Goal: Task Accomplishment & Management: Manage account settings

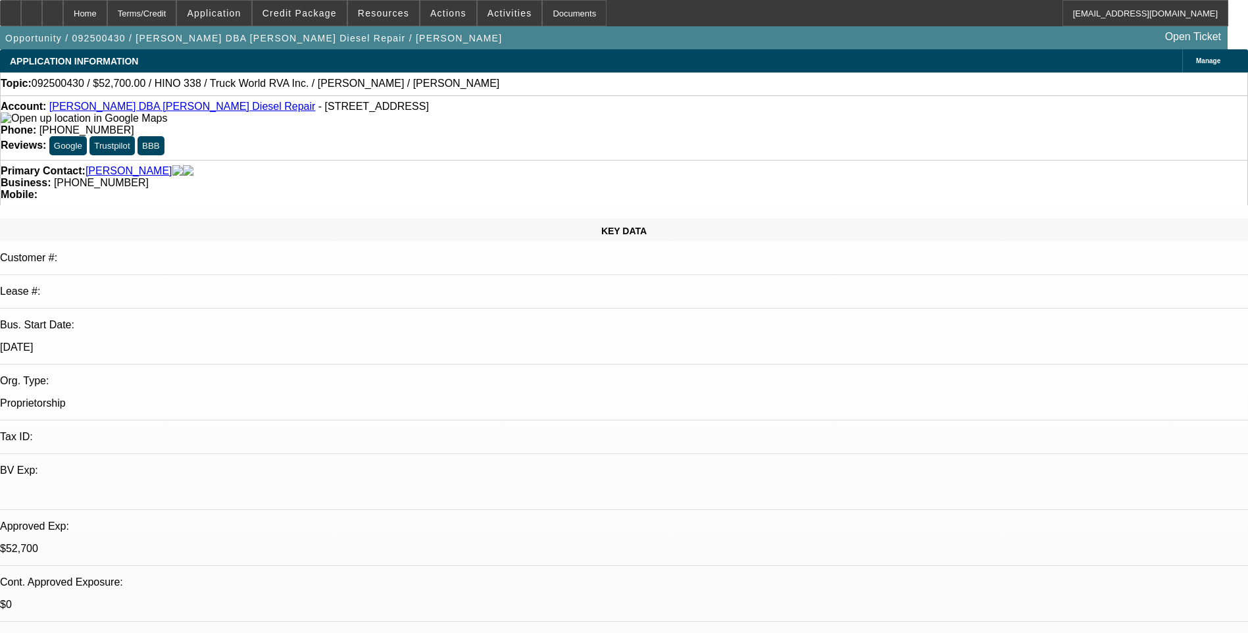
select select "0"
select select "0.15"
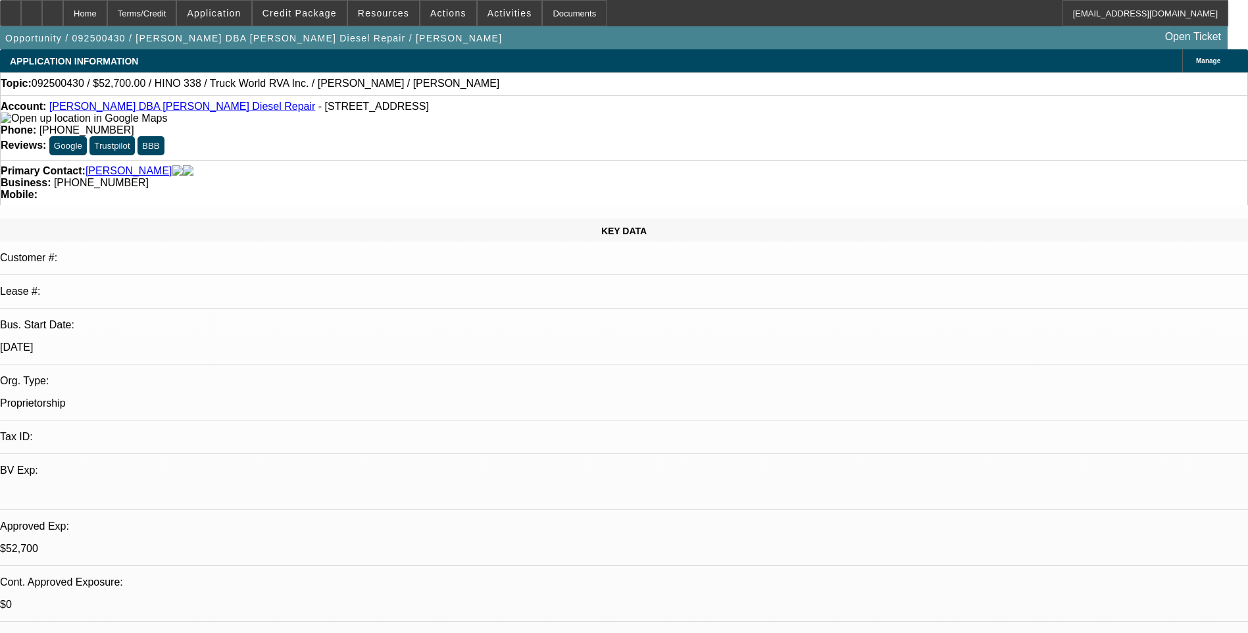
select select "2"
select select "0.1"
select select "0.15"
select select "2"
select select "0"
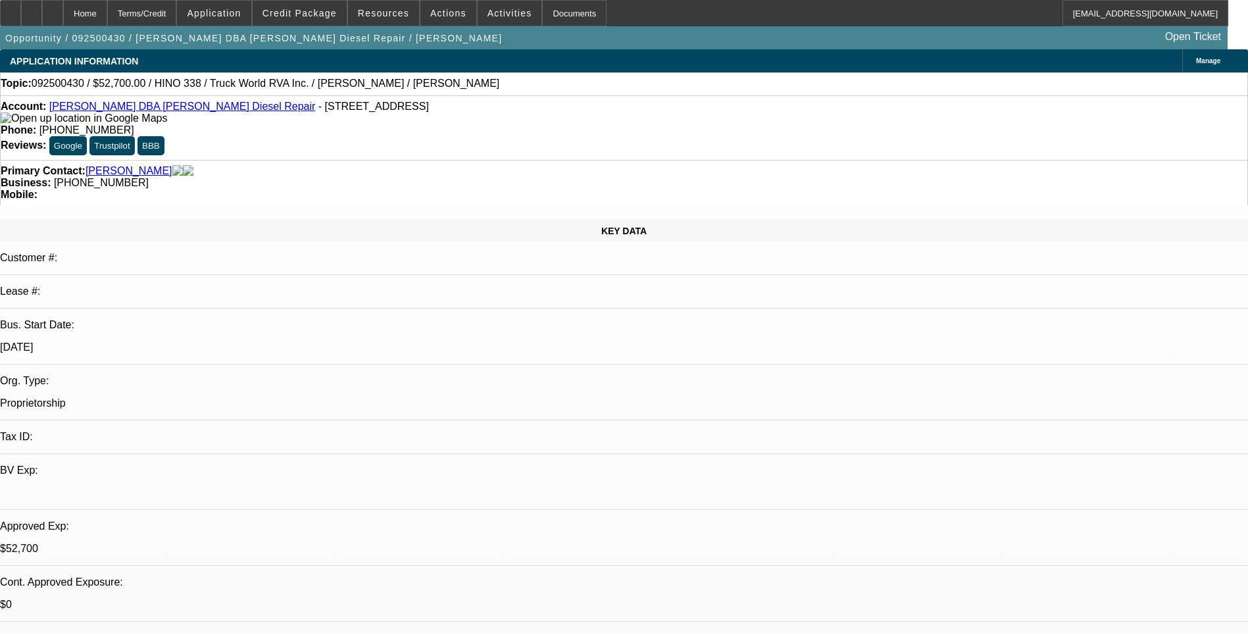
select select "1"
select select "3"
select select "6"
select select "1"
select select "3"
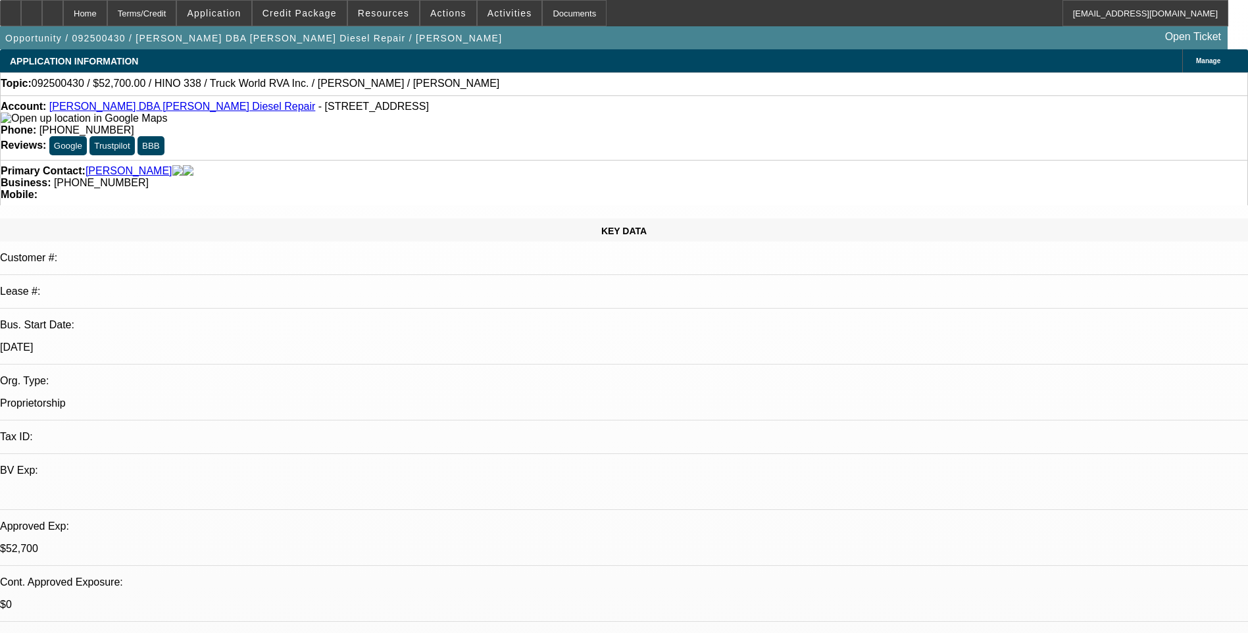
select select "6"
select select "1"
select select "2"
select select "4"
select select "1"
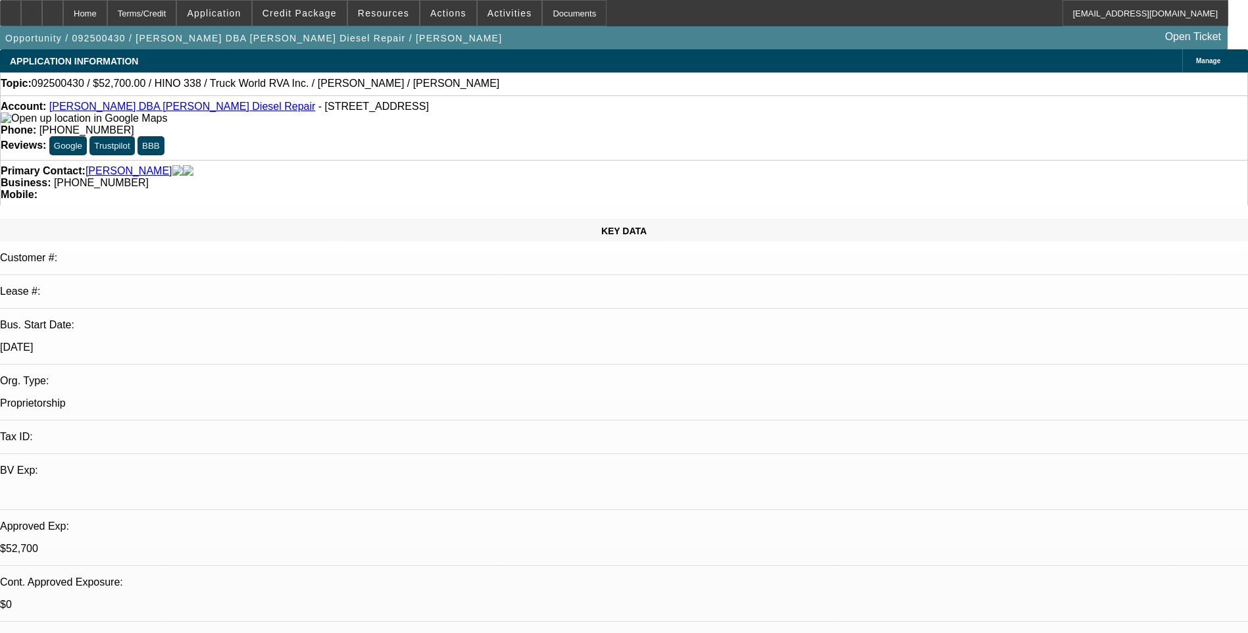
select select "2"
select select "6"
click at [32, 9] on icon at bounding box center [32, 9] width 0 height 0
click at [317, 15] on span "Credit Package" at bounding box center [299, 13] width 74 height 11
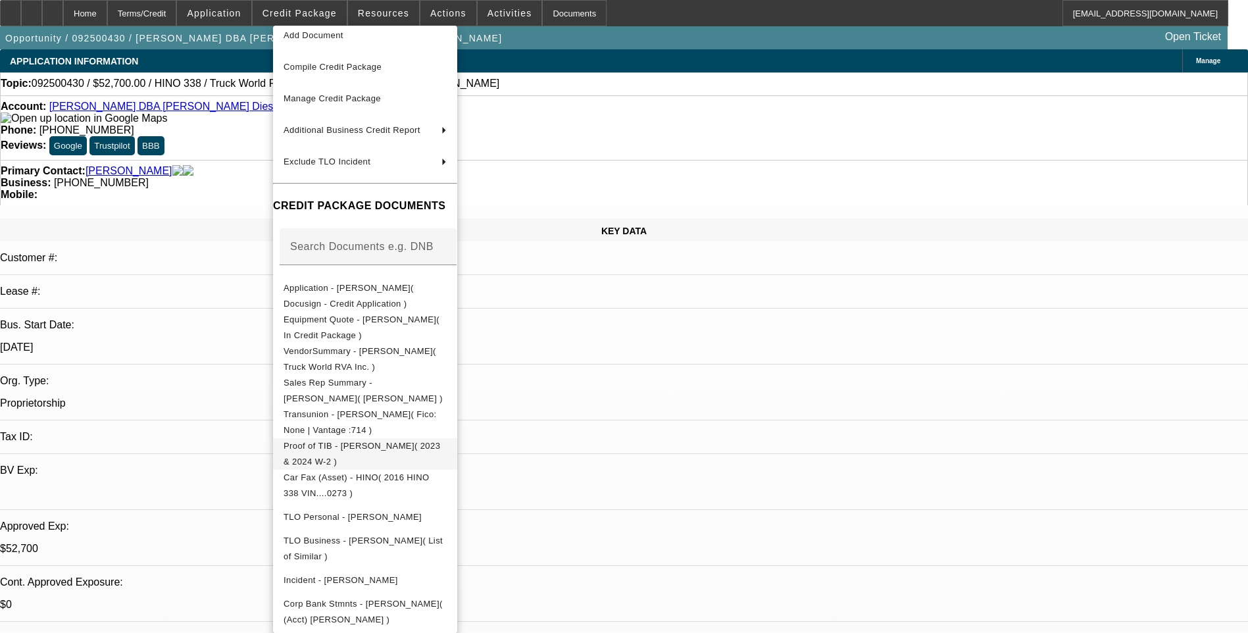
scroll to position [132, 0]
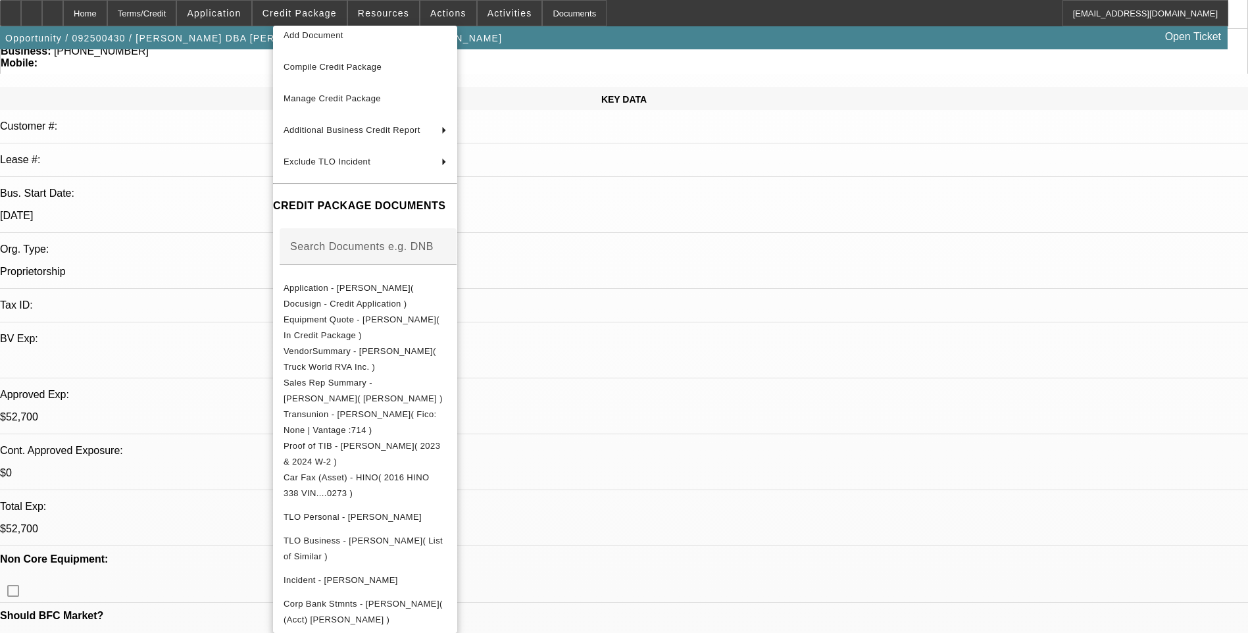
click at [645, 193] on div at bounding box center [624, 316] width 1248 height 633
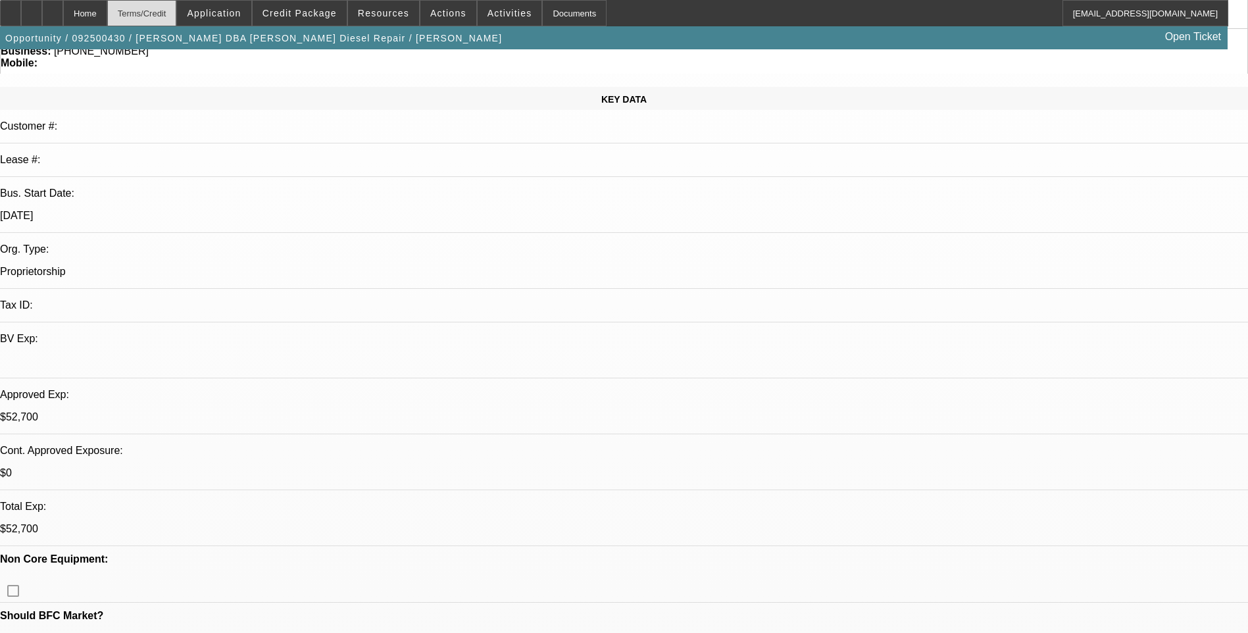
click at [177, 15] on div "Terms/Credit" at bounding box center [142, 13] width 70 height 26
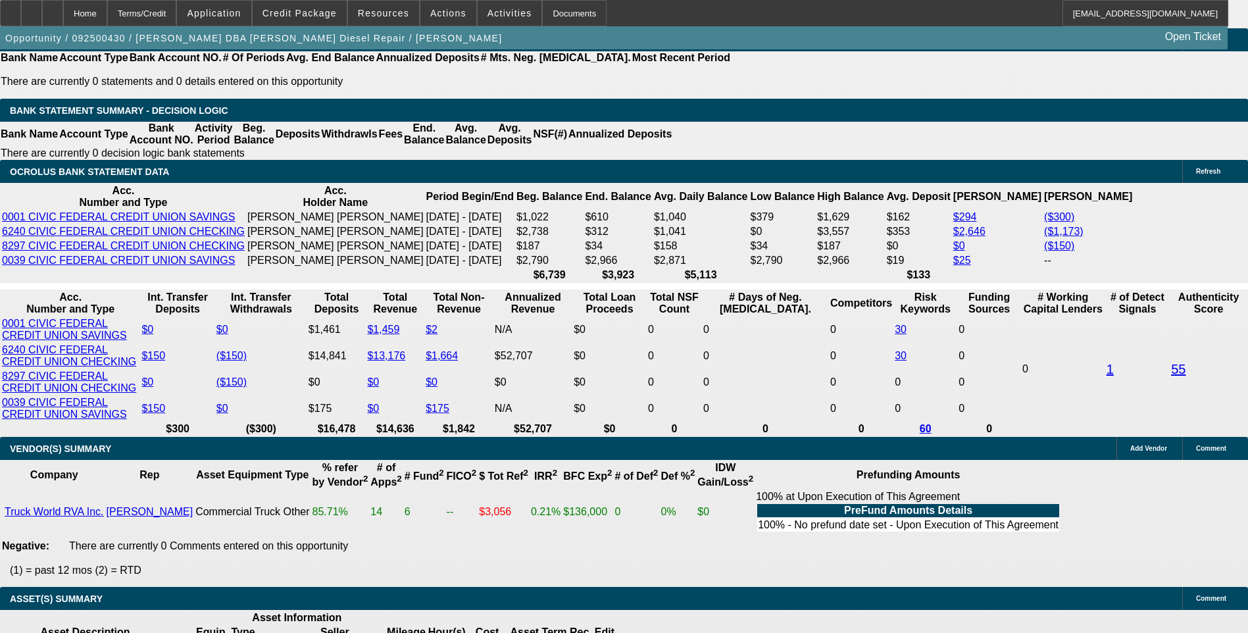
scroll to position [2248, 0]
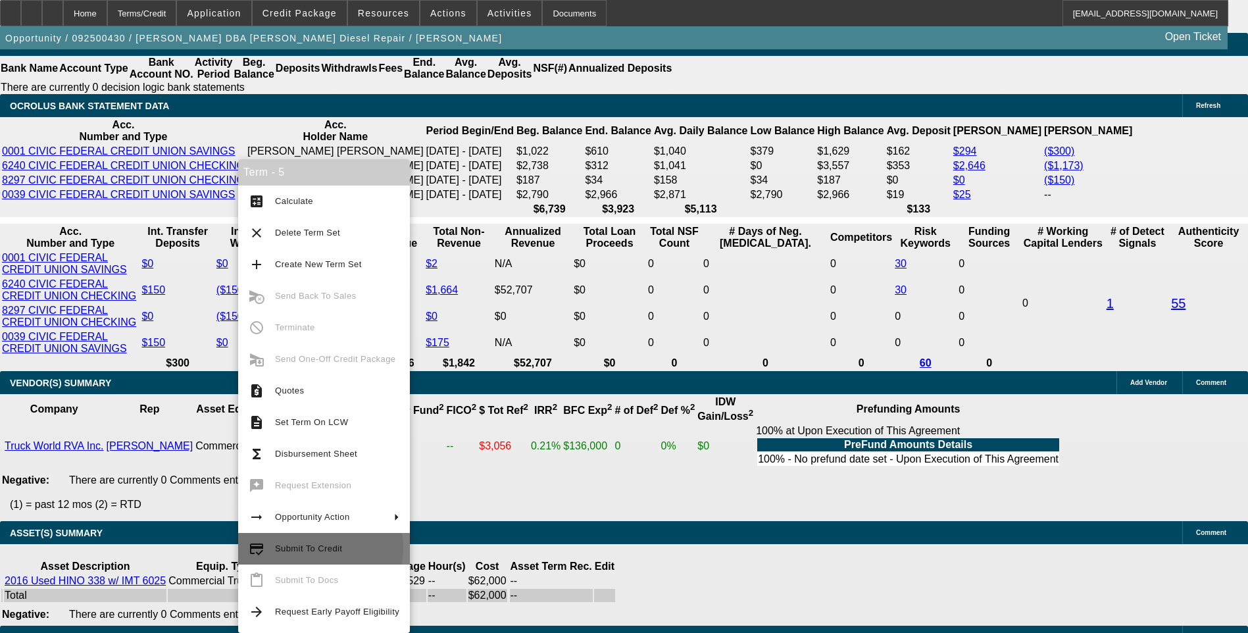
click at [313, 547] on span "Submit To Credit" at bounding box center [308, 548] width 67 height 10
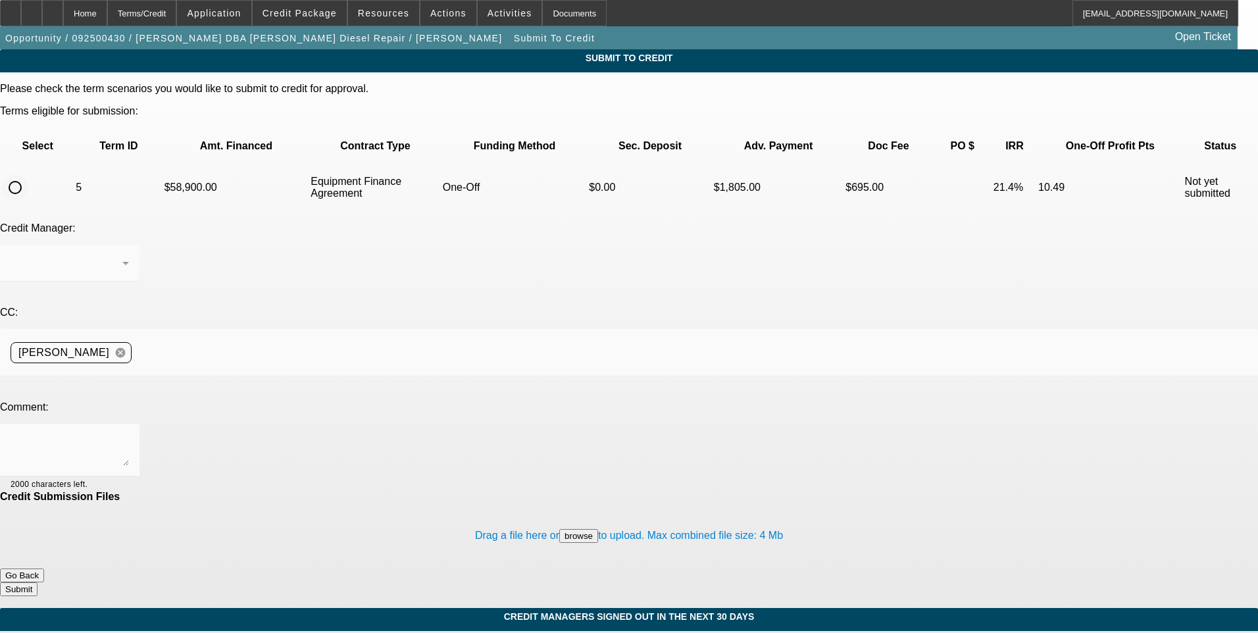
click at [28, 174] on input "radio" at bounding box center [15, 187] width 26 height 26
radio input "true"
click at [122, 255] on div "Syndications" at bounding box center [67, 263] width 112 height 16
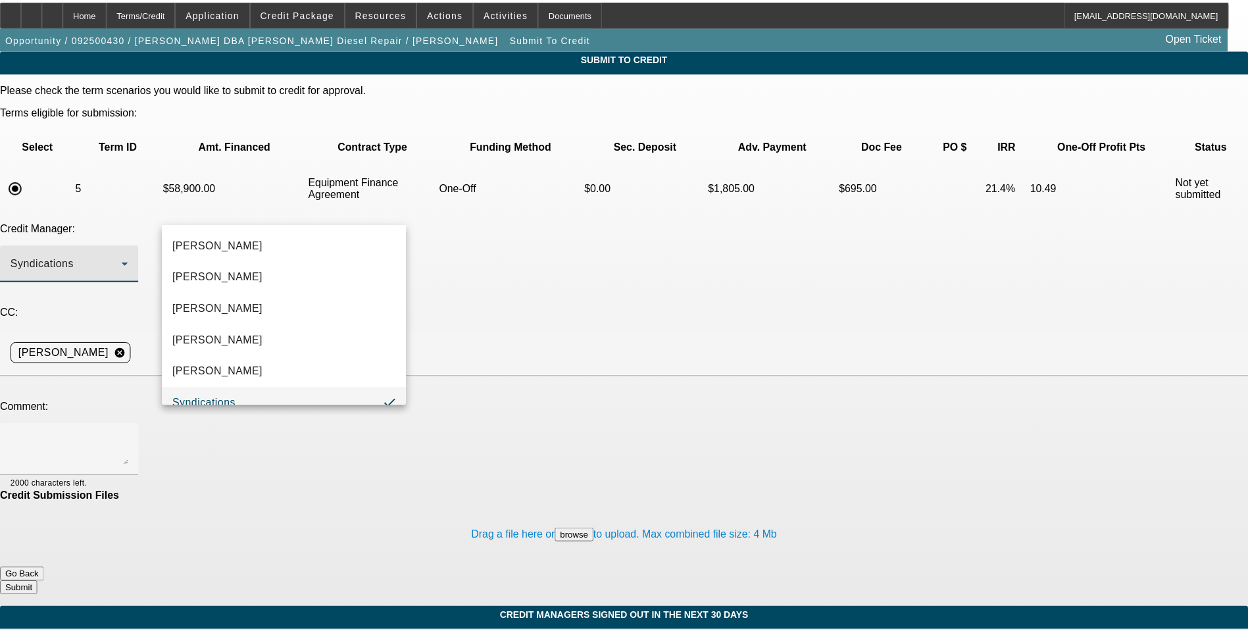
scroll to position [14, 0]
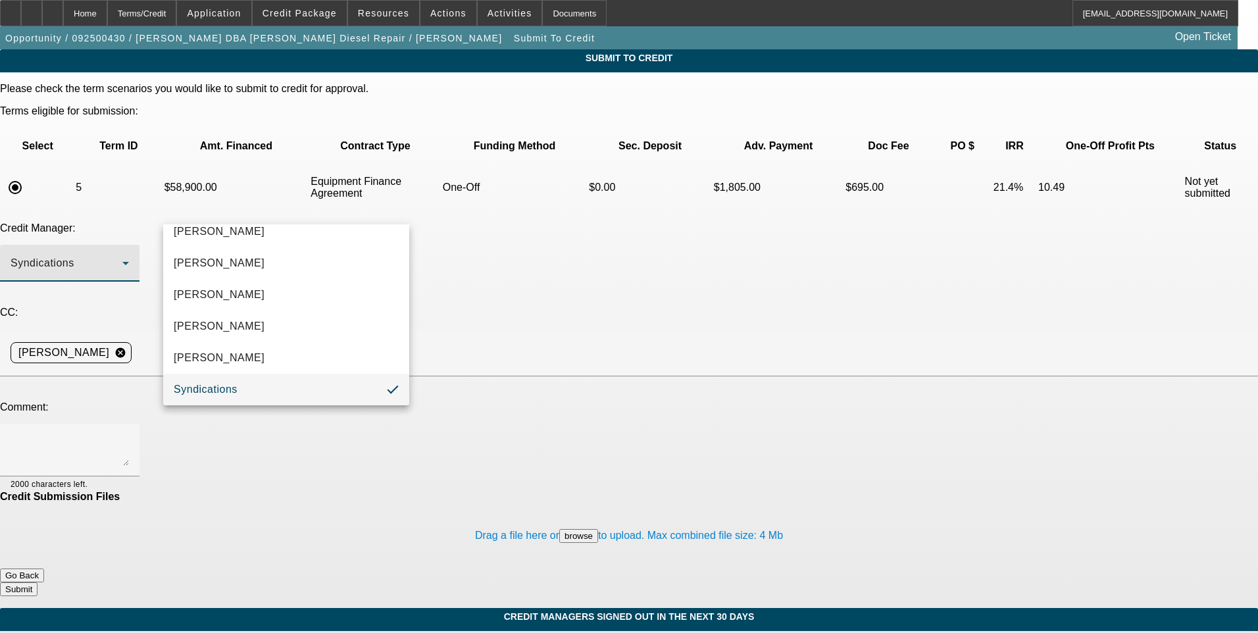
click at [338, 212] on div at bounding box center [629, 316] width 1258 height 633
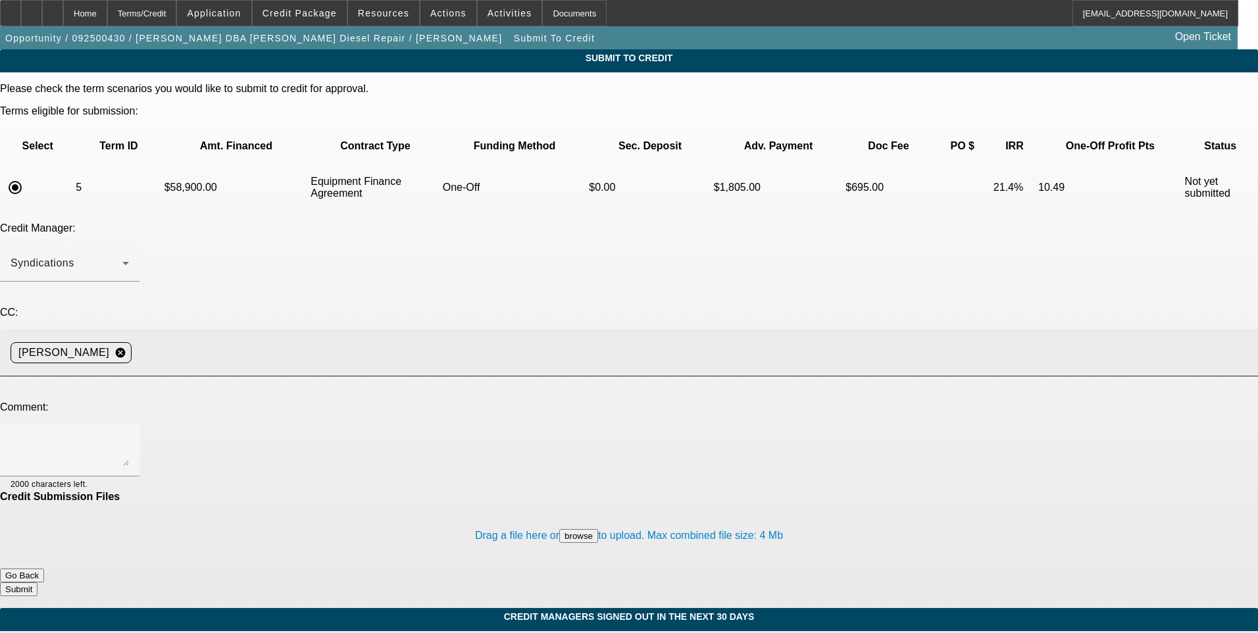
click at [335, 339] on input at bounding box center [689, 352] width 1105 height 26
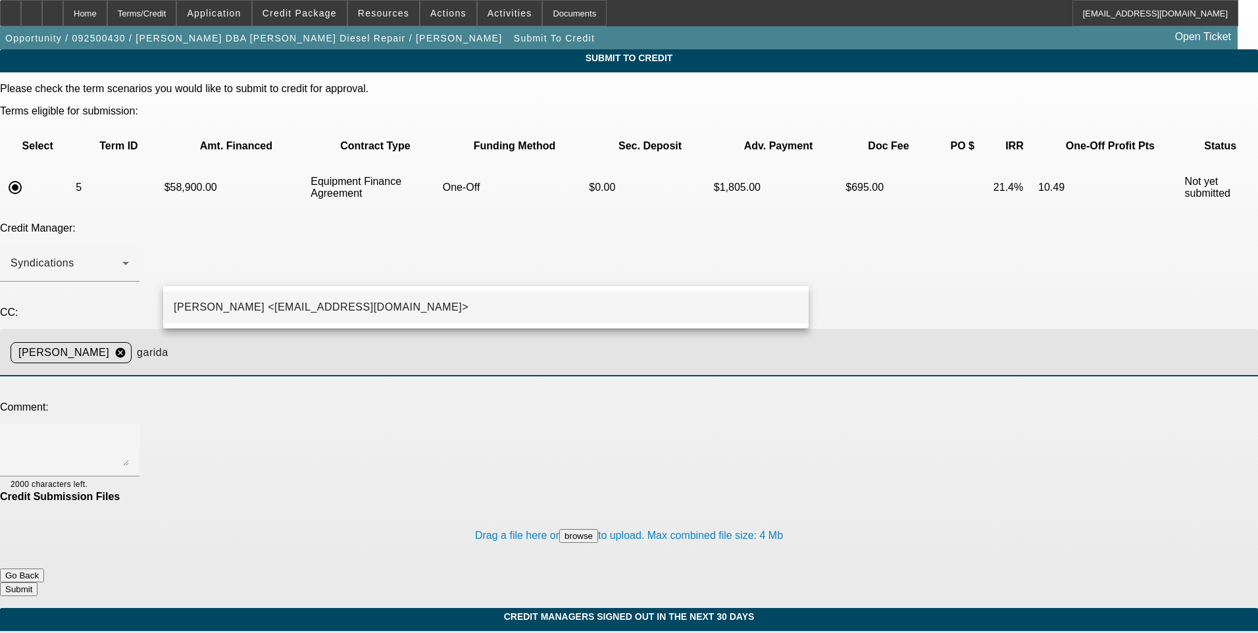
type input "garida"
click at [280, 302] on span "George Arida <GArida@beaconfunding.com>" at bounding box center [321, 307] width 295 height 16
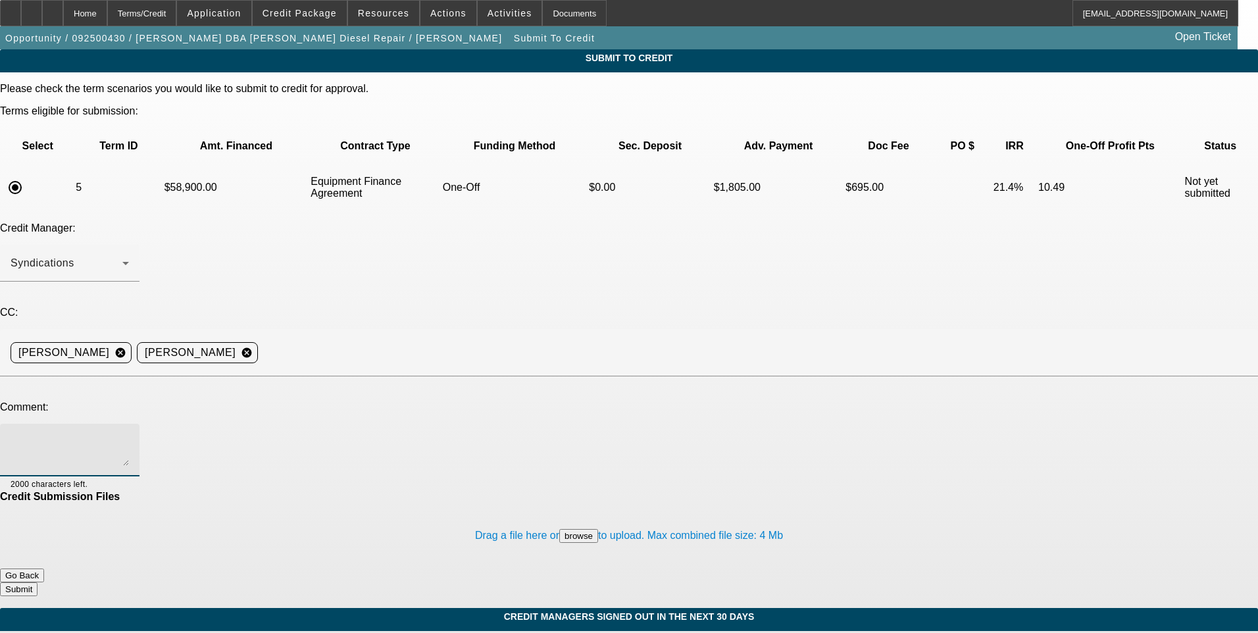
click at [129, 434] on textarea at bounding box center [70, 450] width 118 height 32
paste textarea "George, lets try North Mill on this one. Additional comments for write up. 2023…"
click at [129, 434] on textarea "George, lets try North Mill on this one. Additional comments for write up. 2023…" at bounding box center [70, 450] width 118 height 32
click at [129, 434] on textarea "George, lets try North Mill on this one. Additional comments for write up. 2022…" at bounding box center [70, 450] width 118 height 32
type textarea "George, lets try North Mill on this one. Additional comments for write up. 2022…"
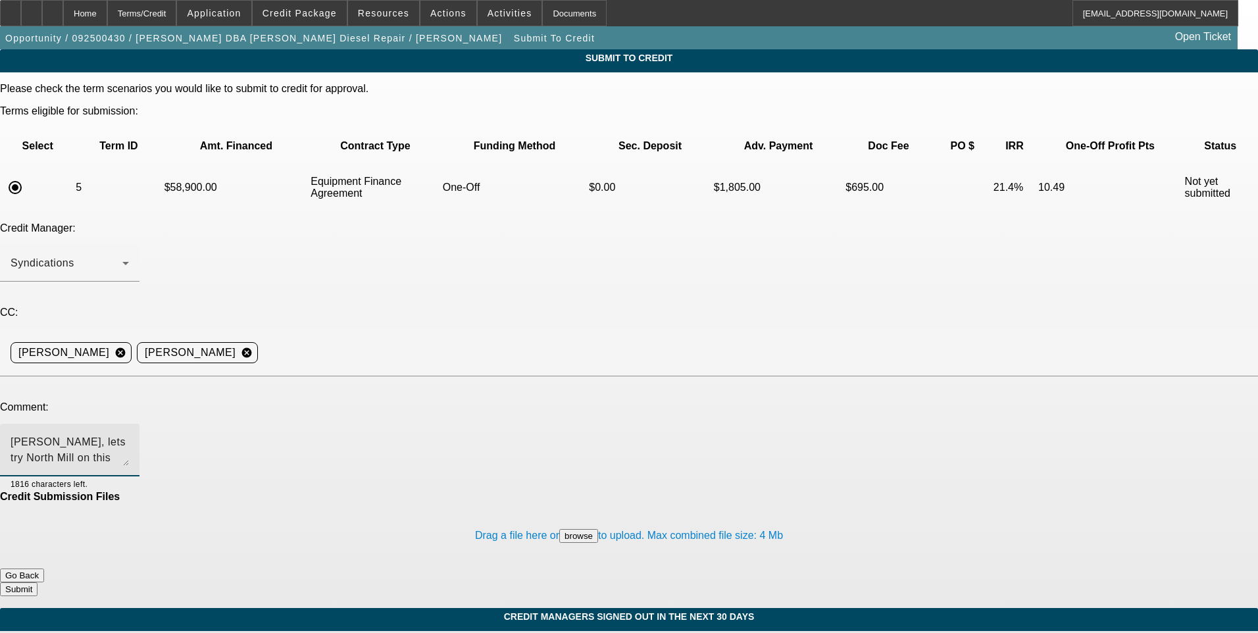
click at [953, 457] on div "Submit To Credit Please check the term scenarios you would like to submit to cr…" at bounding box center [629, 513] width 1258 height 929
click at [37, 582] on button "Submit" at bounding box center [18, 589] width 37 height 14
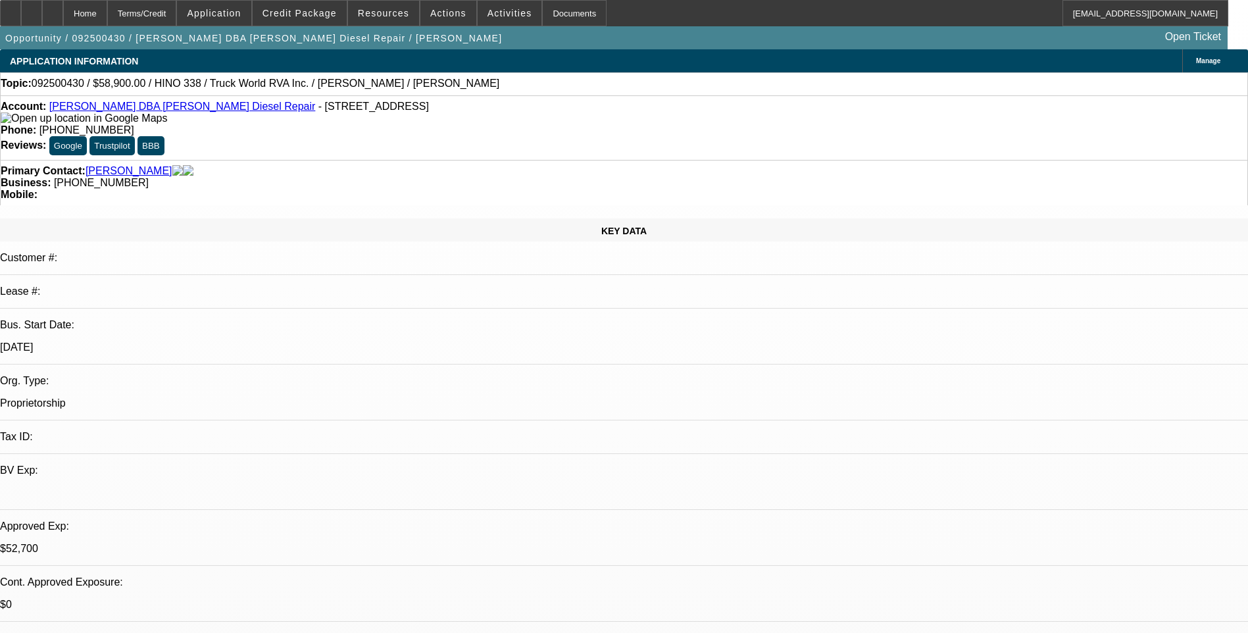
select select "0"
select select "3"
select select "0"
select select "6"
select select "0"
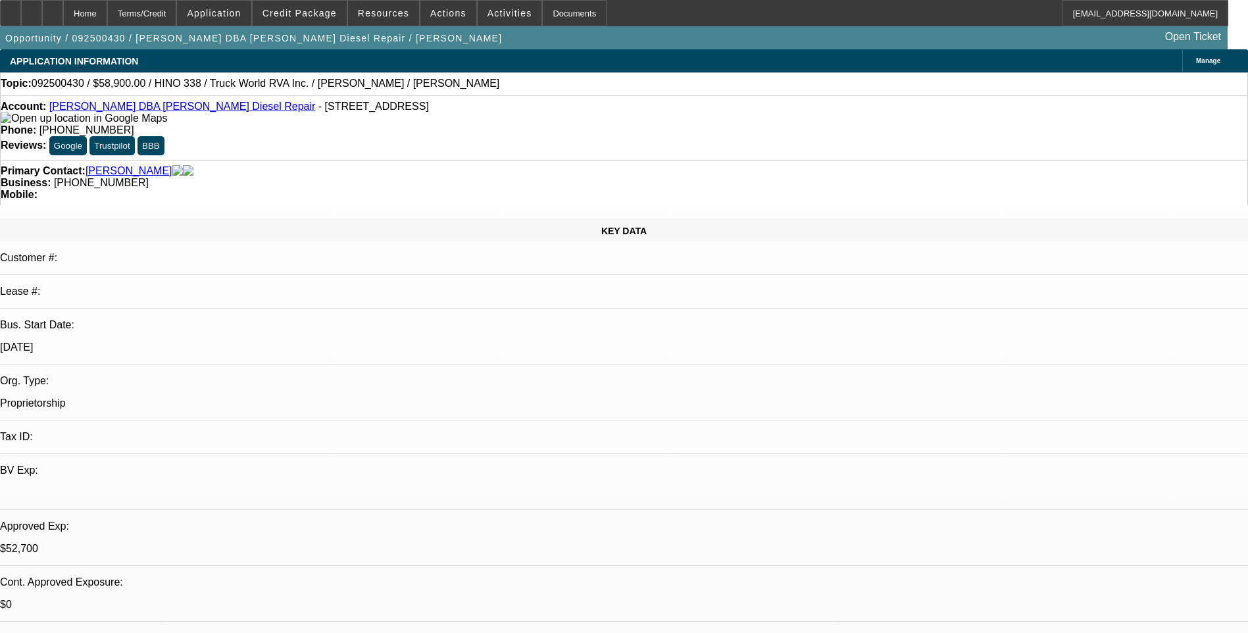
select select "3"
select select "0"
select select "6"
select select "0.15"
select select "2"
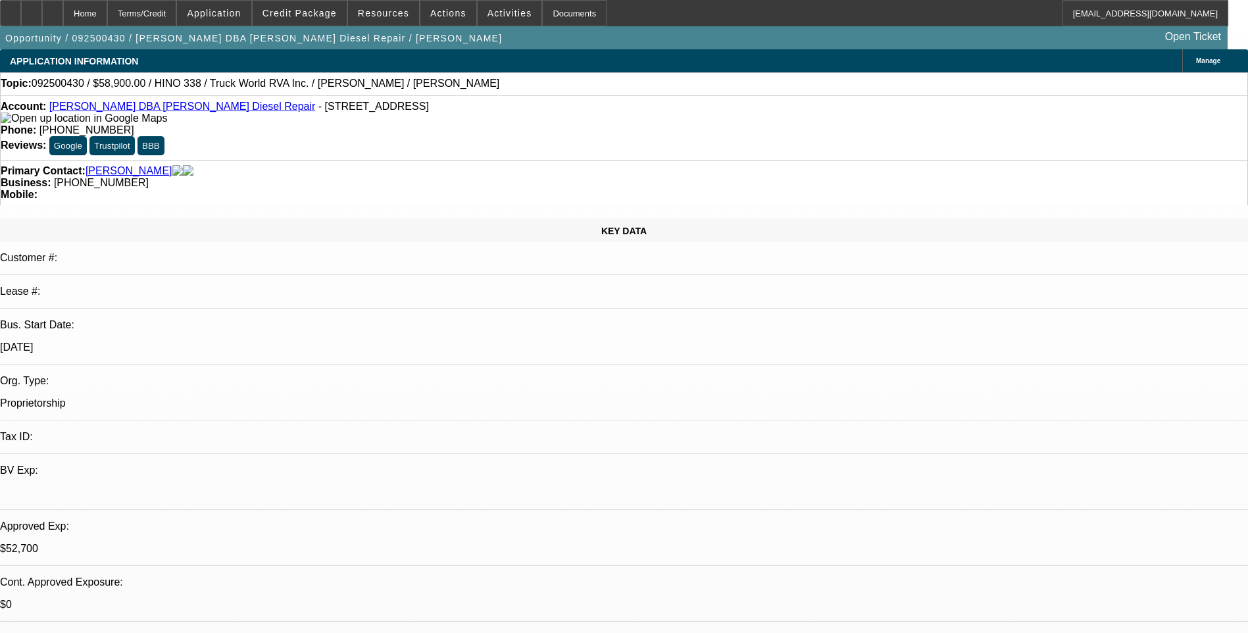
select select "2"
select select "0.1"
select select "4"
select select "0.15"
select select "2"
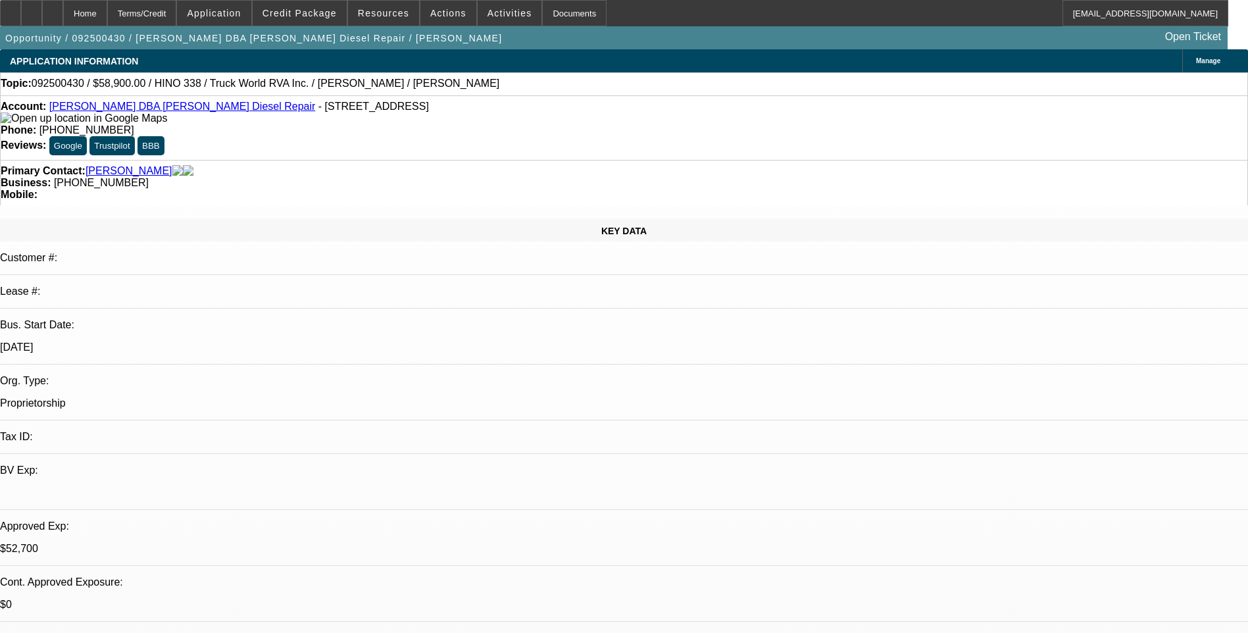
select select "2"
select select "0"
select select "6"
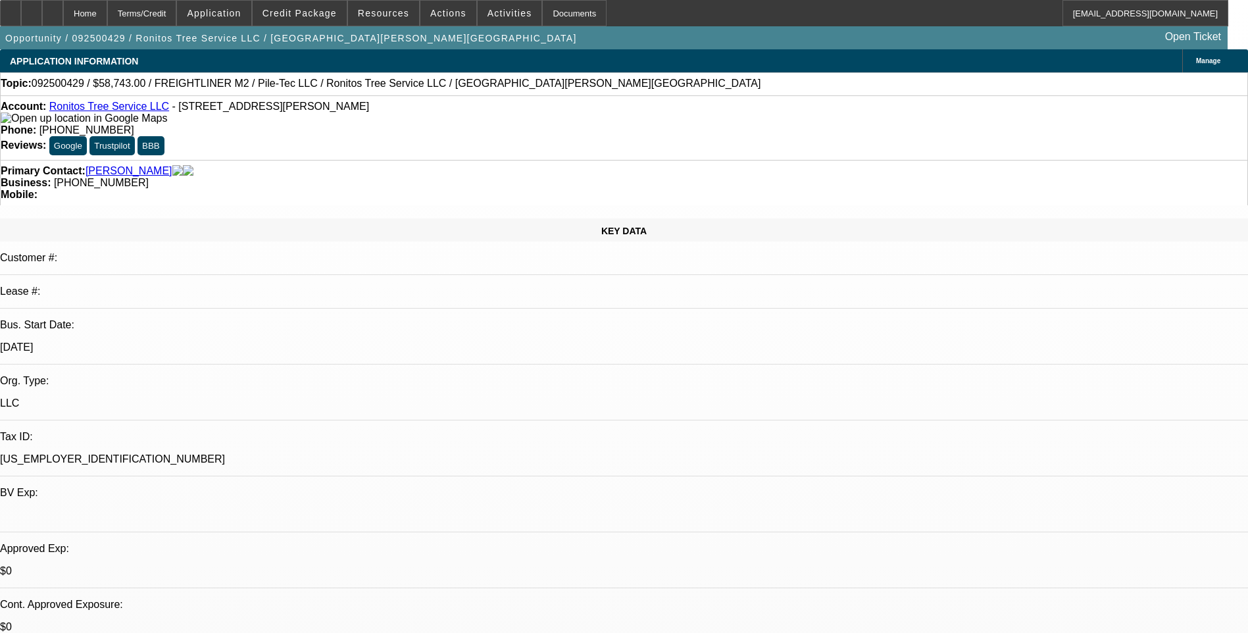
select select "0"
select select "2"
select select "0"
select select "2"
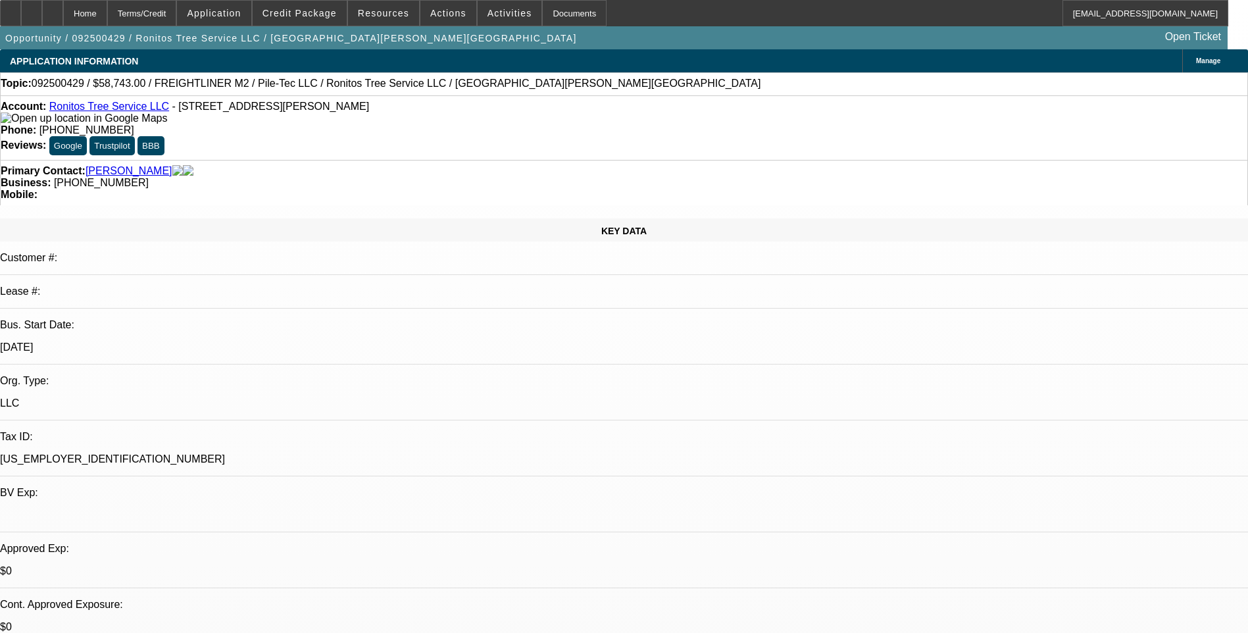
select select "0"
select select "1"
select select "2"
select select "6"
select select "1"
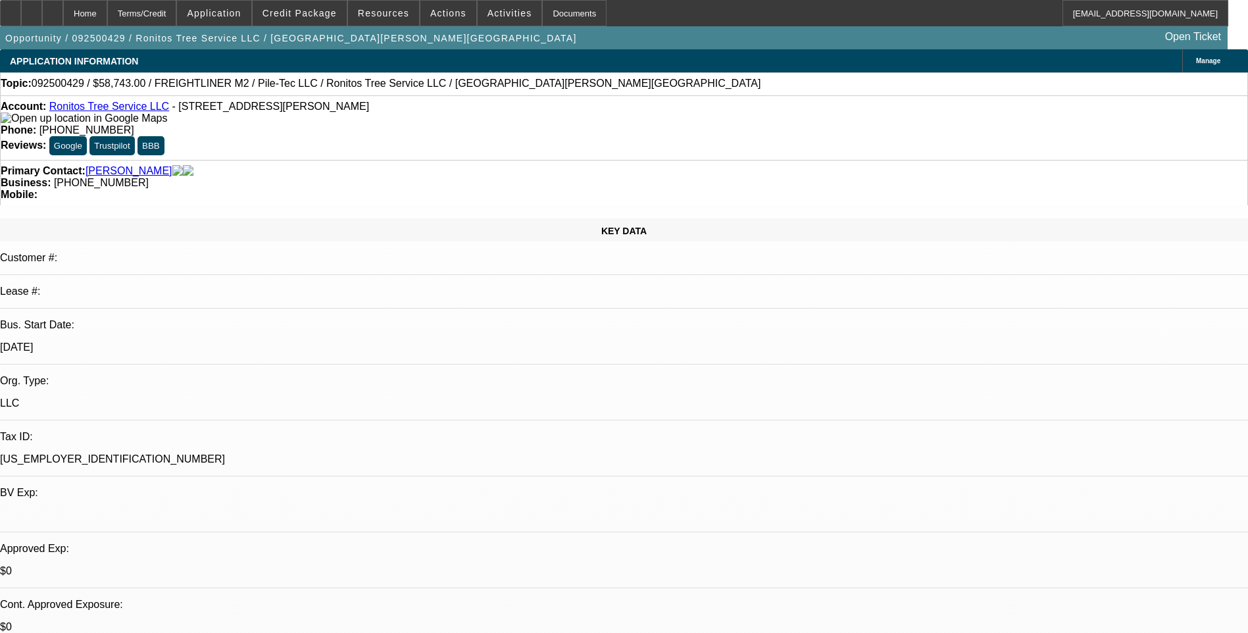
select select "2"
select select "6"
click at [330, 5] on span at bounding box center [300, 13] width 94 height 32
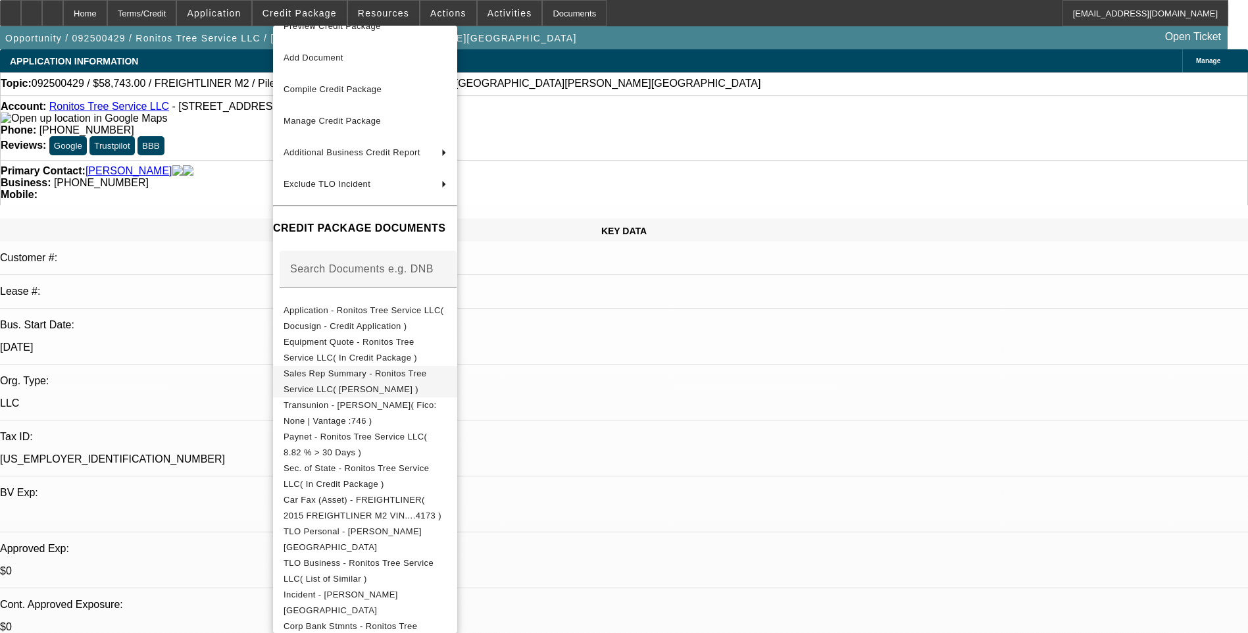
scroll to position [38, 0]
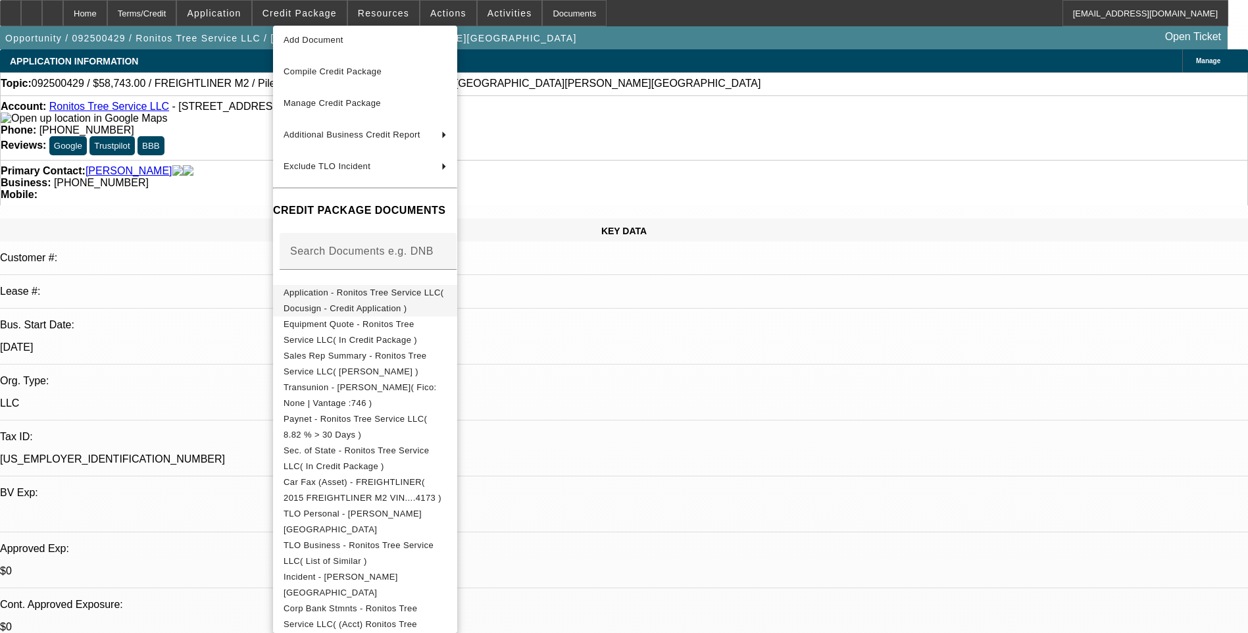
click at [412, 301] on span "Application - Ronitos Tree Service LLC( Docusign - Credit Application )" at bounding box center [365, 301] width 163 height 32
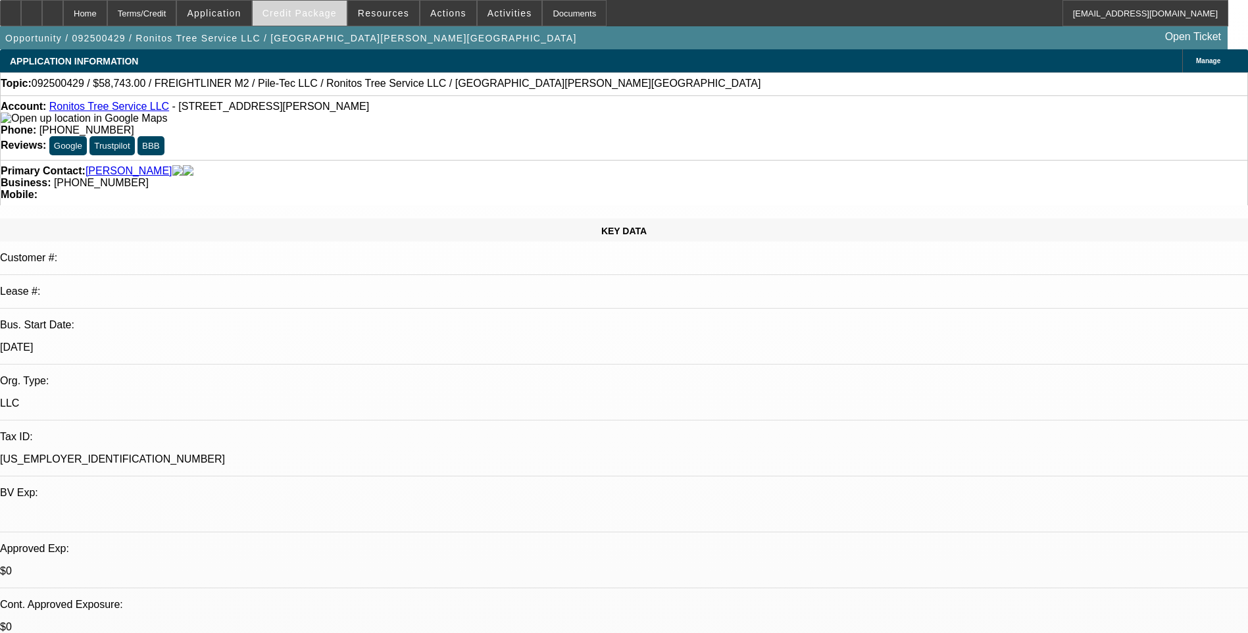
click at [322, 11] on span "Credit Package" at bounding box center [299, 13] width 74 height 11
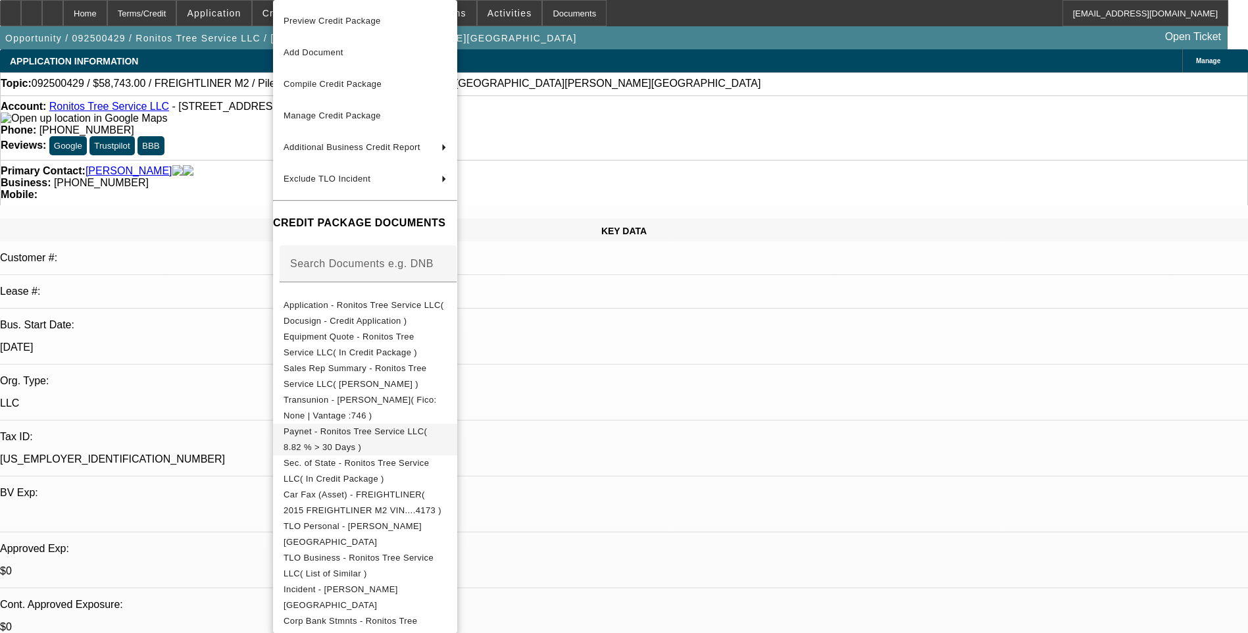
scroll to position [12, 0]
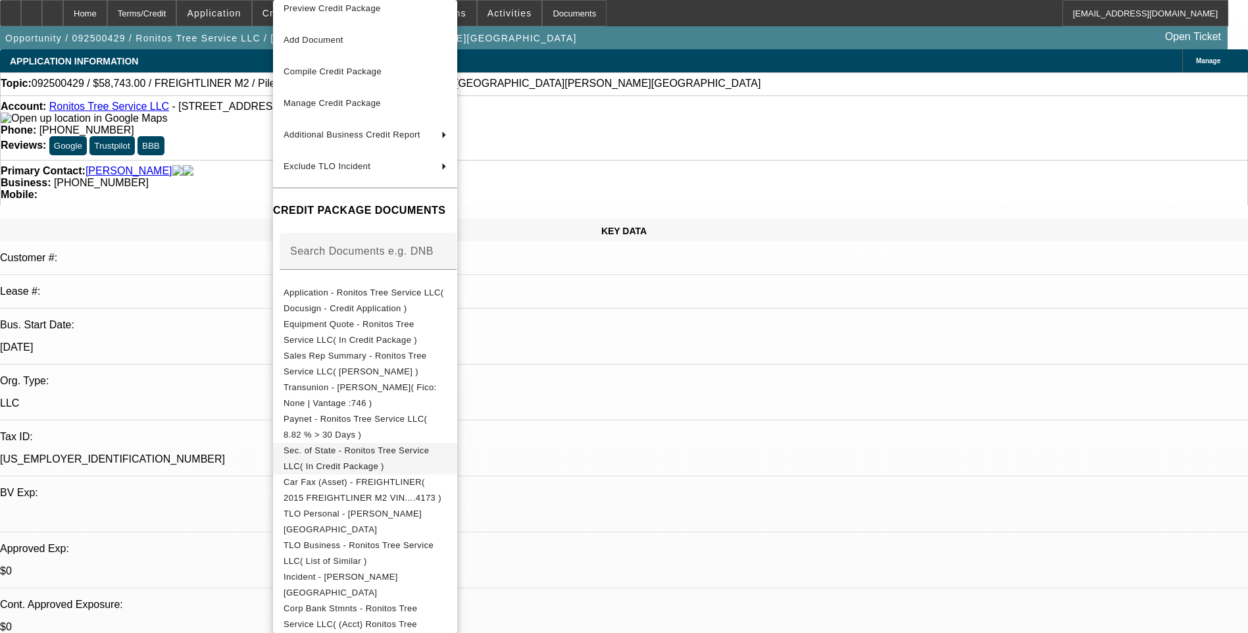
click at [419, 457] on span "Sec. of State - Ronitos Tree Service LLC( In Credit Package )" at bounding box center [356, 458] width 145 height 26
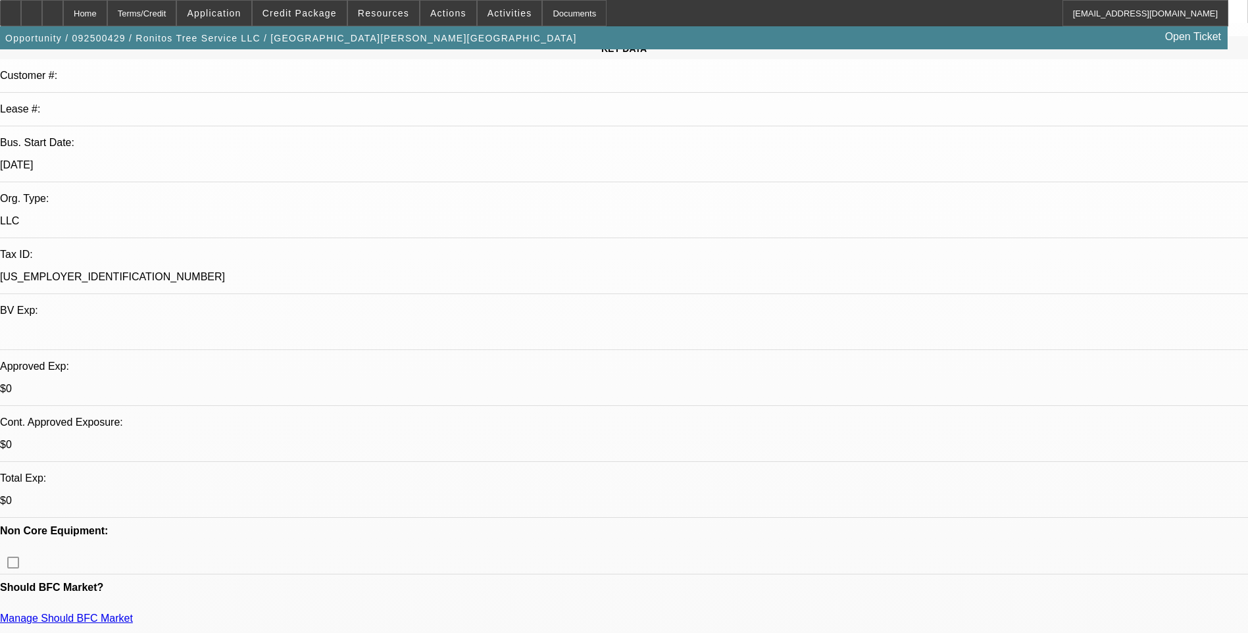
scroll to position [263, 0]
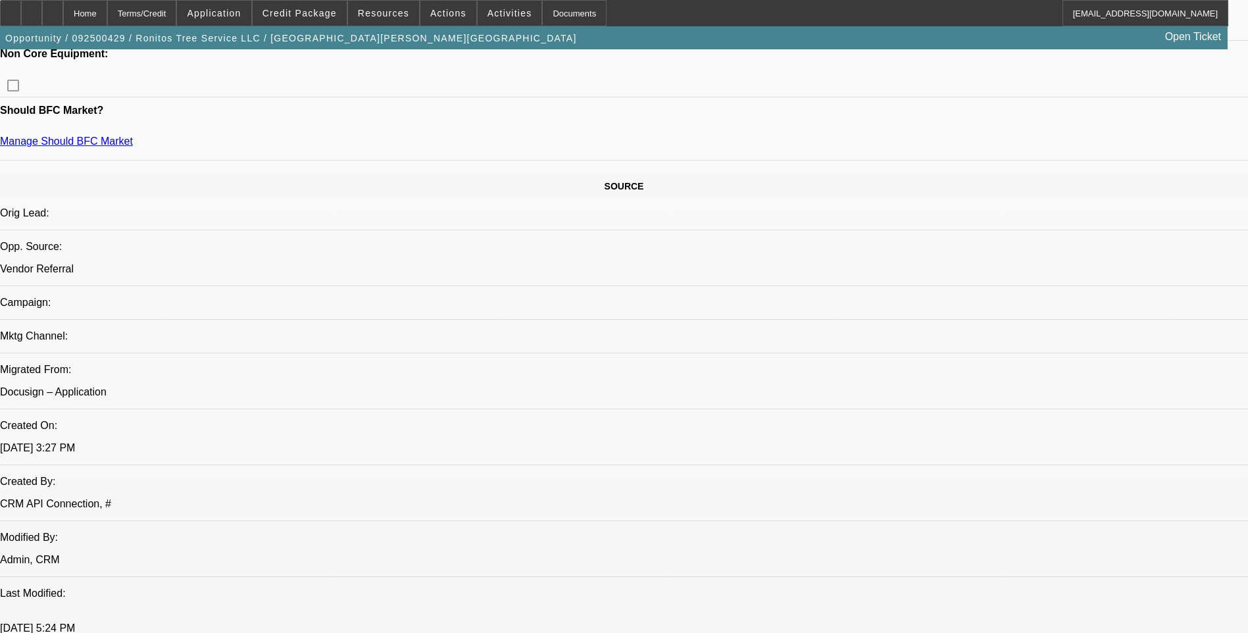
scroll to position [658, 0]
click at [318, 21] on span at bounding box center [300, 13] width 94 height 32
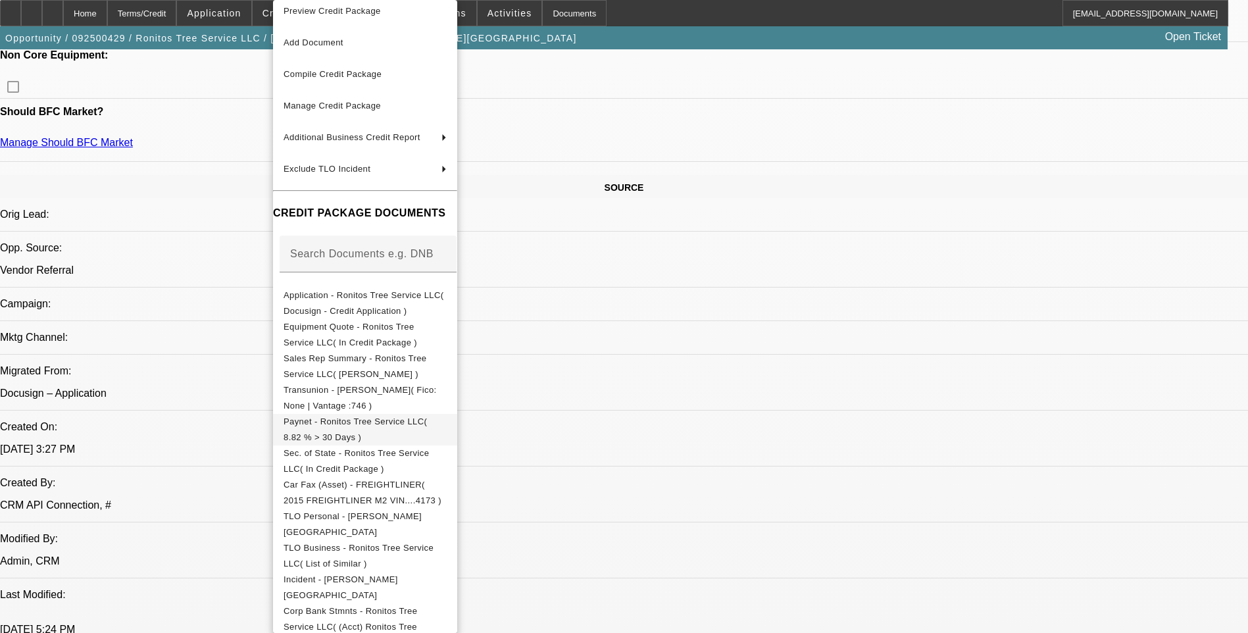
scroll to position [12, 0]
click at [426, 390] on span "Transunion - Sotomayor-Alameda, Roberto( Fico: None | Vantage :746 )" at bounding box center [360, 395] width 153 height 26
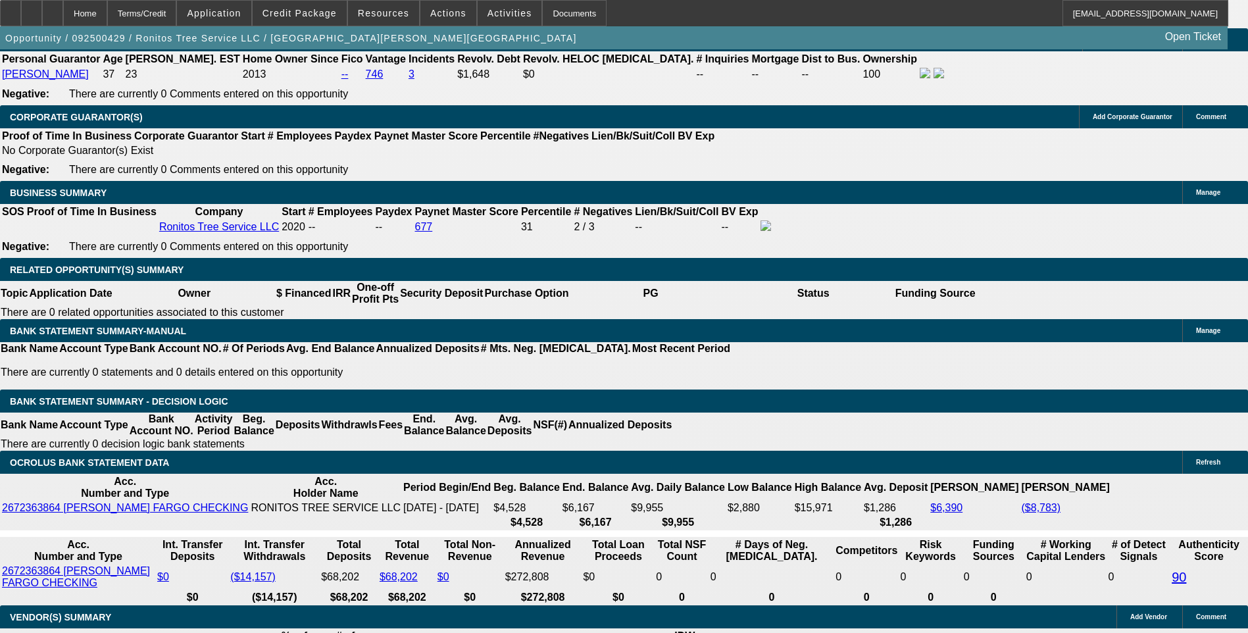
scroll to position [0, 0]
click at [824, 126] on div "APPLICATION INFORMATION Manage Topic: 092500429 / $58,743.00 / FREIGHTLINER M2 …" at bounding box center [624, 298] width 1248 height 4445
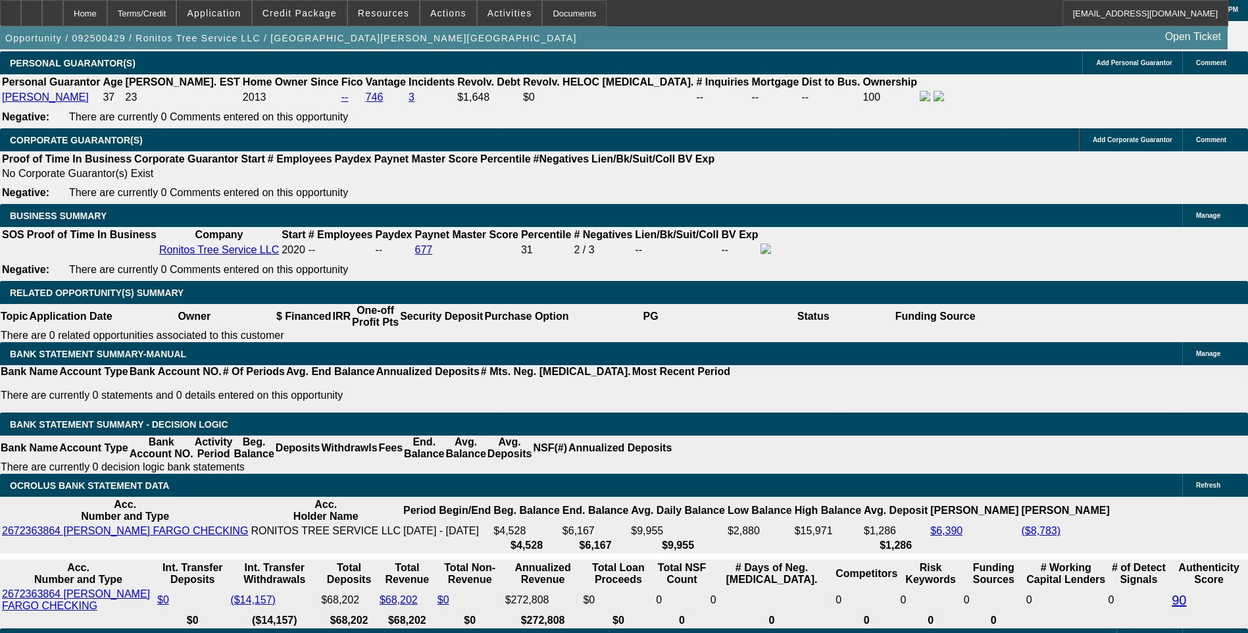
scroll to position [1973, 0]
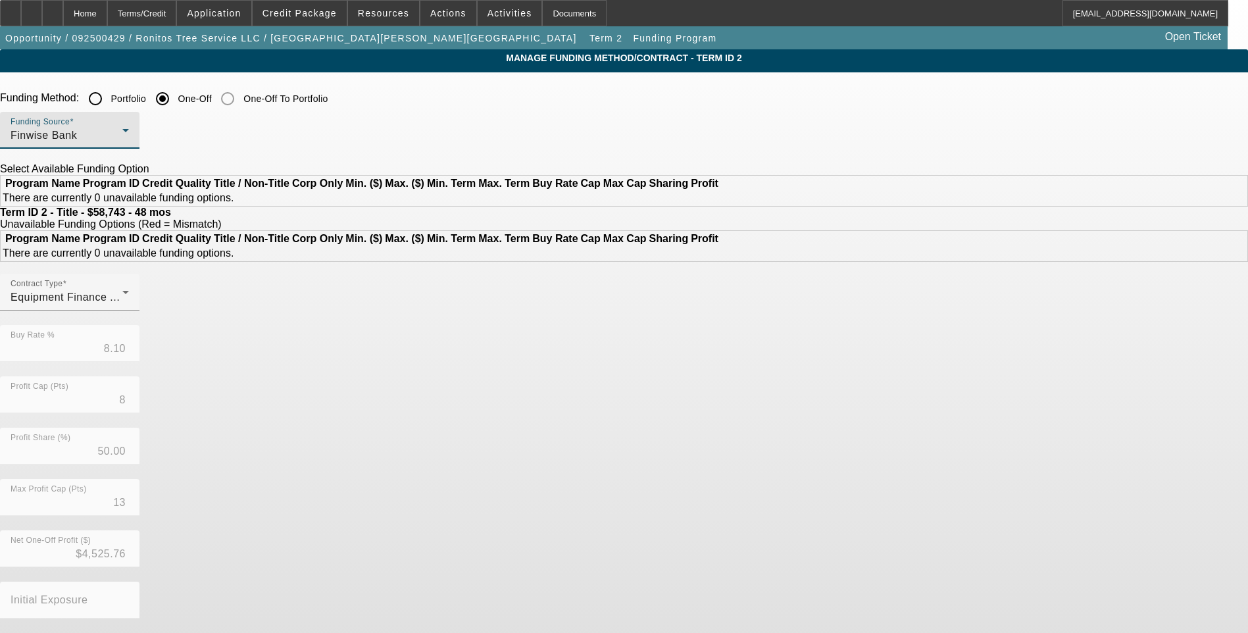
click at [122, 143] on div "Finwise Bank" at bounding box center [67, 136] width 112 height 16
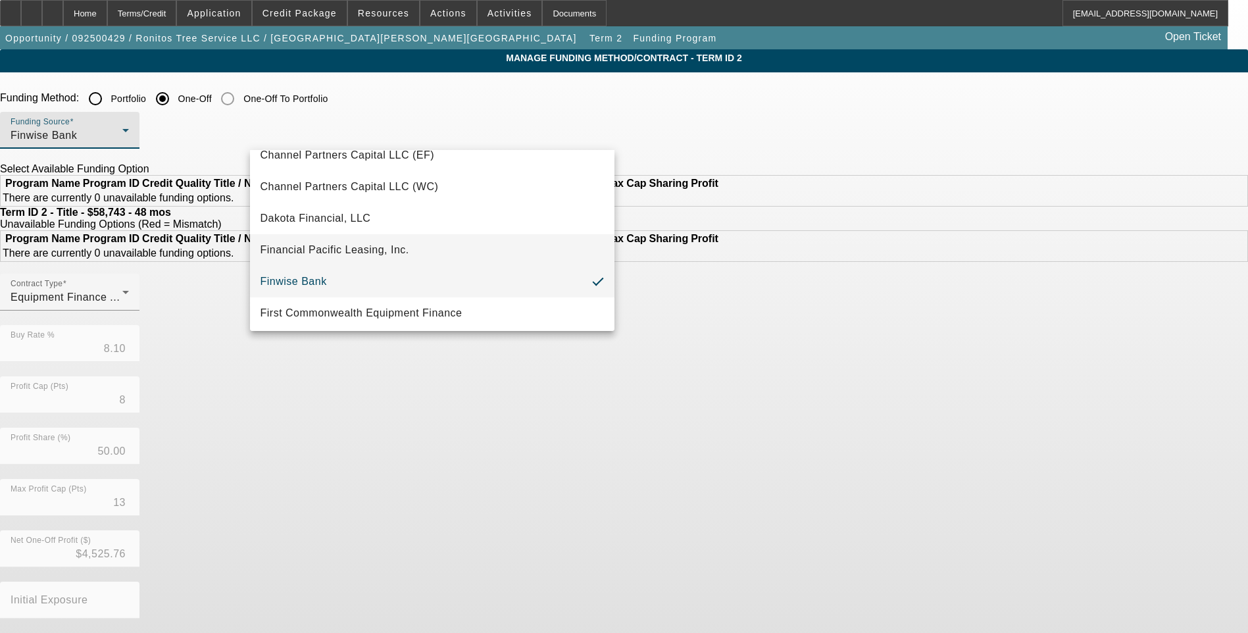
scroll to position [111, 0]
click at [366, 282] on span "First Commonwealth Equipment Finance" at bounding box center [361, 281] width 202 height 16
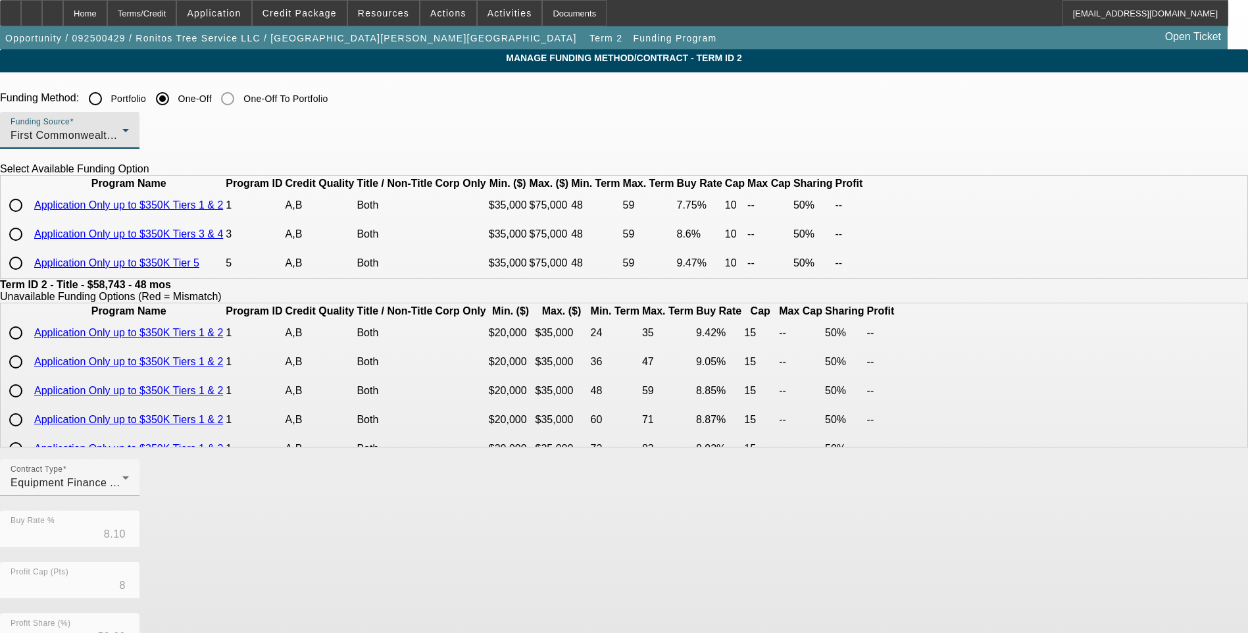
click at [29, 218] on input "radio" at bounding box center [16, 205] width 26 height 26
radio input "true"
type input "7.75"
type input "10"
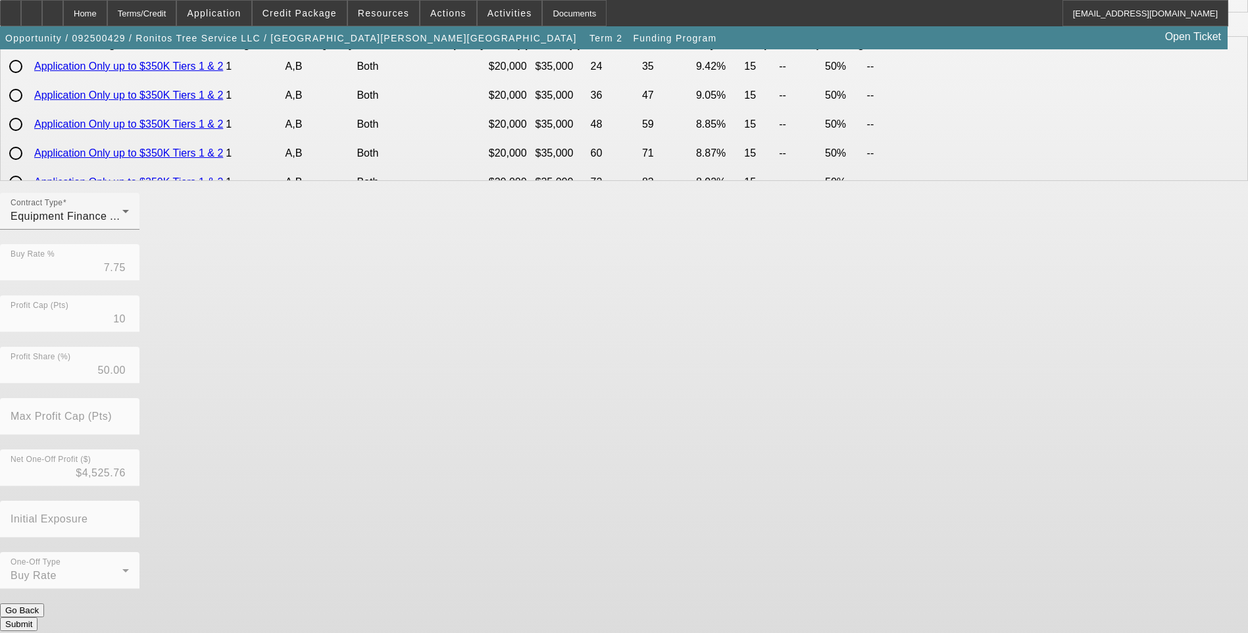
scroll to position [267, 0]
click at [37, 616] on button "Submit" at bounding box center [18, 623] width 37 height 14
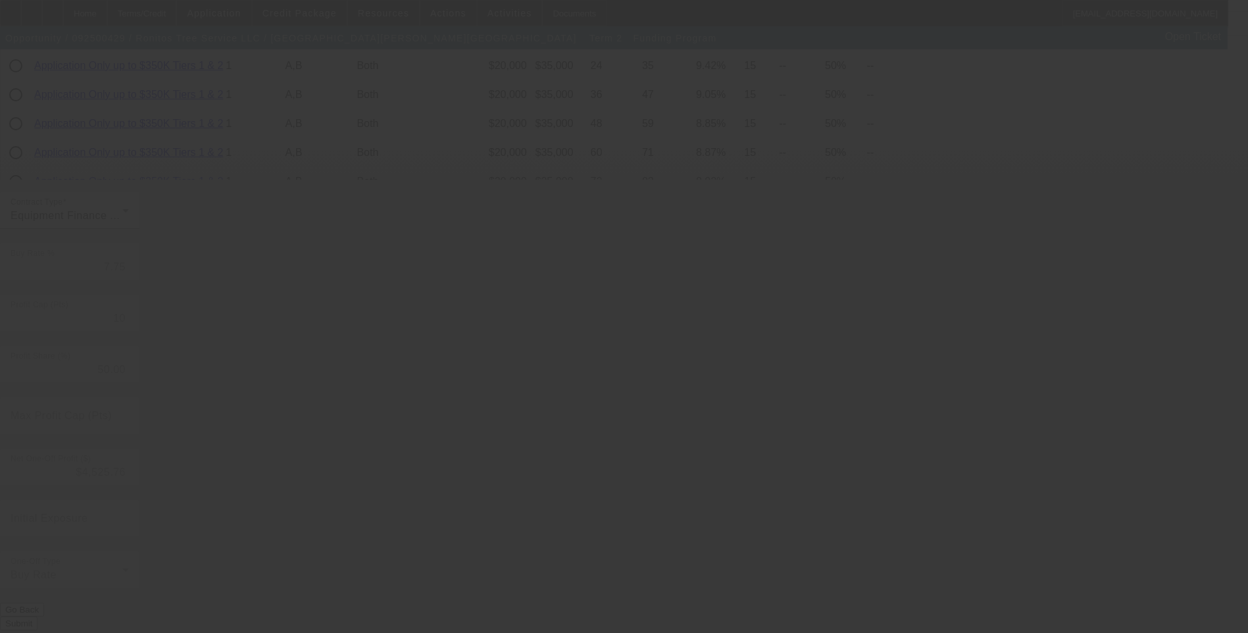
type input "8.10"
type input "8"
type input "13"
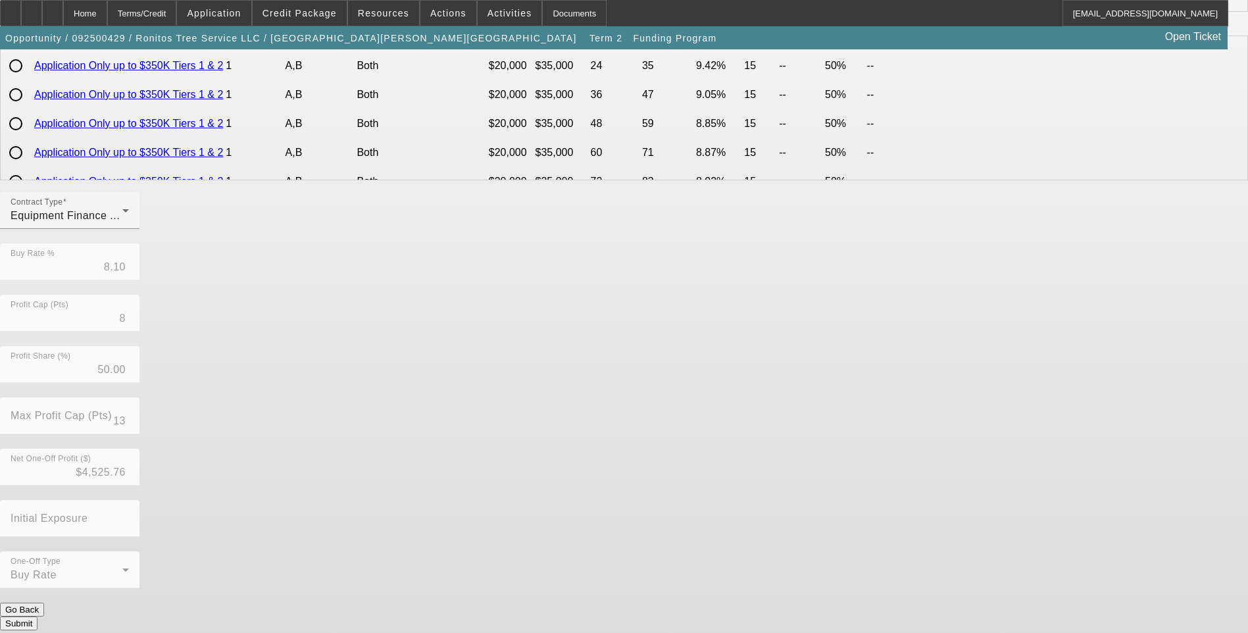
scroll to position [0, 0]
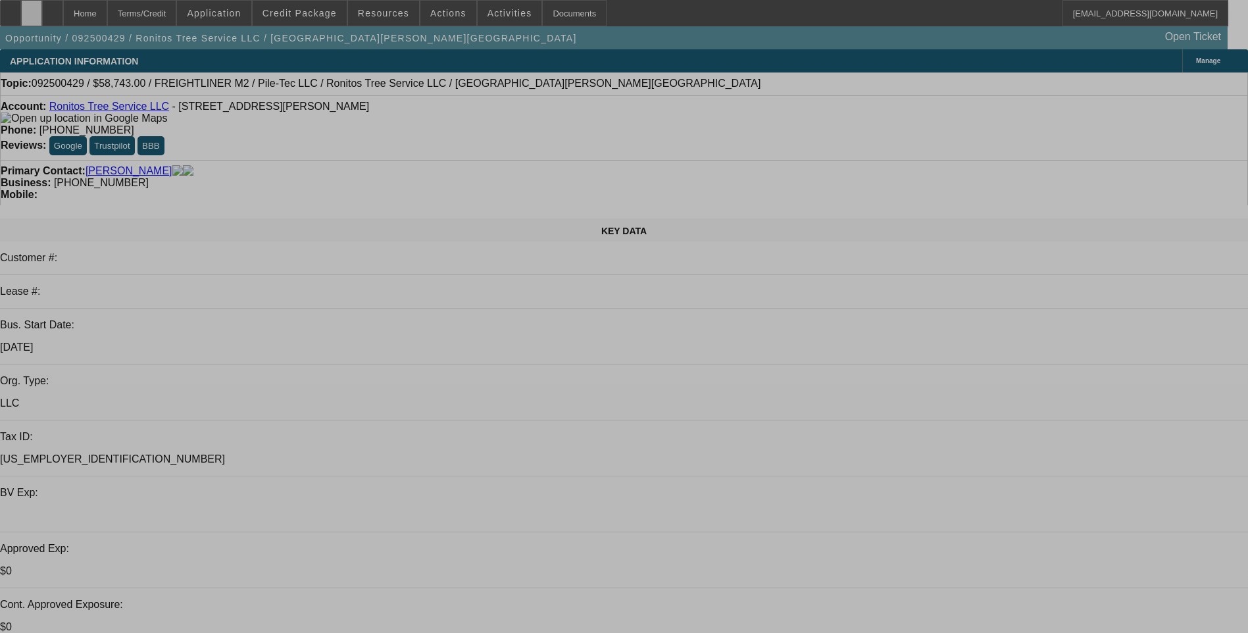
select select "0"
select select "2"
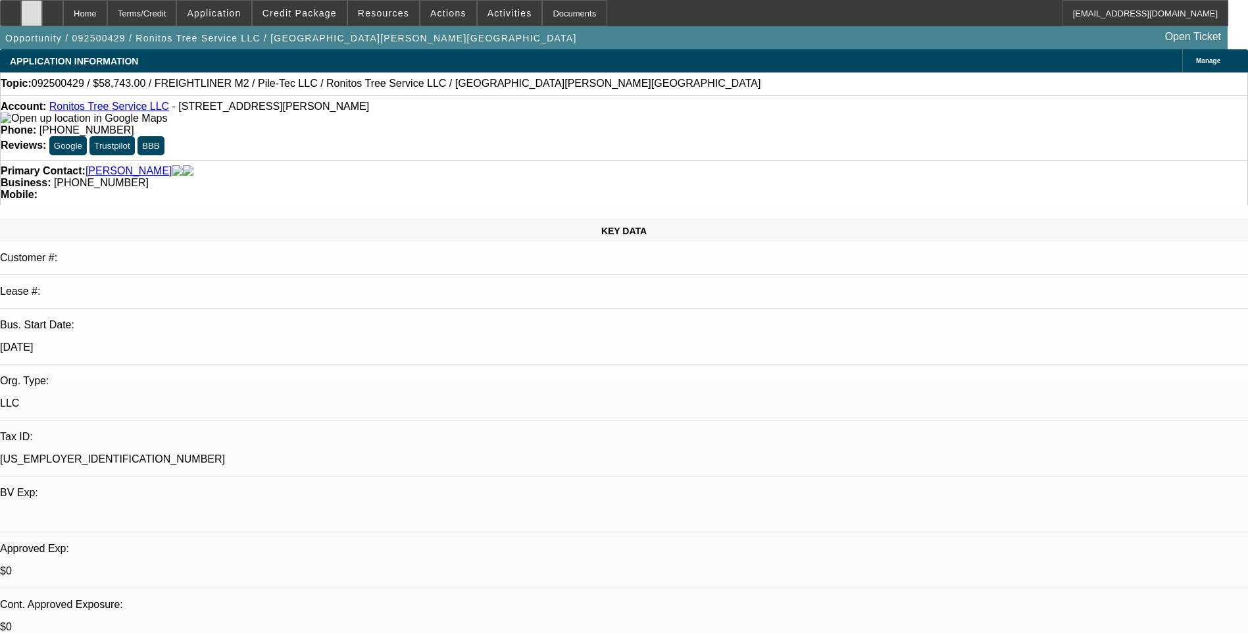
select select "0"
select select "6"
select select "0"
select select "2"
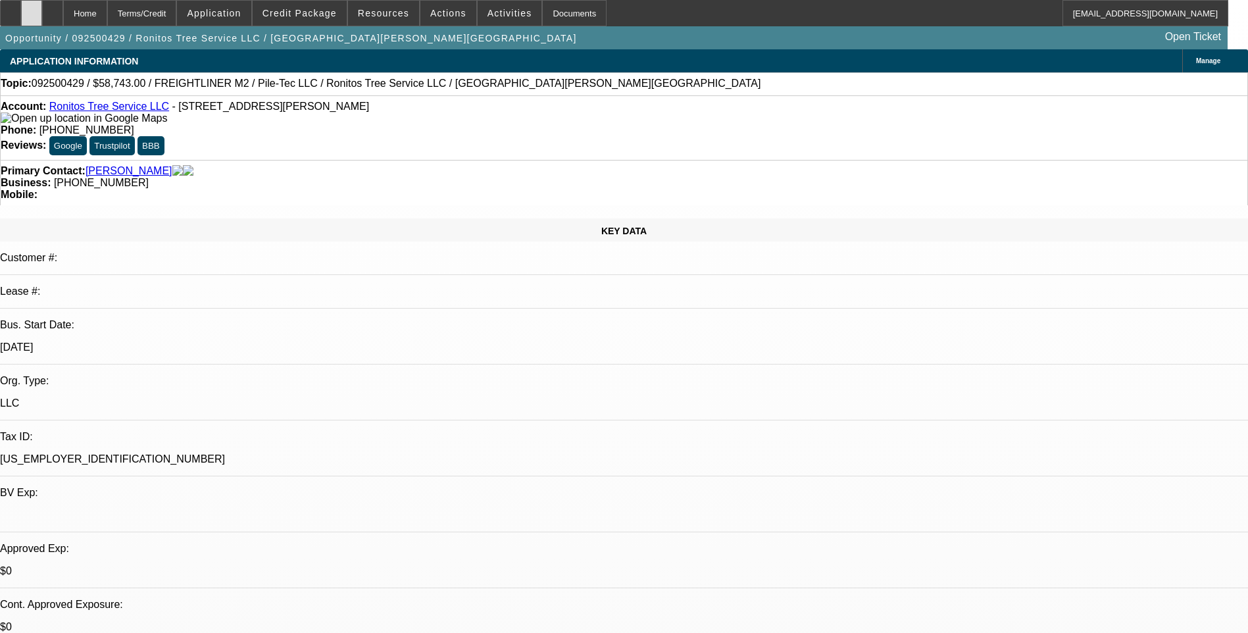
select select "0"
select select "6"
click at [32, 9] on icon at bounding box center [32, 9] width 0 height 0
click at [174, 13] on div "Terms/Credit" at bounding box center [142, 13] width 70 height 26
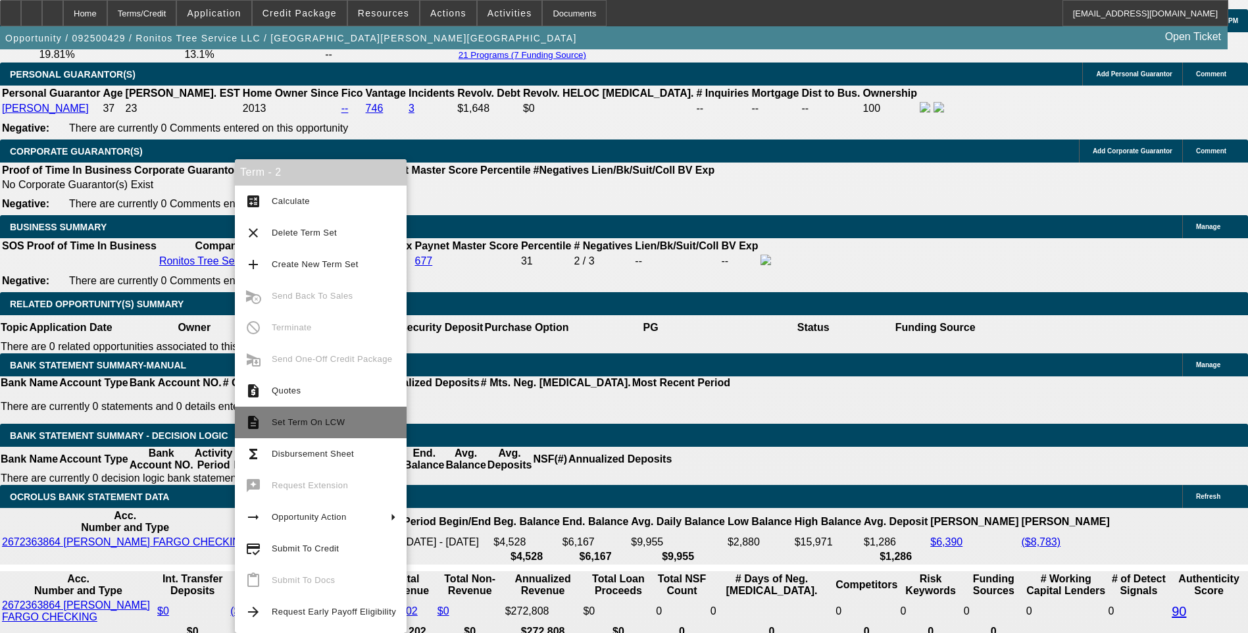
click at [312, 429] on span "Set Term On LCW" at bounding box center [334, 422] width 124 height 16
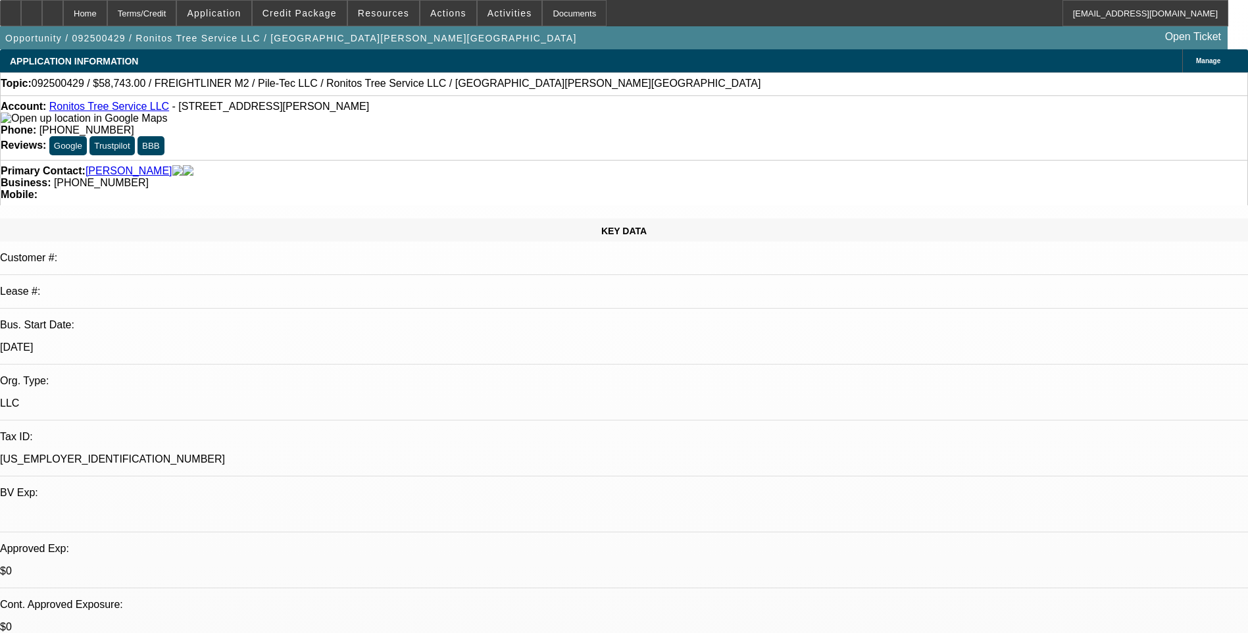
select select "0"
select select "2"
select select "0"
select select "2"
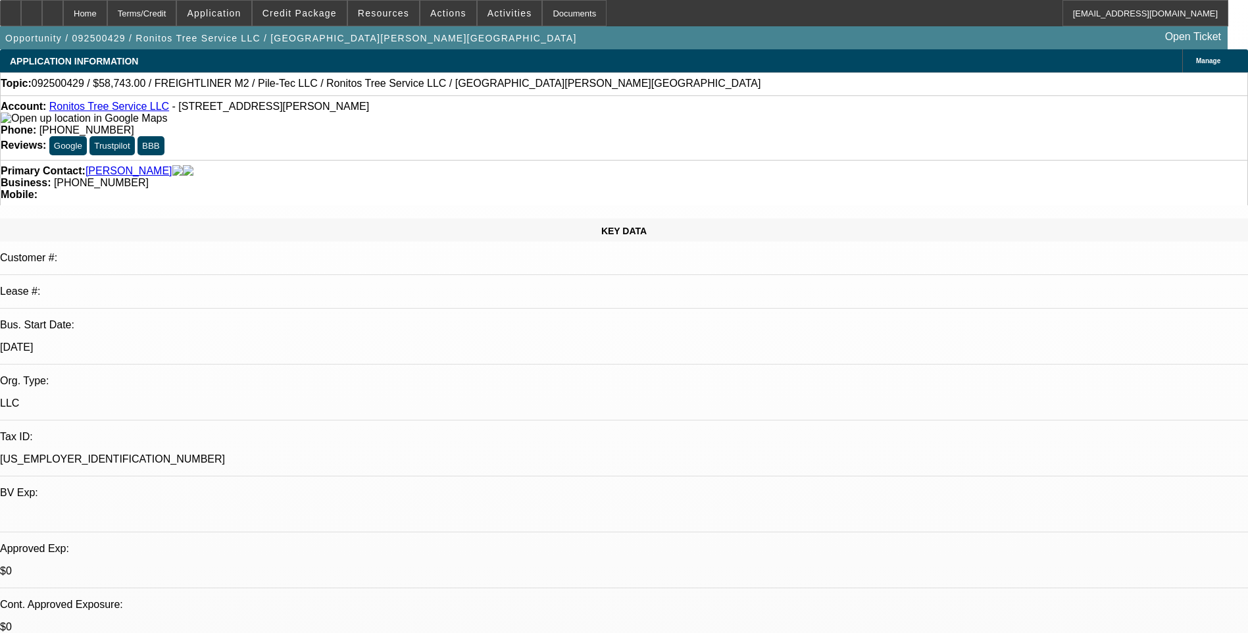
select select "0"
select select "1"
select select "2"
select select "6"
select select "1"
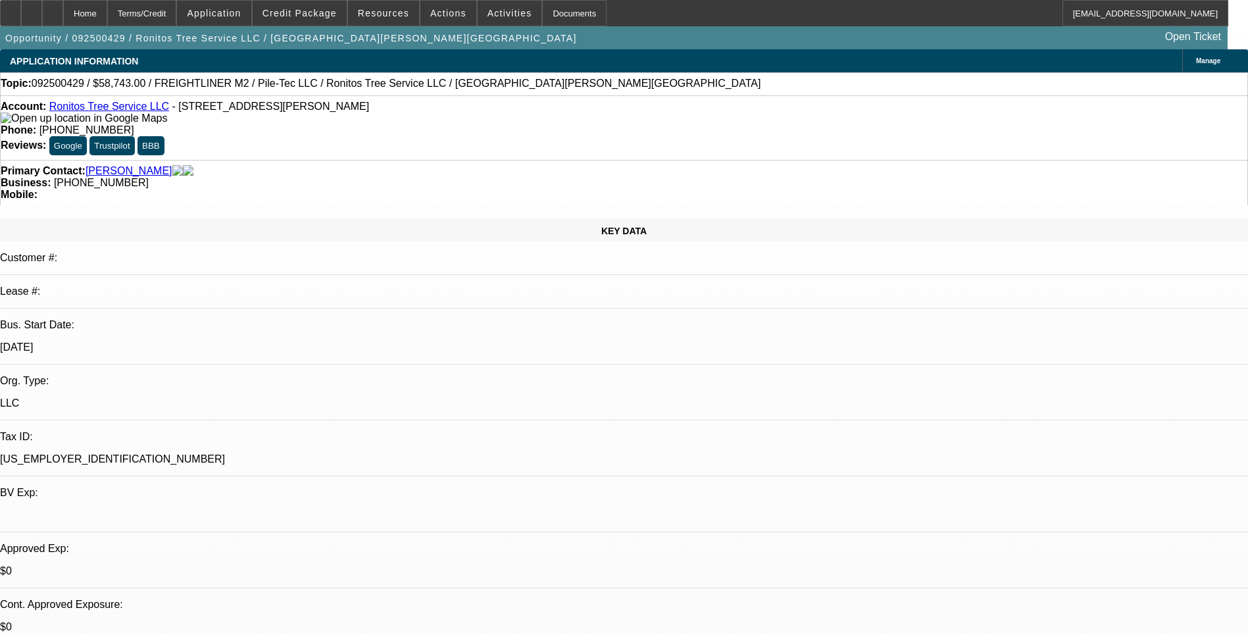
select select "2"
select select "6"
click at [176, 14] on div "Terms/Credit" at bounding box center [142, 13] width 70 height 26
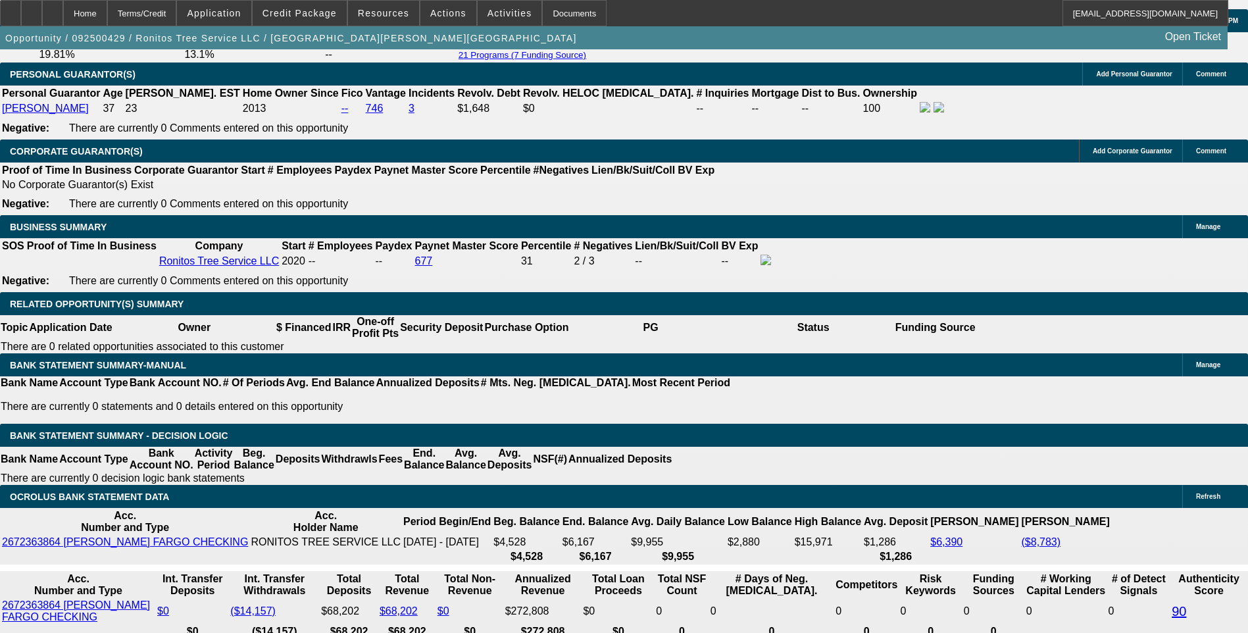
scroll to position [2005, 0]
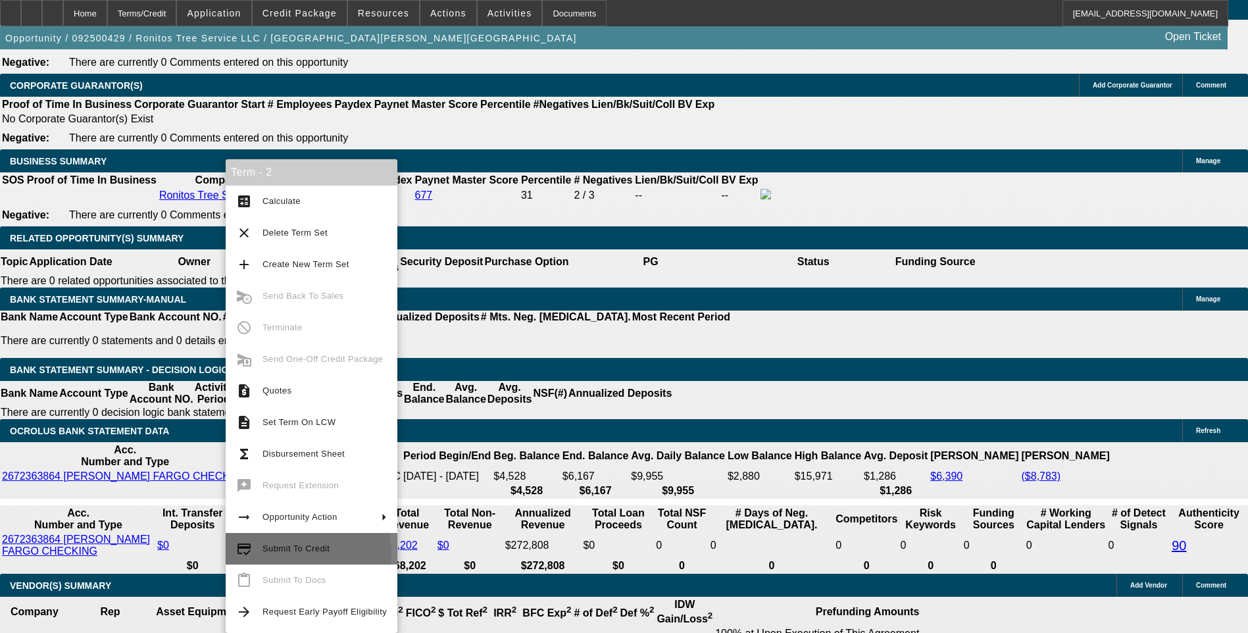
click at [301, 554] on span "Submit To Credit" at bounding box center [324, 549] width 124 height 16
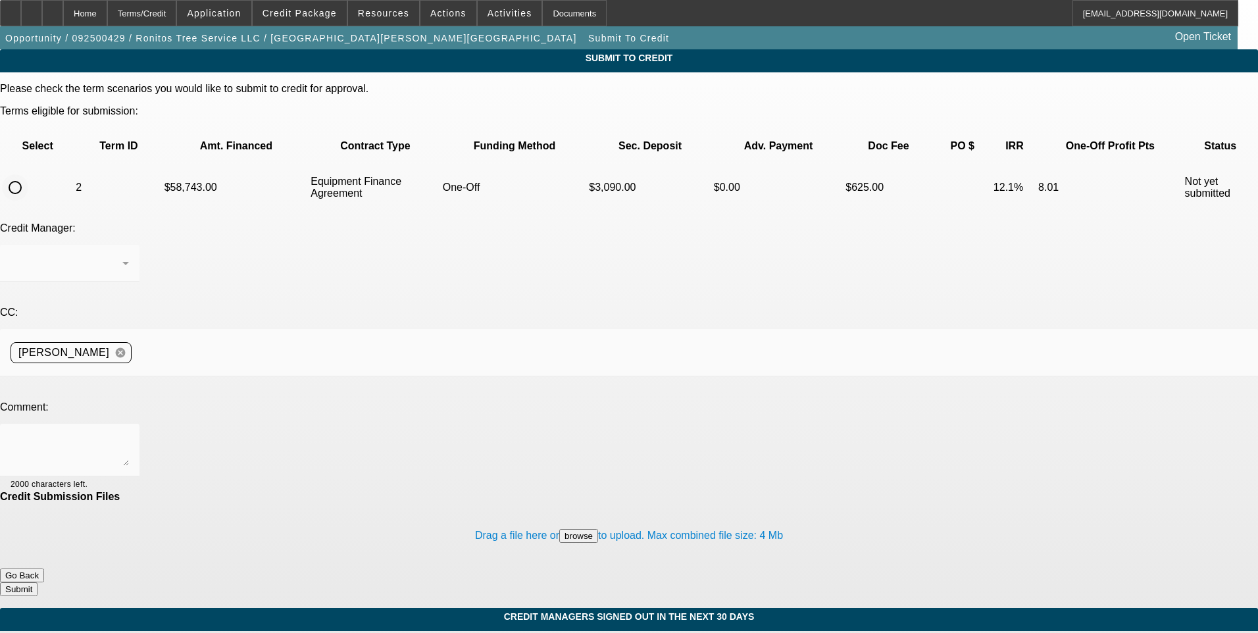
click at [28, 174] on input "radio" at bounding box center [15, 187] width 26 height 26
radio input "true"
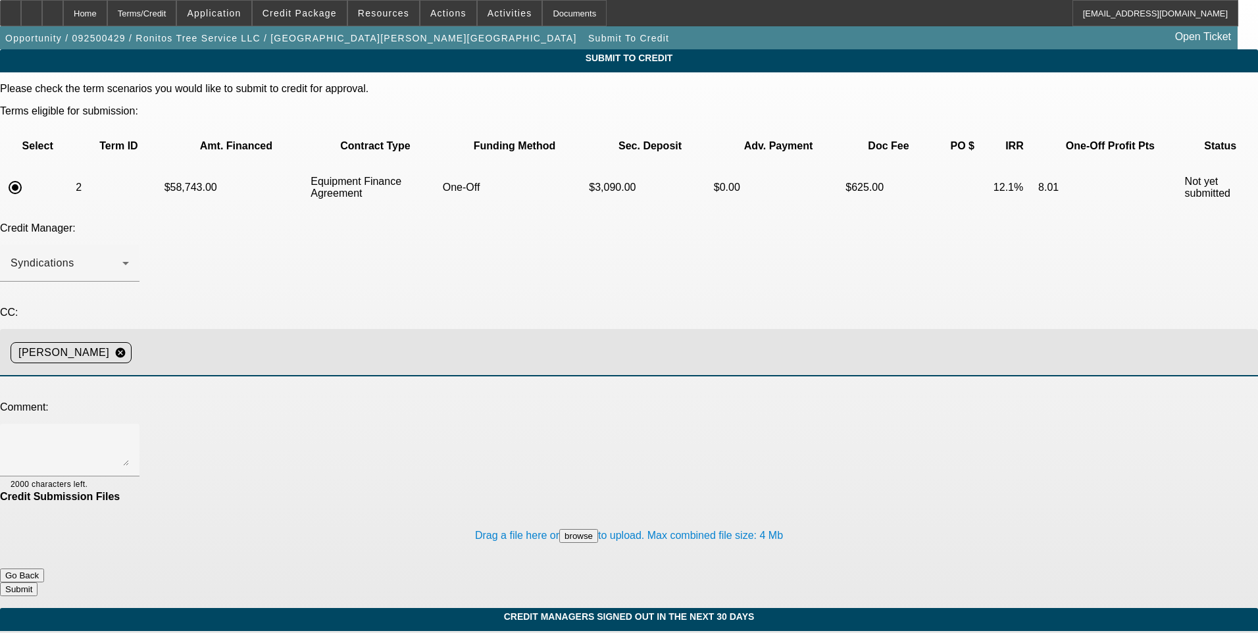
click at [295, 339] on input at bounding box center [689, 352] width 1105 height 26
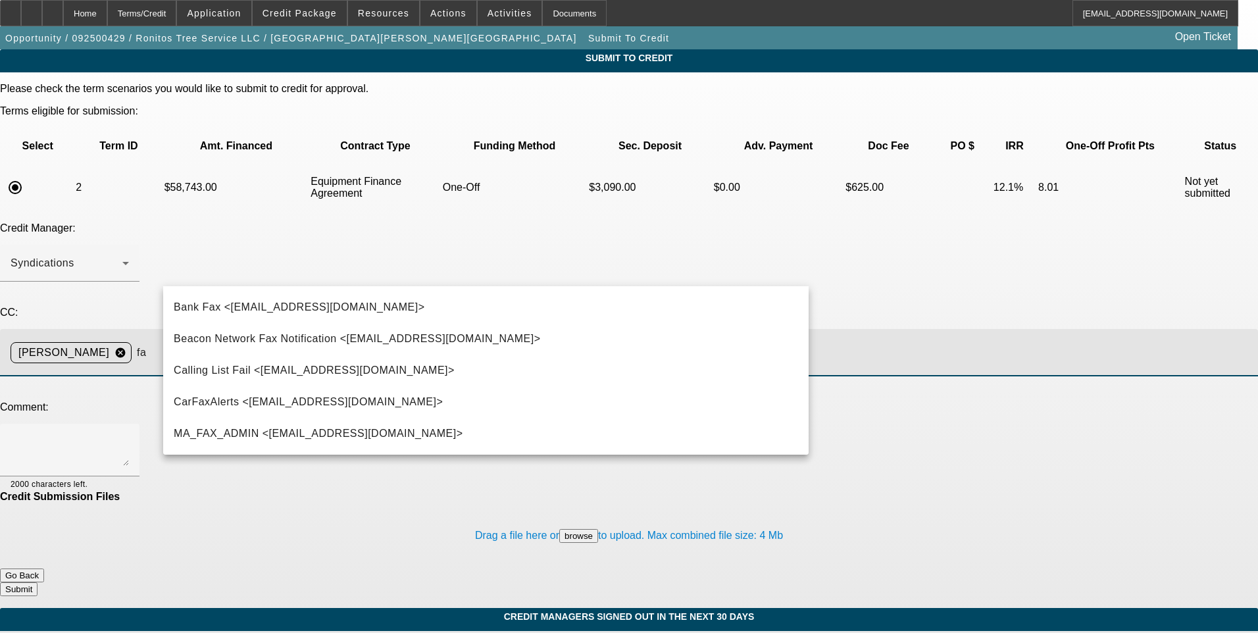
type input "f"
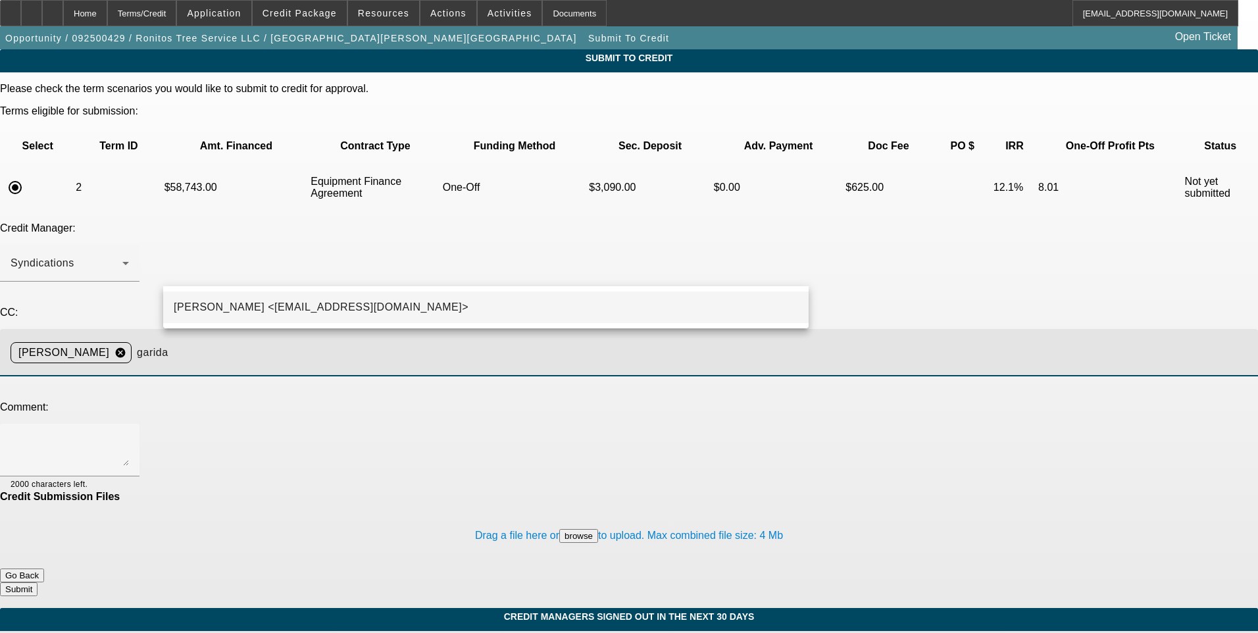
type input "garida"
click at [283, 320] on mat-option "George Arida <GArida@beaconfunding.com>" at bounding box center [485, 307] width 645 height 32
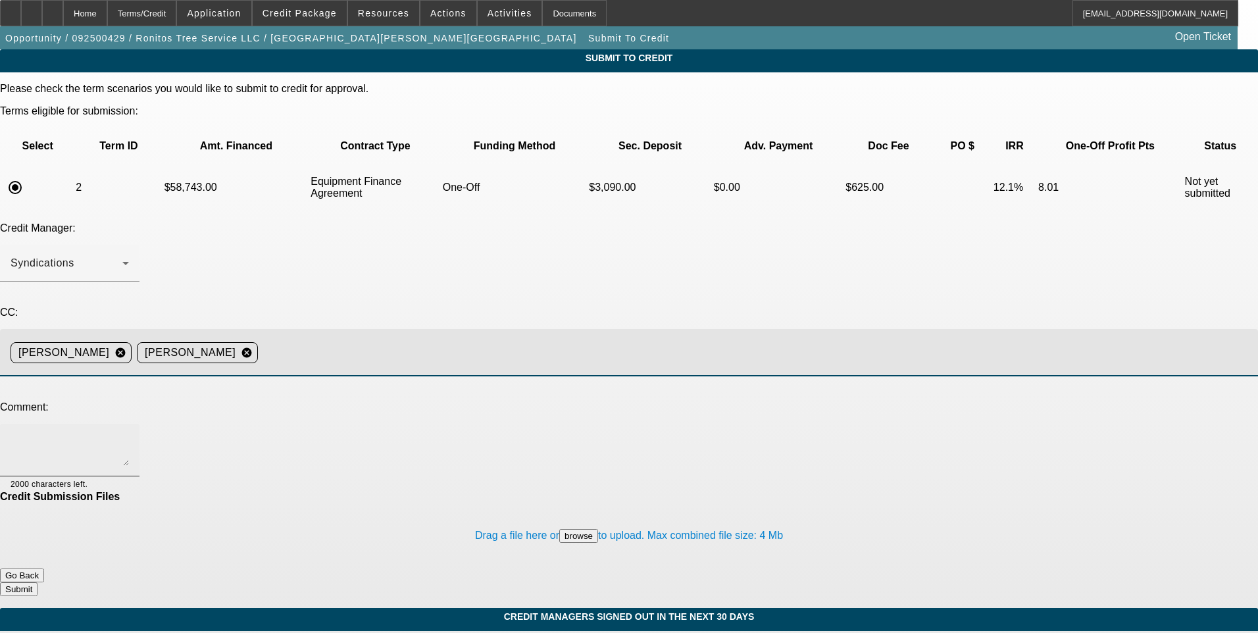
click at [129, 434] on textarea at bounding box center [70, 450] width 118 height 32
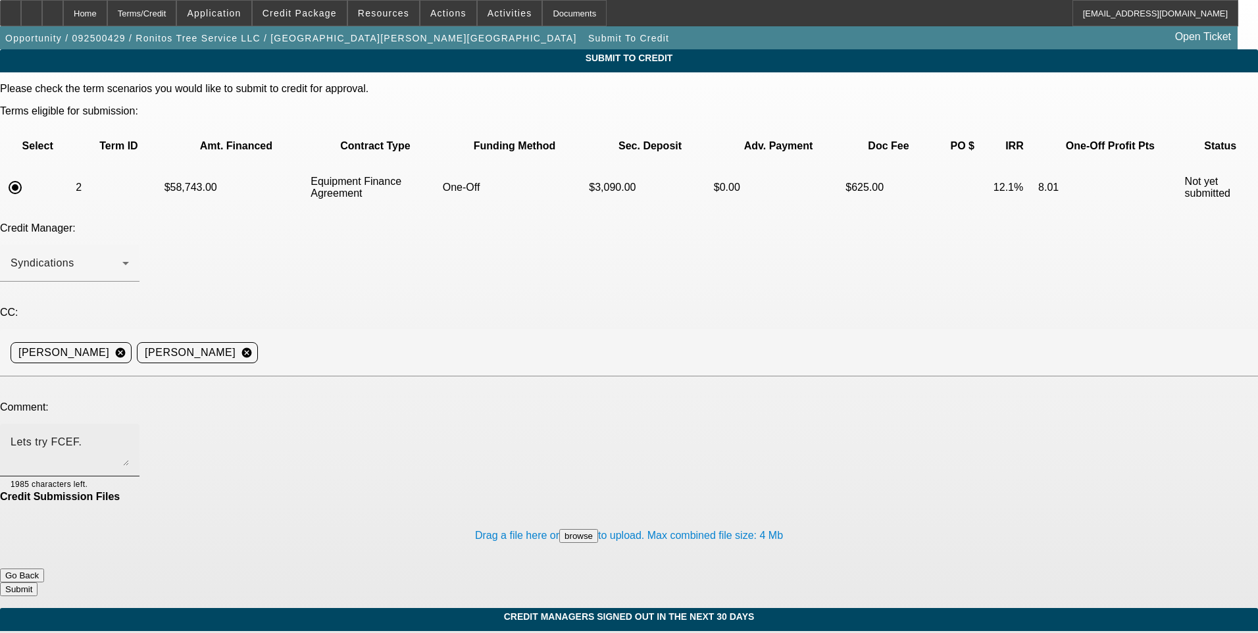
click at [129, 434] on textarea "Lets try FCEF." at bounding box center [70, 450] width 118 height 32
type textarea "Lets try FCEF. Additional comments for write up. Resale cert for Pile-tec is up…"
click at [37, 582] on button "Submit" at bounding box center [18, 589] width 37 height 14
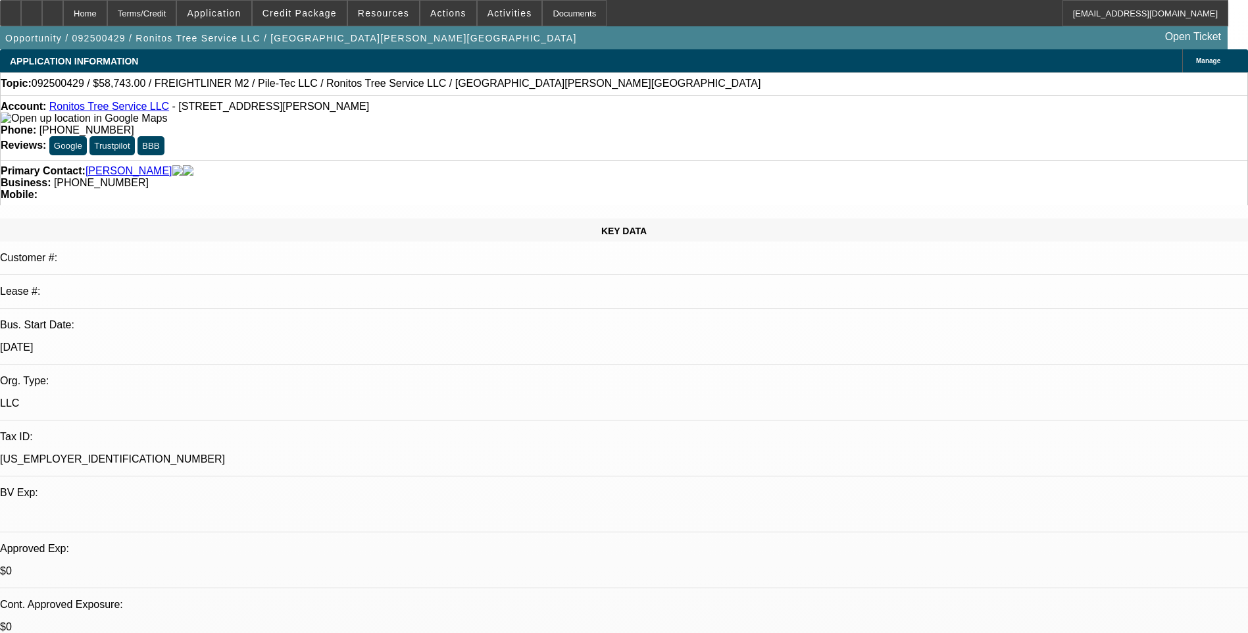
select select "0"
select select "2"
select select "0"
select select "6"
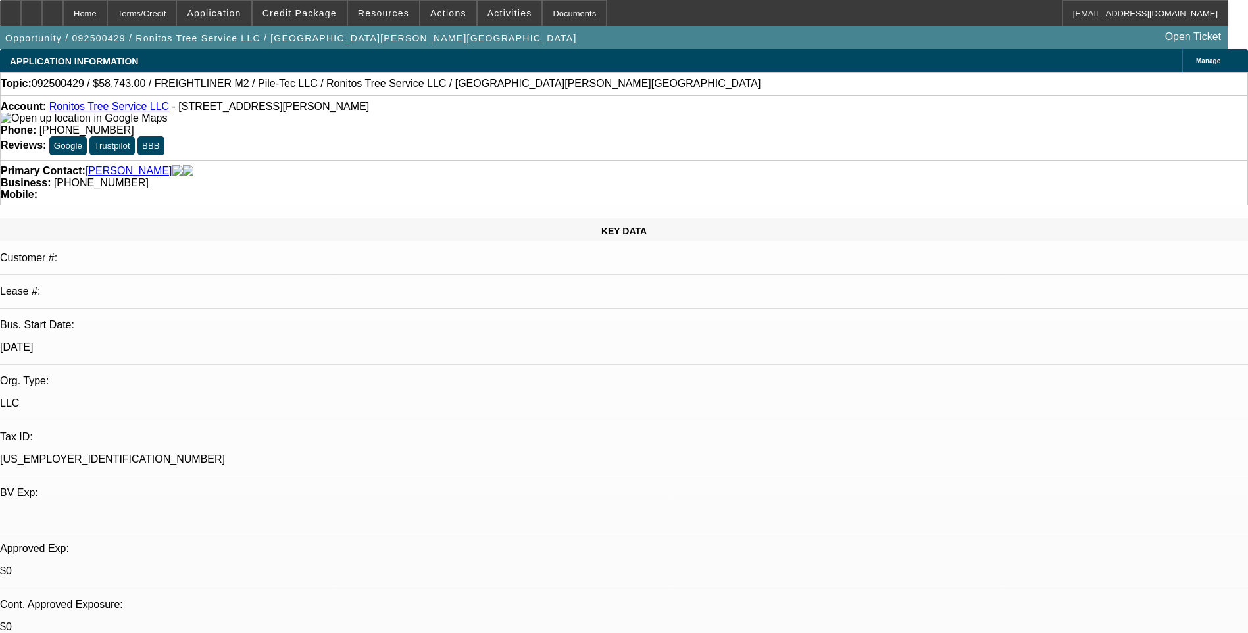
select select "0"
select select "2"
select select "0"
select select "6"
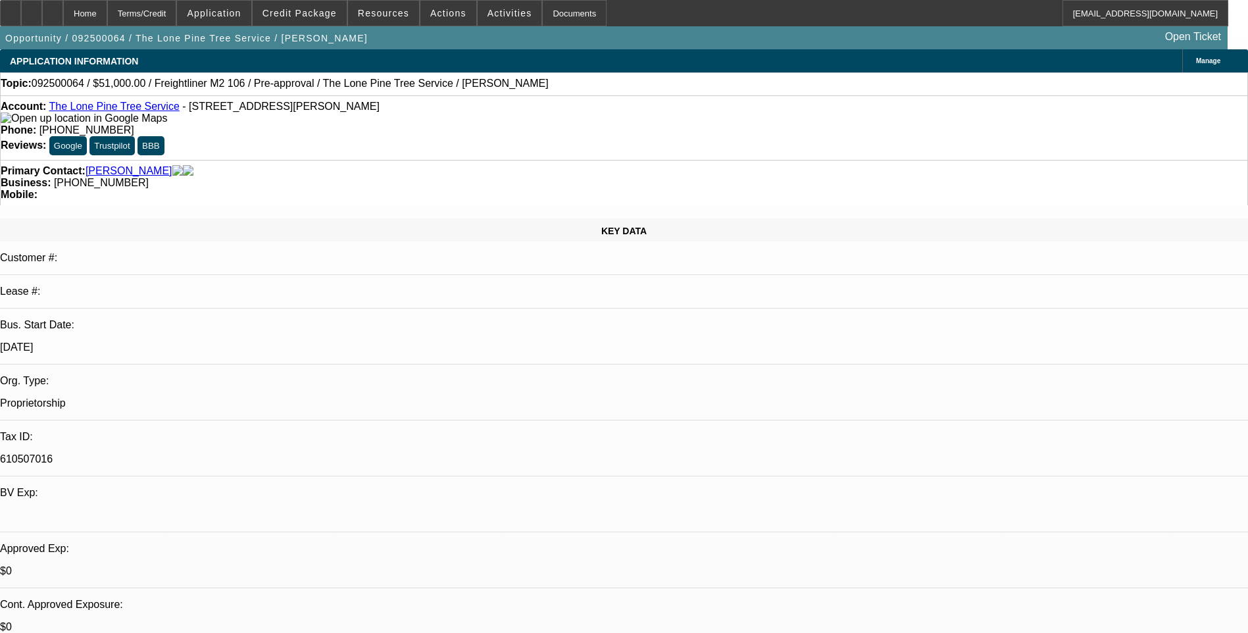
select select "0.15"
select select "2"
select select "0.1"
select select "0.15"
select select "2"
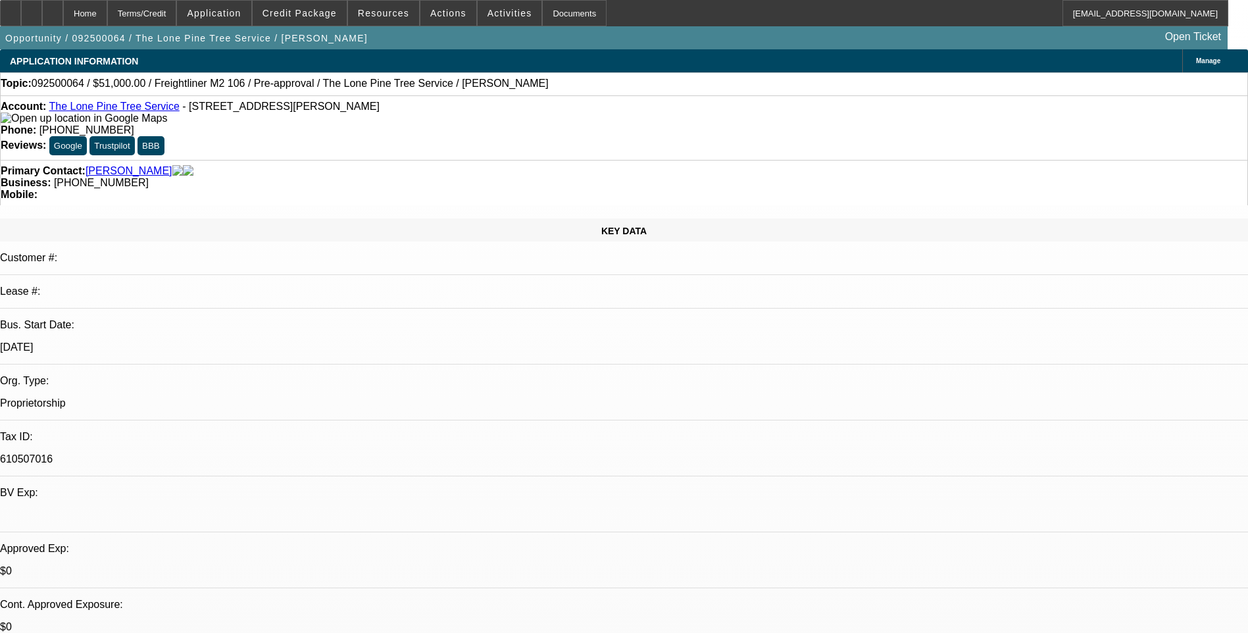
select select "0.1"
select select "1"
select select "2"
select select "4"
select select "1"
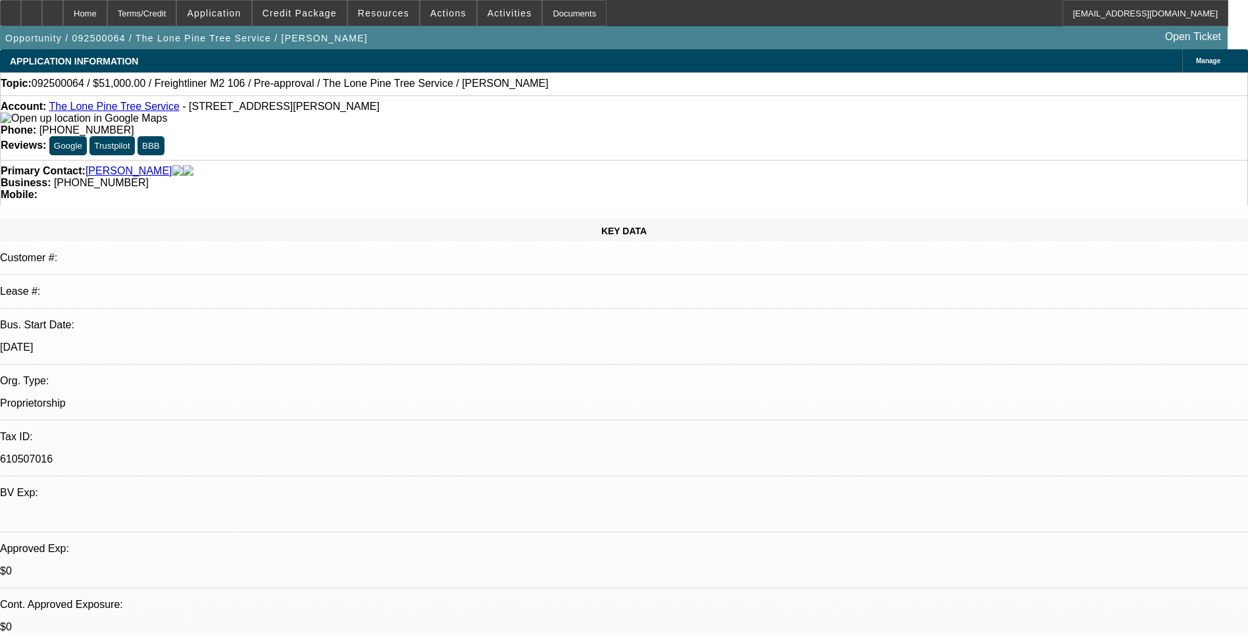
select select "2"
select select "4"
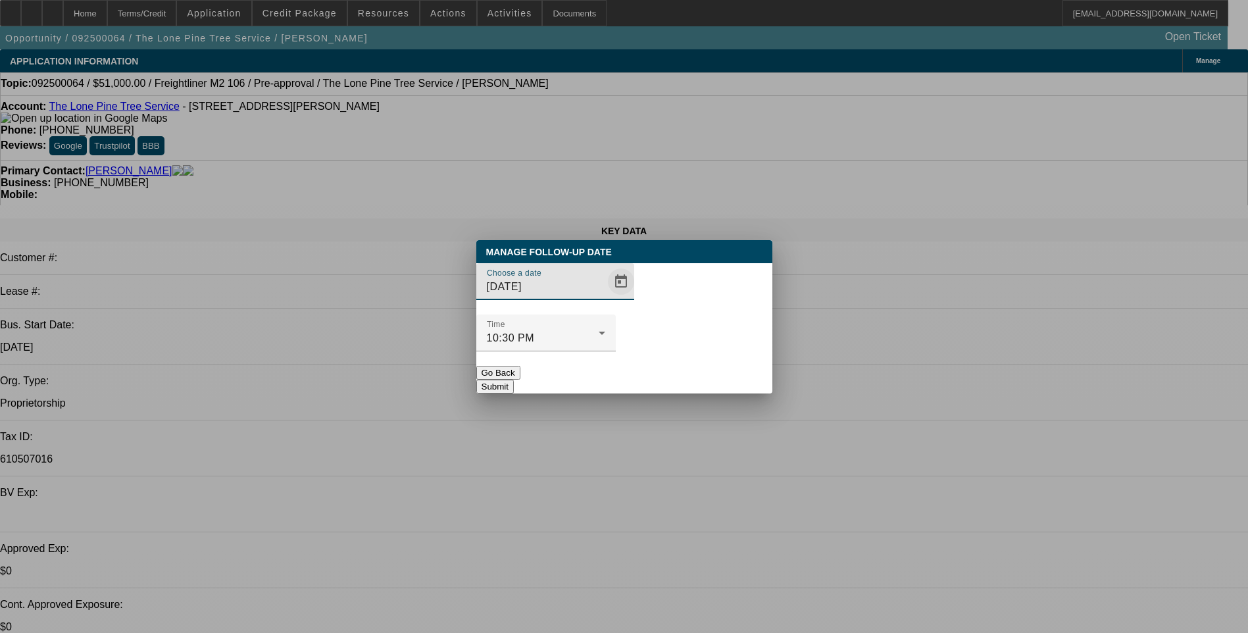
click at [605, 297] on span "Open calendar" at bounding box center [621, 282] width 32 height 32
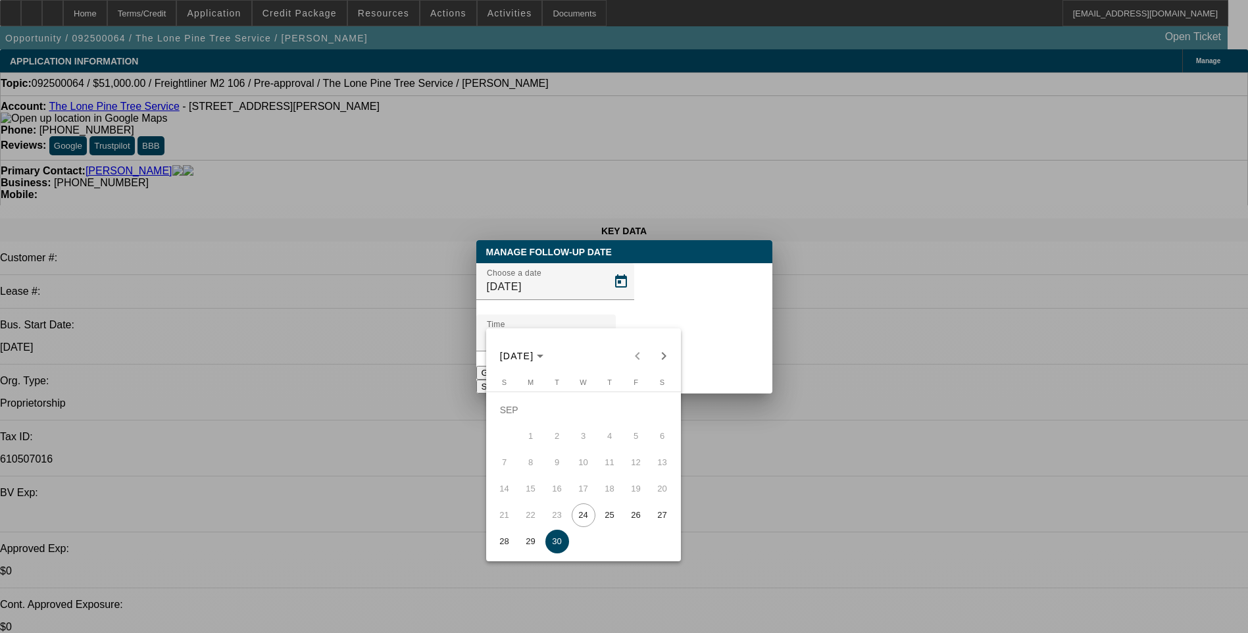
click at [580, 516] on span "24" at bounding box center [584, 515] width 24 height 24
type input "9/24/2025"
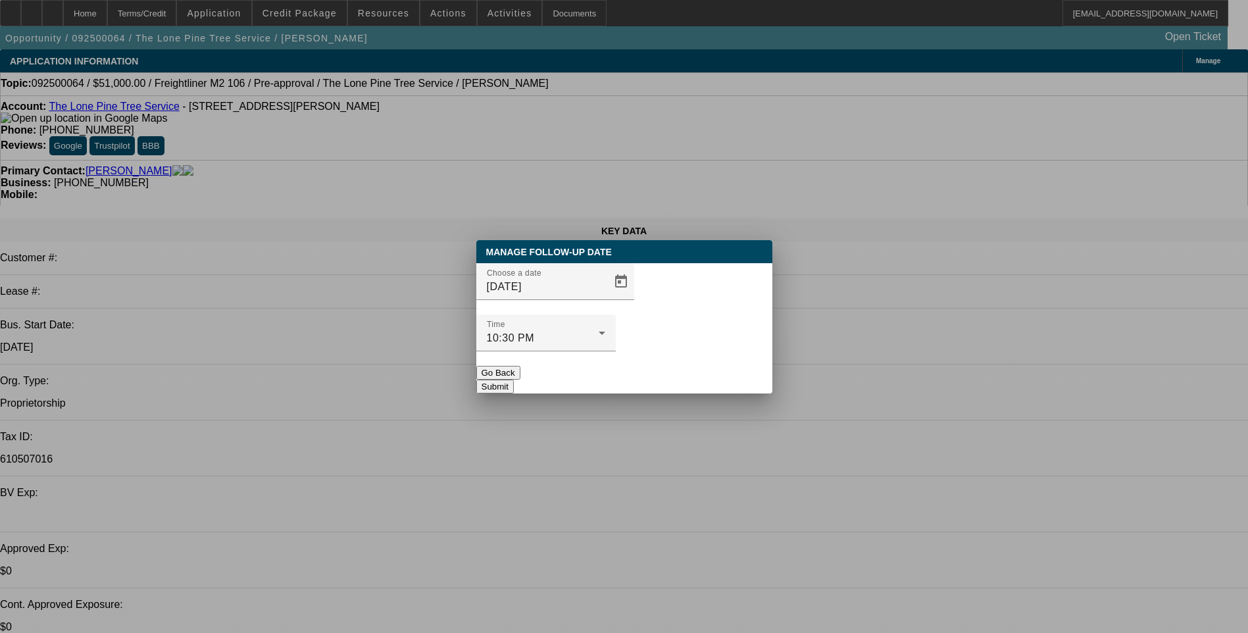
click at [514, 380] on button "Submit" at bounding box center [494, 387] width 37 height 14
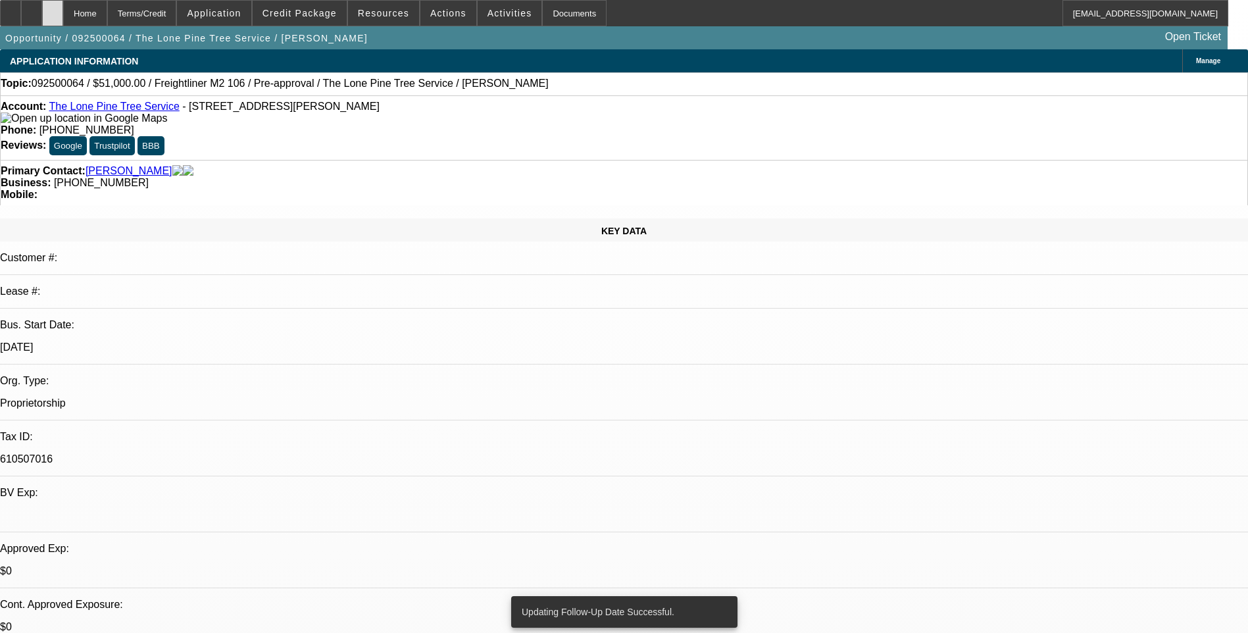
click at [53, 9] on icon at bounding box center [53, 9] width 0 height 0
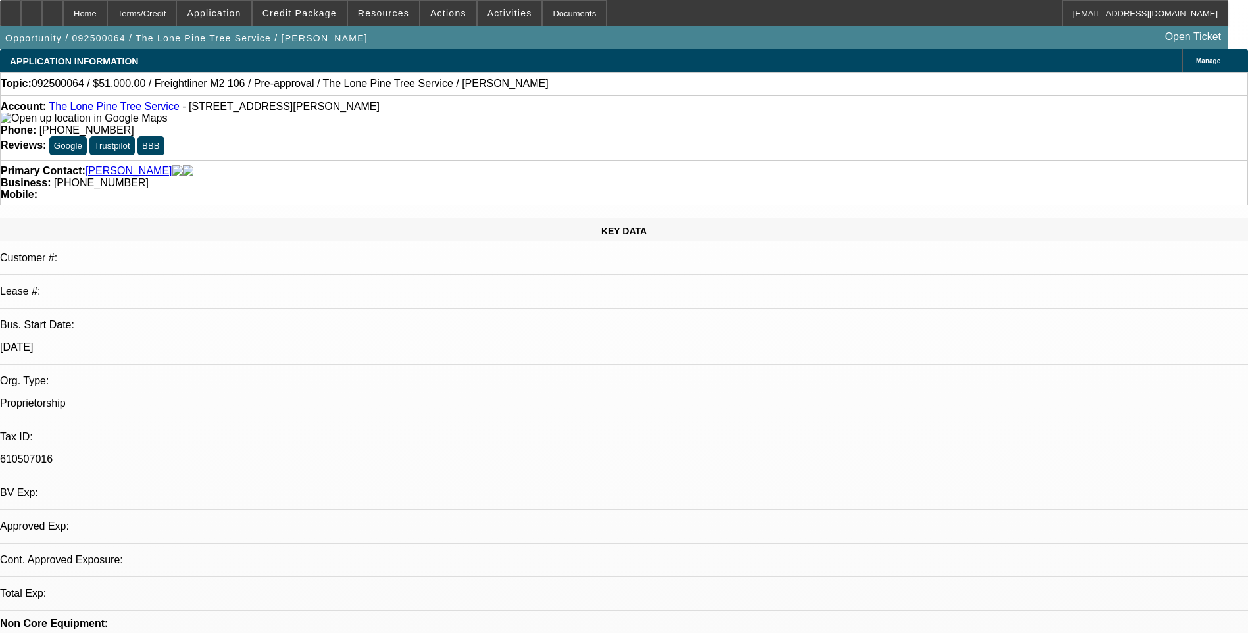
select select "0.15"
select select "2"
select select "0.1"
select select "0.15"
select select "2"
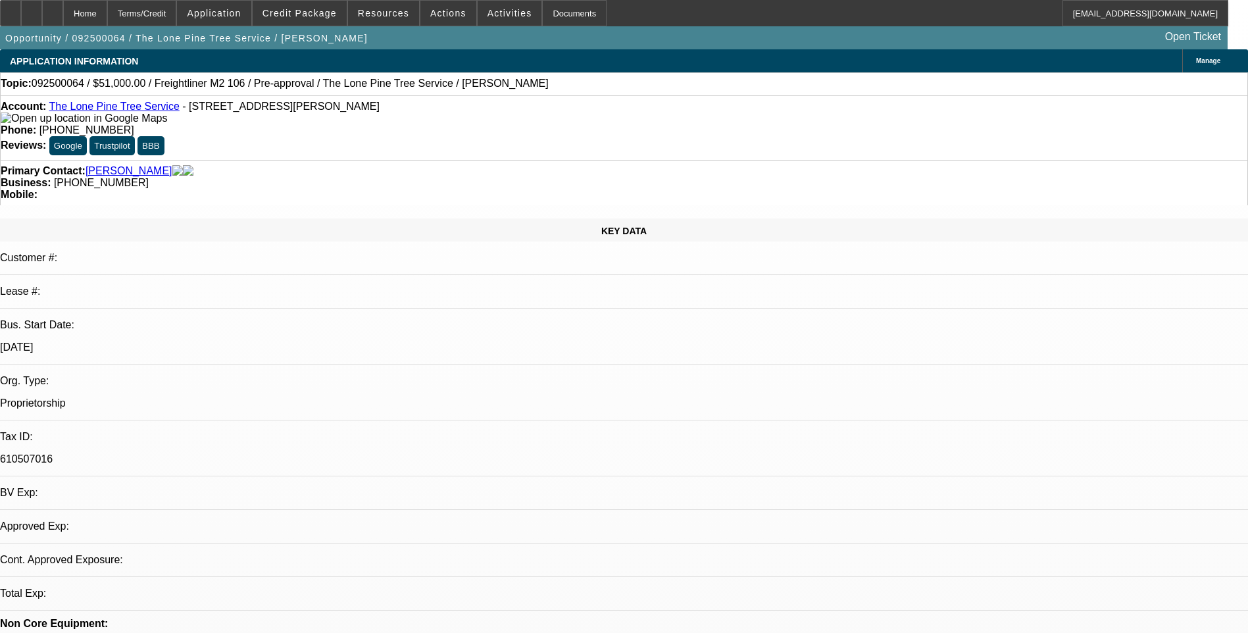
select select "0.1"
select select "1"
select select "2"
select select "4"
select select "1"
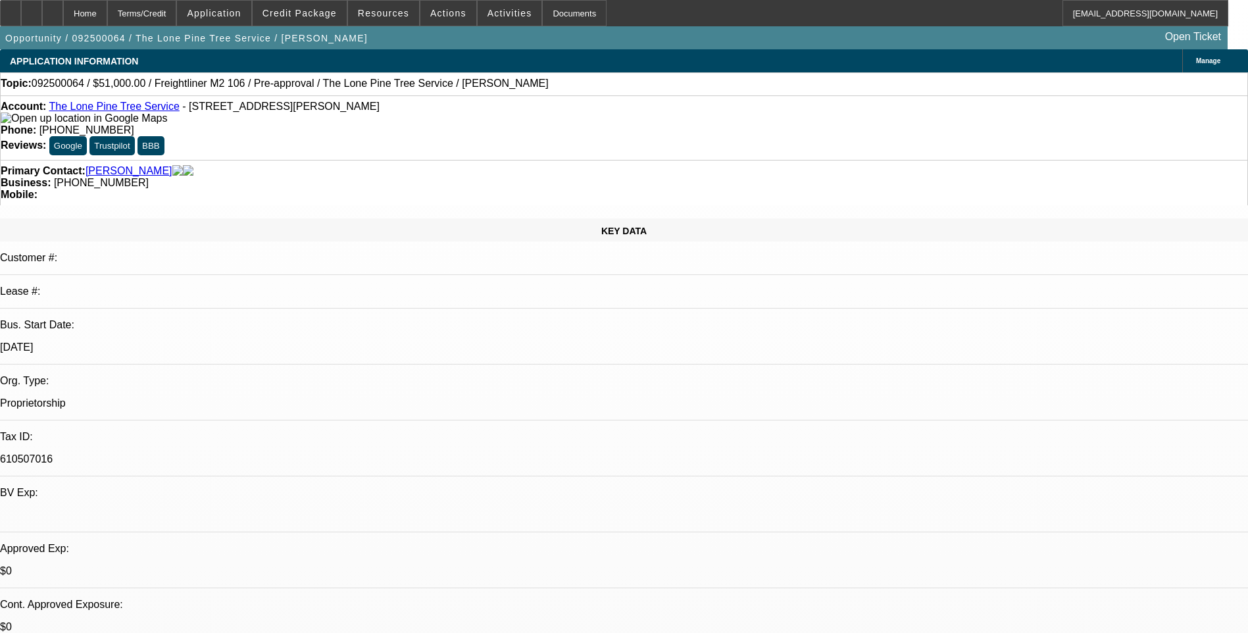
select select "2"
select select "4"
click at [42, 16] on div at bounding box center [31, 13] width 21 height 26
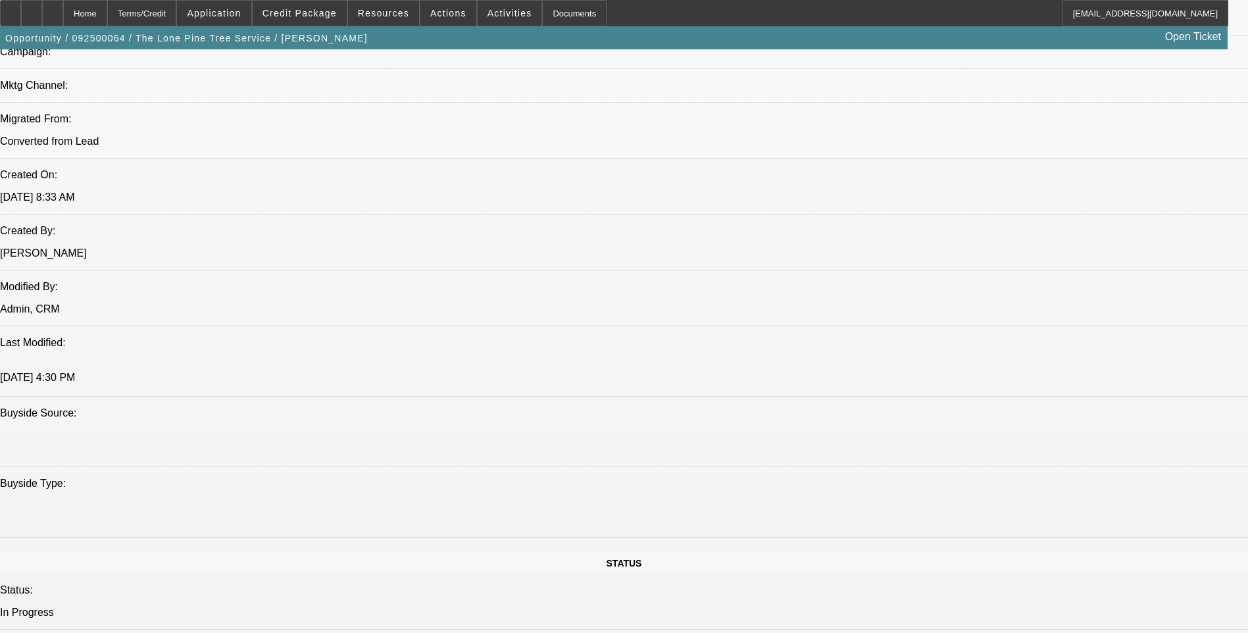
scroll to position [1118, 0]
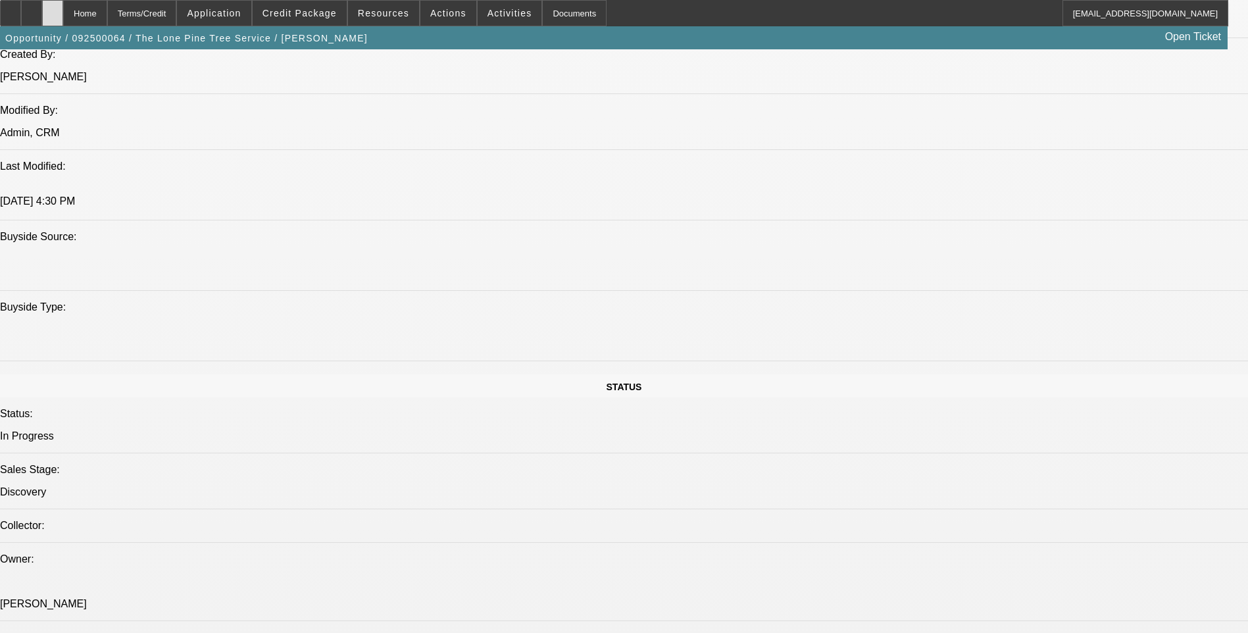
click at [53, 9] on icon at bounding box center [53, 9] width 0 height 0
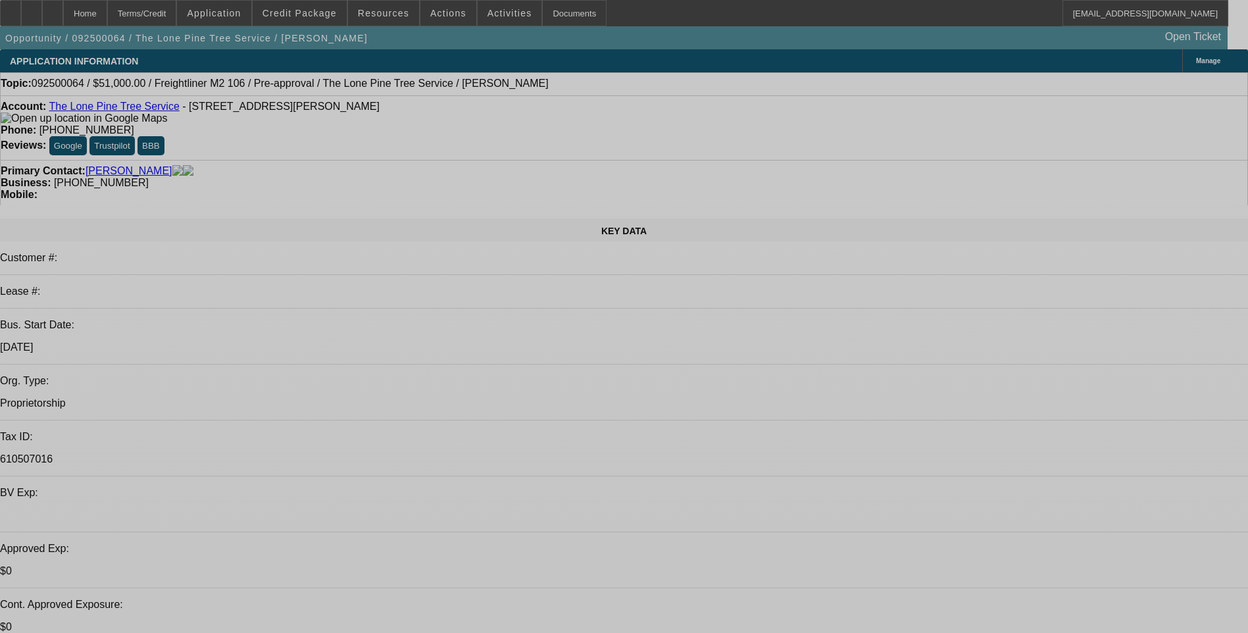
select select "0.15"
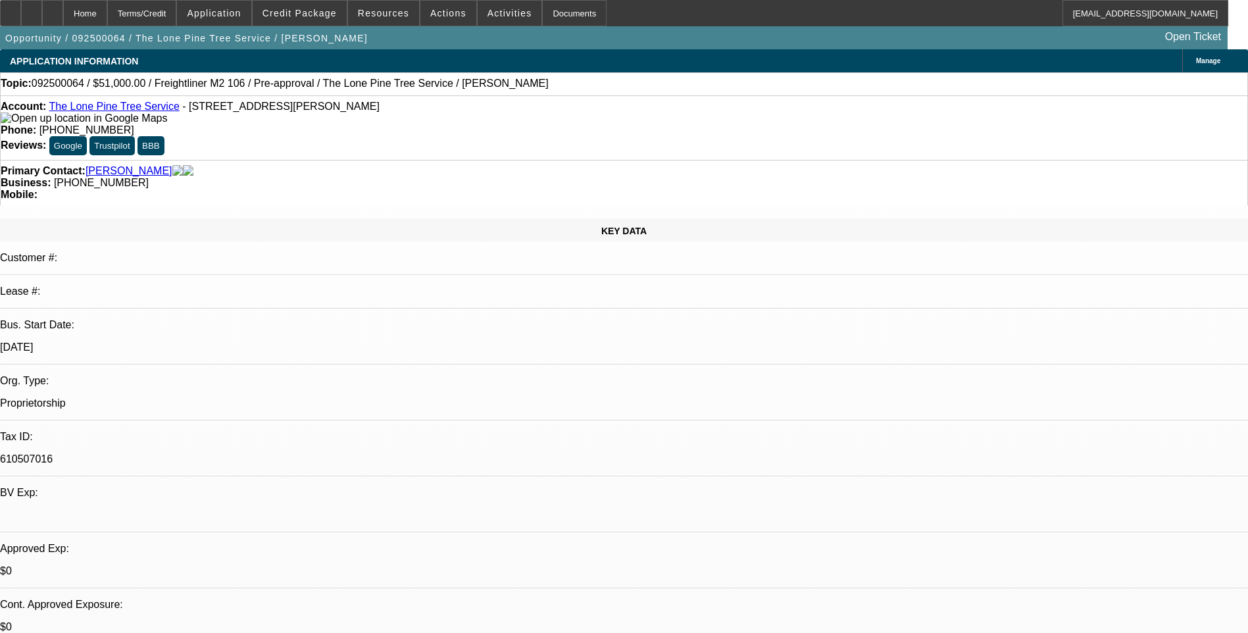
select select "2"
select select "0.1"
select select "0.15"
select select "2"
select select "0.1"
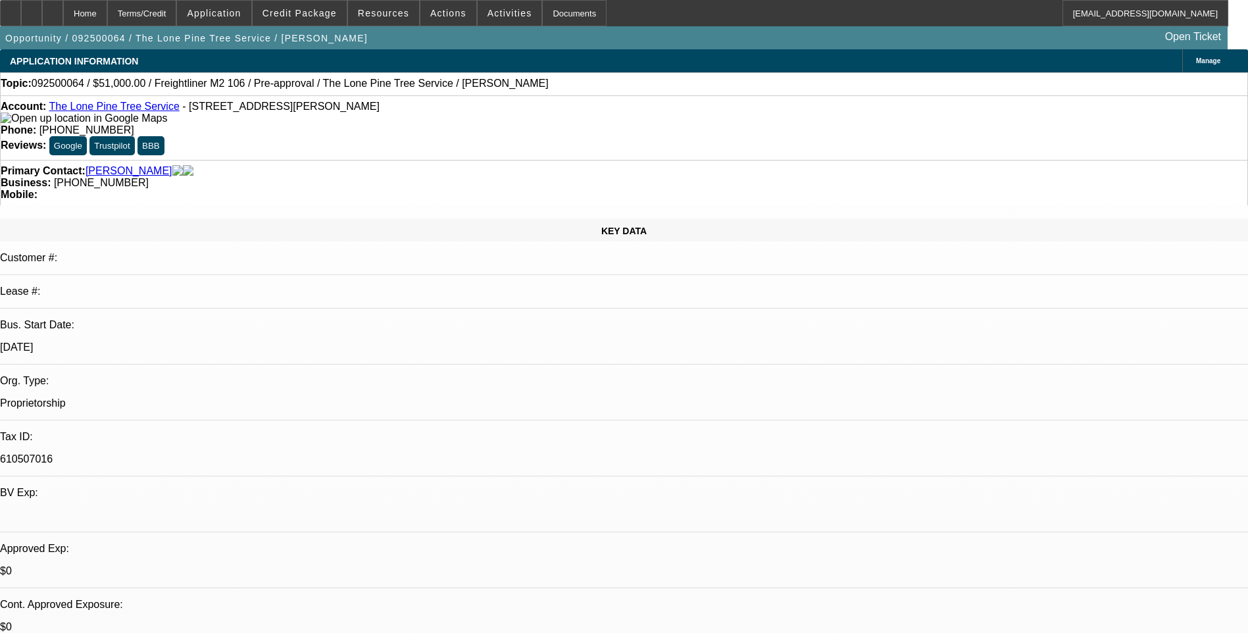
select select "1"
select select "2"
select select "4"
select select "1"
select select "2"
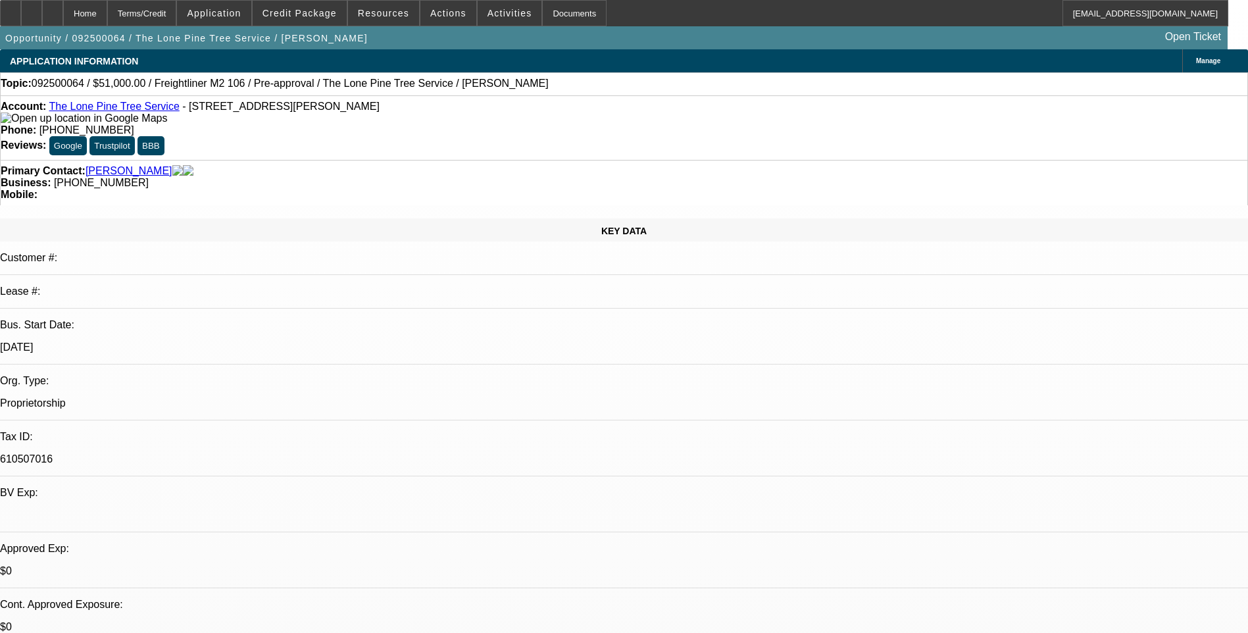
select select "4"
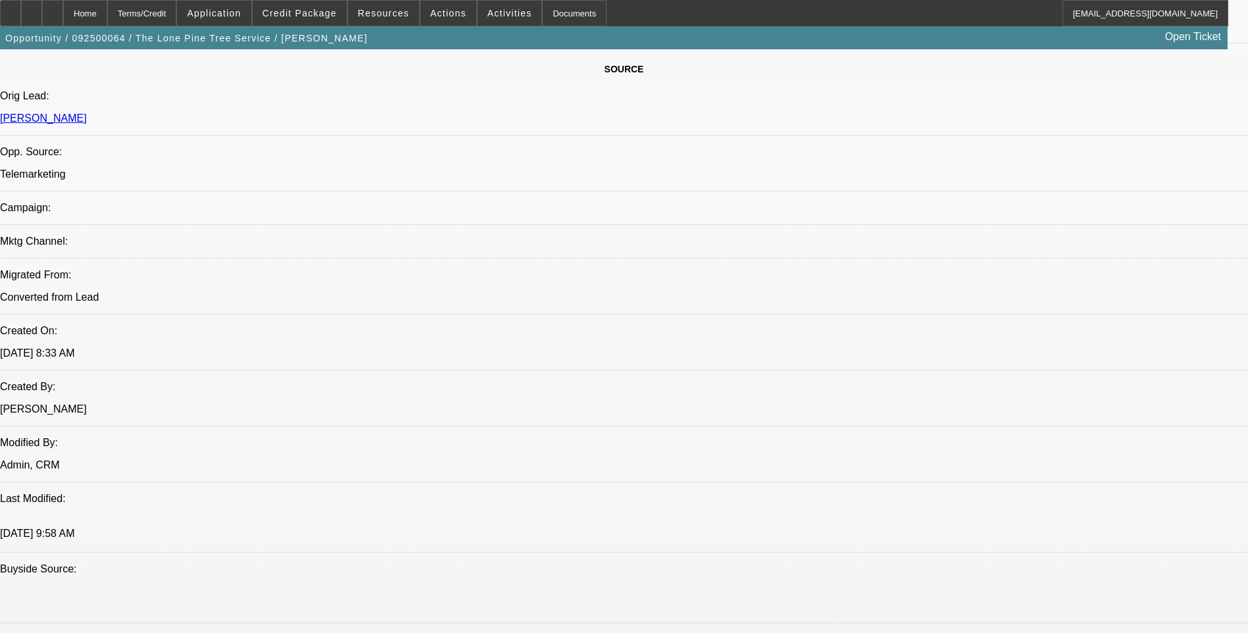
scroll to position [789, 0]
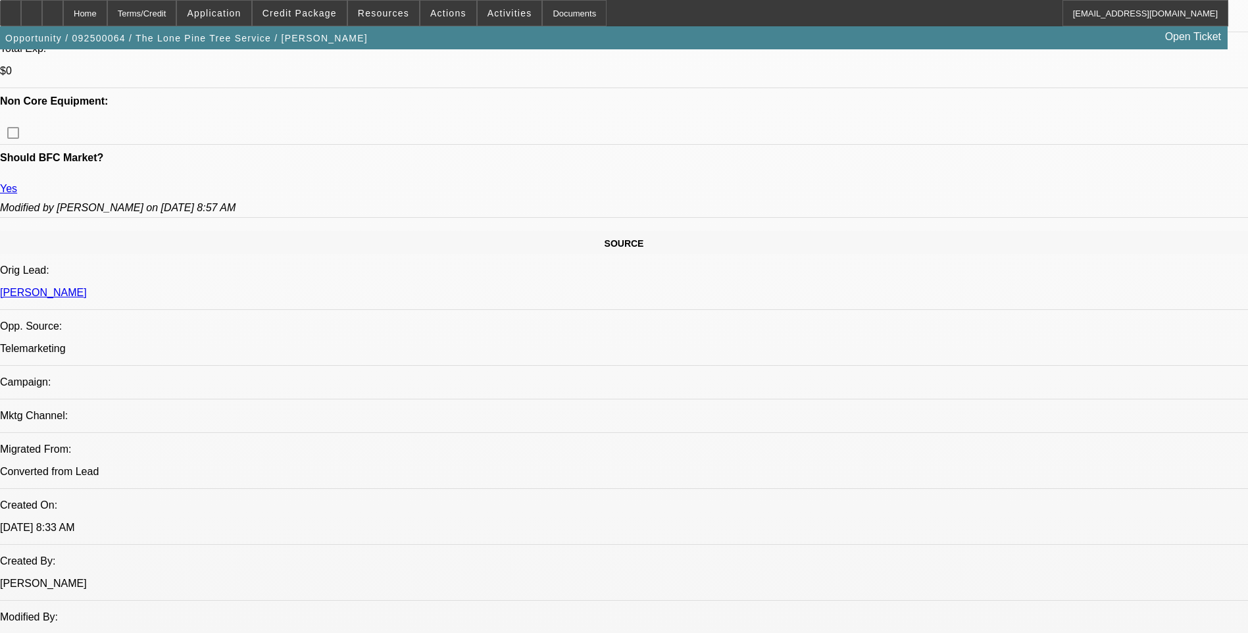
scroll to position [592, 0]
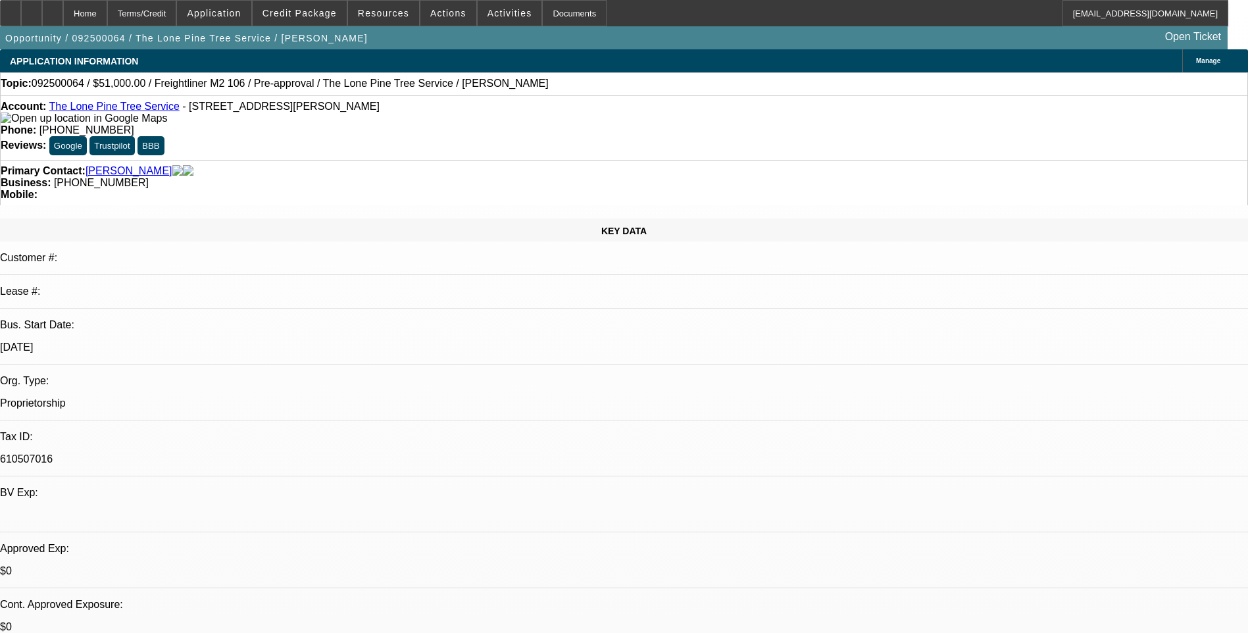
select select "0.15"
select select "2"
select select "0.1"
select select "0.15"
select select "2"
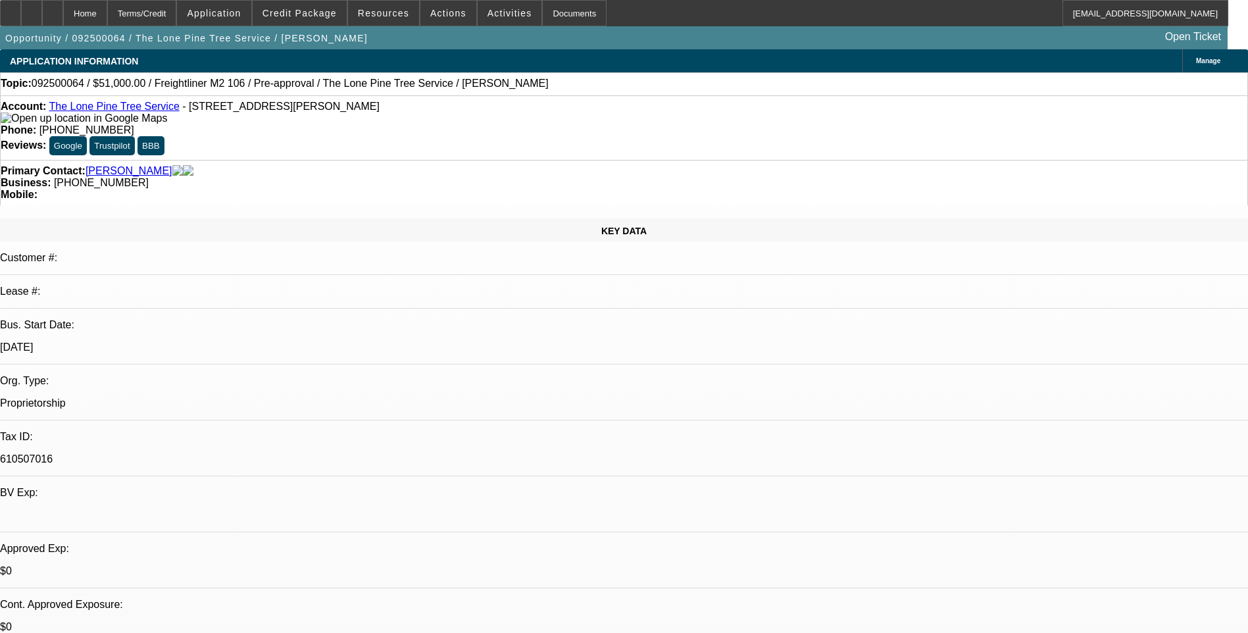
select select "0.1"
select select "1"
select select "2"
select select "4"
select select "1"
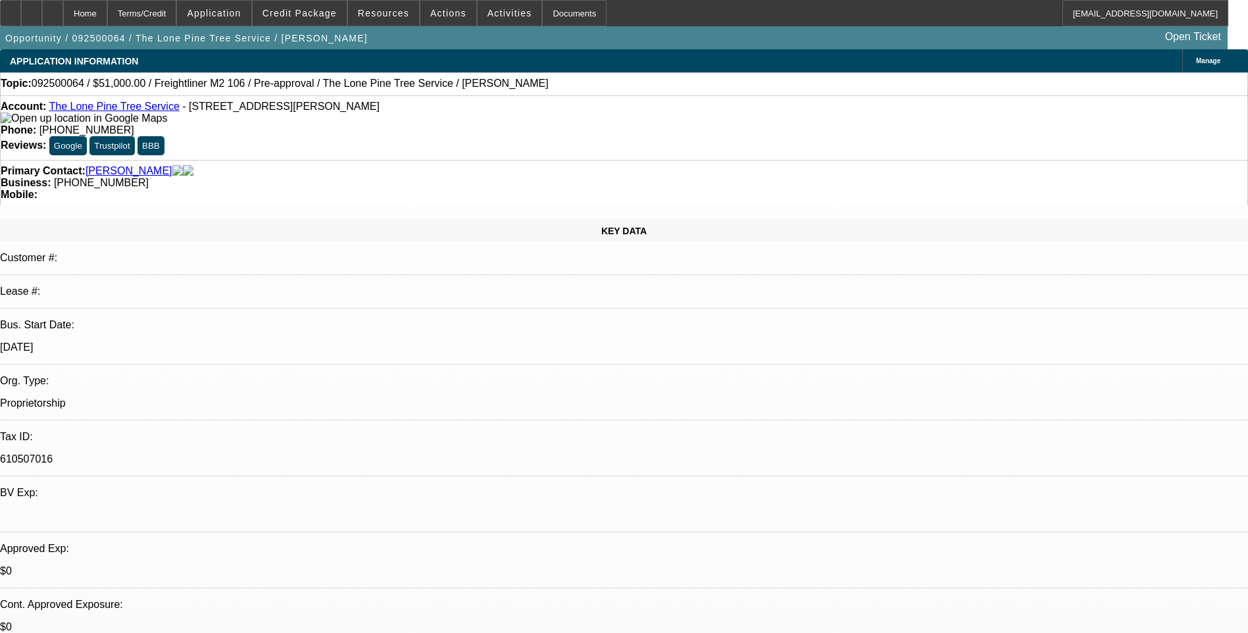
select select "2"
select select "4"
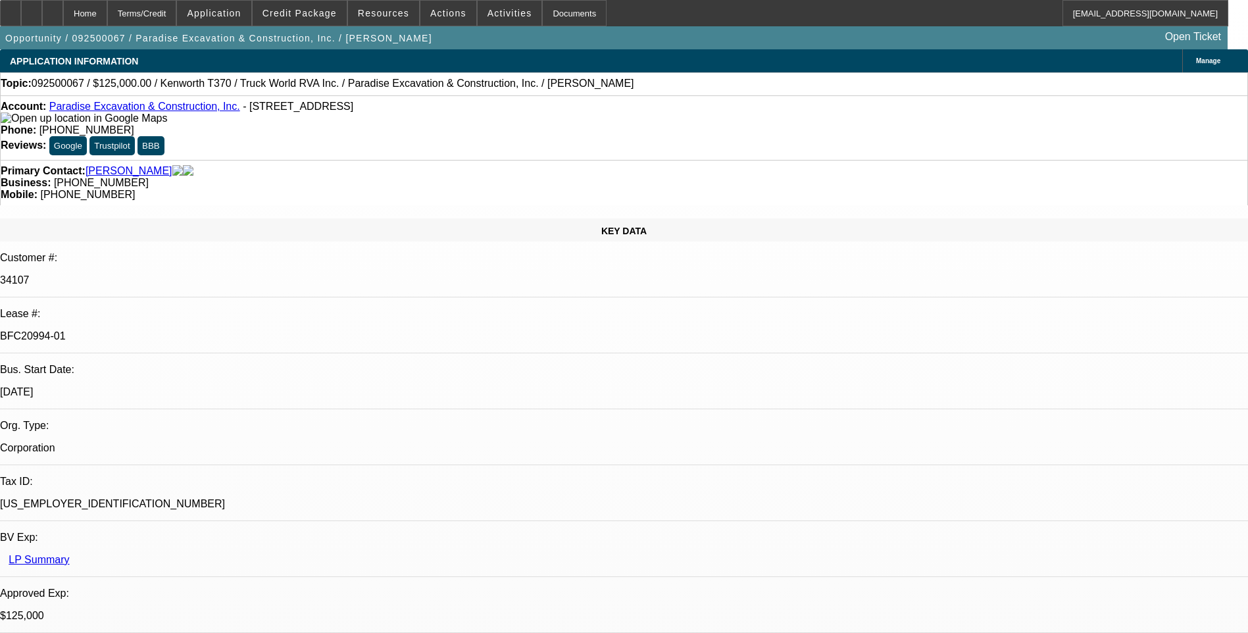
select select "0"
select select "6"
select select "0"
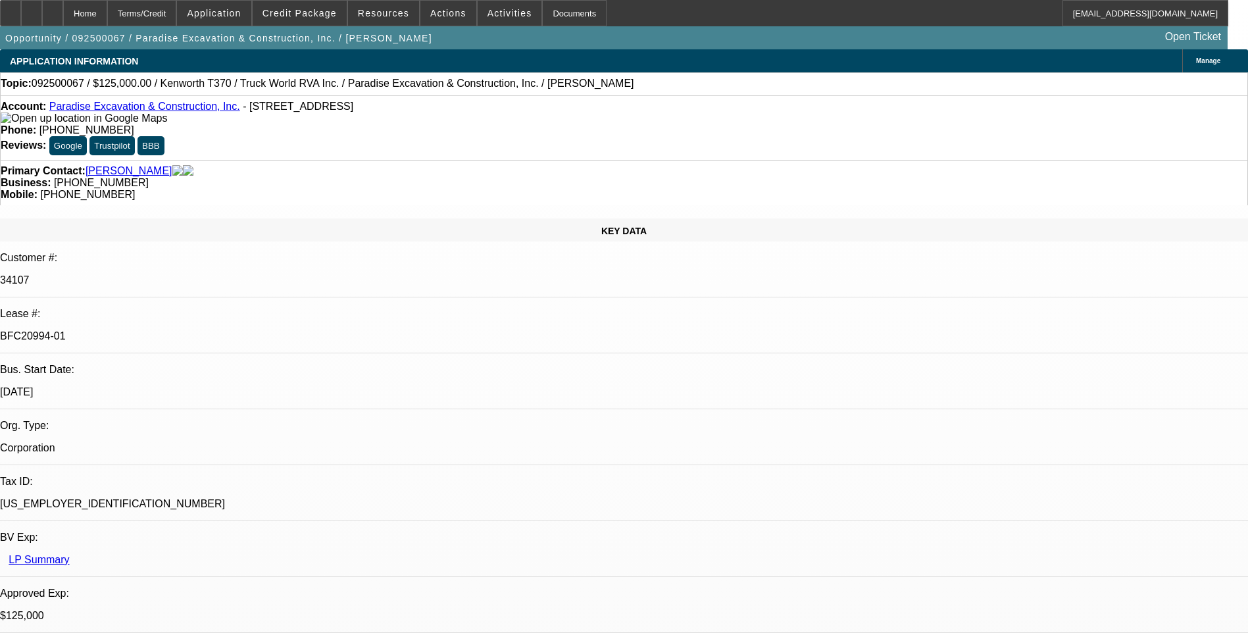
select select "0"
select select "6"
select select "0"
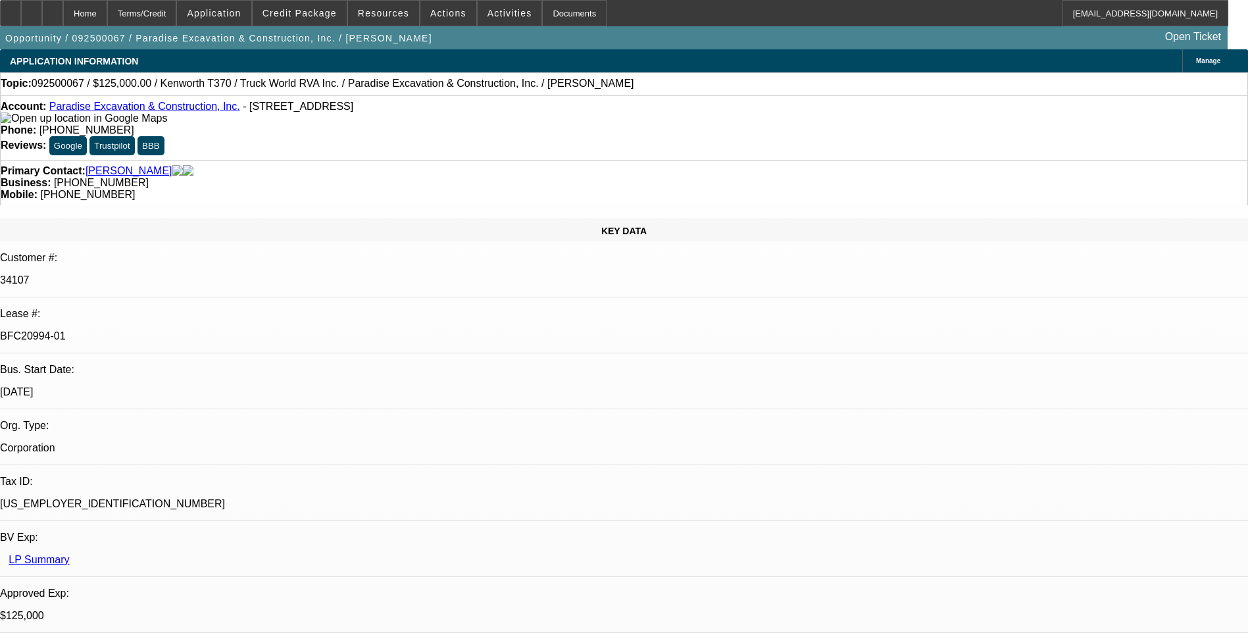
select select "0"
select select "6"
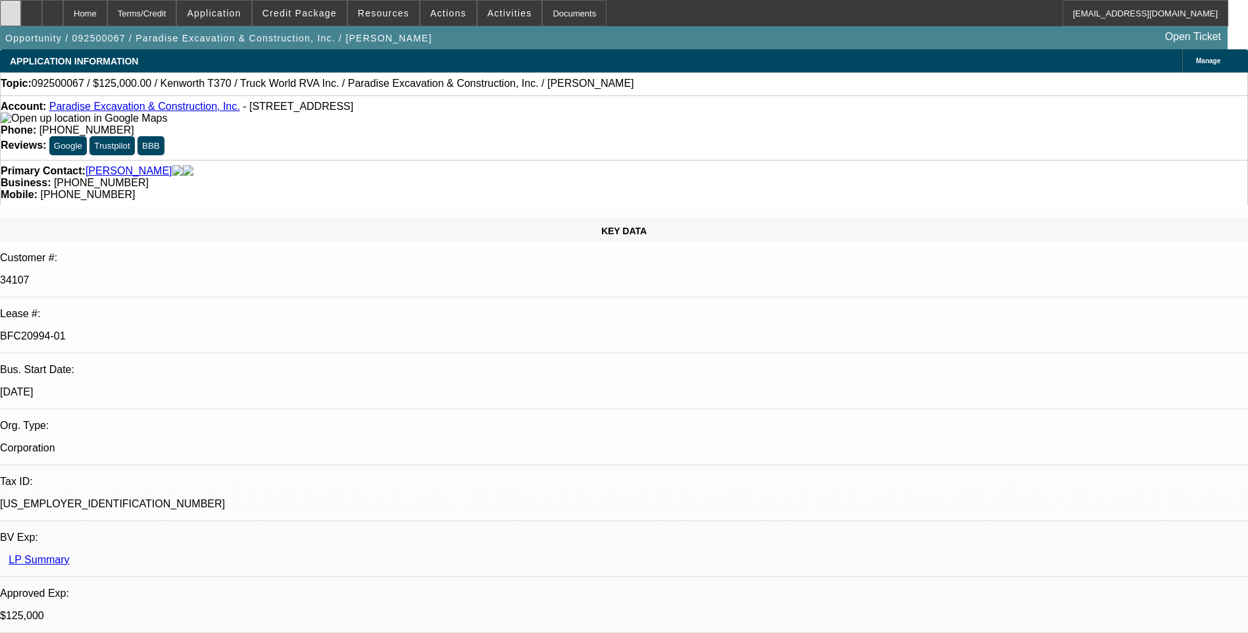
click at [11, 9] on icon at bounding box center [11, 9] width 0 height 0
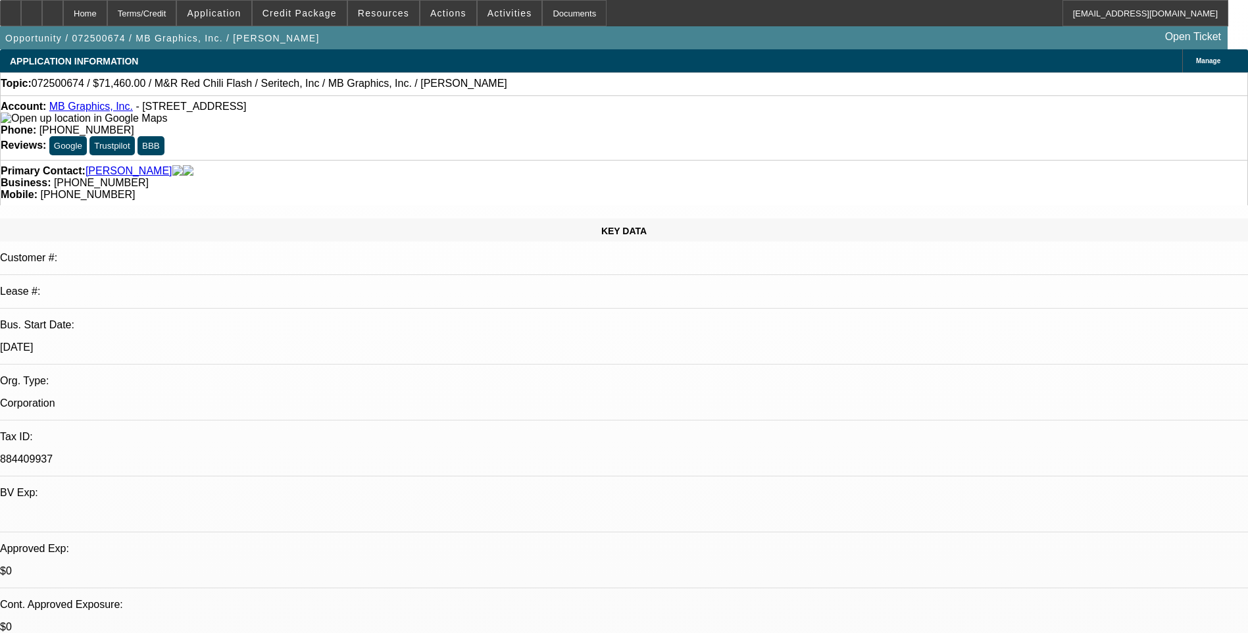
select select "0.1"
select select "0"
select select "0.1"
select select "0"
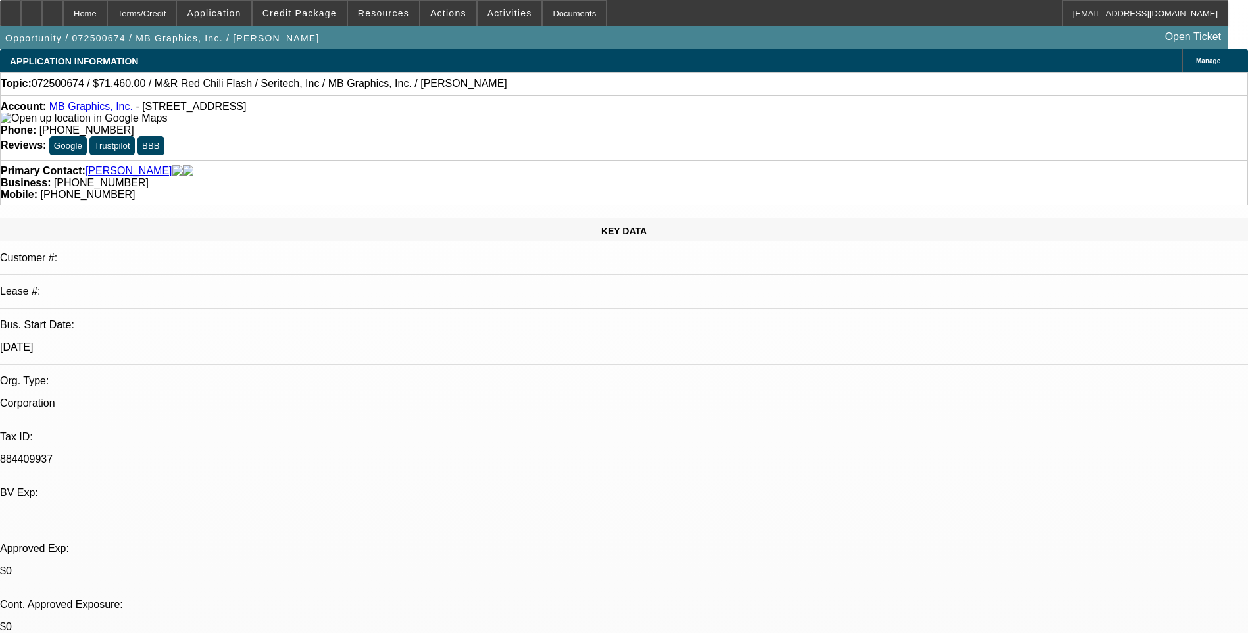
select select "0.1"
select select "0"
select select "0.1"
select select "0"
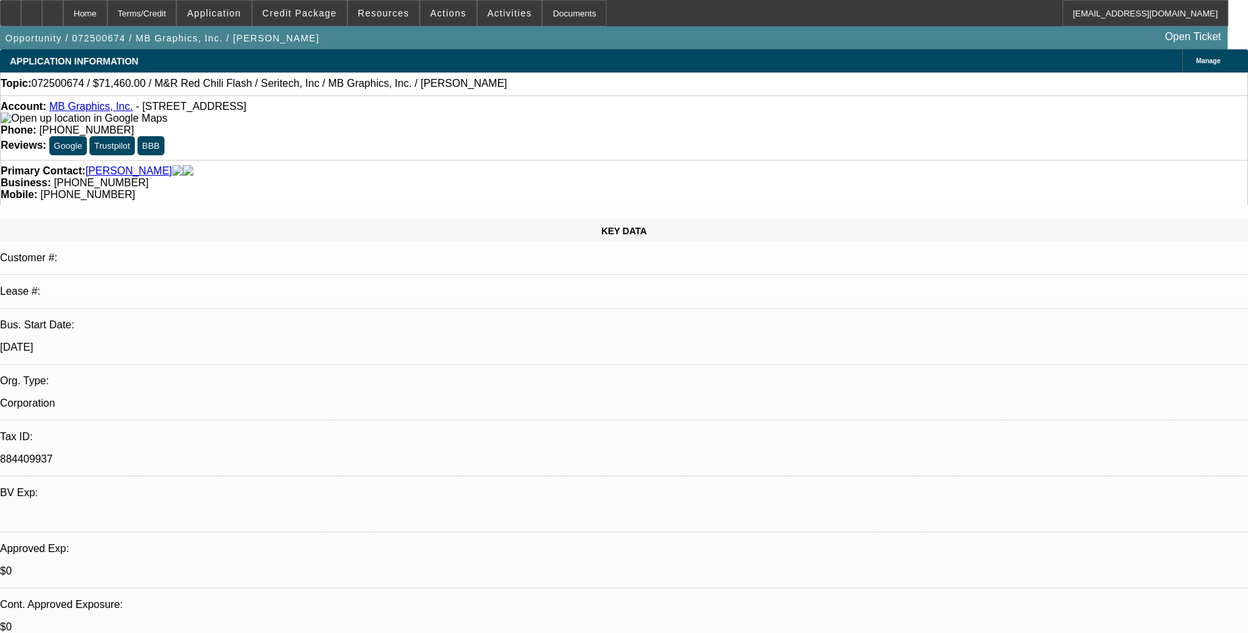
select select "0"
select select "0.1"
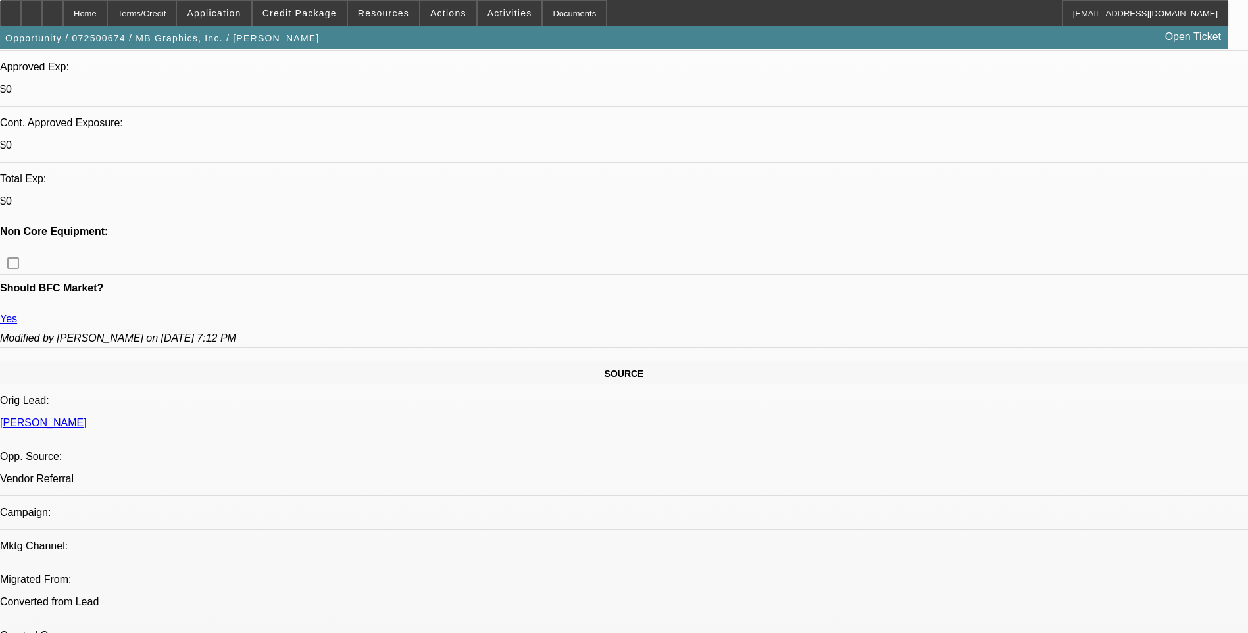
select select "1"
select select "5"
select select "1"
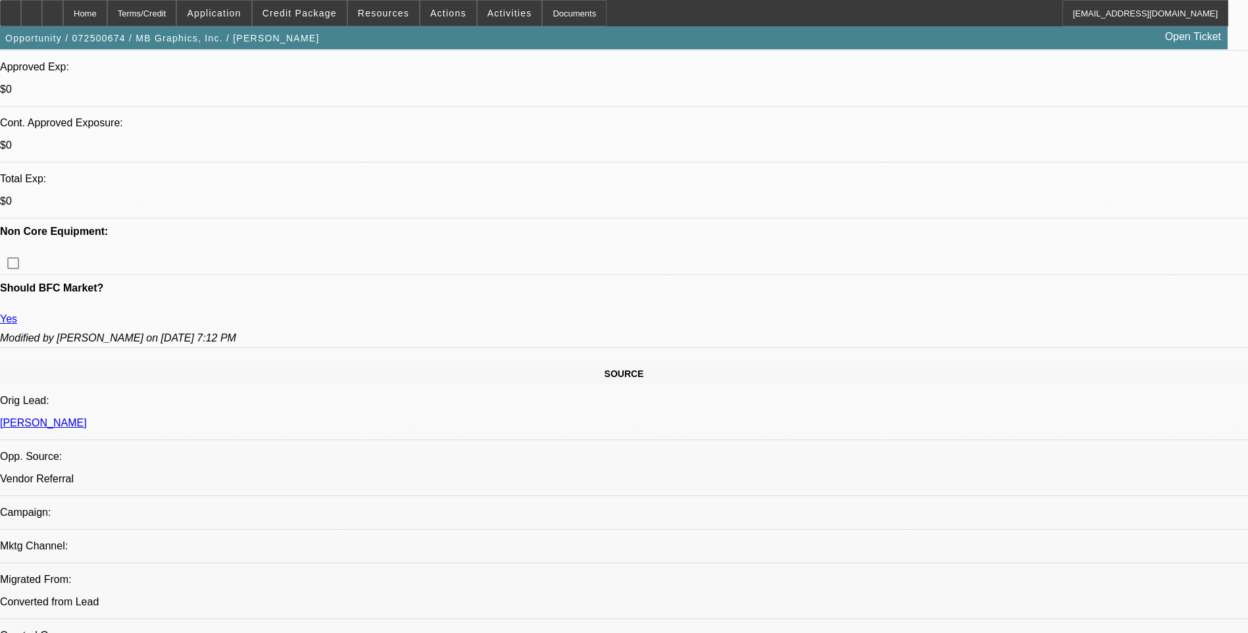
select select "5"
select select "1"
select select "5"
select select "1"
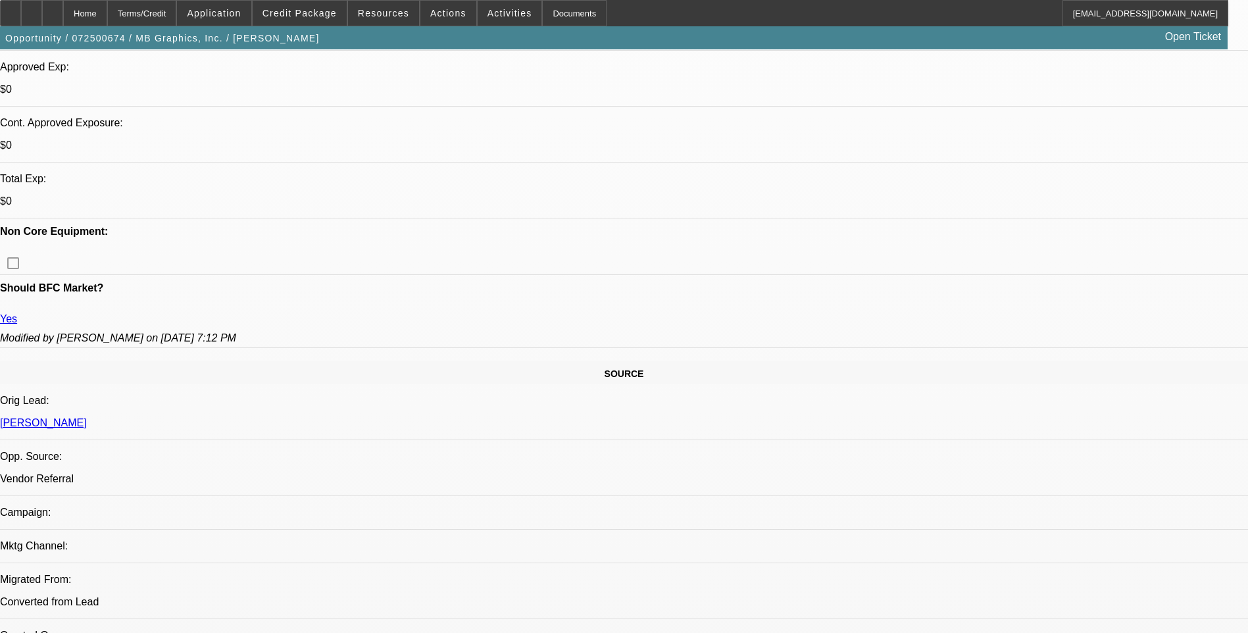
select select "1"
select select "5"
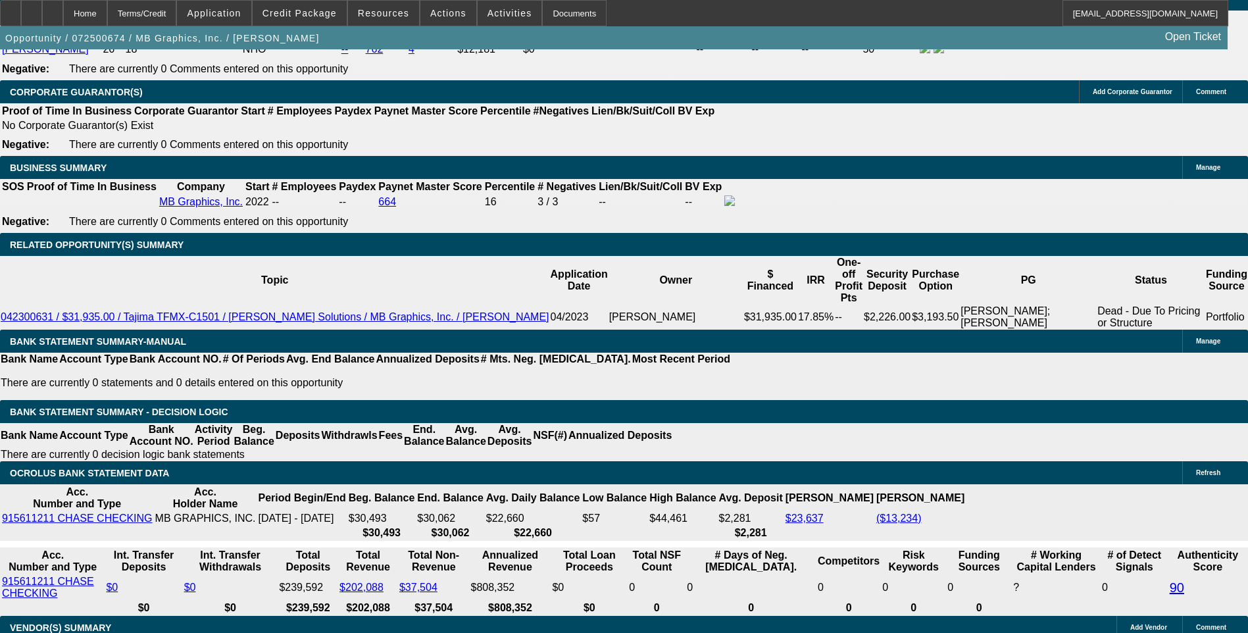
scroll to position [2105, 0]
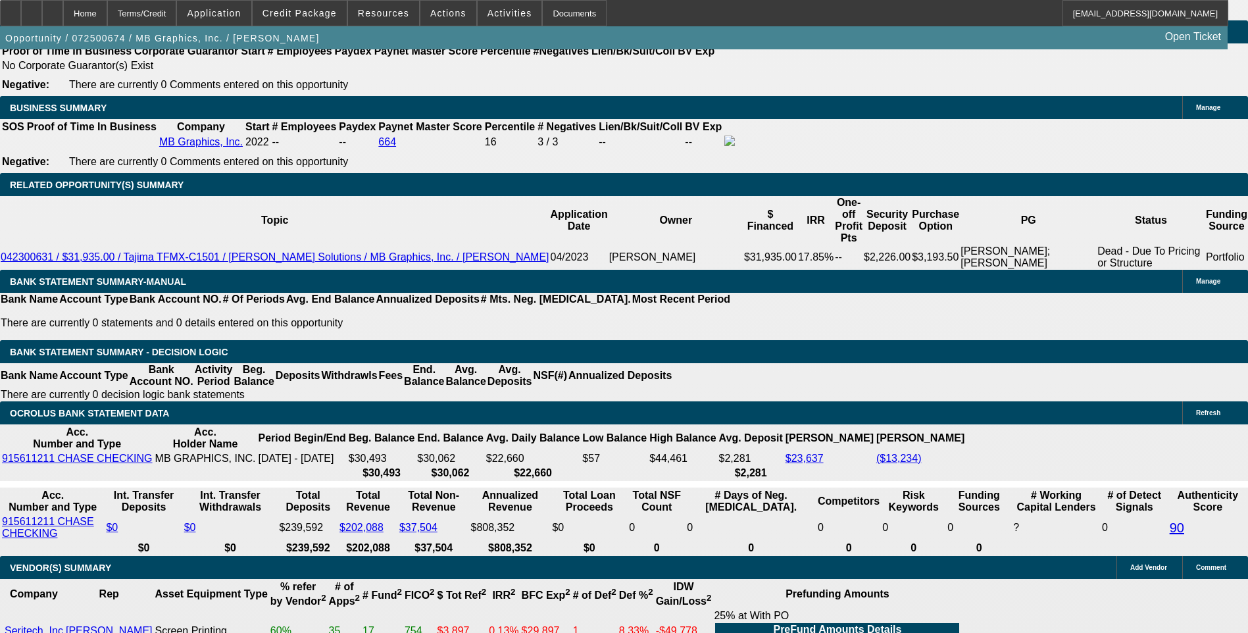
scroll to position [2171, 0]
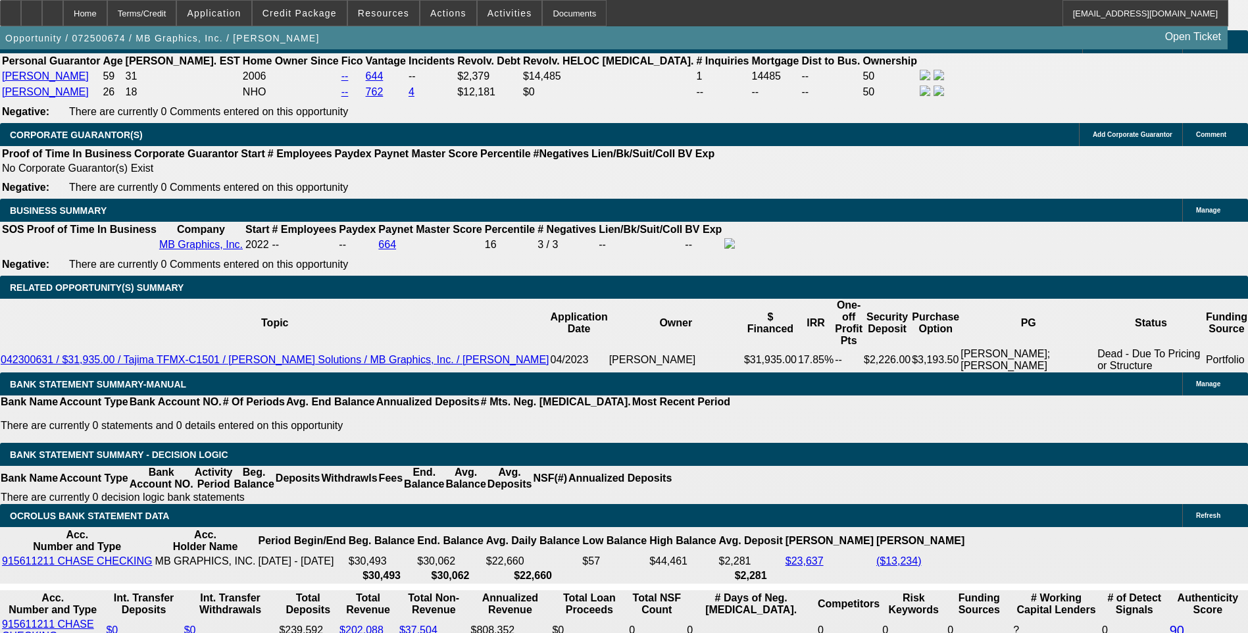
scroll to position [2105, 0]
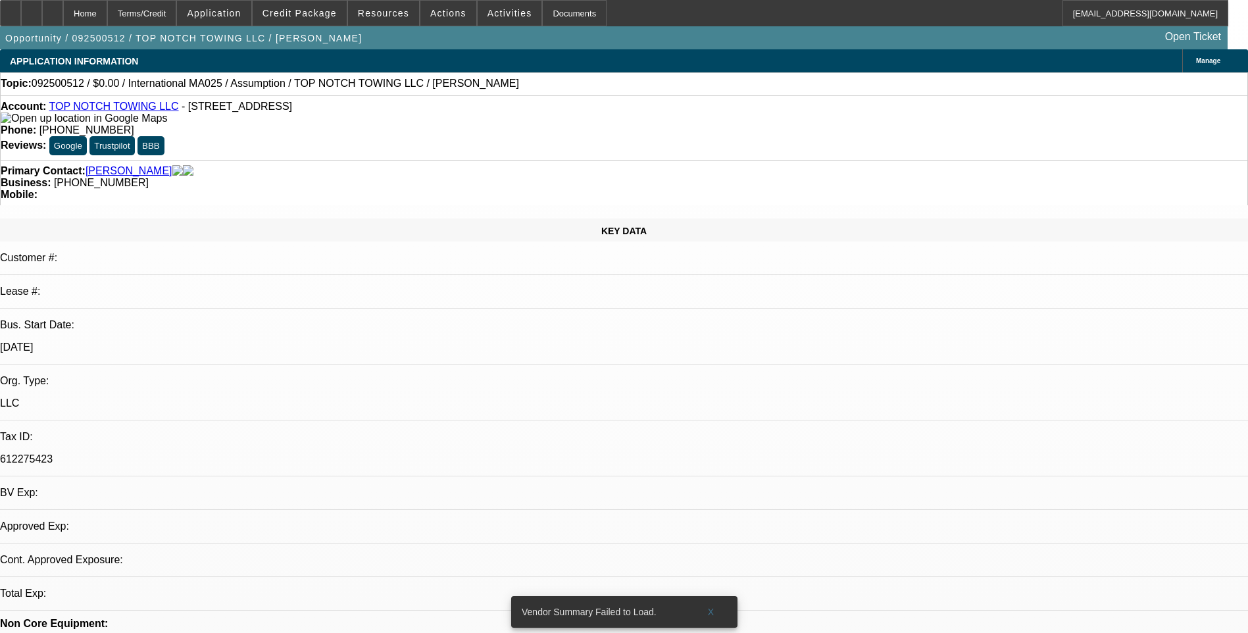
select select "0"
select select "2"
select select "0.1"
select select "4"
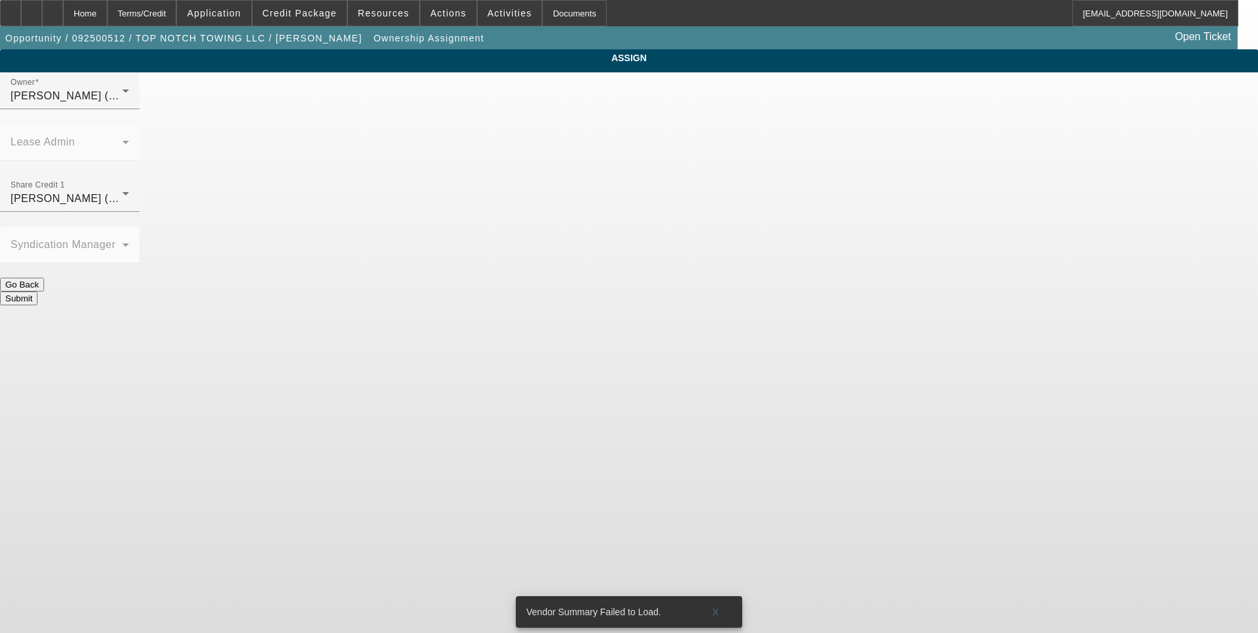
click at [129, 175] on div "Share Credit 1 Rahlfs, Thomas (Lvl 6)" at bounding box center [70, 193] width 118 height 37
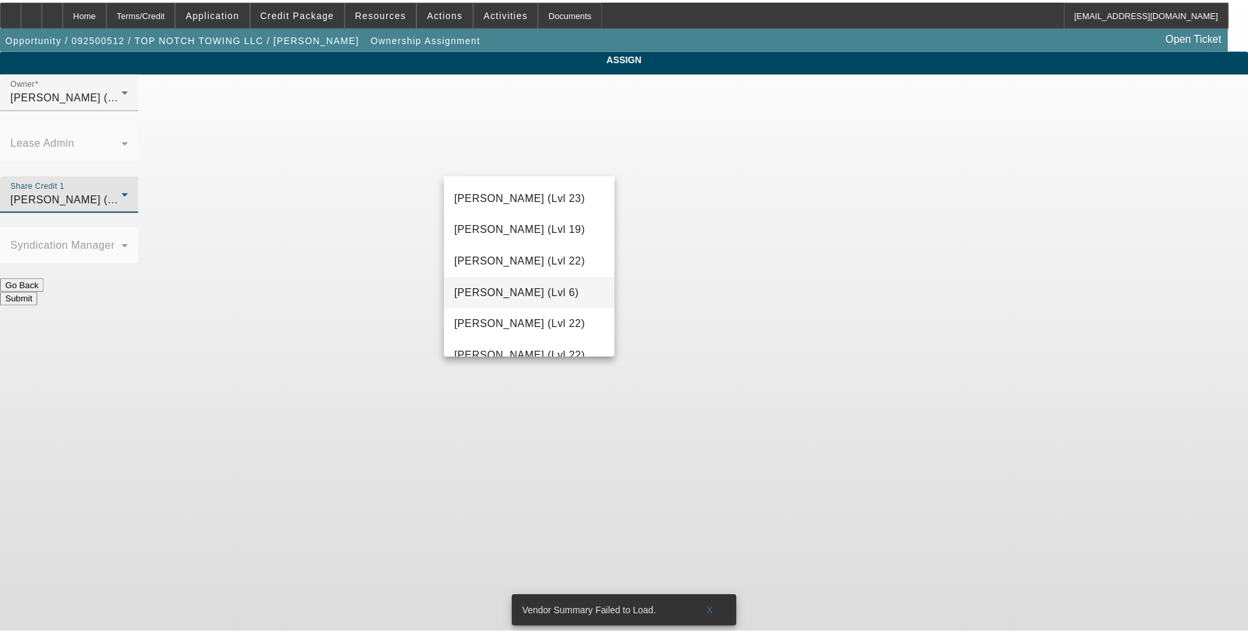
scroll to position [1411, 0]
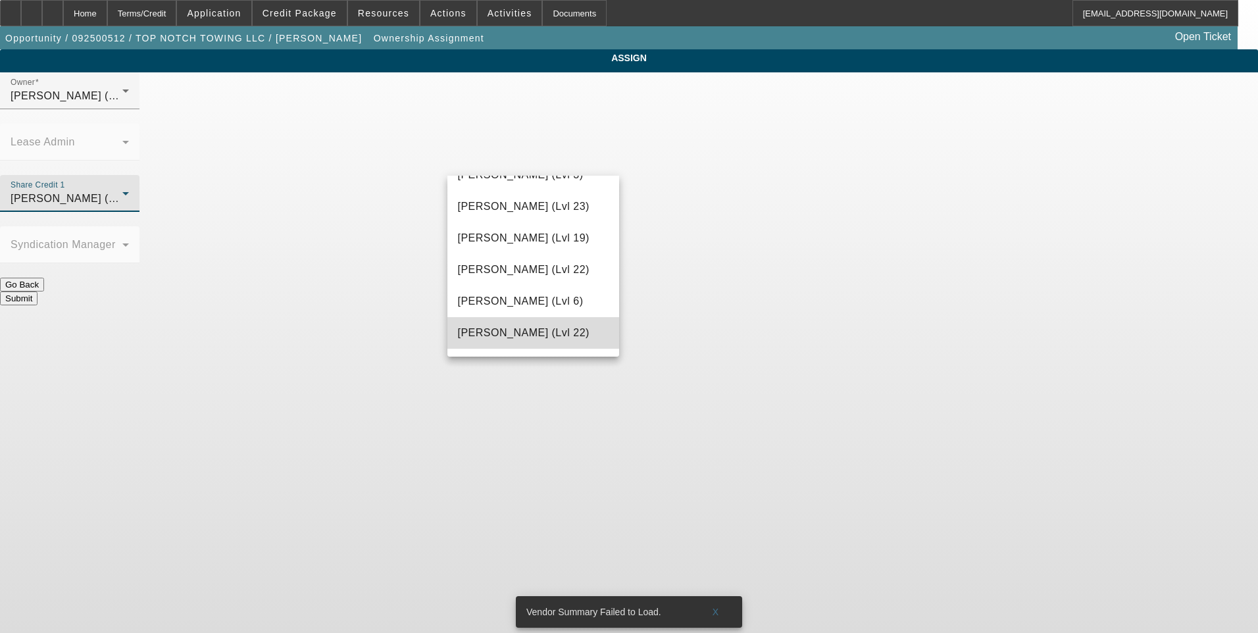
click at [544, 334] on span "Shumaker, Dan (Lvl 22)" at bounding box center [524, 333] width 132 height 16
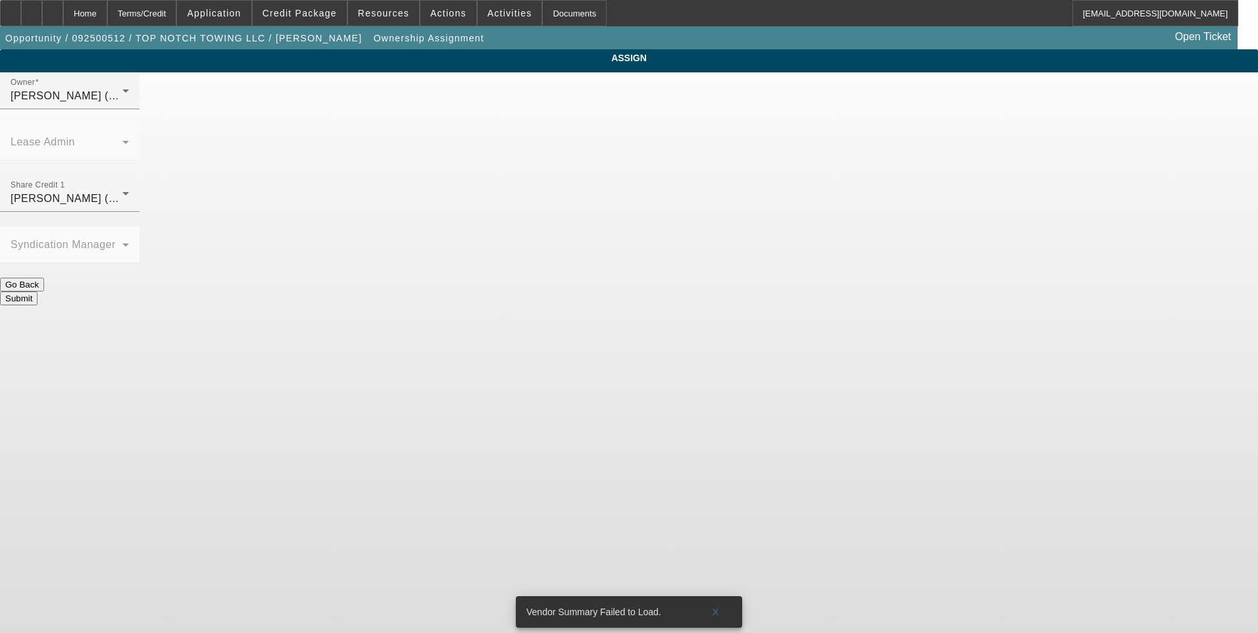
click at [37, 291] on button "Submit" at bounding box center [18, 298] width 37 height 14
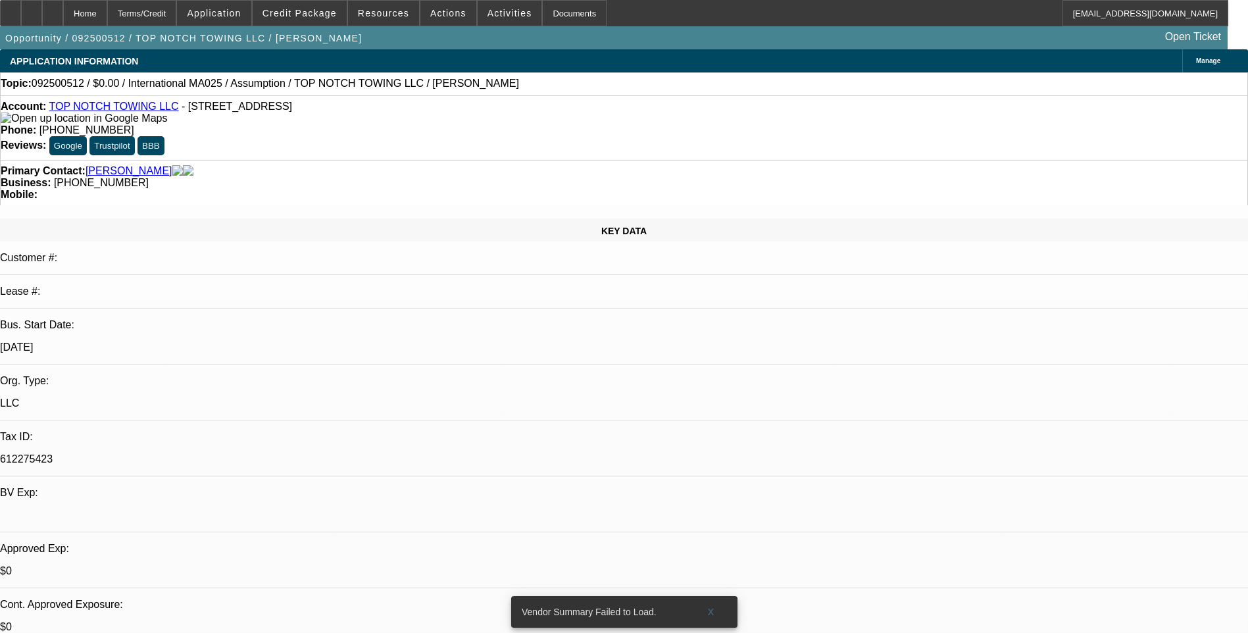
select select "0"
select select "2"
select select "0.1"
select select "4"
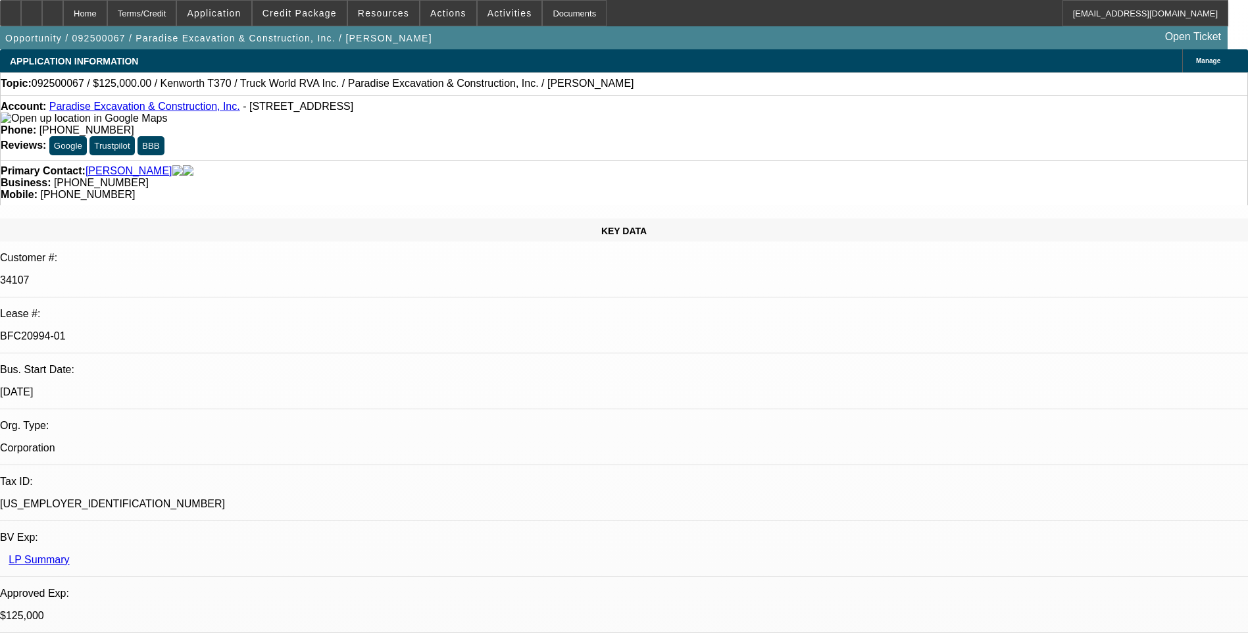
select select "0"
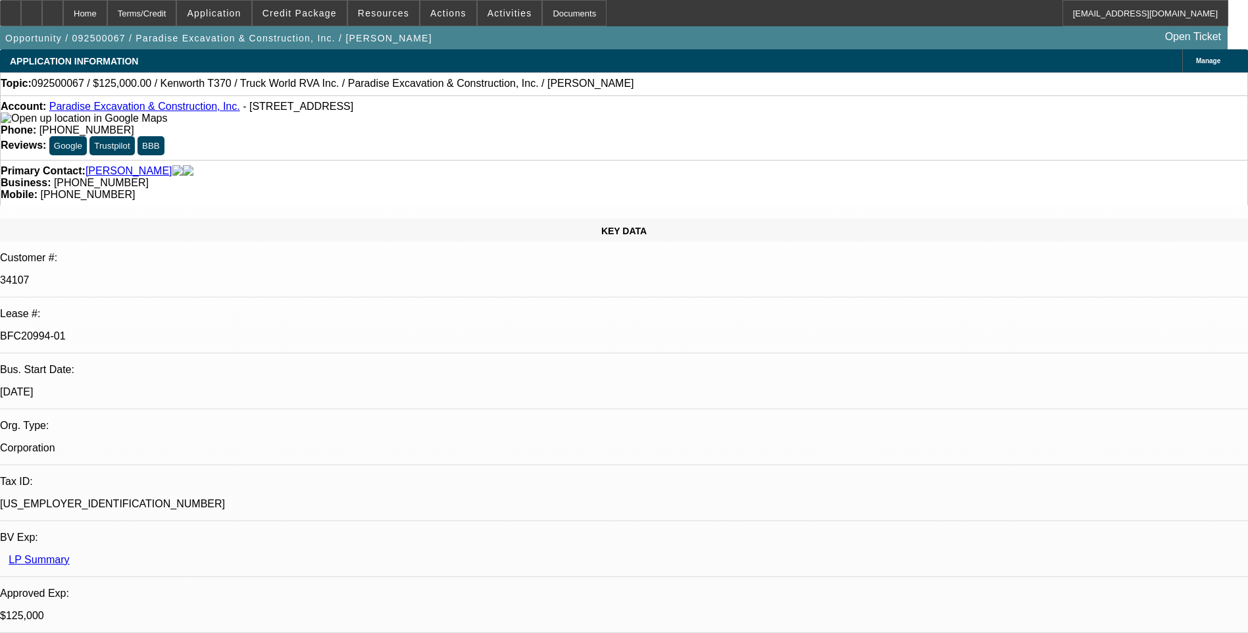
select select "0"
select select "1"
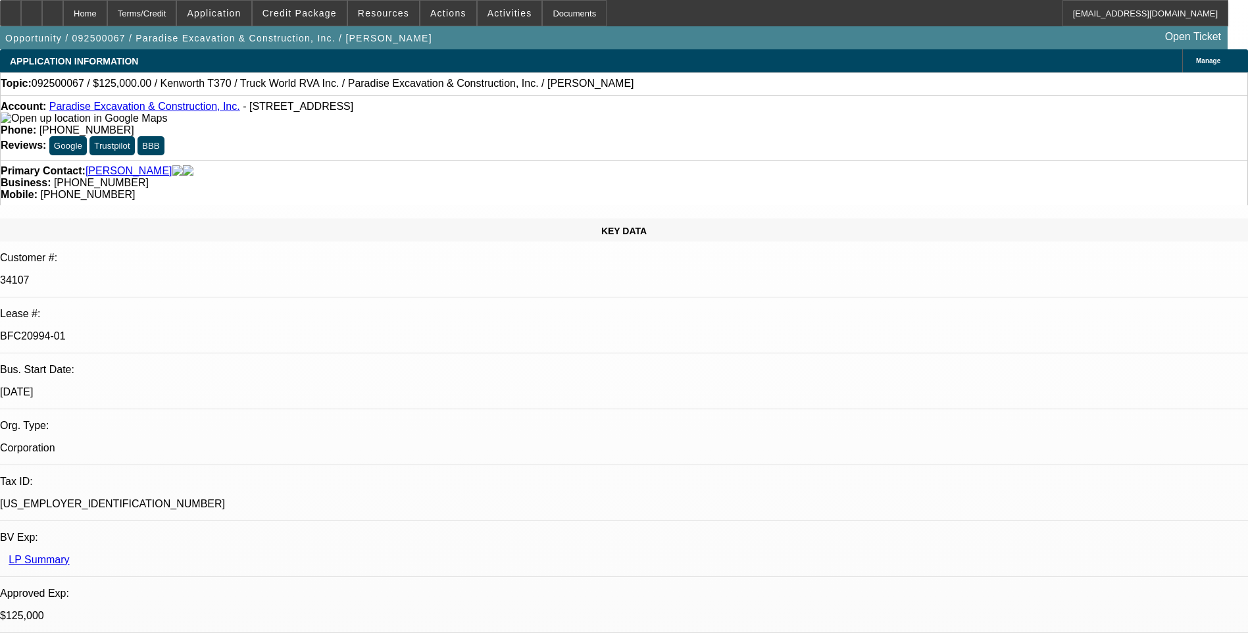
select select "1"
select select "6"
select select "1"
select select "6"
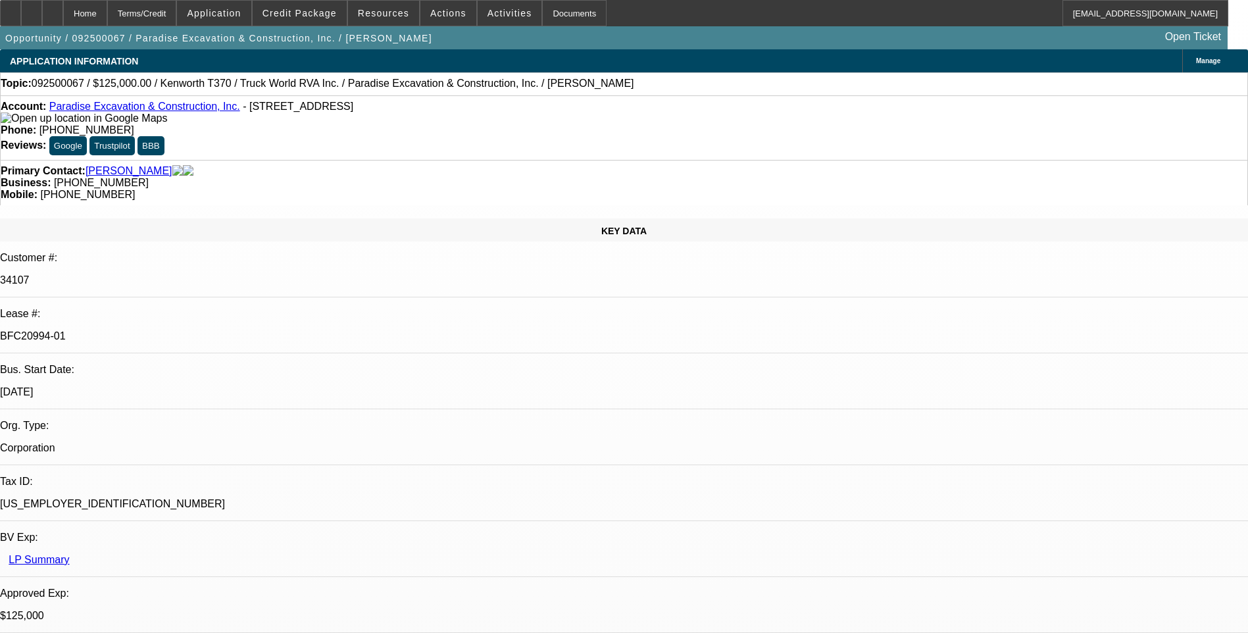
select select "1"
select select "6"
click at [822, 99] on div "Account: Paradise Excavation & Construction, Inc. - [STREET_ADDRESS] Phone: [PH…" at bounding box center [624, 127] width 1248 height 64
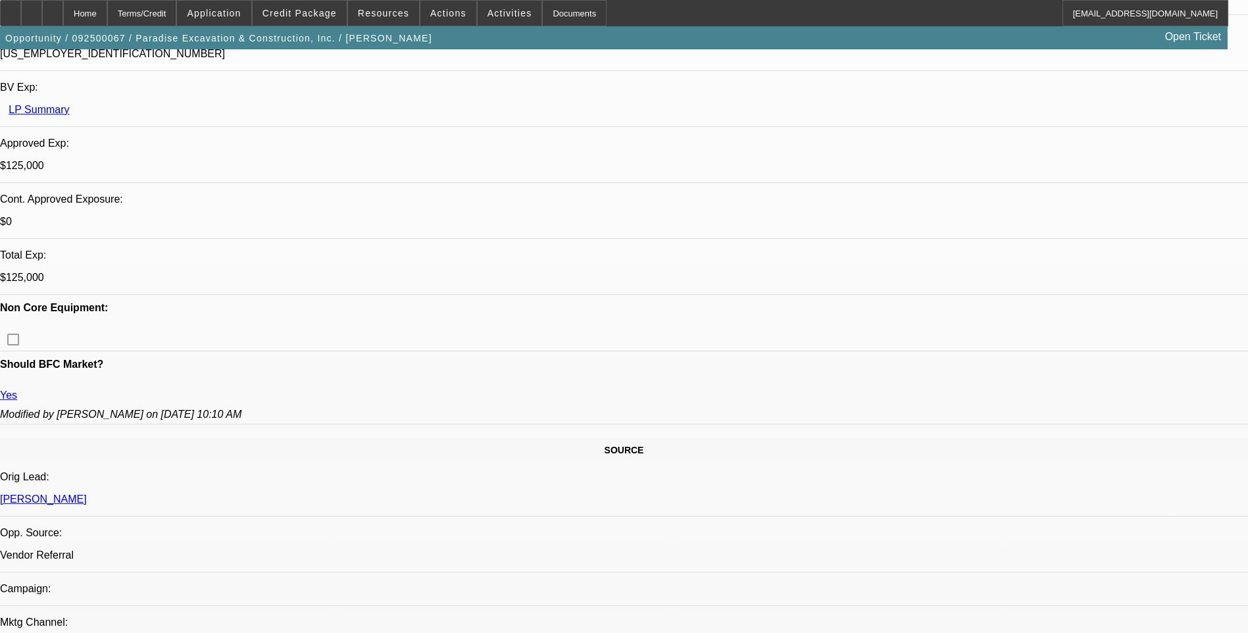
scroll to position [460, 0]
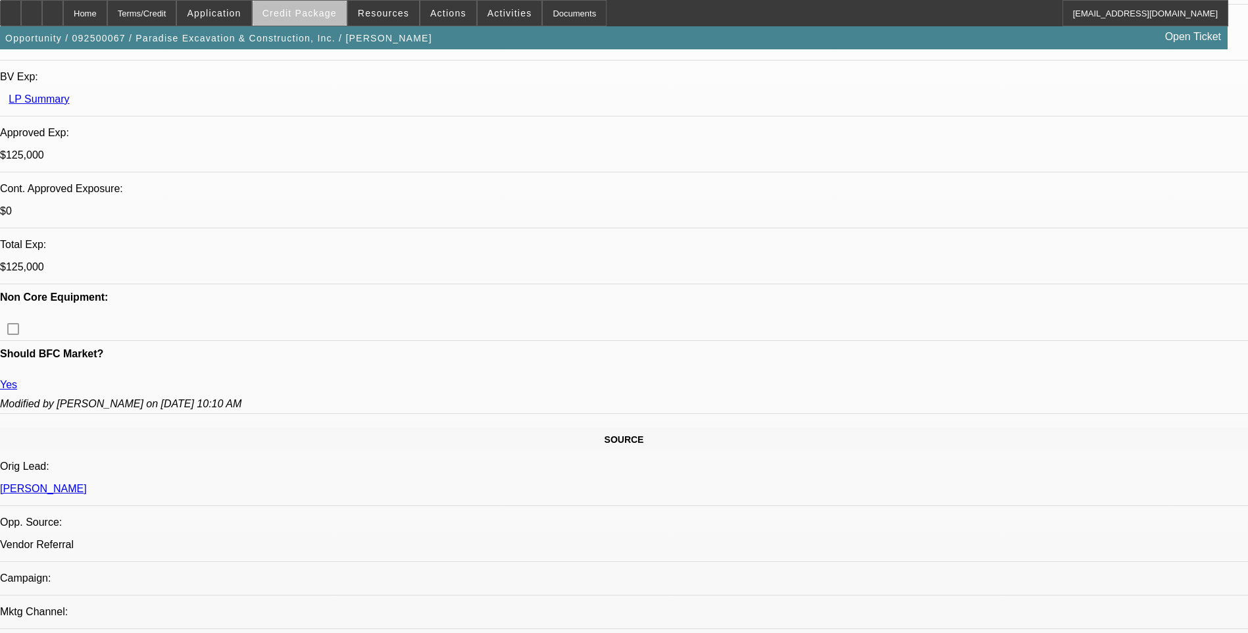
click at [328, 14] on span "Credit Package" at bounding box center [299, 13] width 74 height 11
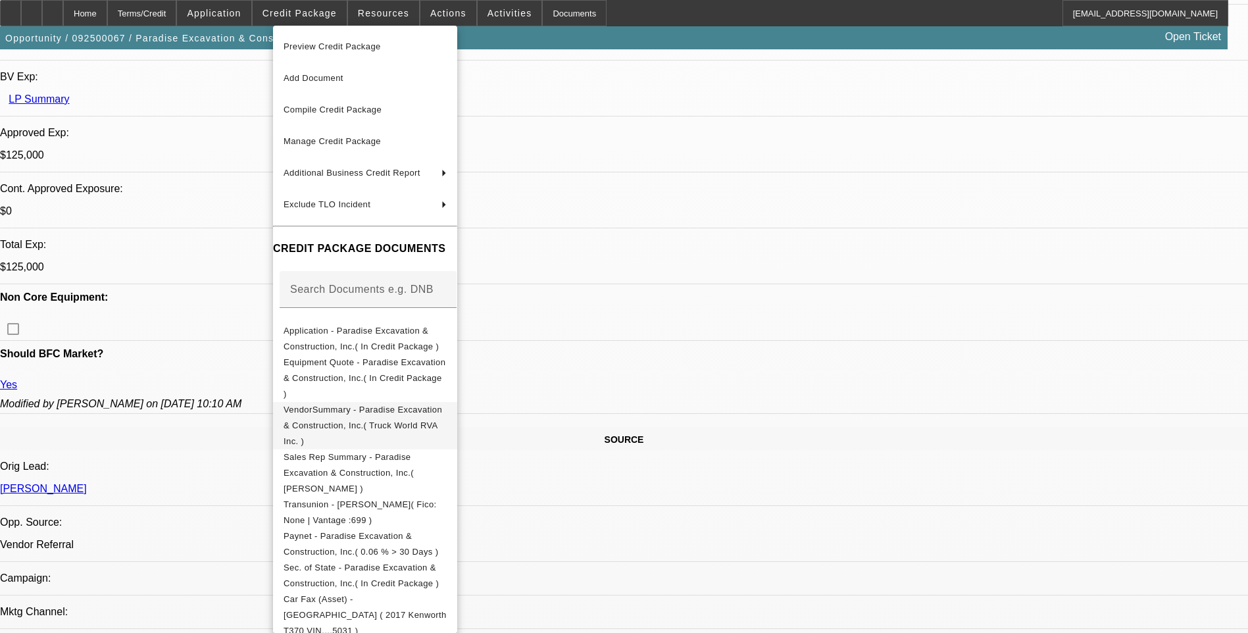
scroll to position [114, 0]
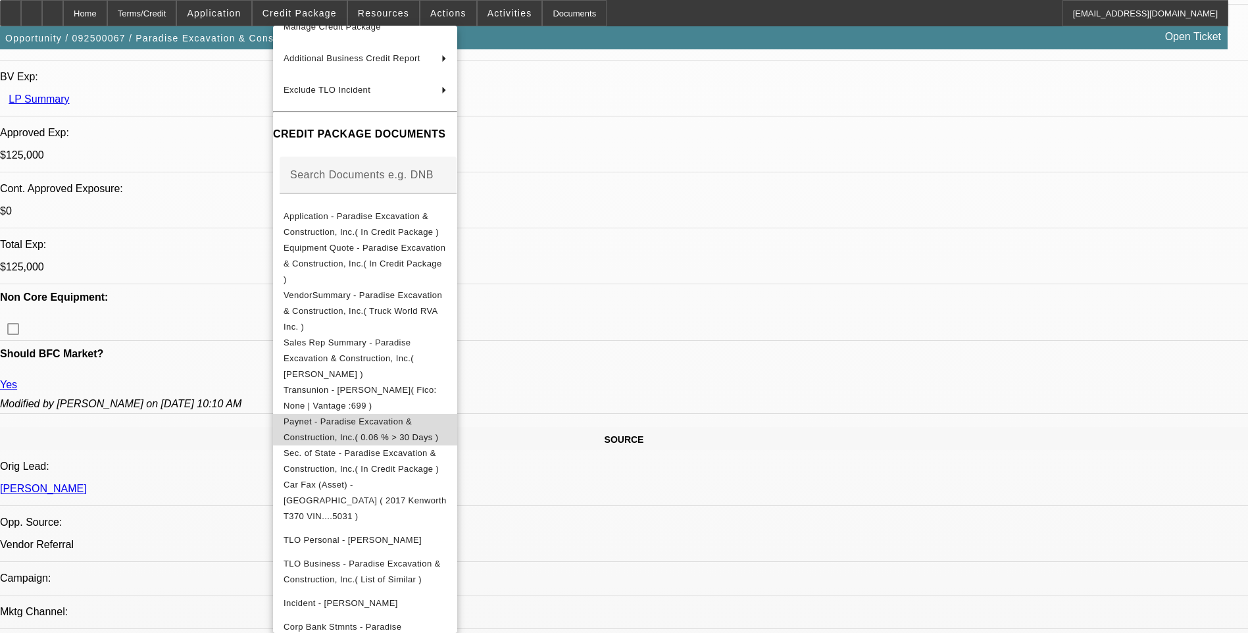
click at [436, 414] on span "Paynet - Paradise Excavation & Construction, Inc.( 0.06 % > 30 Days )" at bounding box center [365, 430] width 163 height 32
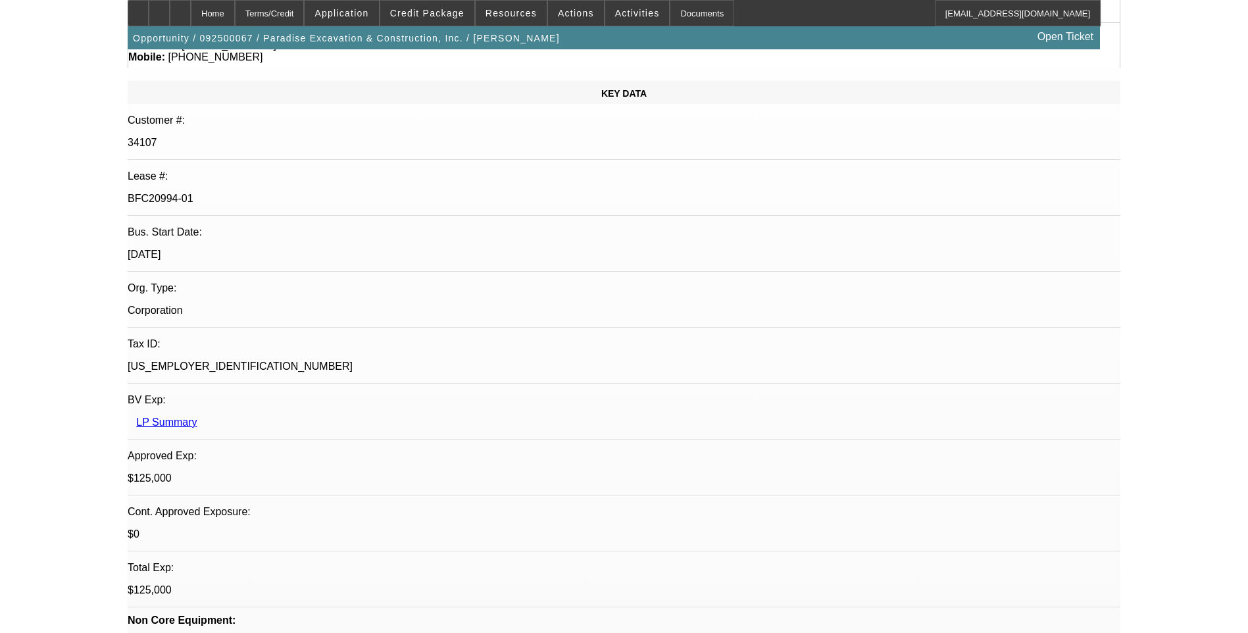
scroll to position [0, 0]
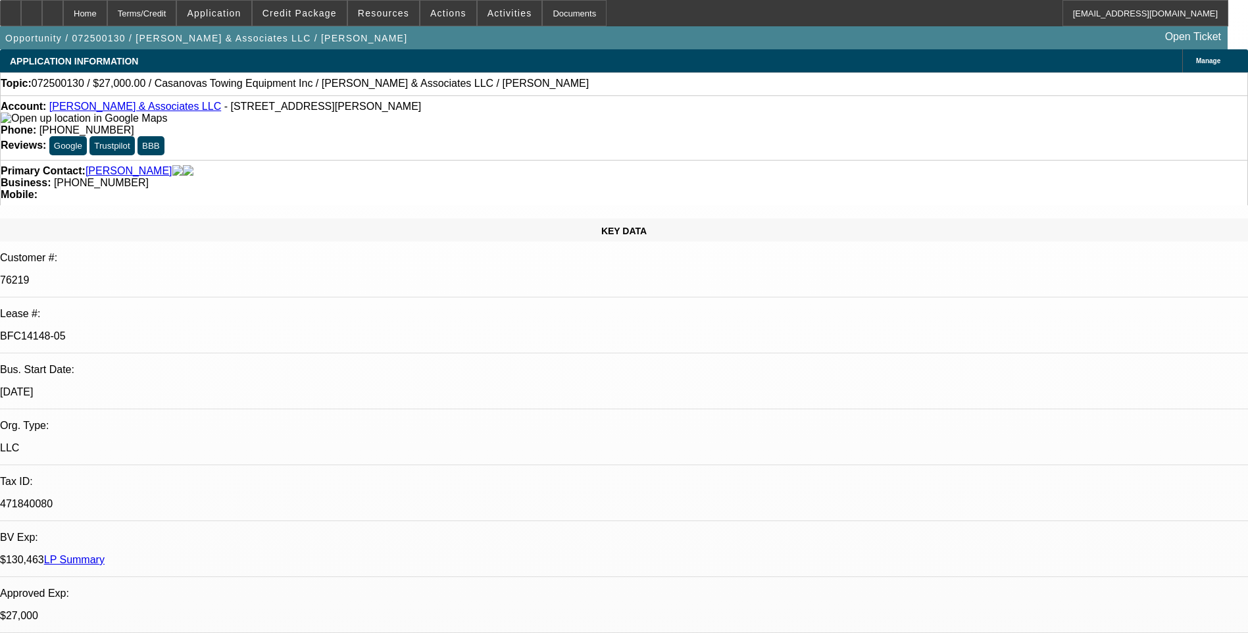
select select "0"
select select "2"
select select "0.1"
select select "0"
select select "2"
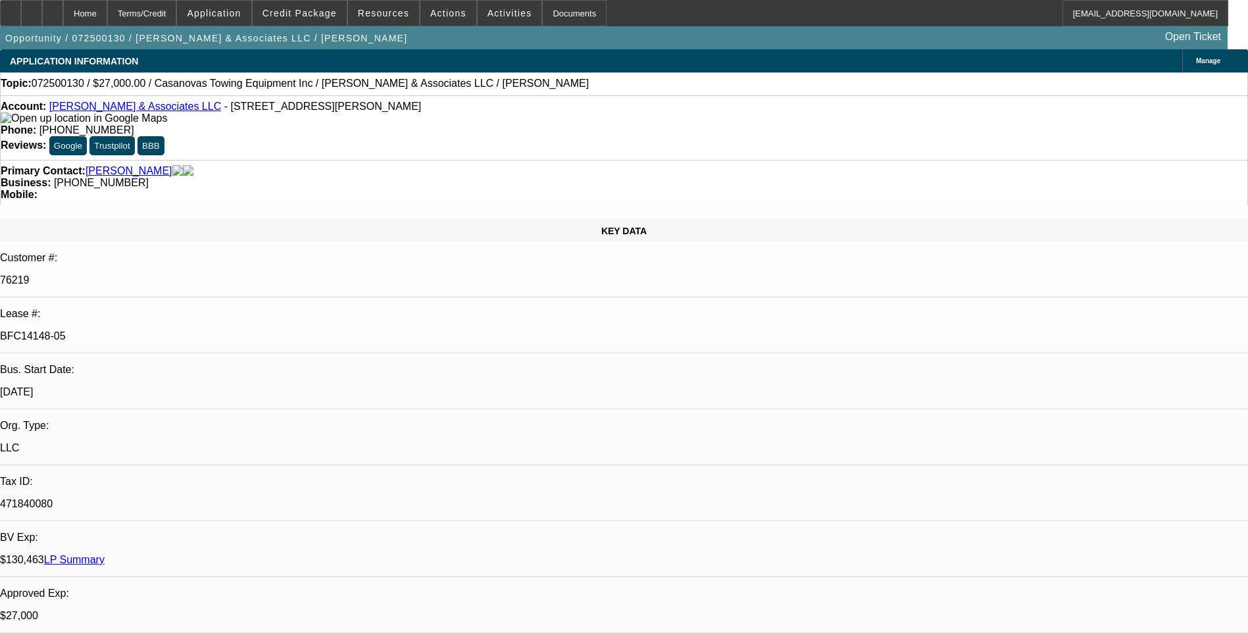
select select "0.1"
select select "0"
select select "2"
select select "0.1"
select select "0"
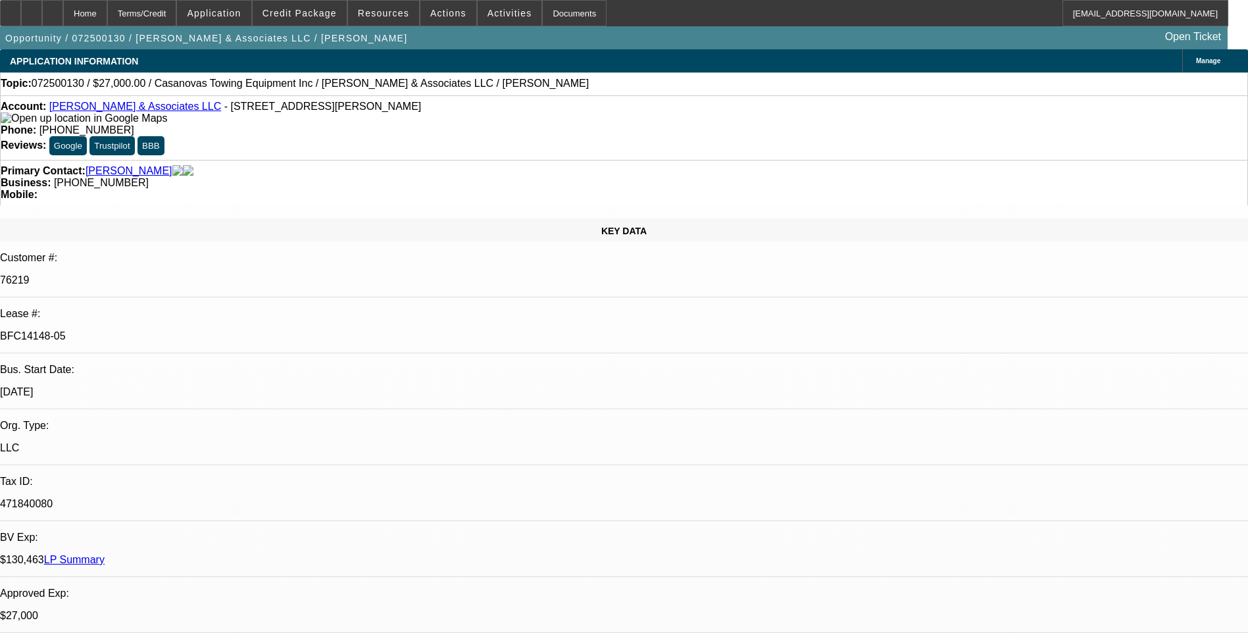
select select "2"
select select "0.1"
select select "1"
select select "2"
select select "4"
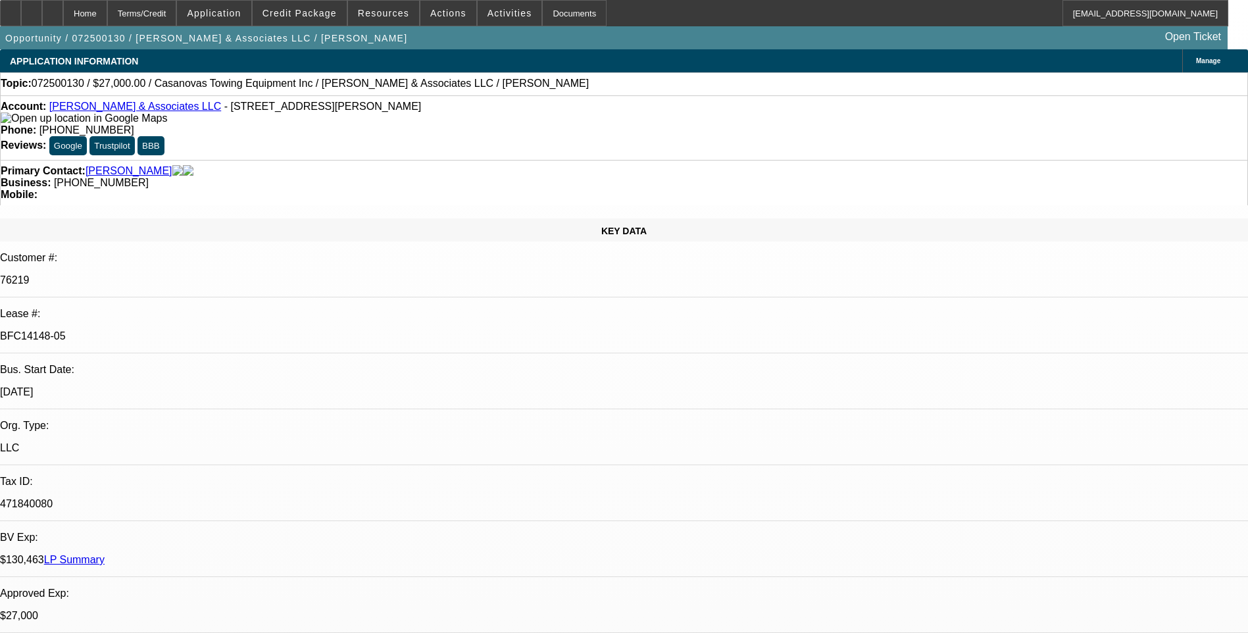
select select "1"
select select "2"
select select "4"
select select "1"
select select "2"
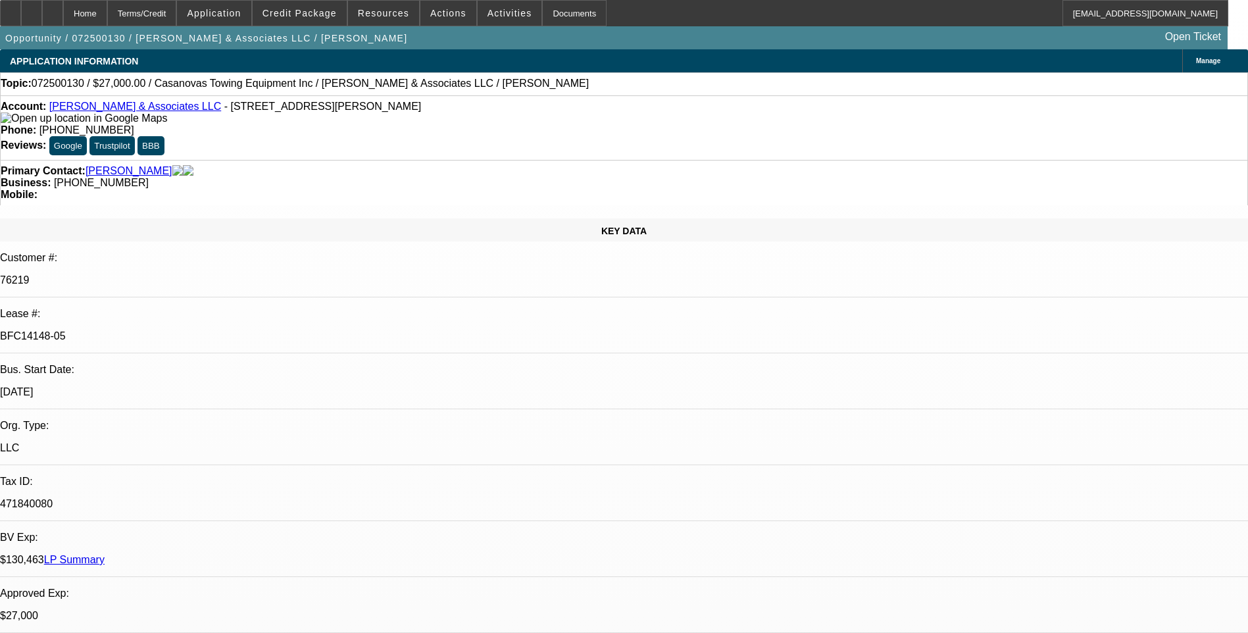
select select "4"
select select "1"
select select "2"
select select "4"
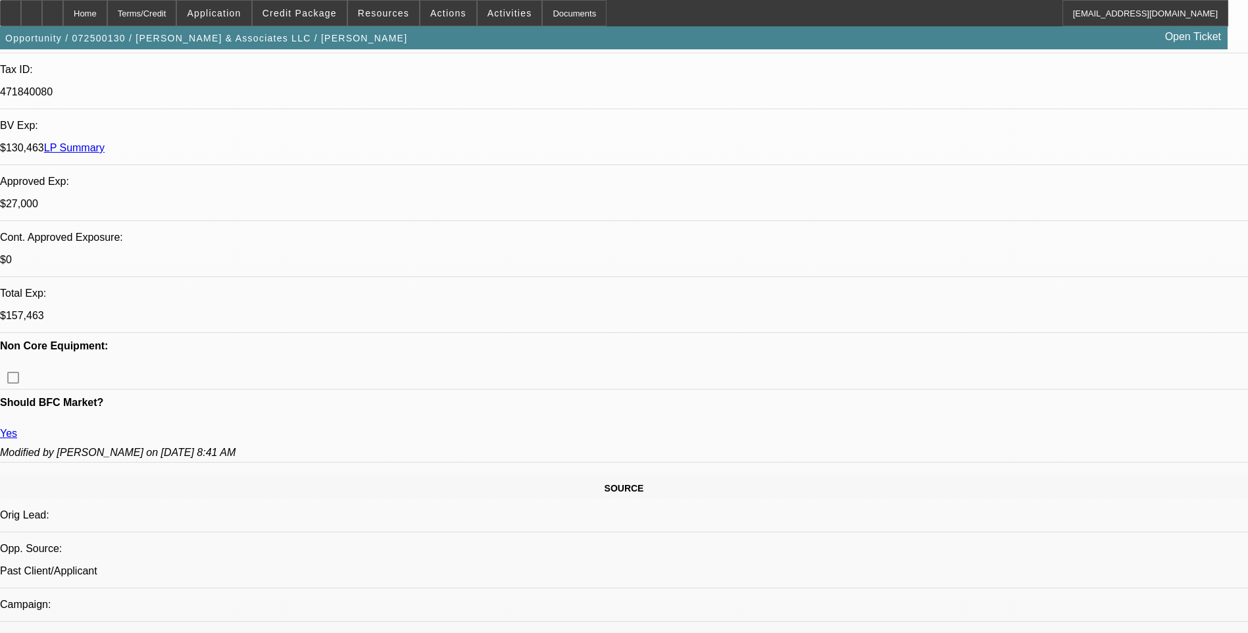
scroll to position [460, 0]
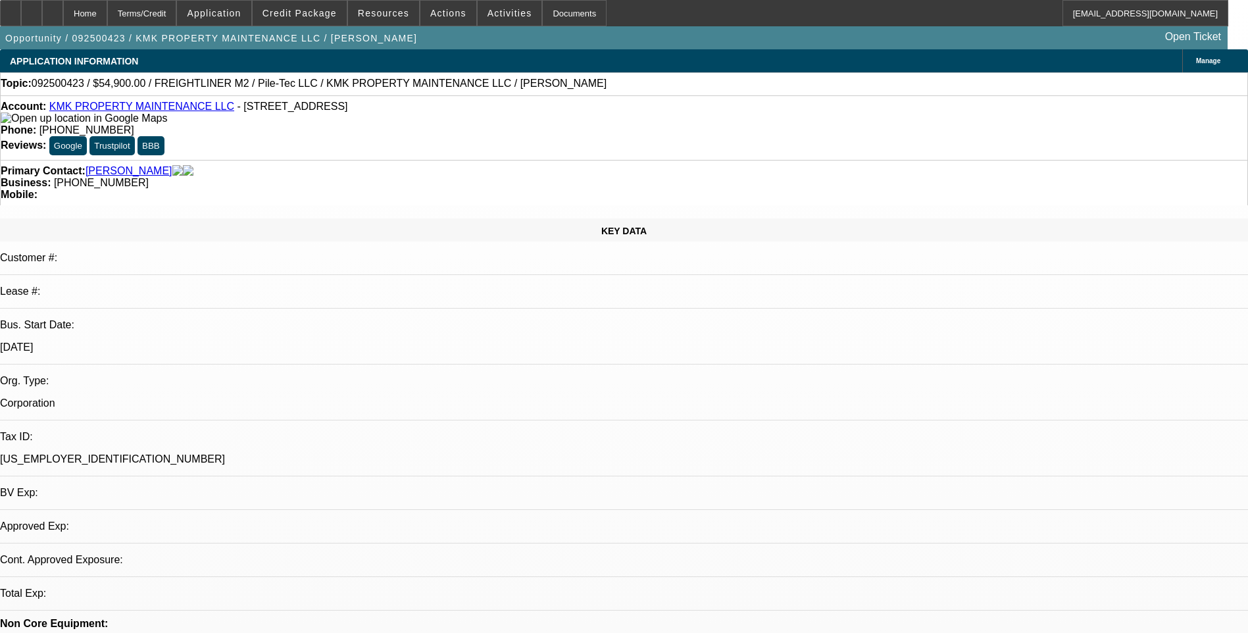
select select "0"
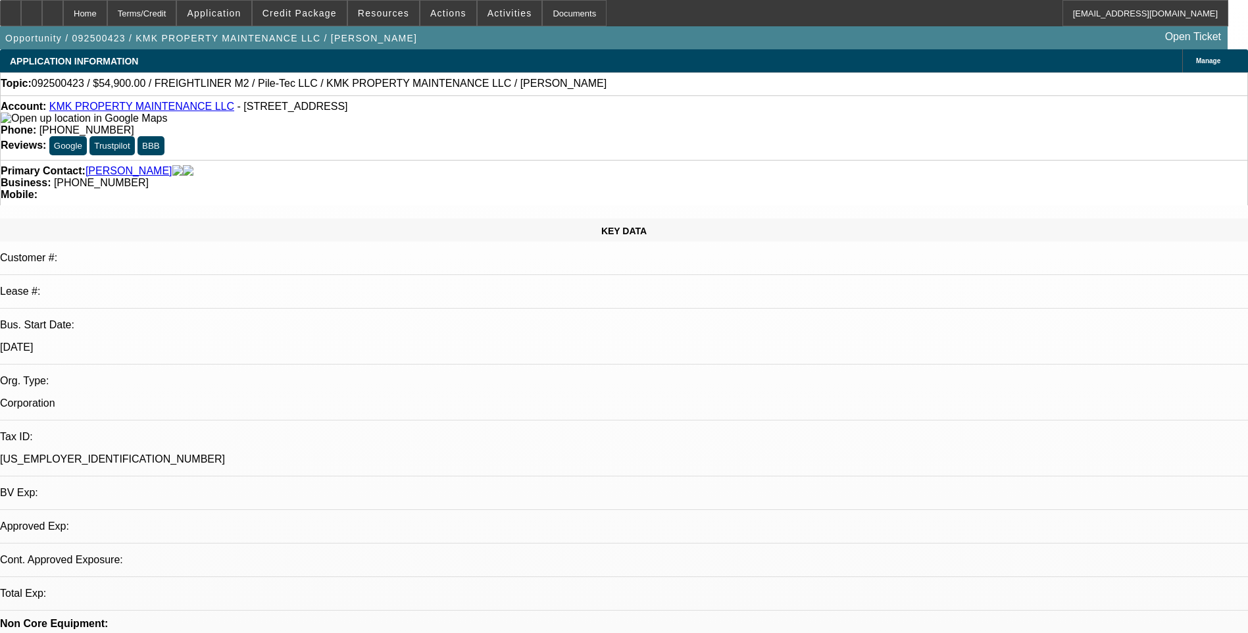
select select "0"
select select "1"
select select "6"
select select "1"
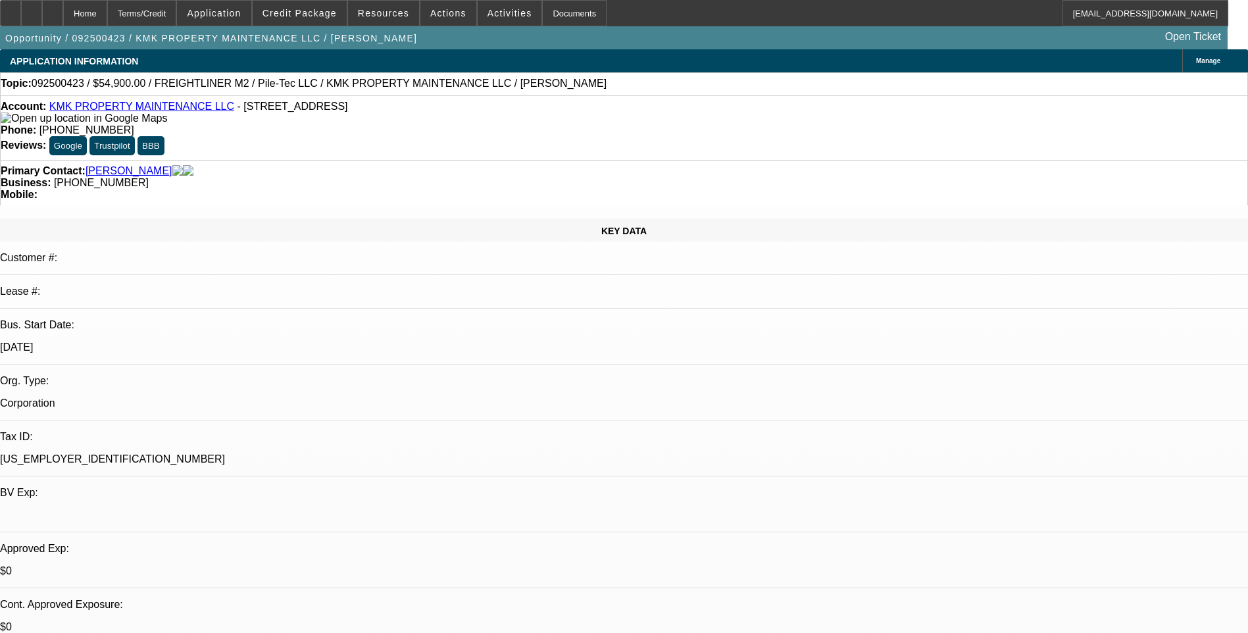
select select "1"
select select "6"
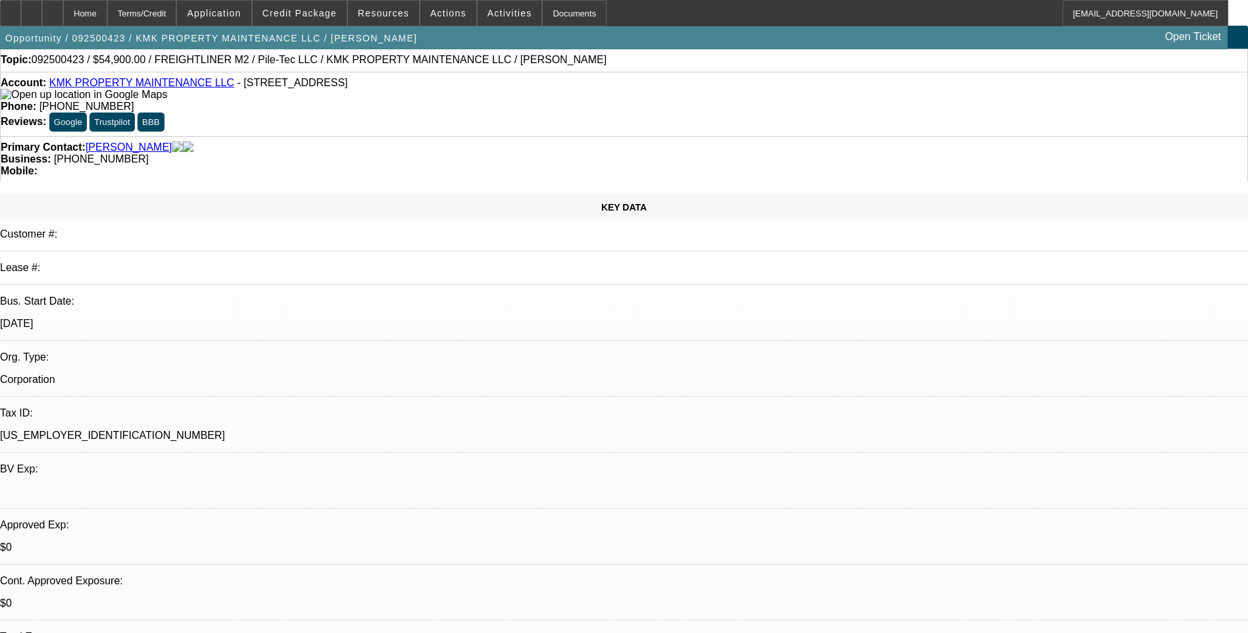
scroll to position [66, 0]
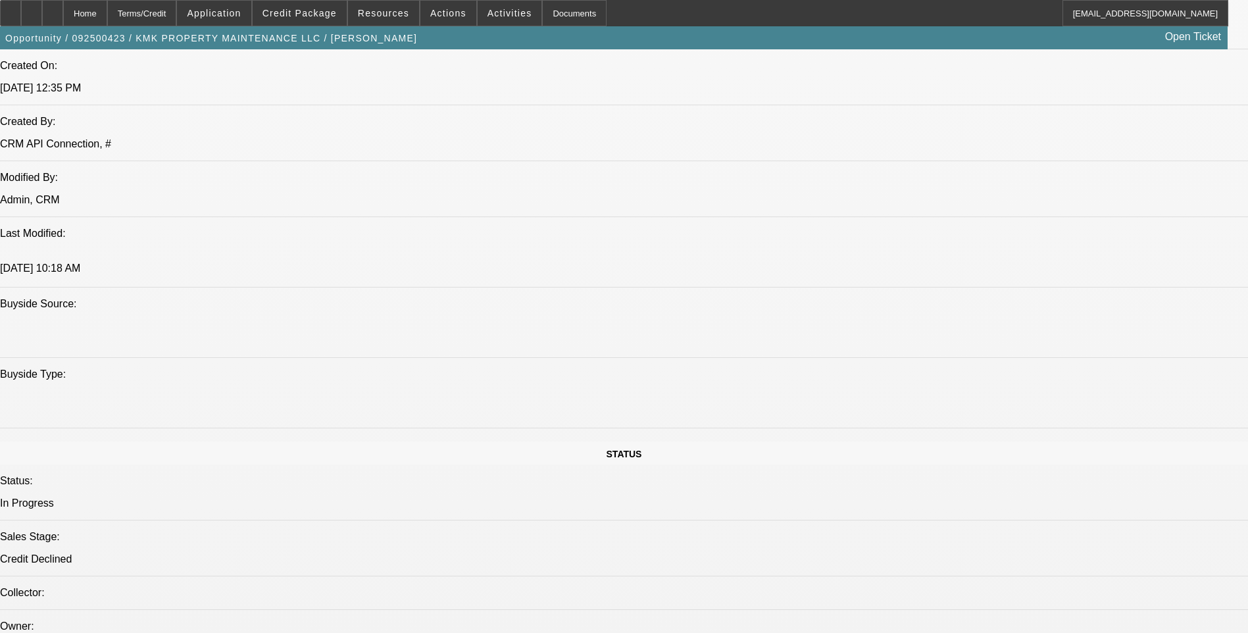
scroll to position [1052, 0]
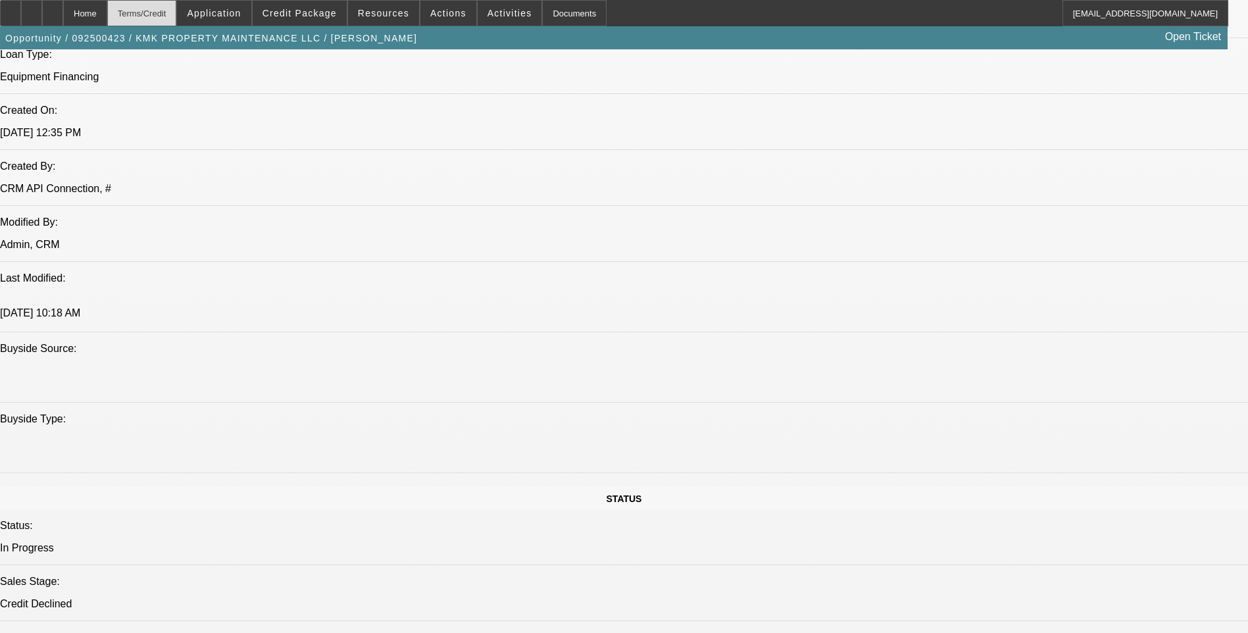
click at [177, 16] on div "Terms/Credit" at bounding box center [142, 13] width 70 height 26
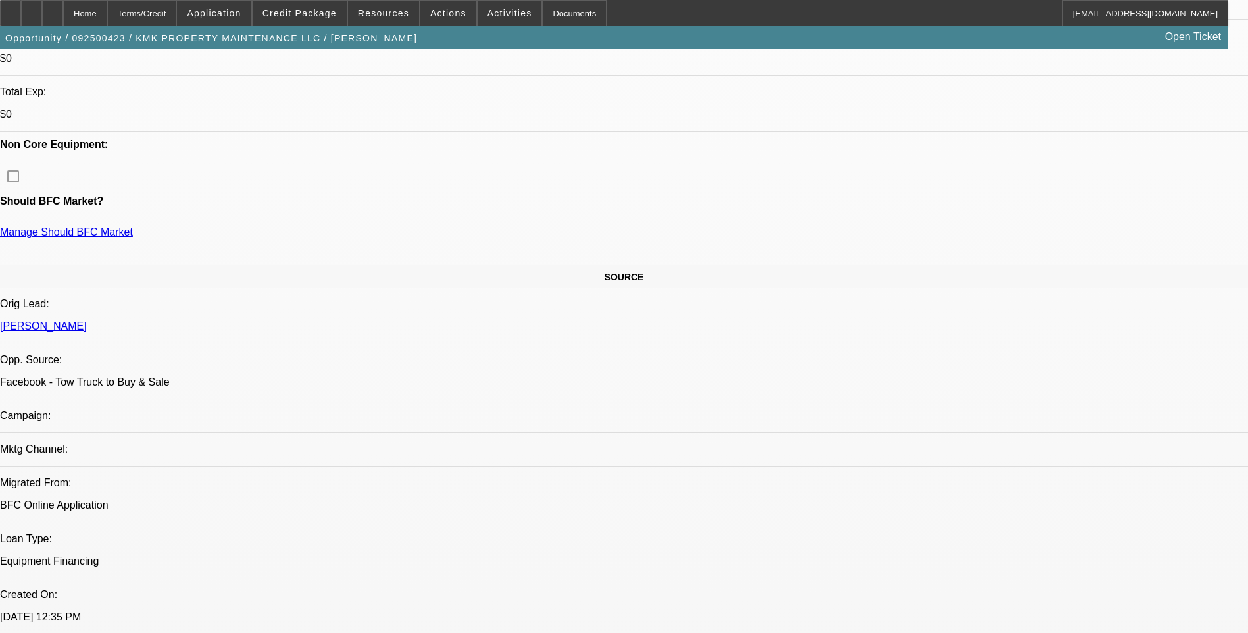
scroll to position [523, 0]
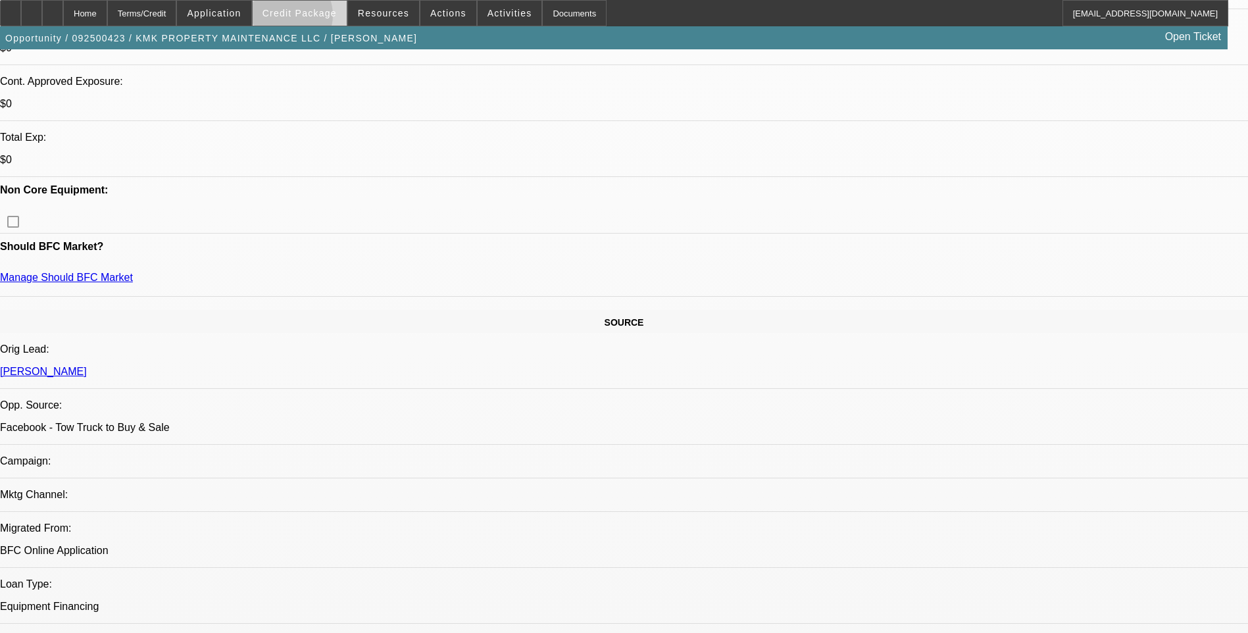
click at [309, 18] on span at bounding box center [300, 13] width 94 height 32
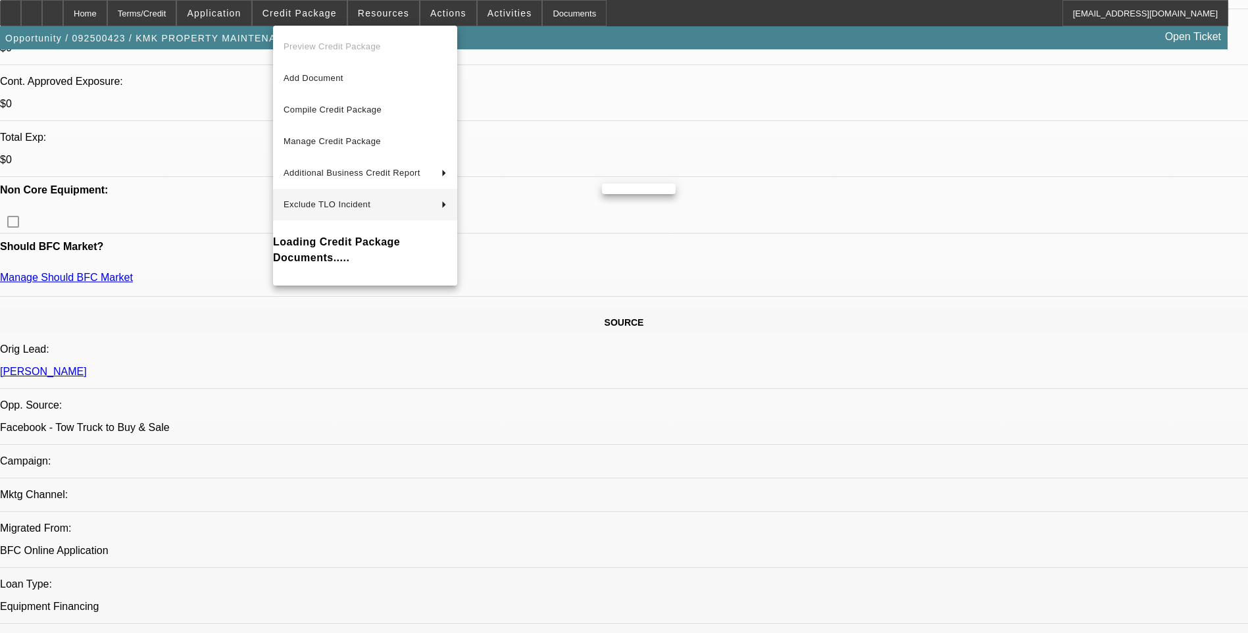
click at [687, 362] on div at bounding box center [624, 316] width 1248 height 633
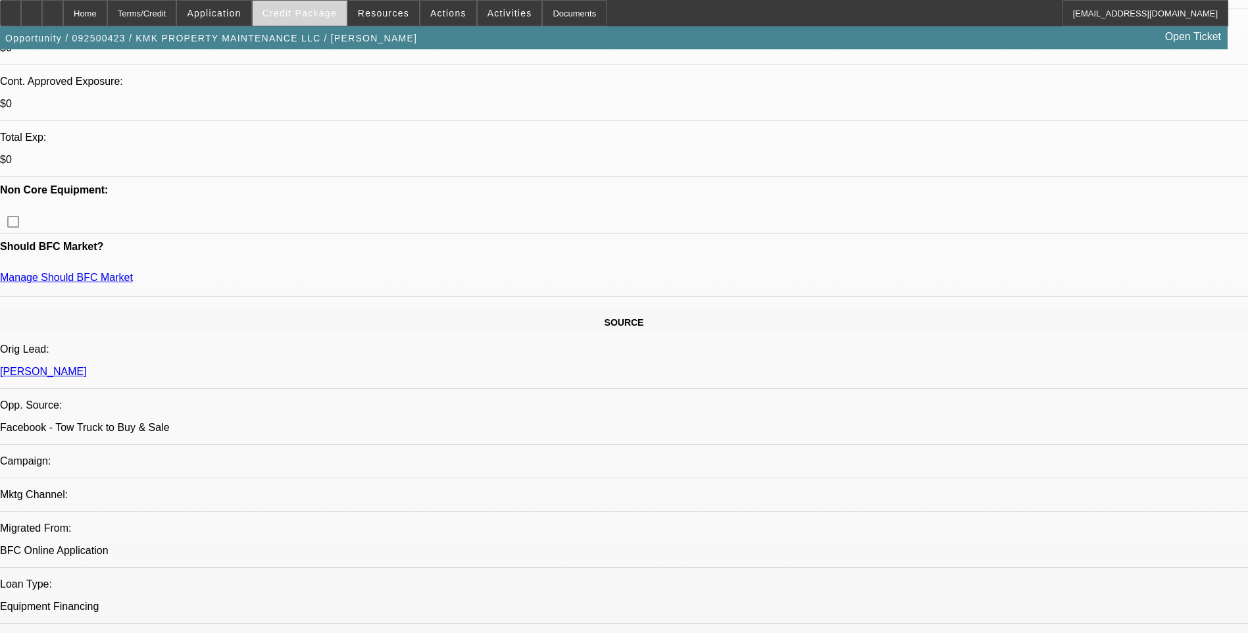
click at [301, 9] on span "Credit Package" at bounding box center [299, 13] width 74 height 11
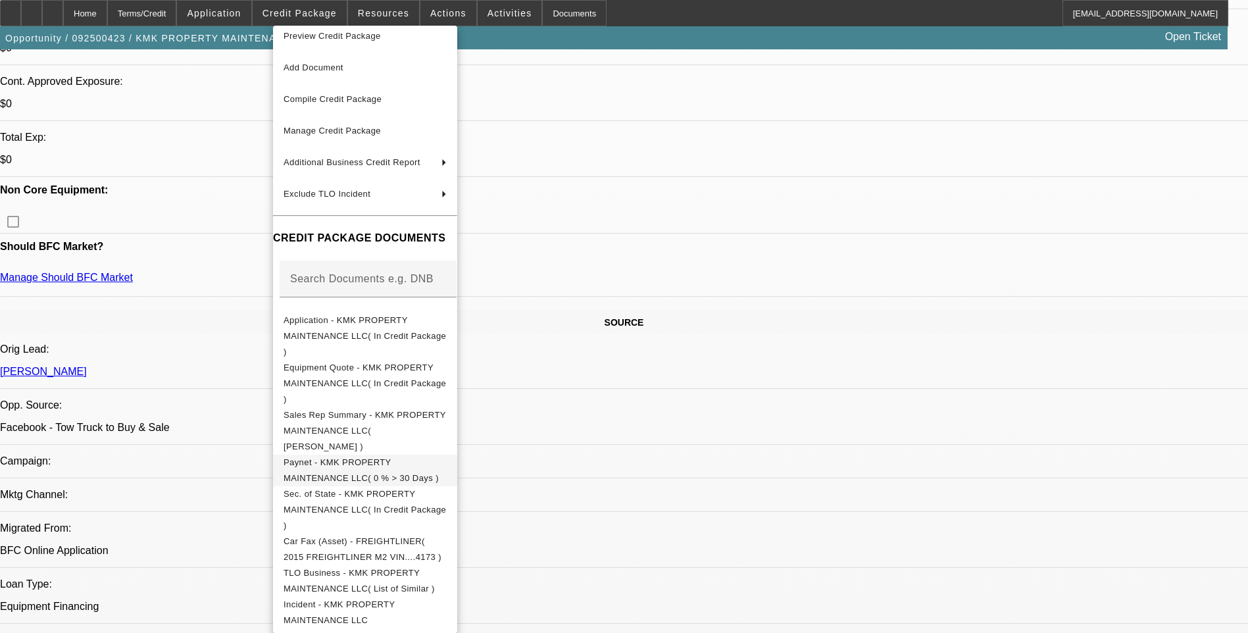
scroll to position [13, 0]
click at [447, 452] on span "Paynet - KMK PROPERTY MAINTENANCE LLC( 0 % > 30 Days )" at bounding box center [365, 468] width 163 height 32
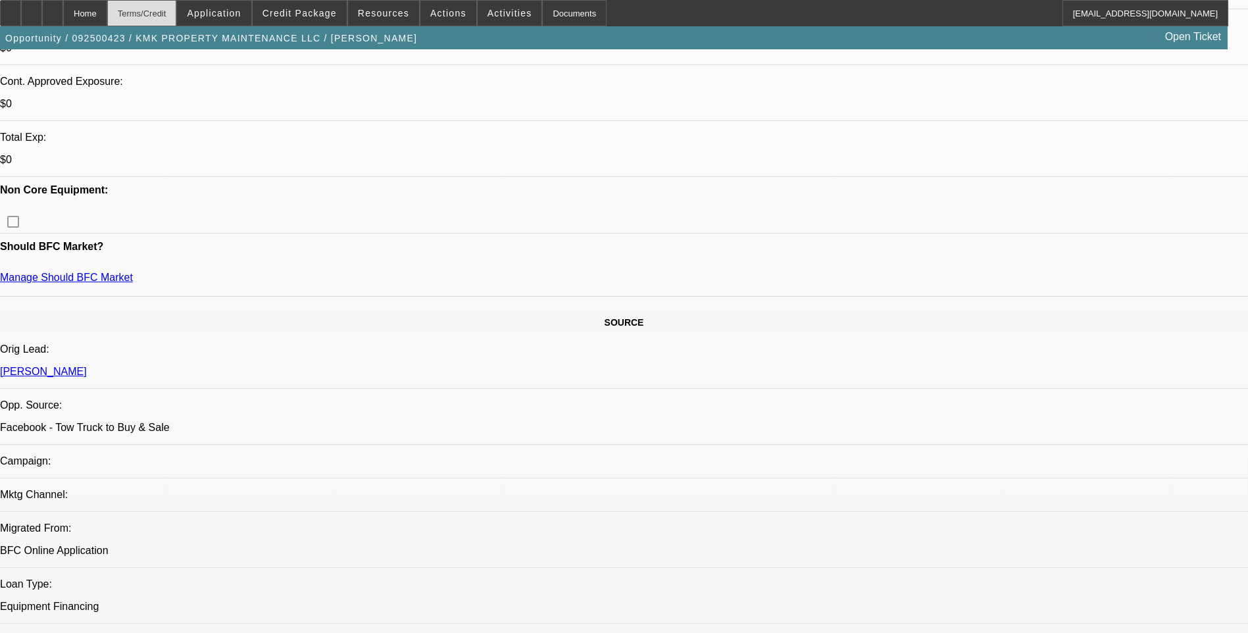
click at [171, 14] on div "Terms/Credit" at bounding box center [142, 13] width 70 height 26
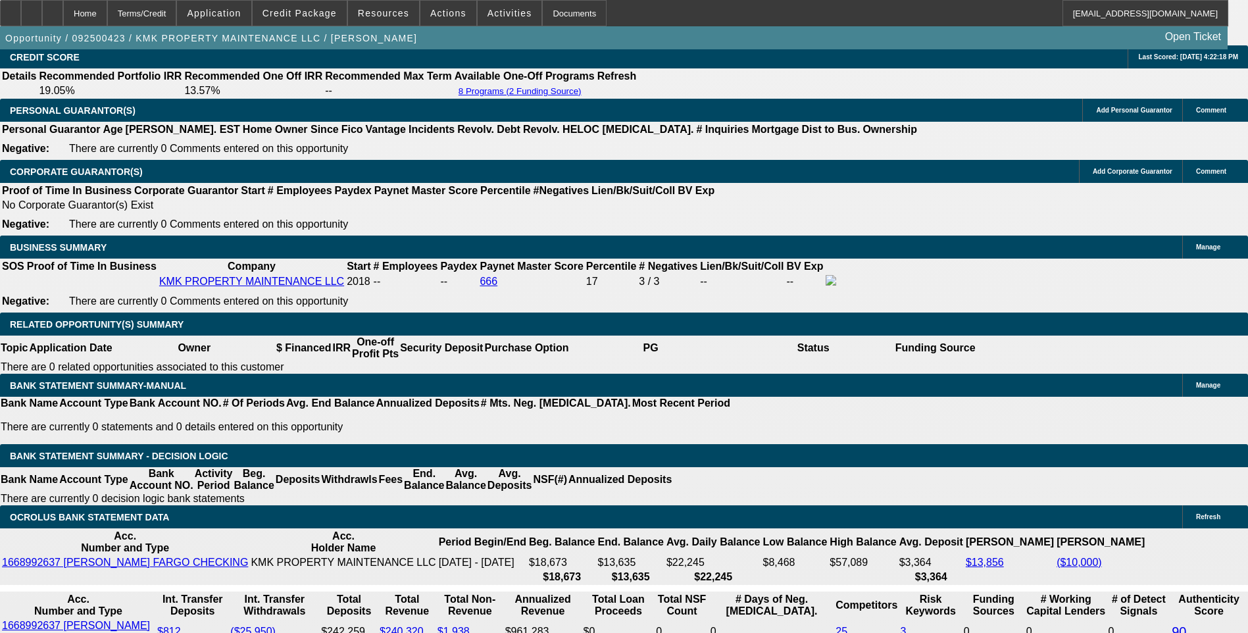
scroll to position [2036, 0]
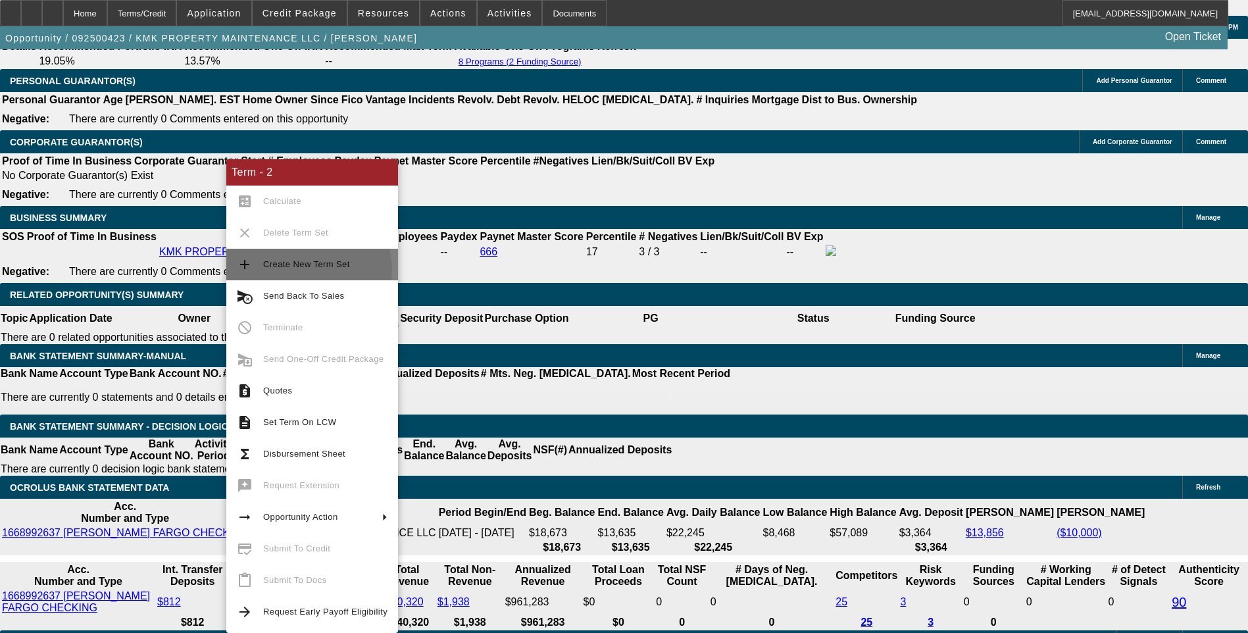
click at [307, 270] on span "Create New Term Set" at bounding box center [325, 265] width 124 height 16
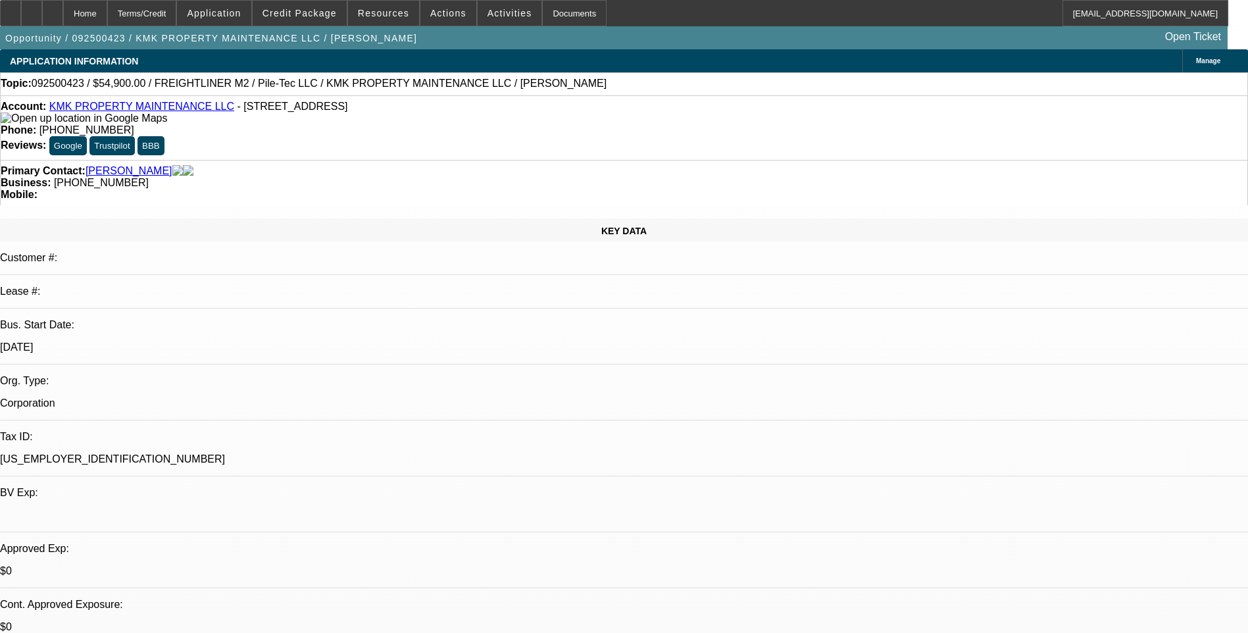
select select "0"
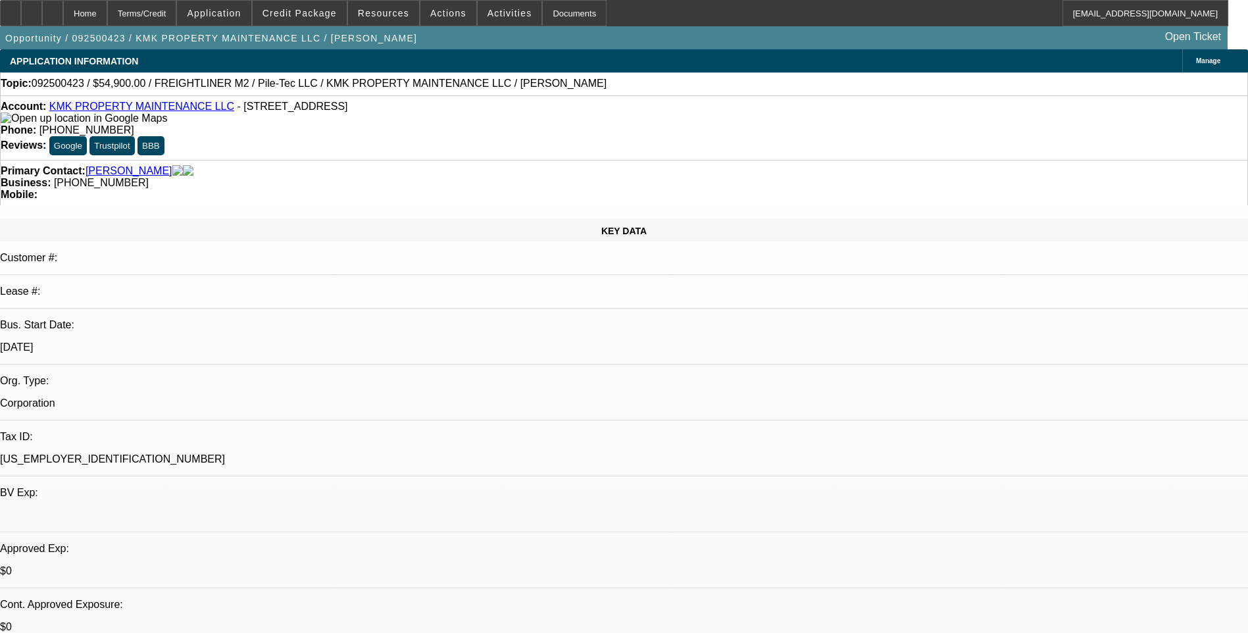
select select "0"
click at [177, 18] on div "Terms/Credit" at bounding box center [142, 13] width 70 height 26
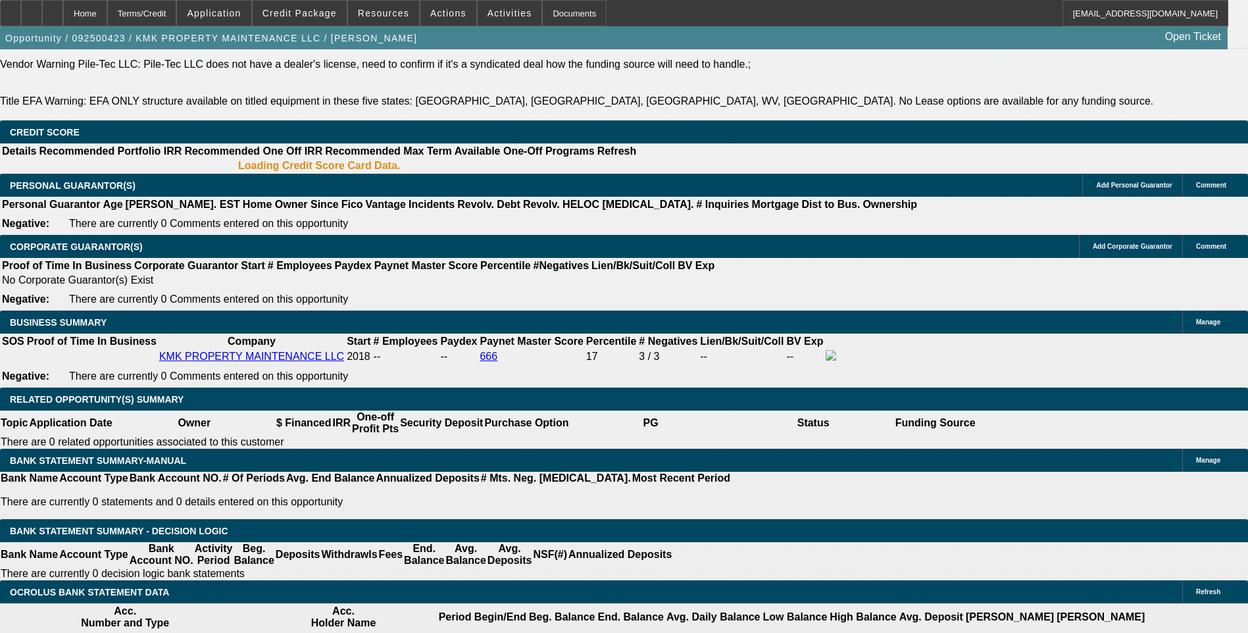
select select "1"
select select "6"
select select "1"
select select "6"
select select "1"
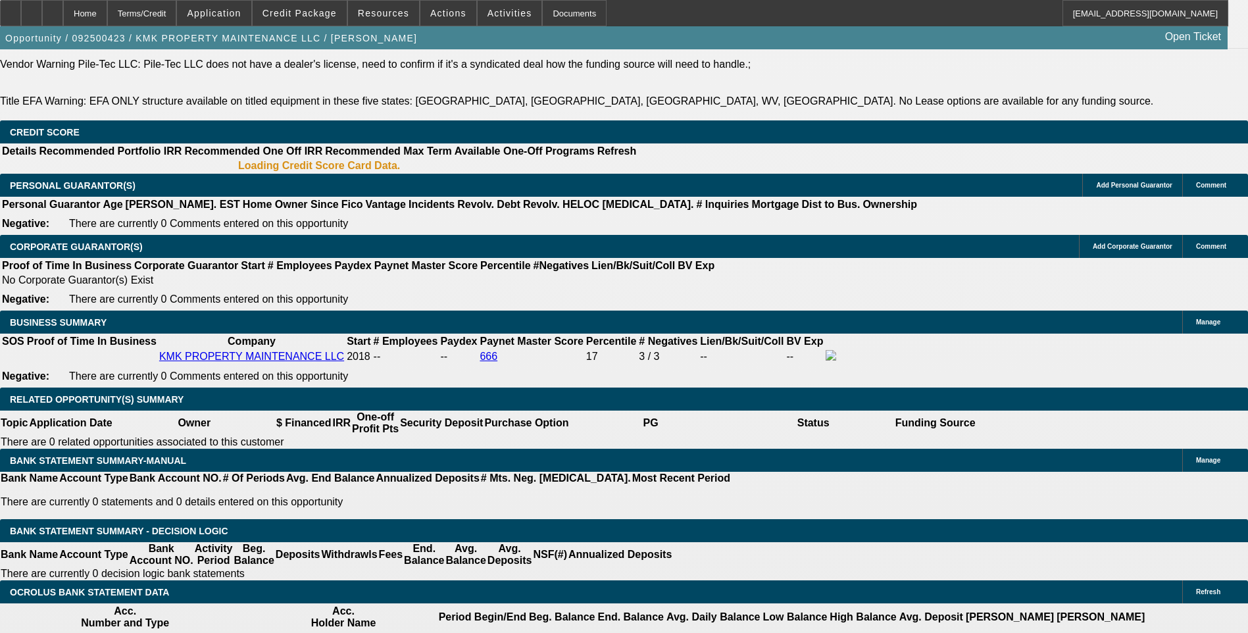
select select "6"
select select "1"
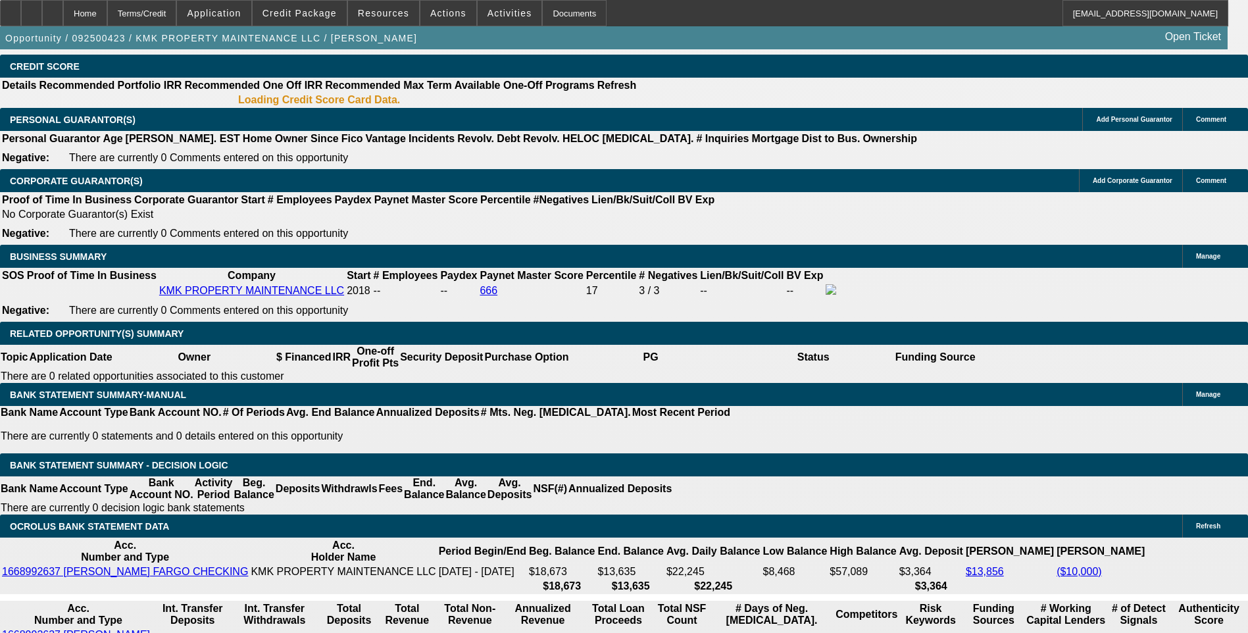
scroll to position [1992, 0]
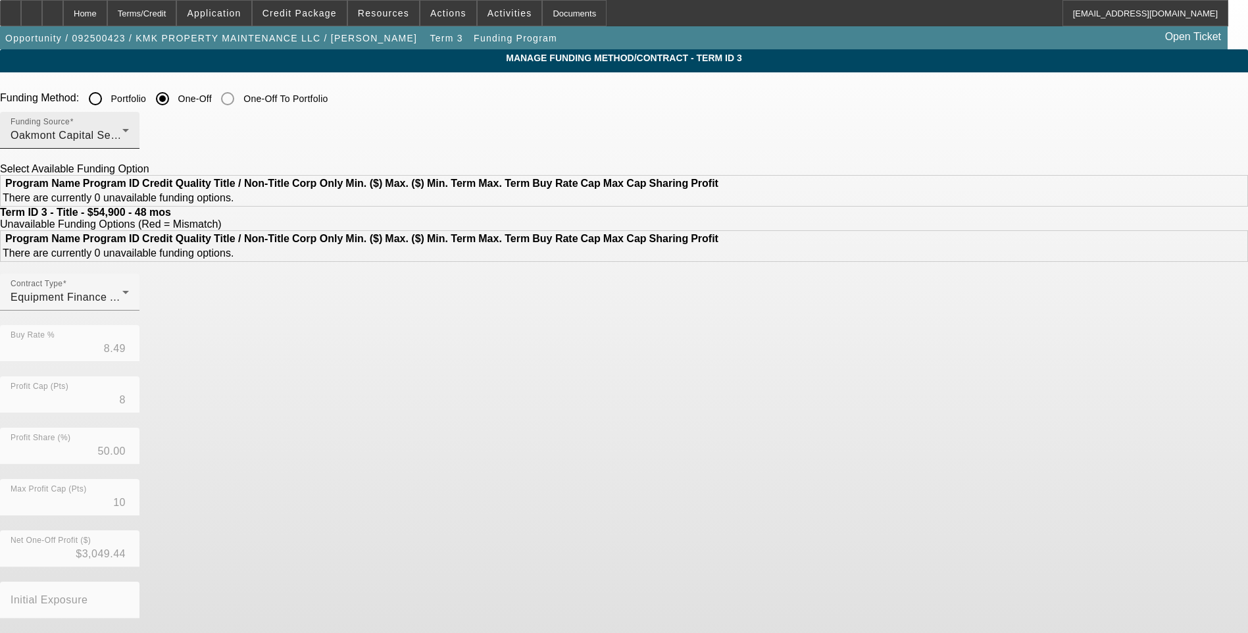
click at [122, 132] on div "Oakmont Capital Services" at bounding box center [67, 136] width 112 height 16
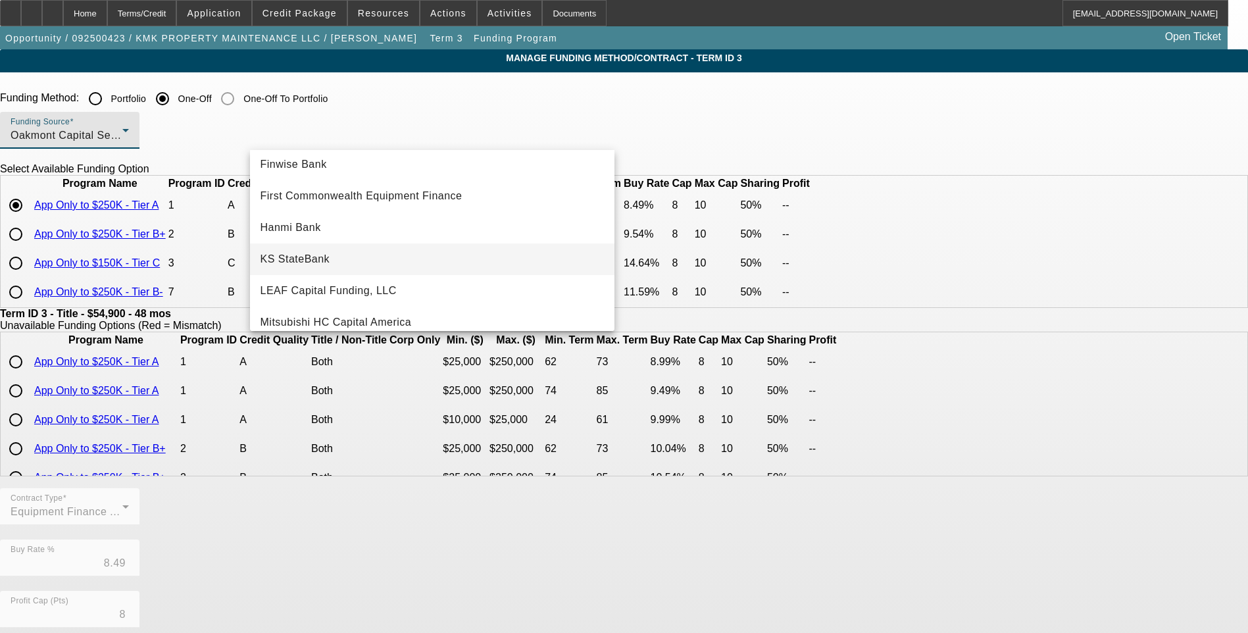
scroll to position [166, 0]
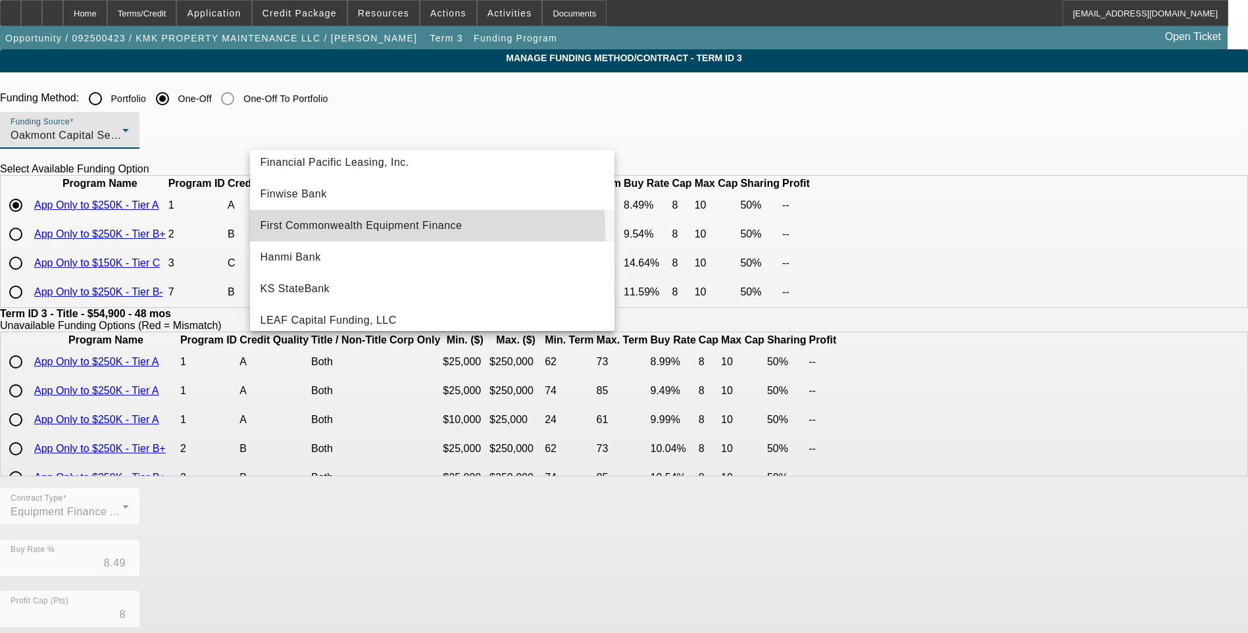
click at [369, 232] on span "First Commonwealth Equipment Finance" at bounding box center [361, 226] width 202 height 16
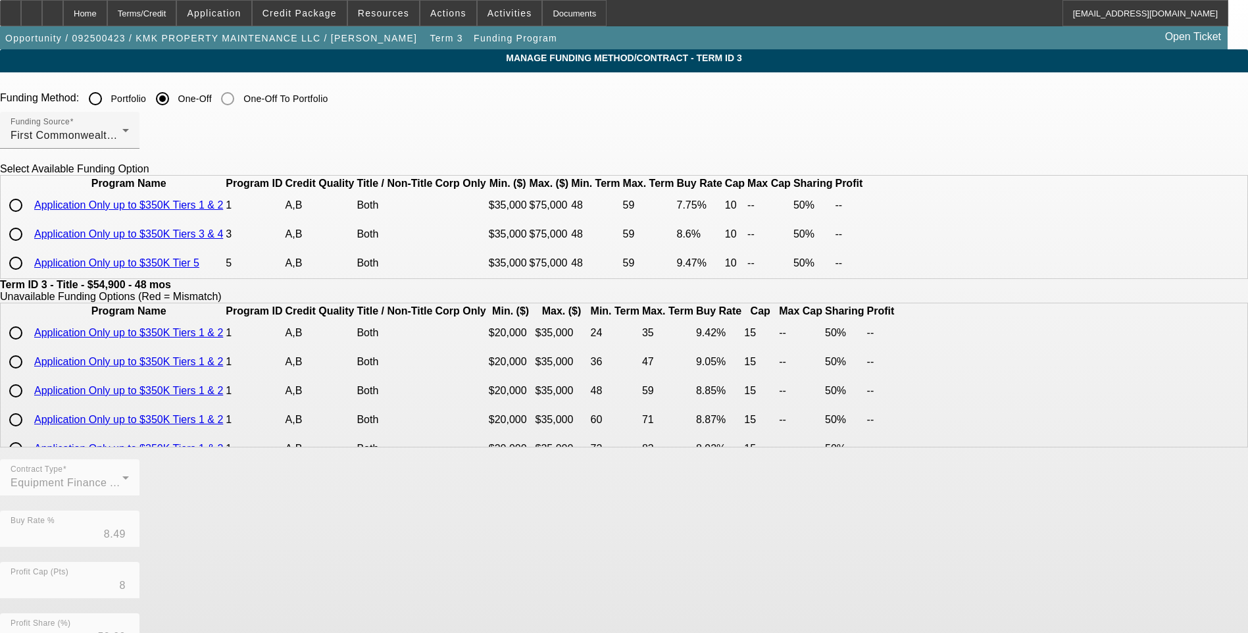
click at [29, 218] on input "radio" at bounding box center [16, 205] width 26 height 26
radio input "true"
type input "7.75"
type input "10"
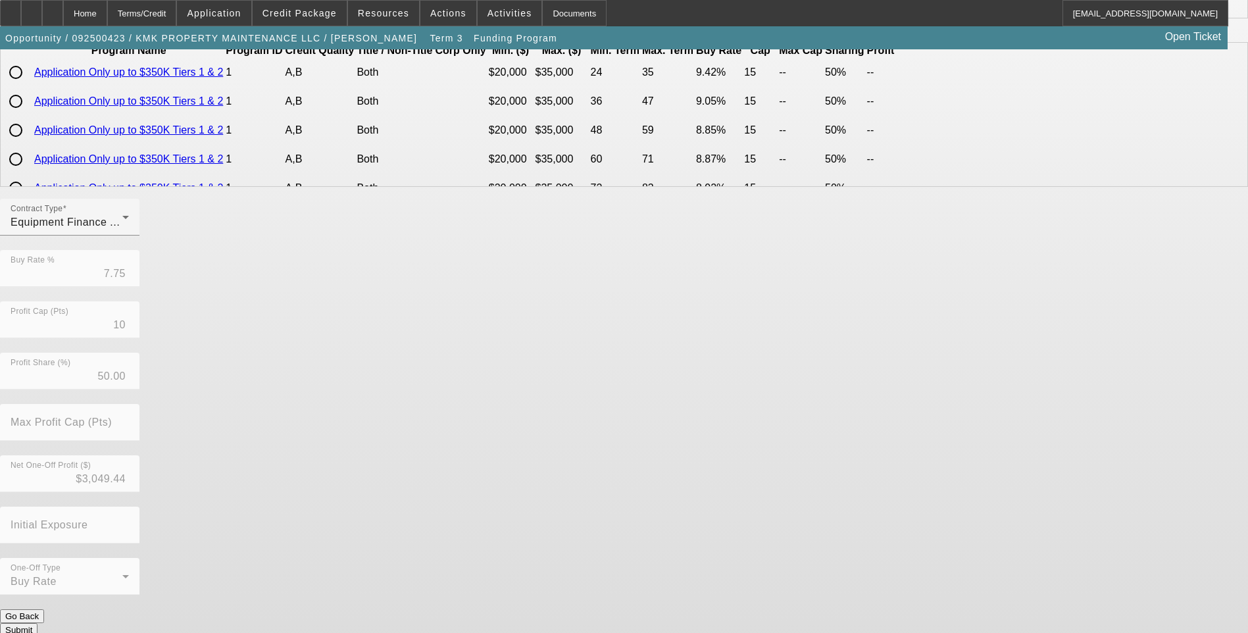
scroll to position [267, 0]
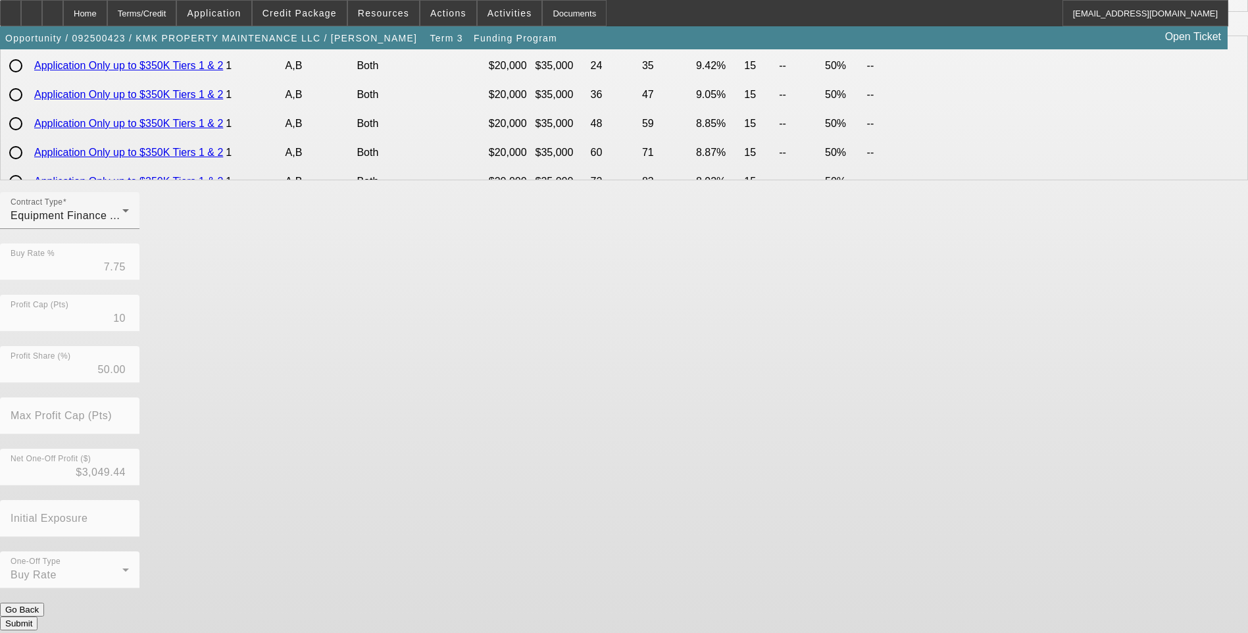
click at [37, 616] on button "Submit" at bounding box center [18, 623] width 37 height 14
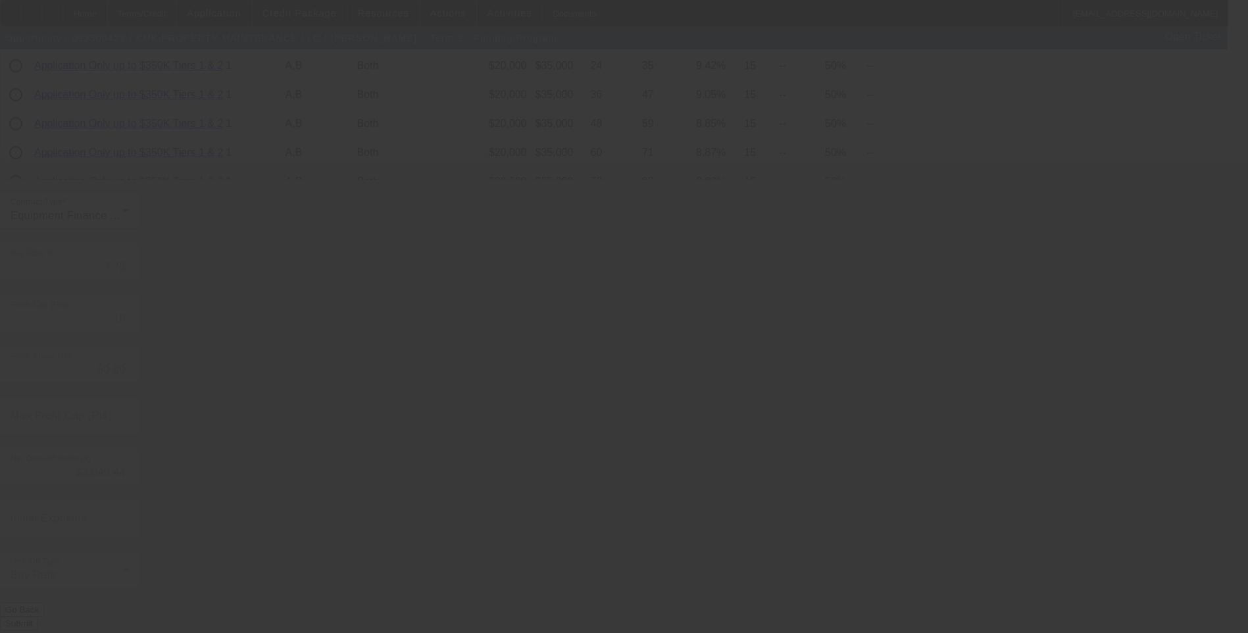
type input "8.49"
type input "8"
type input "10"
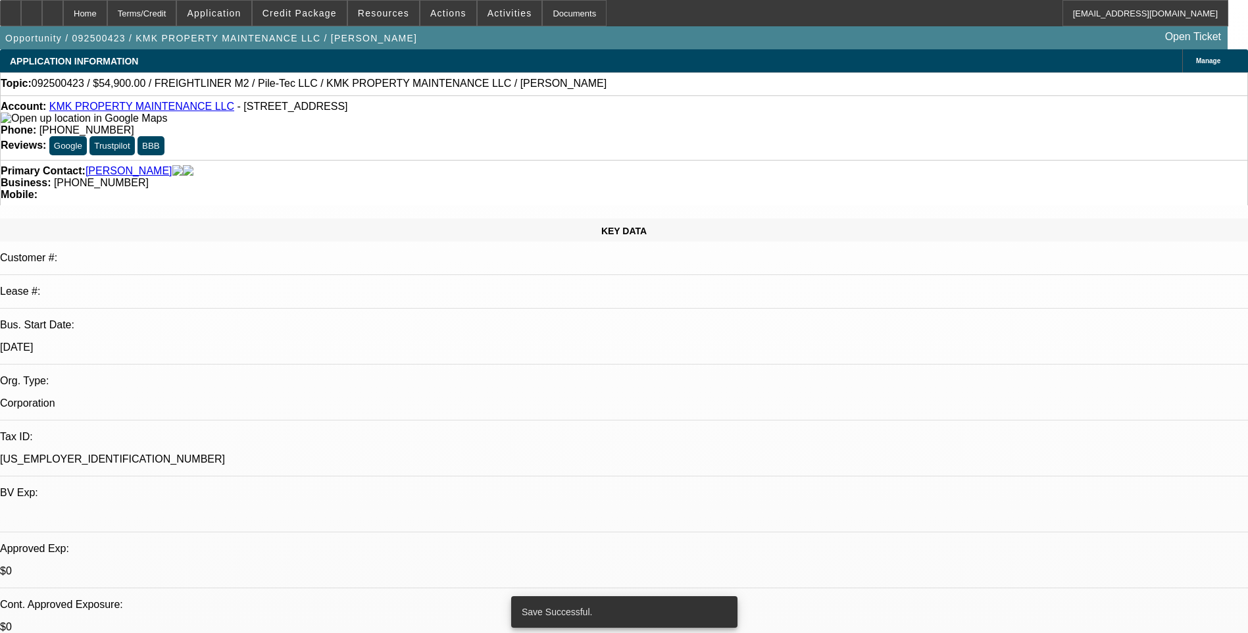
select select "0"
select select "6"
select select "0"
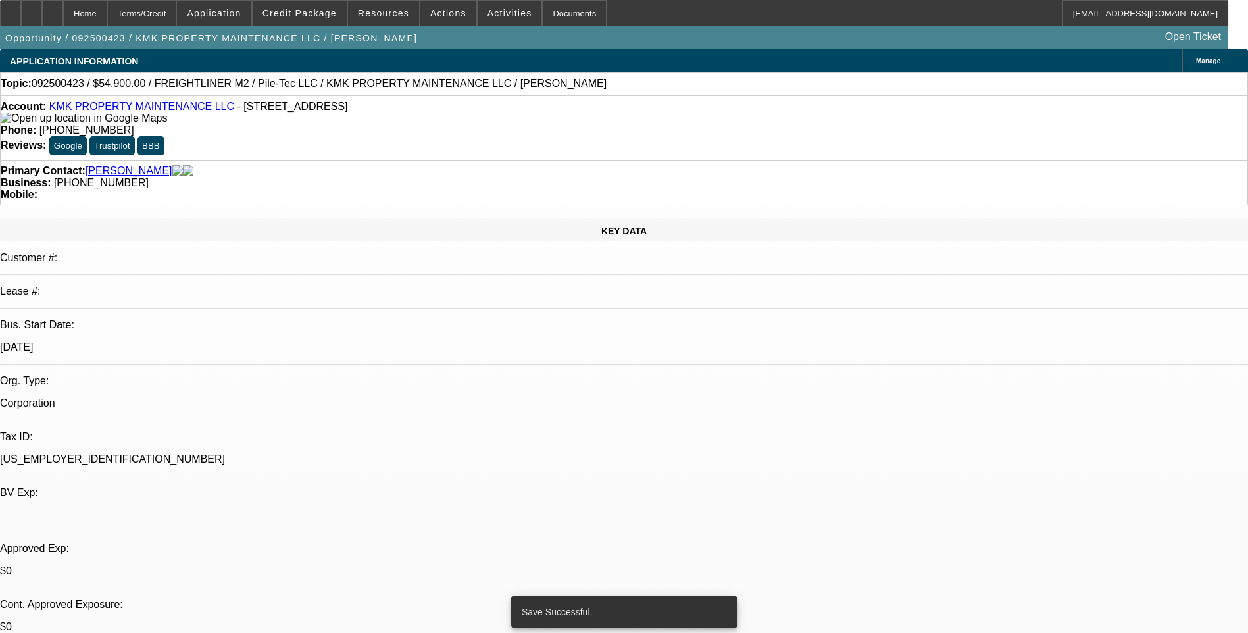
select select "0"
select select "6"
select select "0"
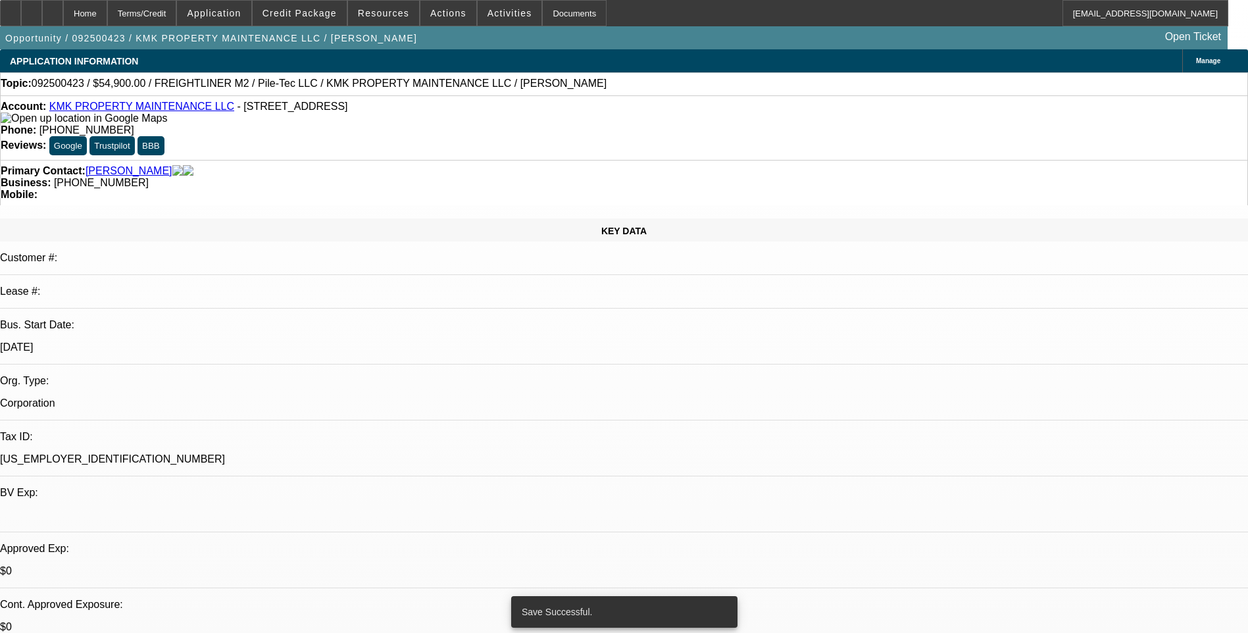
select select "0"
select select "6"
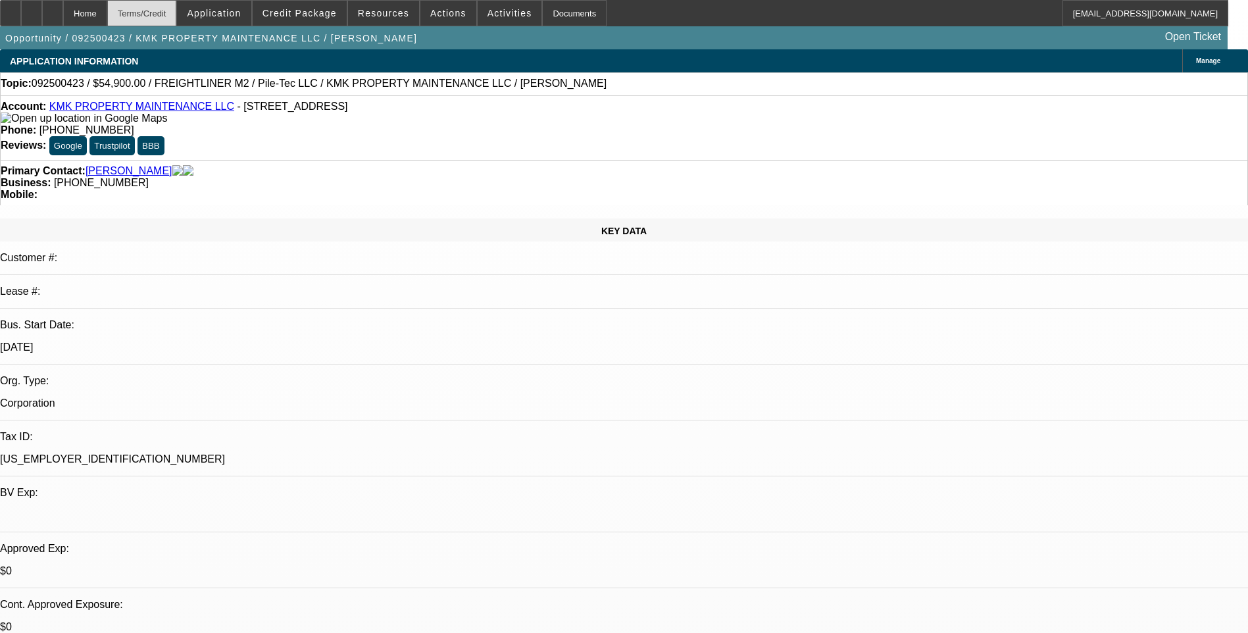
click at [177, 21] on div "Terms/Credit" at bounding box center [142, 13] width 70 height 26
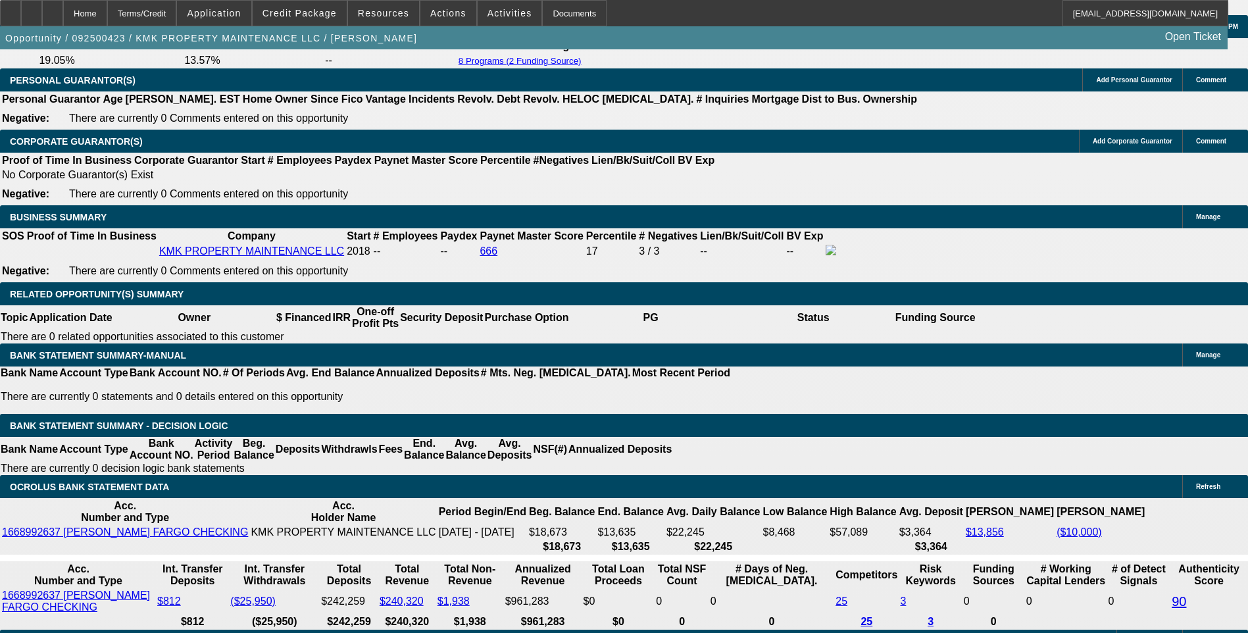
scroll to position [2067, 0]
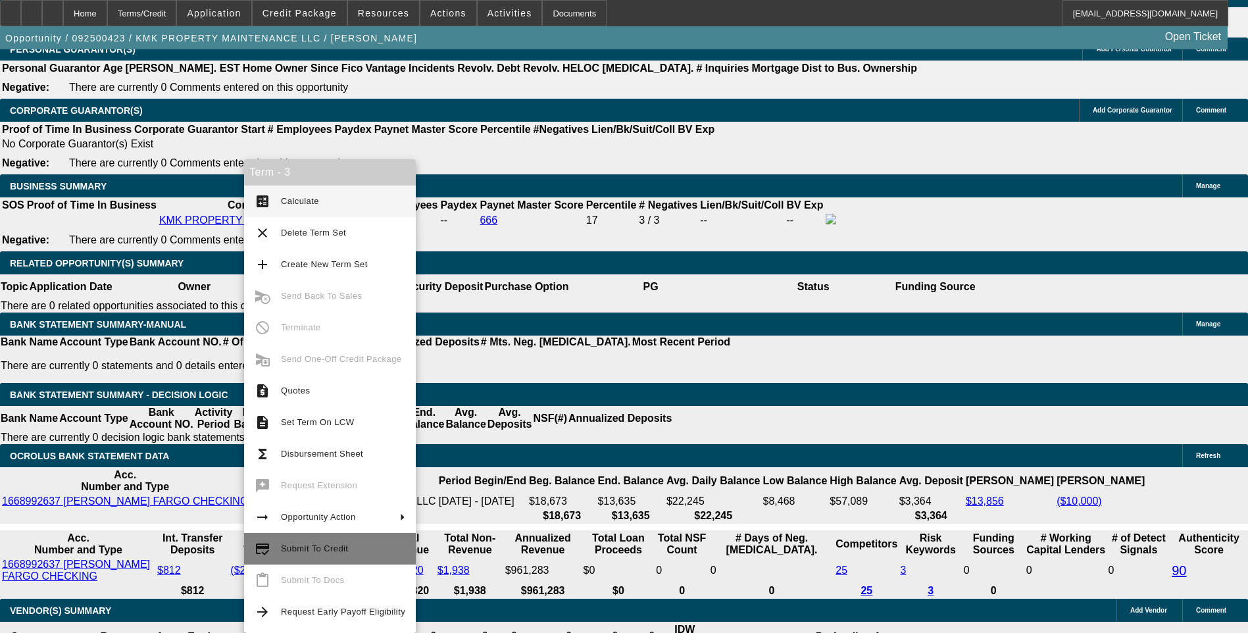
click at [291, 547] on span "Submit To Credit" at bounding box center [314, 548] width 67 height 10
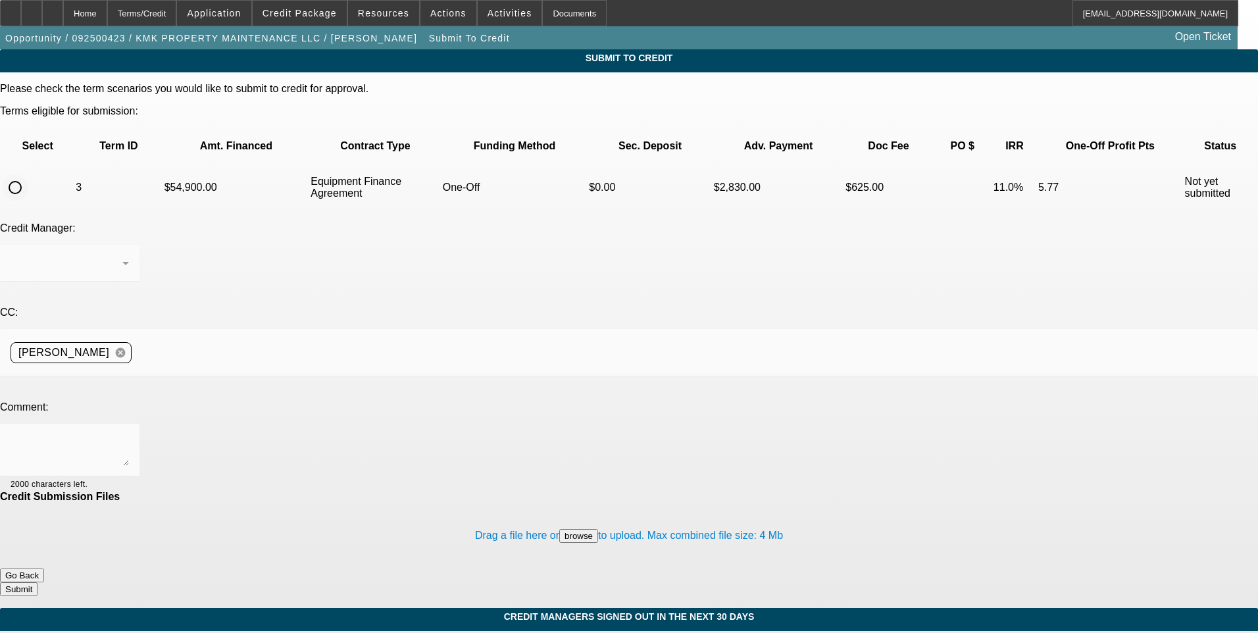
click at [28, 174] on input "radio" at bounding box center [15, 187] width 26 height 26
radio input "true"
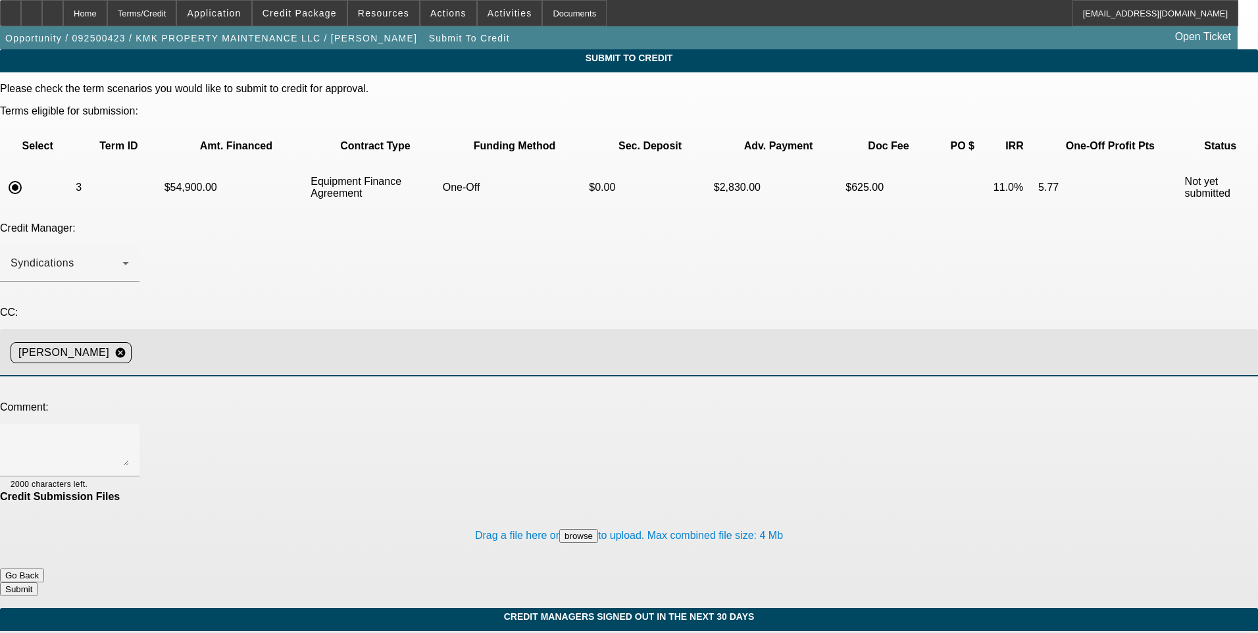
click at [309, 339] on input at bounding box center [689, 352] width 1105 height 26
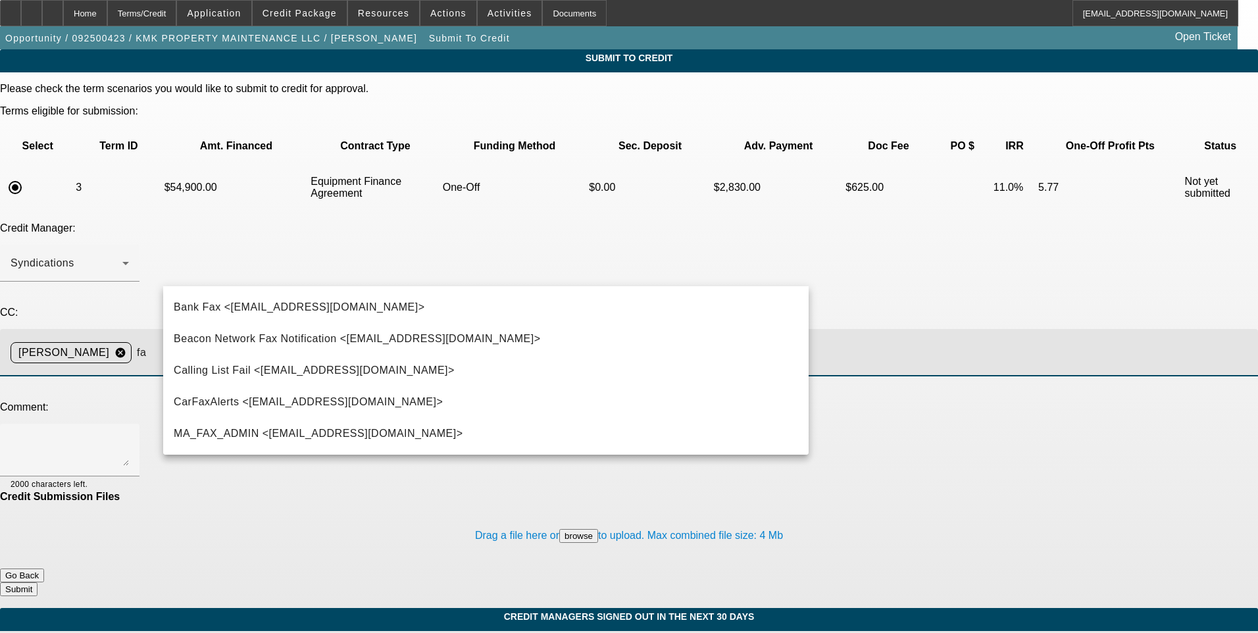
type input "f"
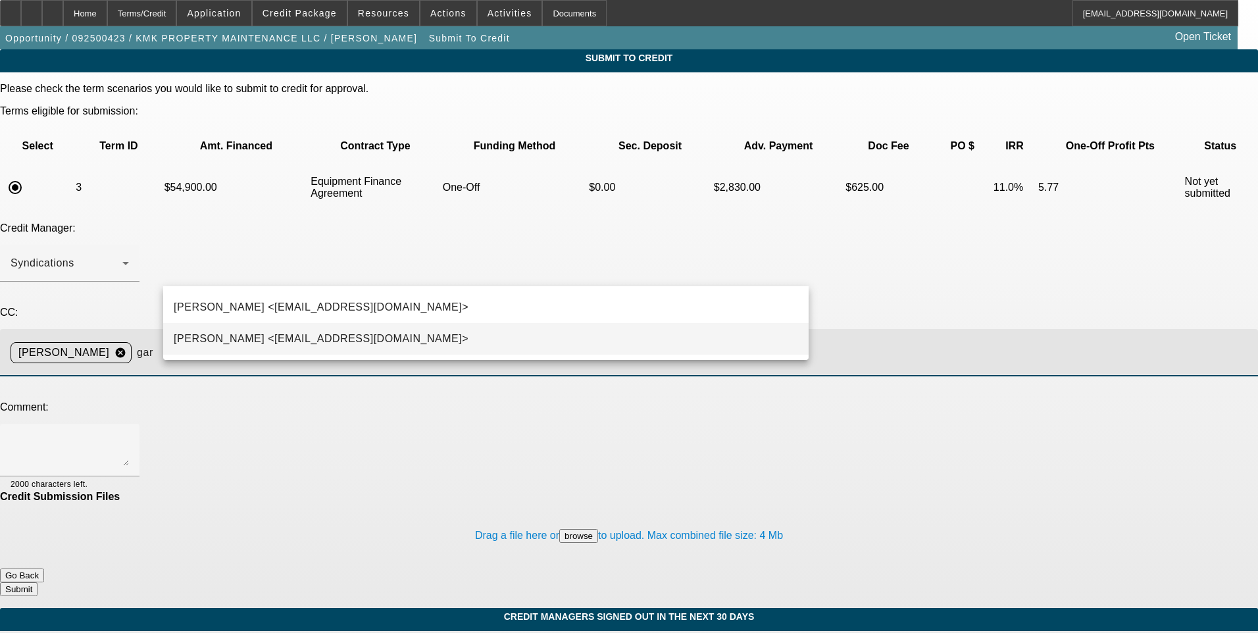
type input "gar"
drag, startPoint x: 366, startPoint y: 345, endPoint x: 344, endPoint y: 344, distance: 21.7
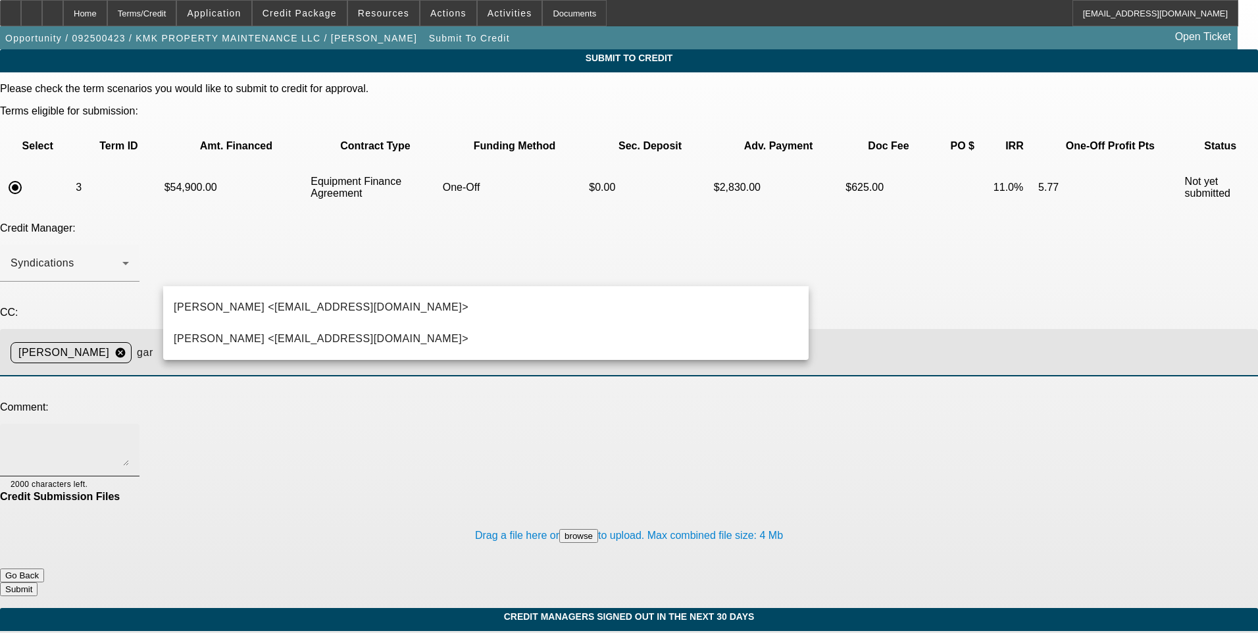
click at [365, 345] on span "George Arida <GArida@beaconfunding.com>" at bounding box center [321, 339] width 295 height 16
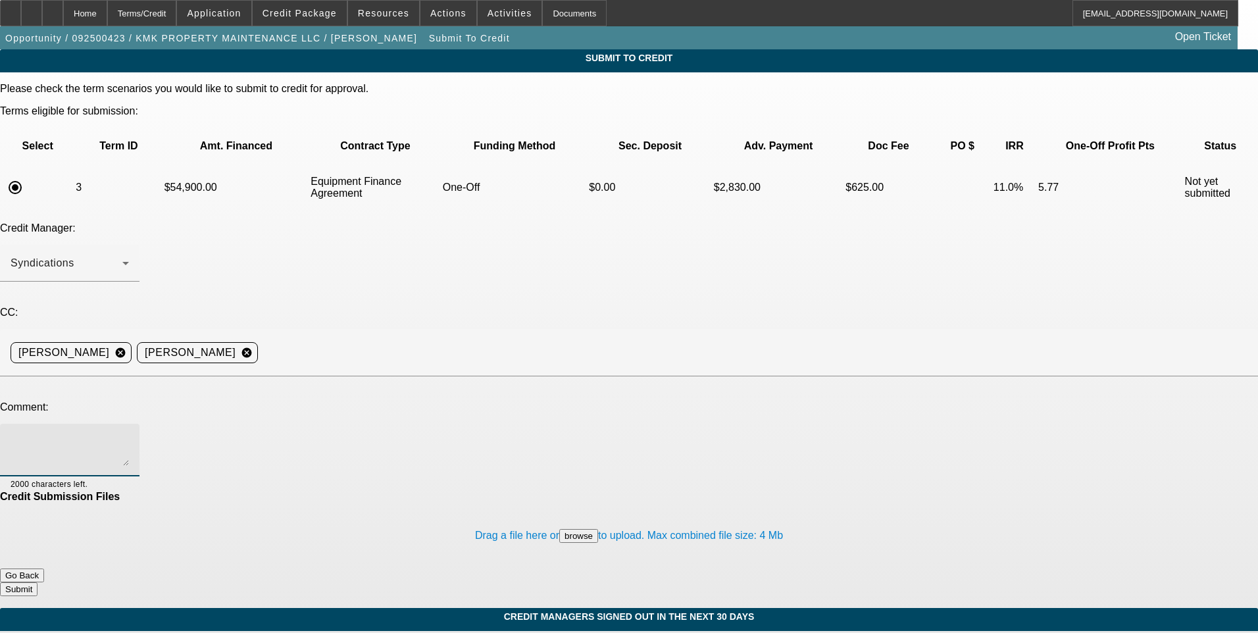
click at [129, 434] on textarea at bounding box center [70, 450] width 118 height 32
type textarea "Lets try FCEF. Thanks"
click at [37, 582] on button "Submit" at bounding box center [18, 589] width 37 height 14
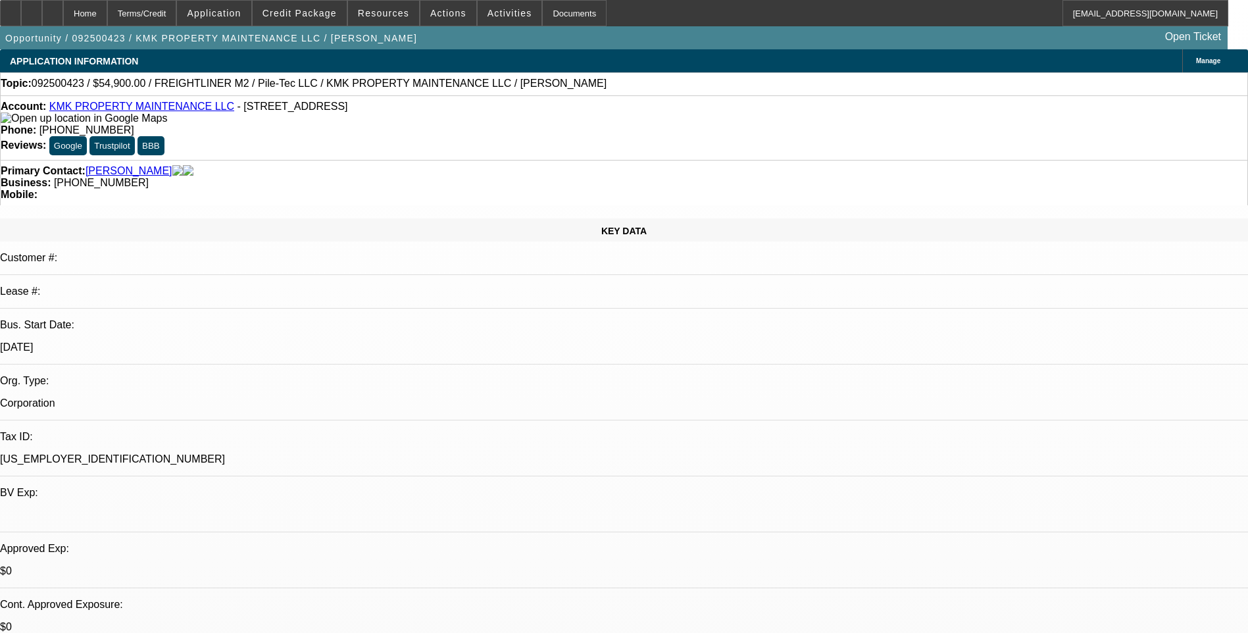
select select "0"
select select "6"
select select "0"
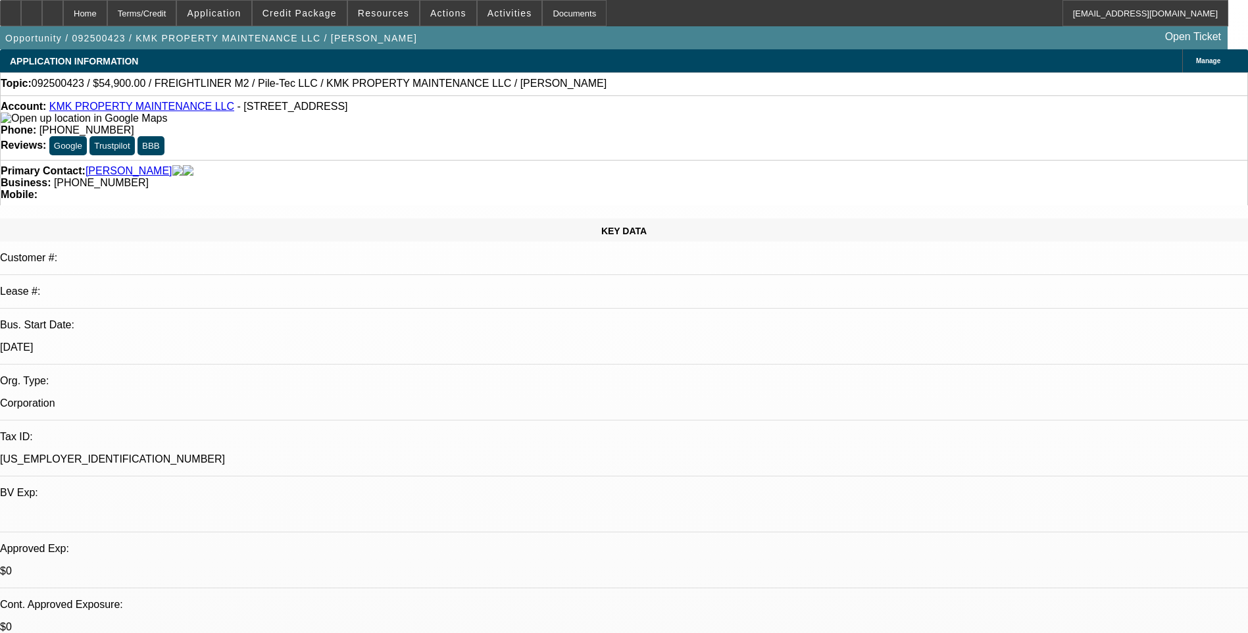
select select "0"
select select "6"
select select "0"
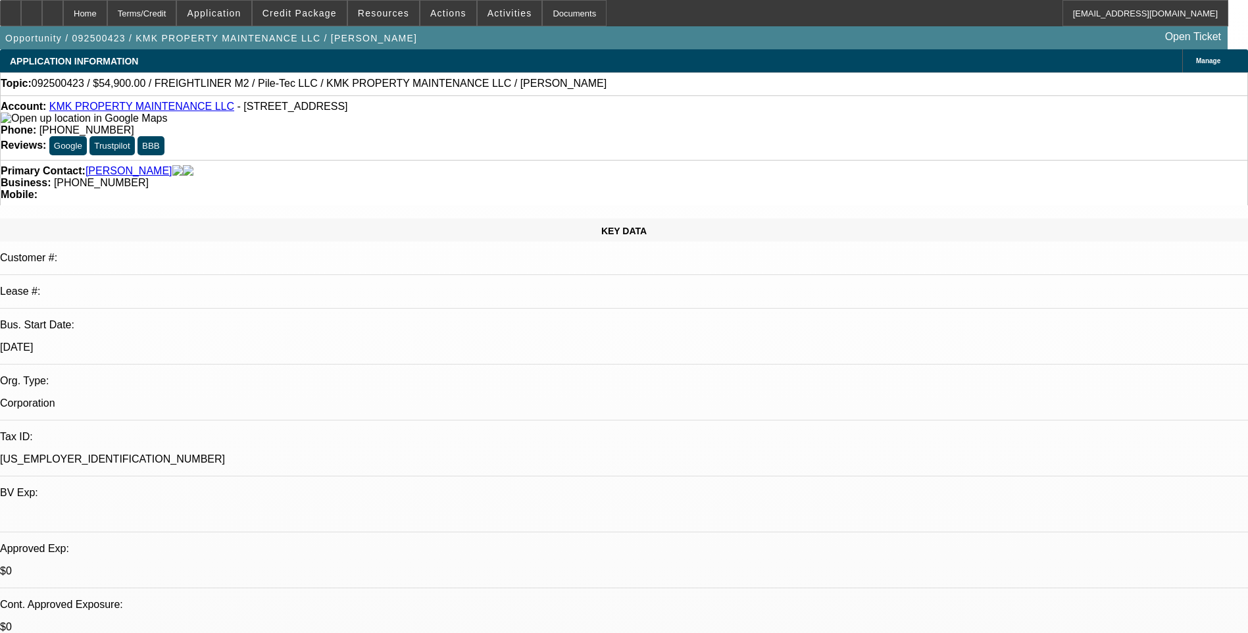
select select "0"
select select "6"
select select "0.15"
select select "2"
select select "0.1"
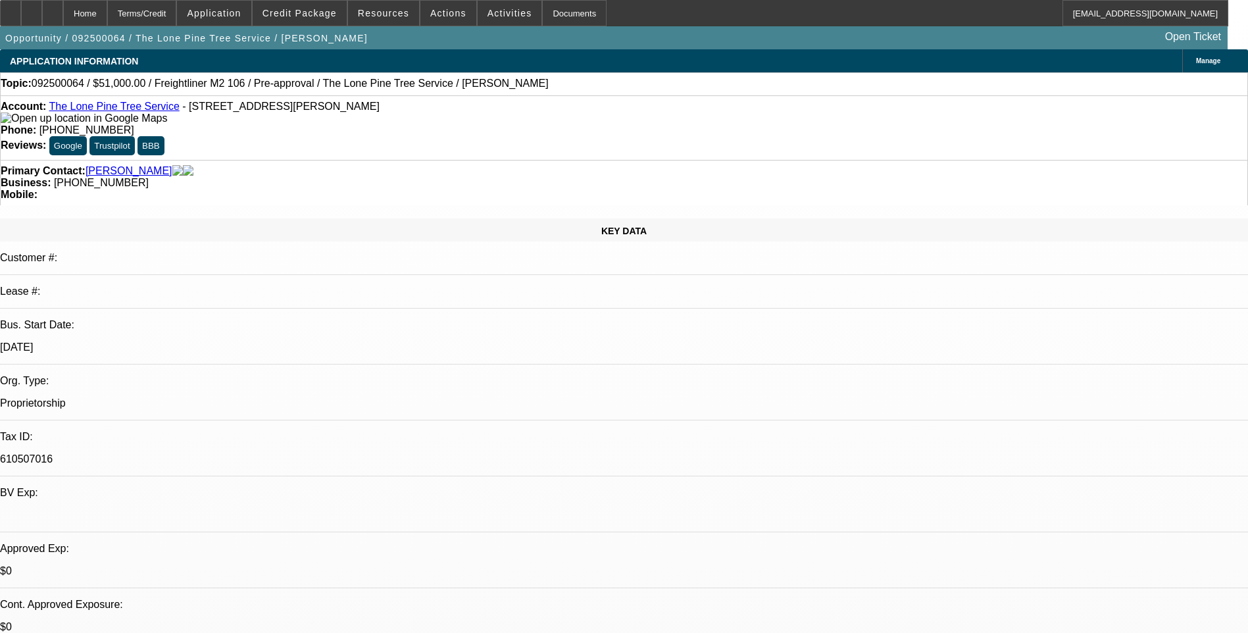
select select "0.15"
select select "2"
select select "0.1"
select select "1"
select select "2"
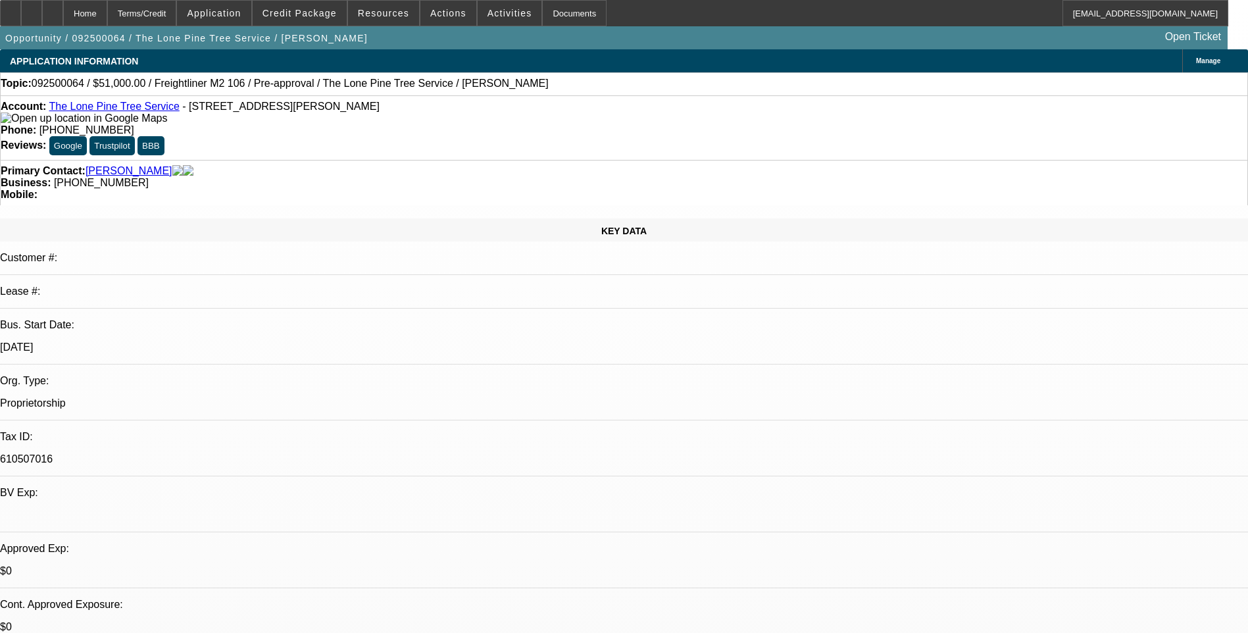
select select "4"
select select "1"
select select "2"
select select "4"
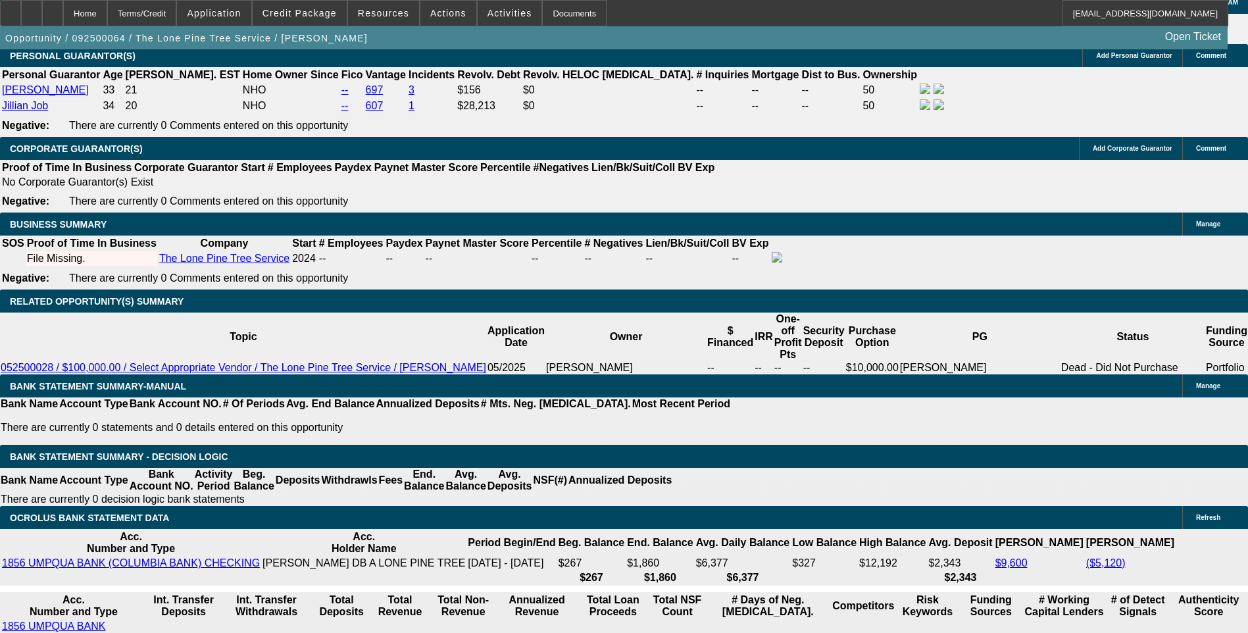
scroll to position [1908, 0]
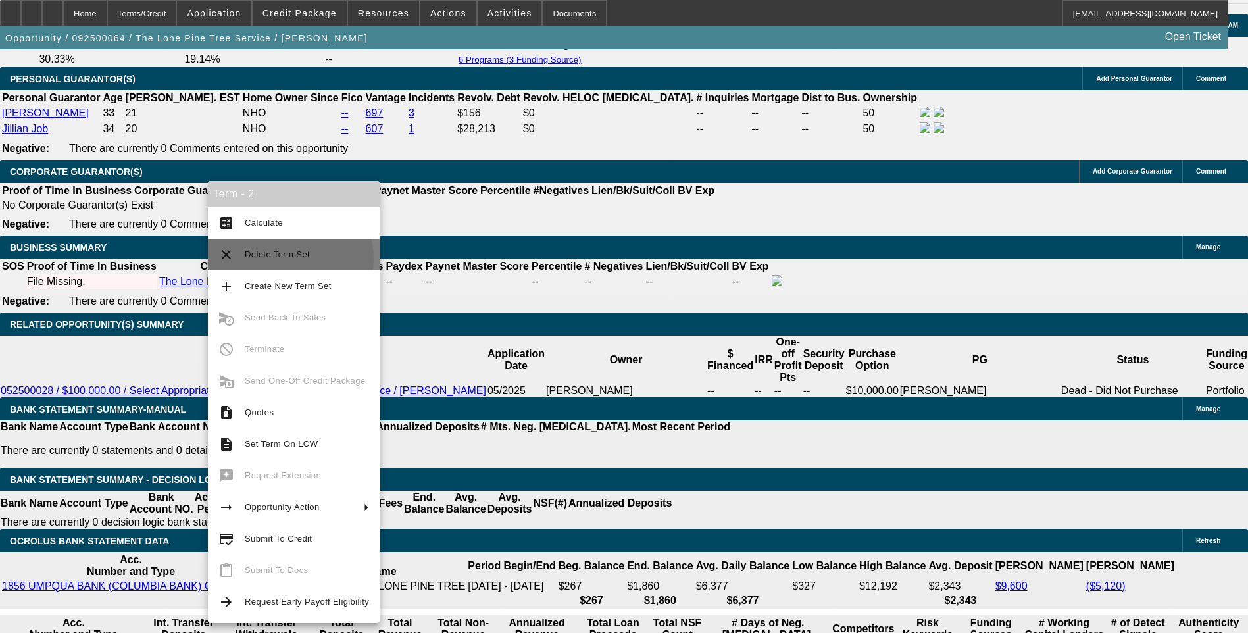
click at [284, 259] on span "Delete Term Set" at bounding box center [307, 255] width 124 height 16
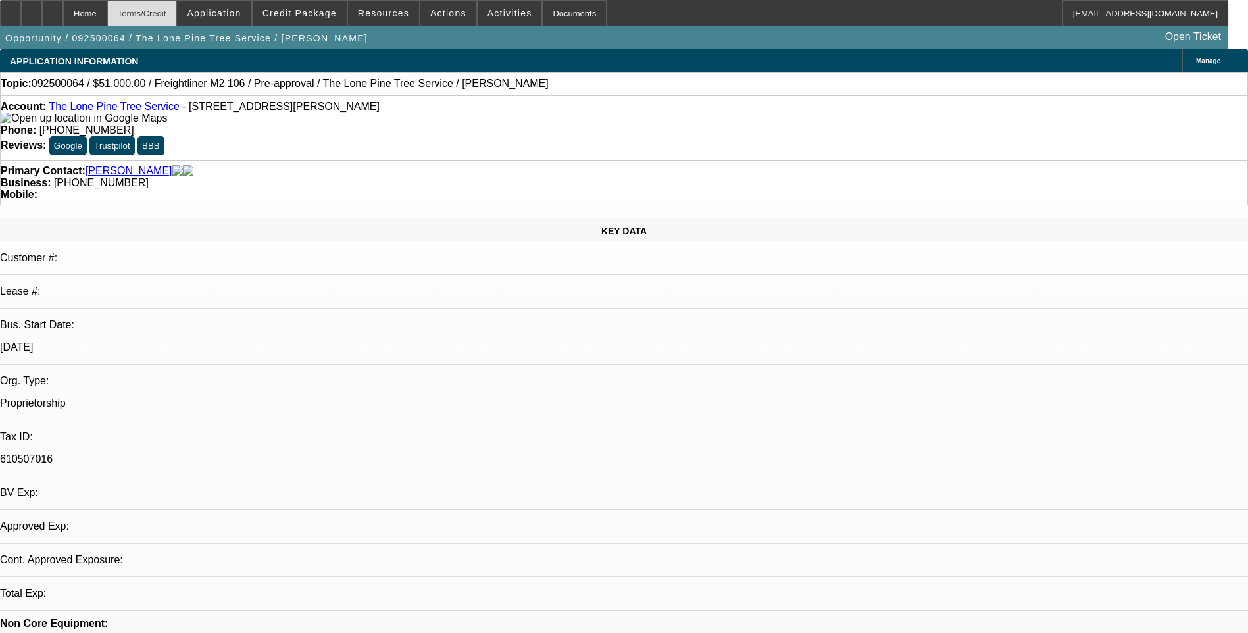
select select "0.15"
select select "2"
select select "0.1"
select select "4"
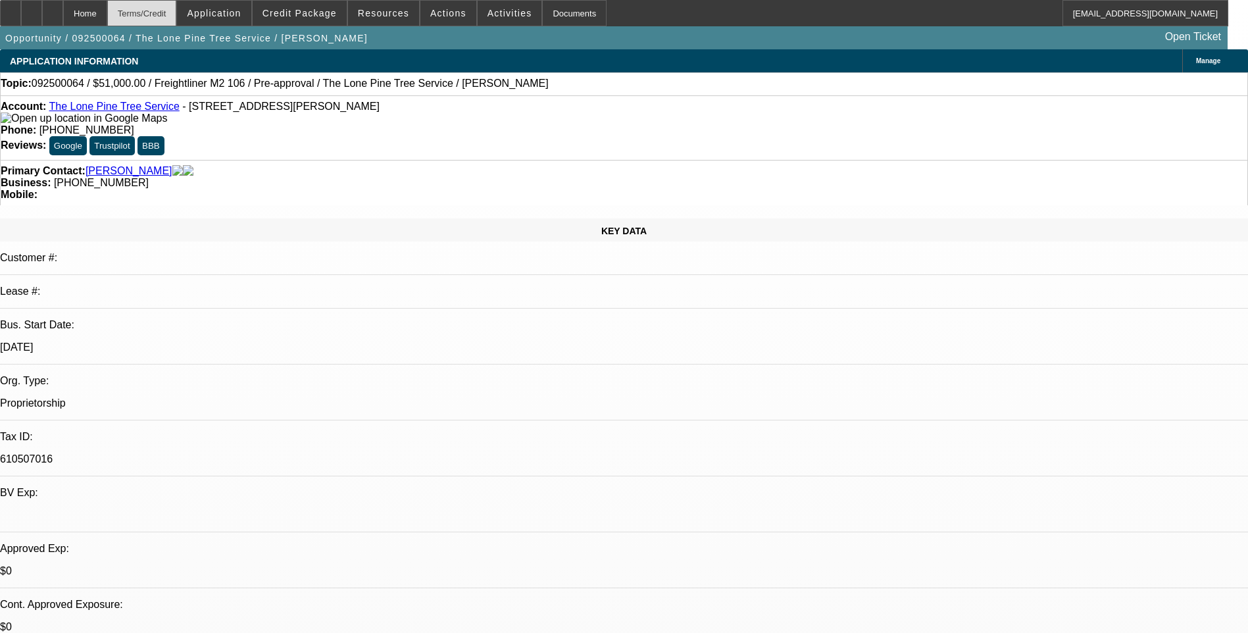
click at [168, 13] on div "Terms/Credit" at bounding box center [142, 13] width 70 height 26
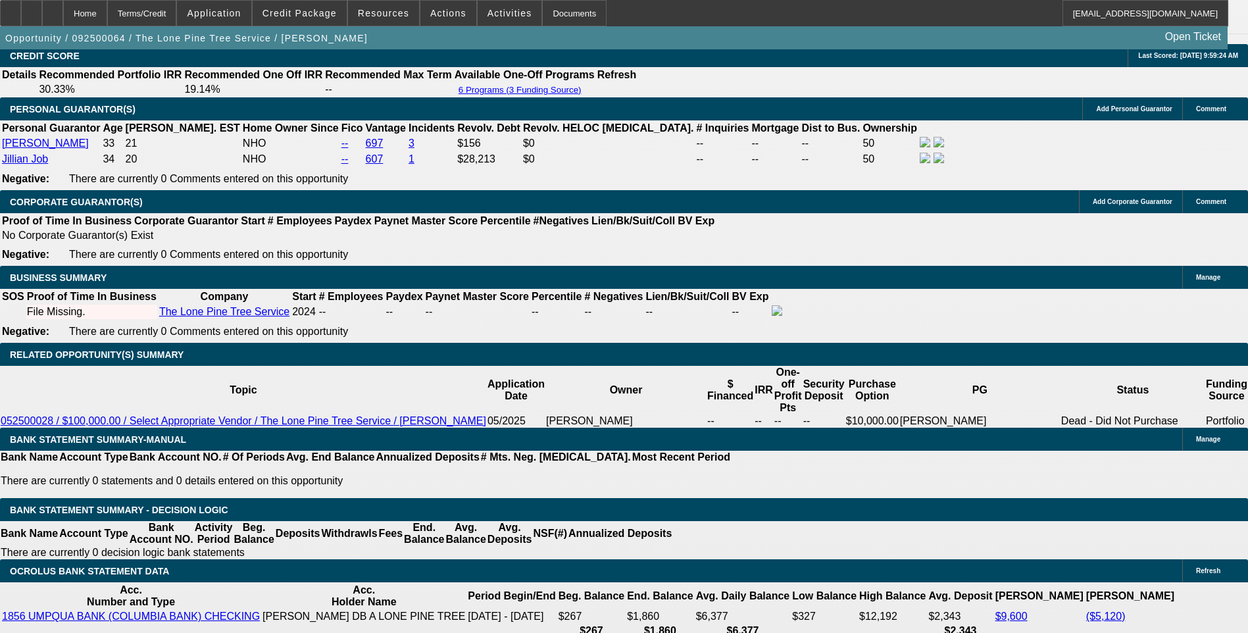
drag, startPoint x: 965, startPoint y: 392, endPoint x: 1185, endPoint y: 412, distance: 221.2
drag, startPoint x: 1185, startPoint y: 412, endPoint x: 1052, endPoint y: 390, distance: 134.6
copy div "[URL][DOMAIN_NAME]"
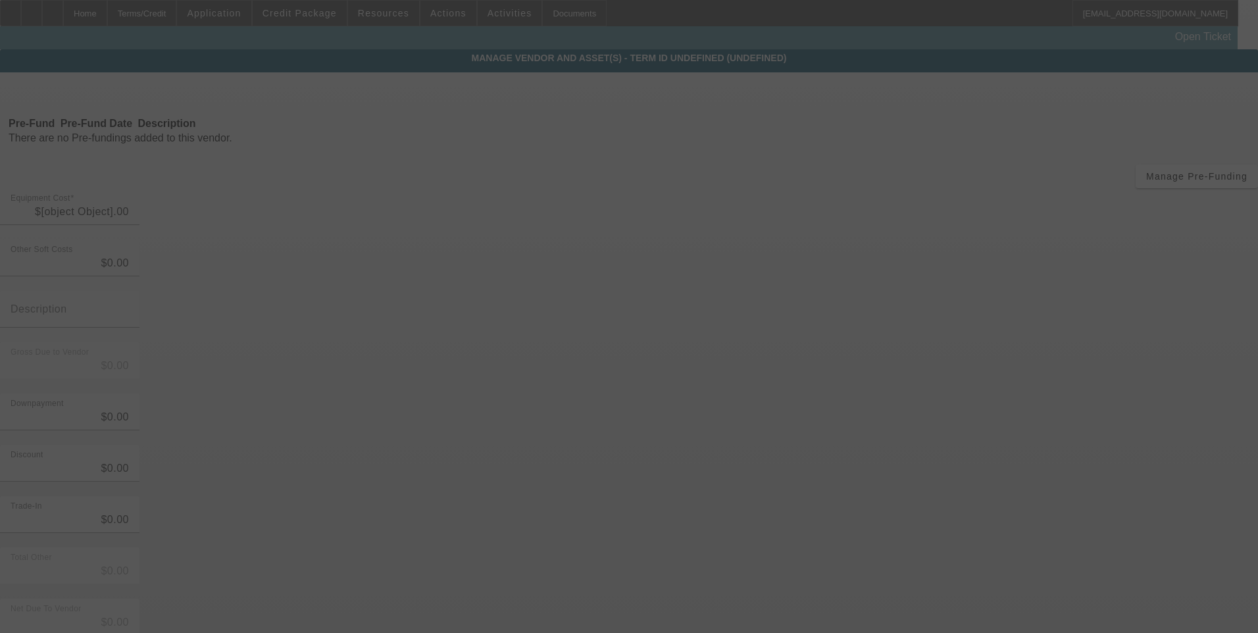
type input "$60,000.00"
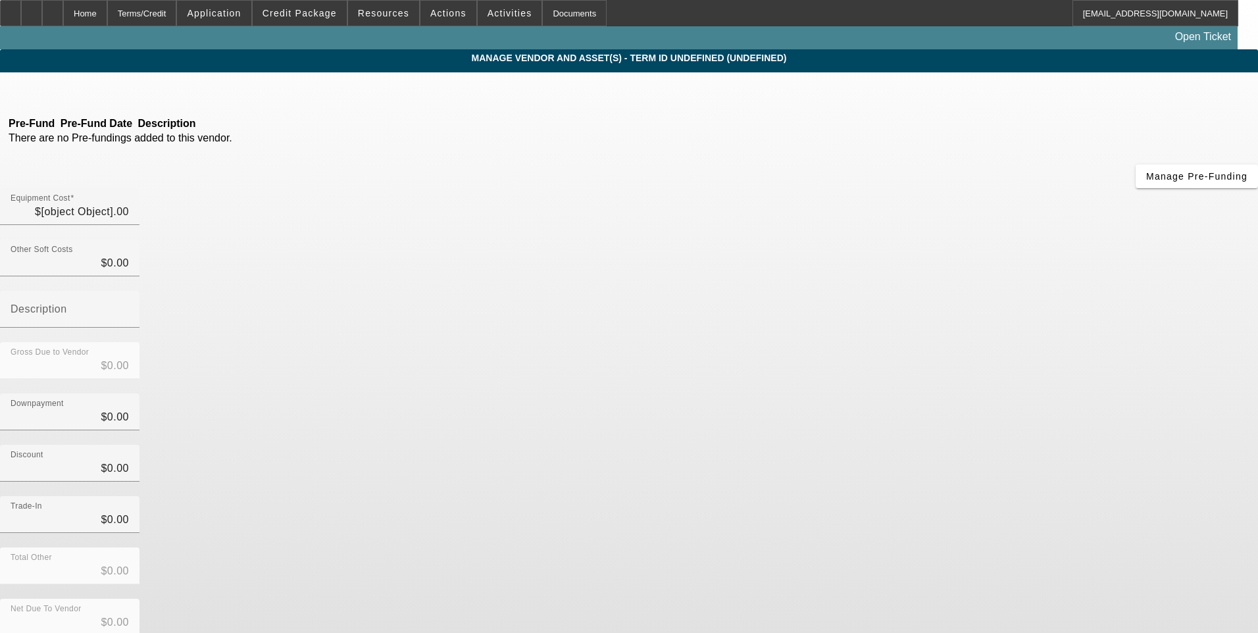
type input "$60,000.00"
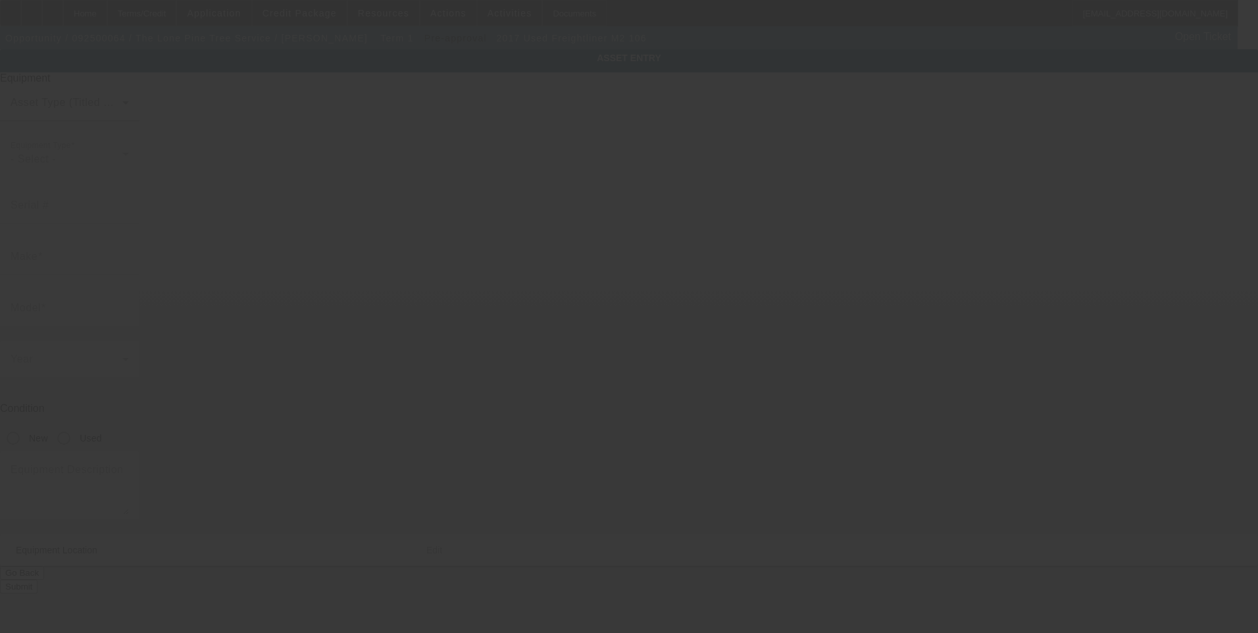
type input "Freightliner"
type input "M2 106"
radio input "true"
type textarea "Landscape Chip/Dump Truck"
type input "8867 [PERSON_NAME] Dr"
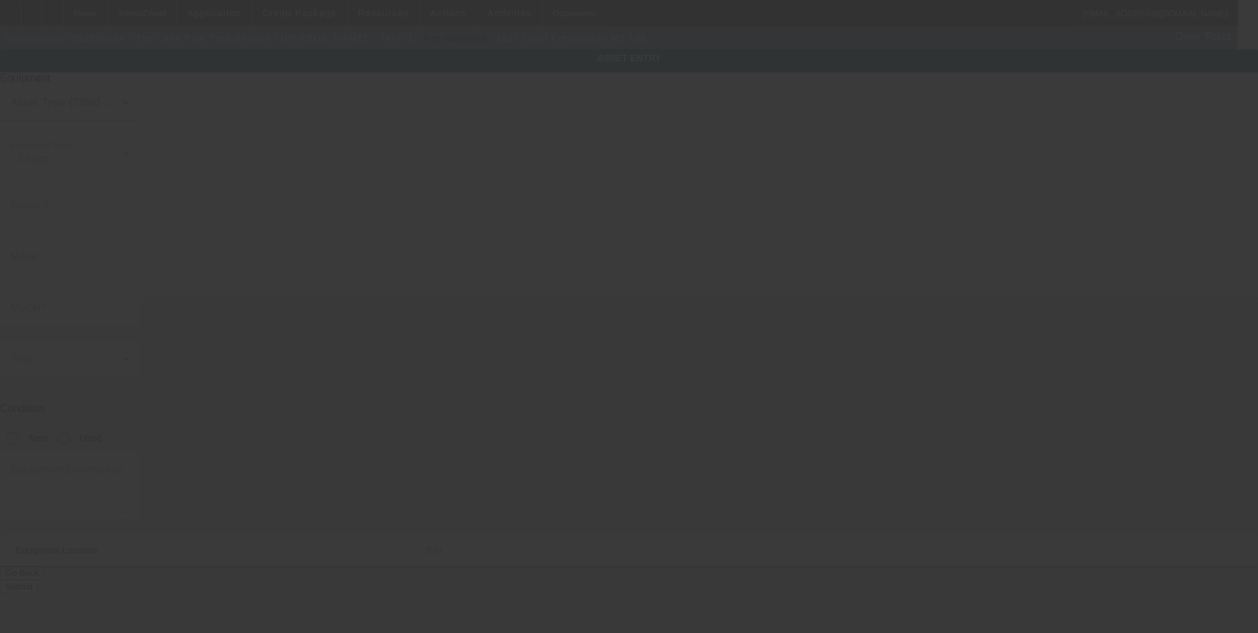
type input "[GEOGRAPHIC_DATA]"
type input "95252"
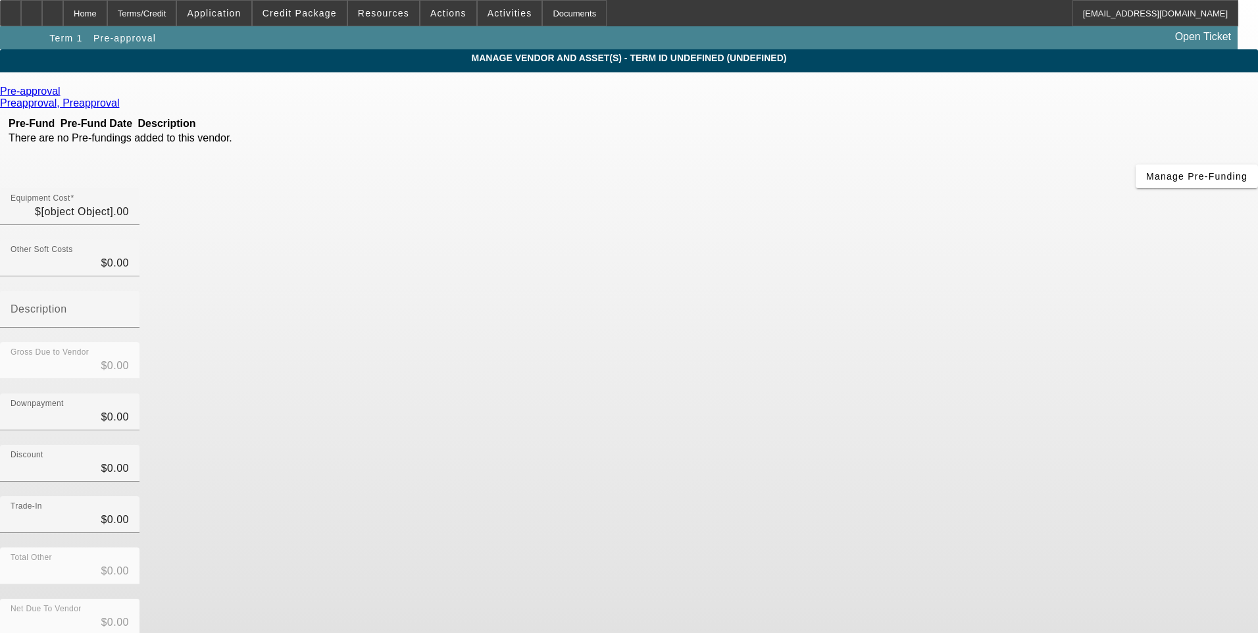
type input "$60,000.00"
type input "60000"
click at [129, 204] on input "60000" at bounding box center [70, 212] width 118 height 16
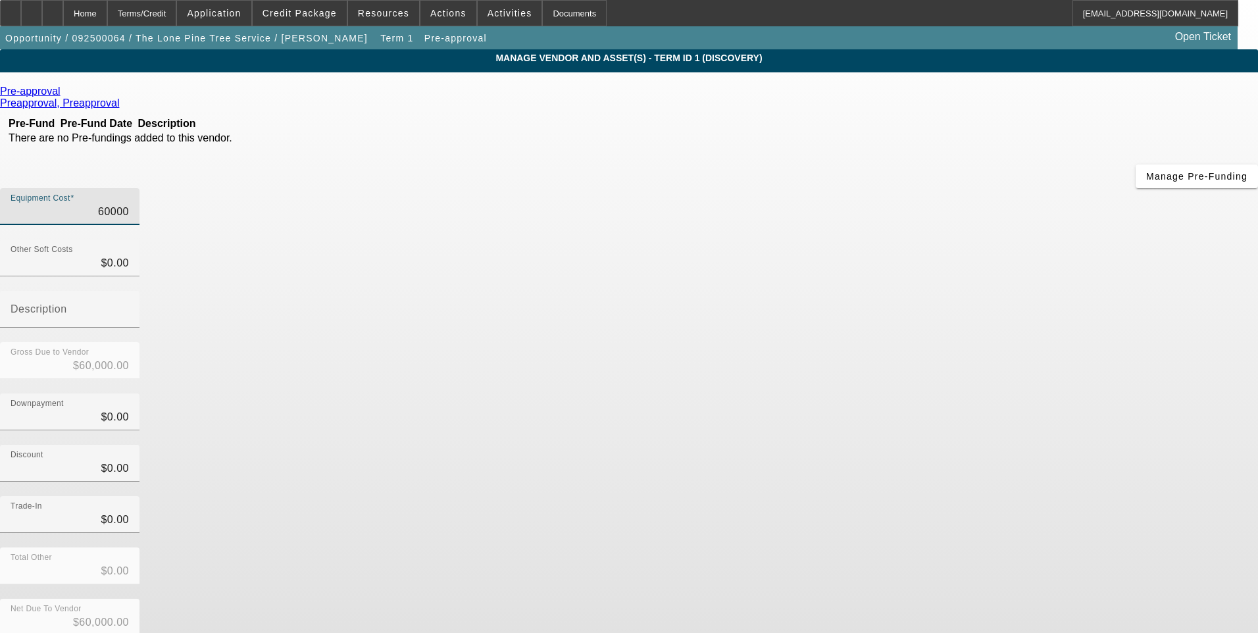
click at [129, 204] on input "60000" at bounding box center [70, 212] width 118 height 16
type input "$0.00"
type input "7"
type input "$7.00"
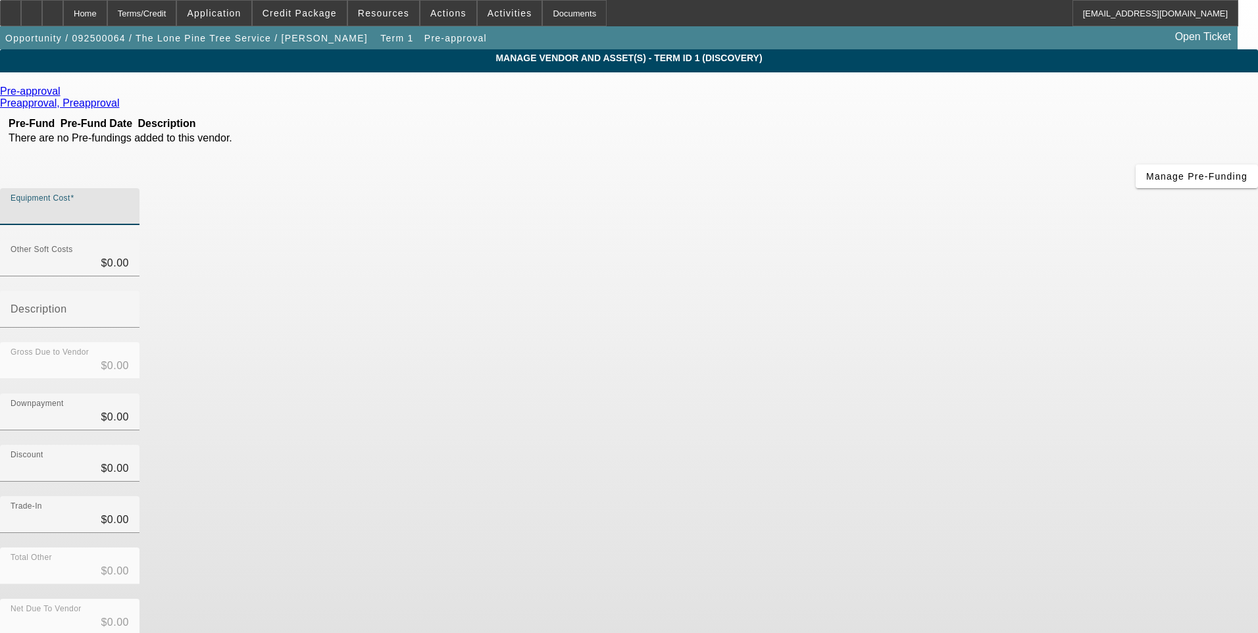
type input "$7.00"
type input "70"
type input "$70.00"
type input "700"
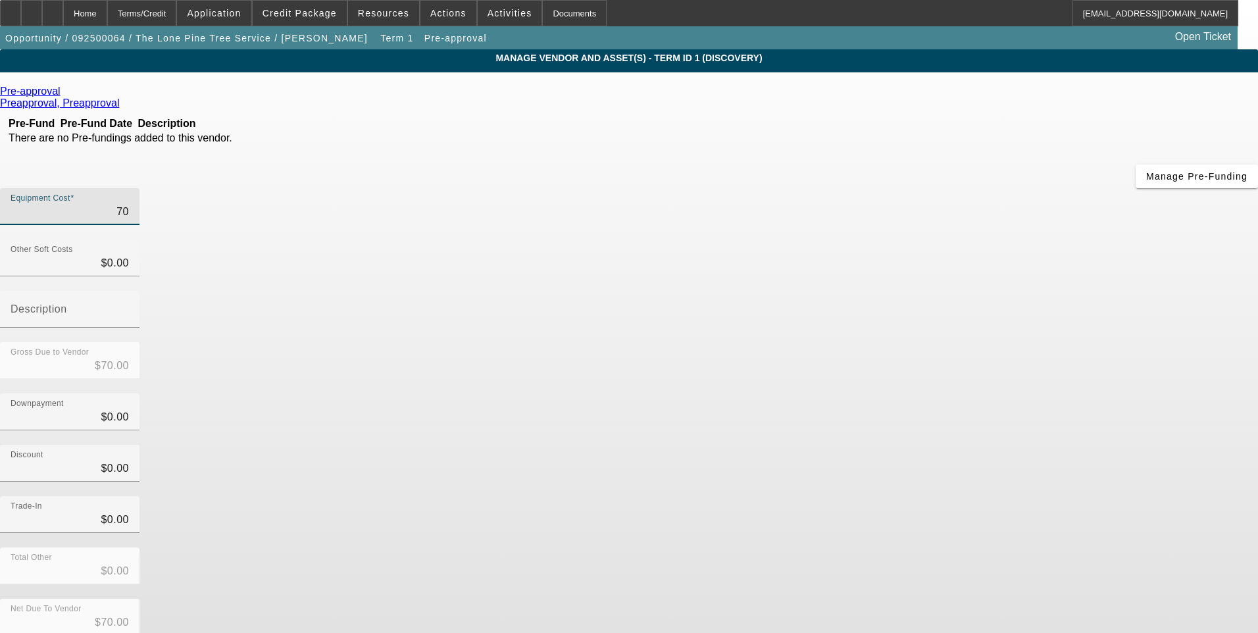
type input "$700.00"
type input "7000"
type input "$7,000.00"
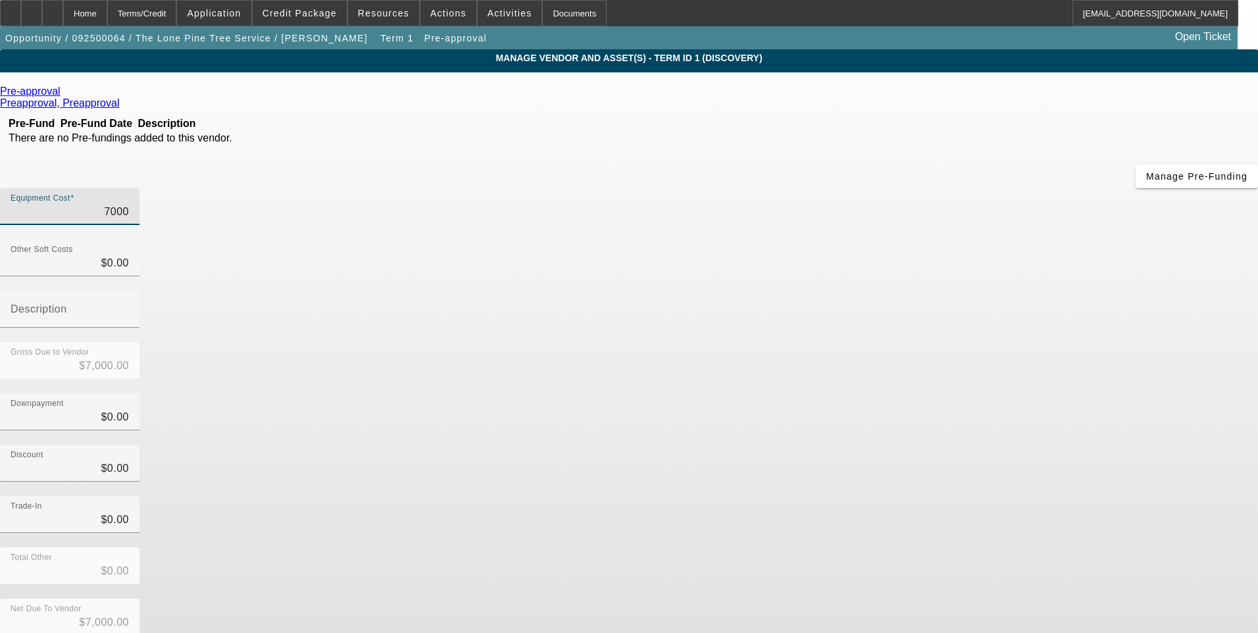
type input "70000"
type input "$70,000.00"
click at [849, 342] on div "Gross Due to Vendor $70,000.00" at bounding box center [629, 367] width 1258 height 51
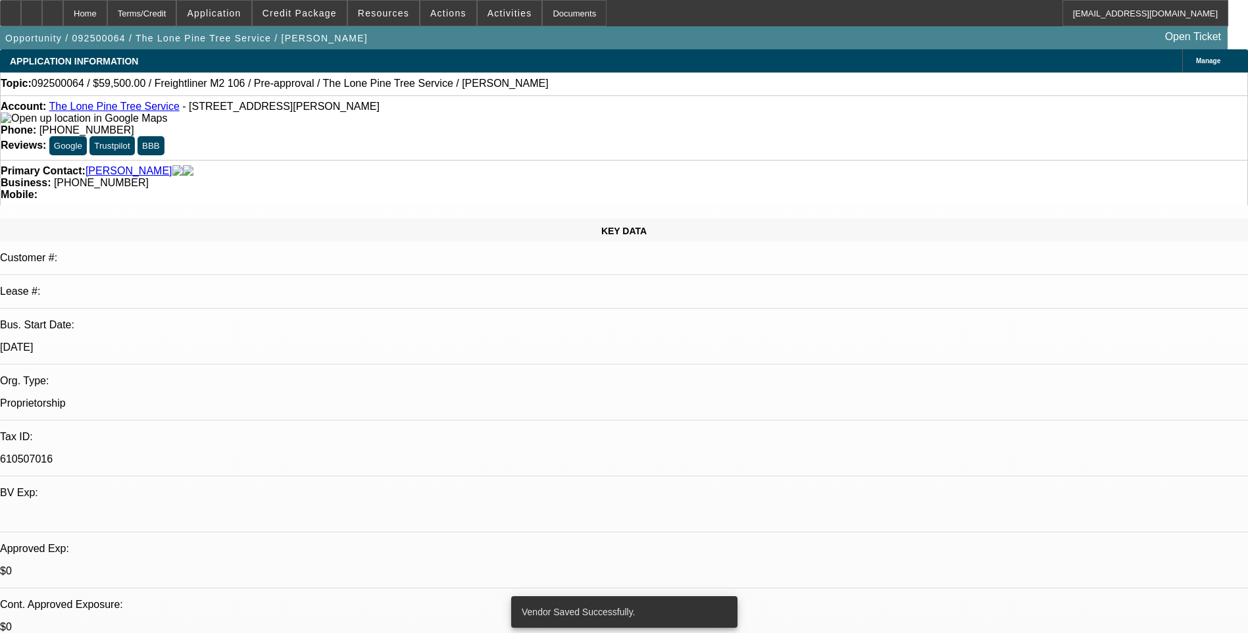
select select "0.15"
select select "2"
select select "0.1"
select select "4"
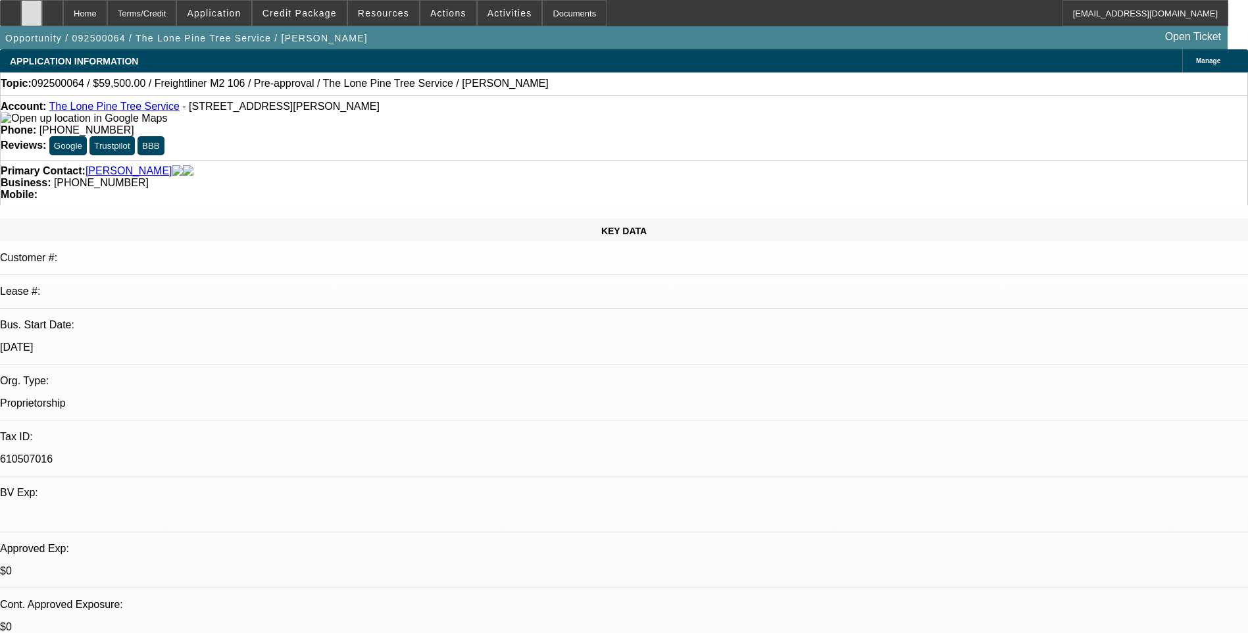
click at [32, 9] on icon at bounding box center [32, 9] width 0 height 0
click at [53, 9] on icon at bounding box center [53, 9] width 0 height 0
select select "0.15"
select select "2"
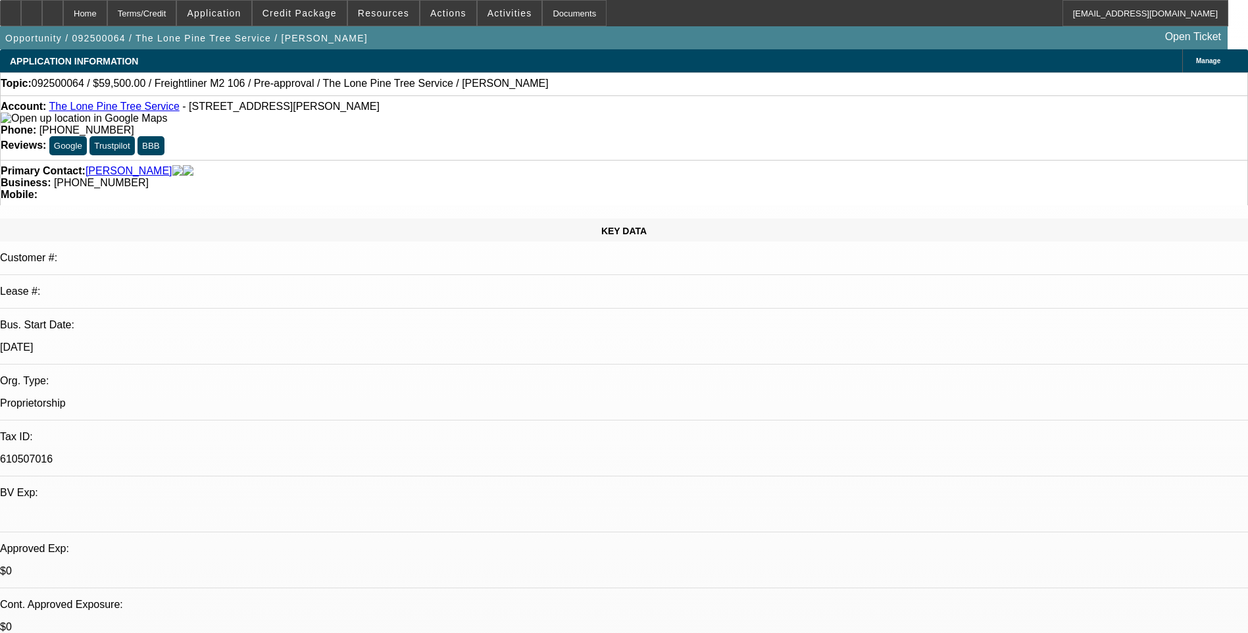
select select "0.1"
select select "4"
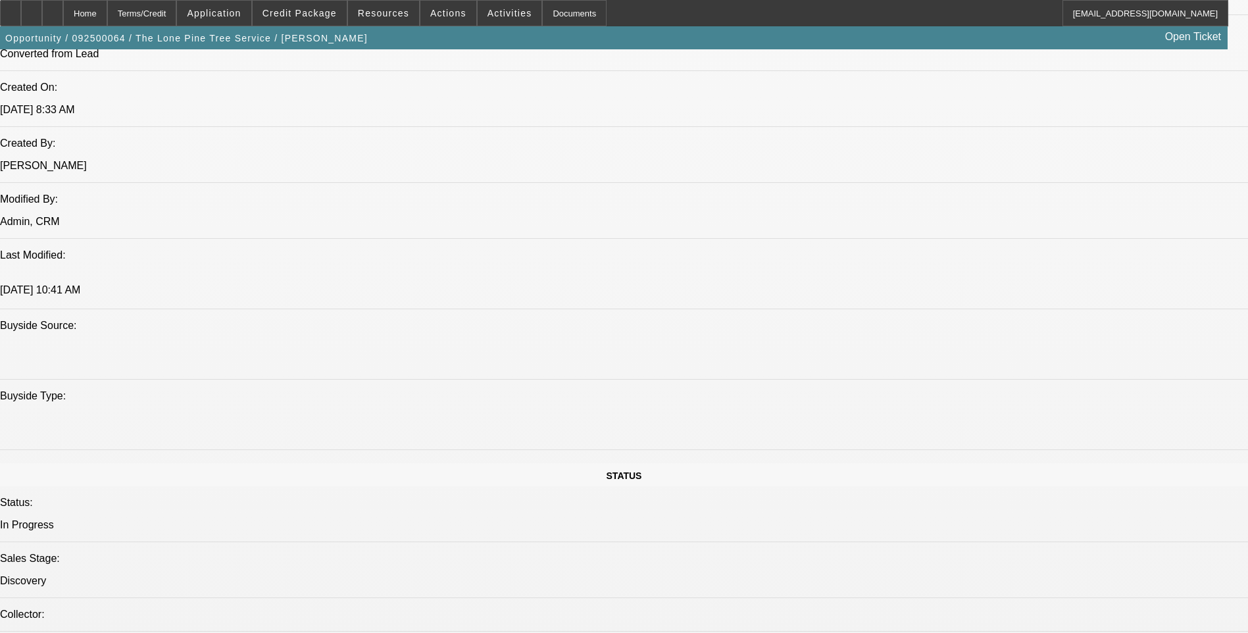
scroll to position [1052, 0]
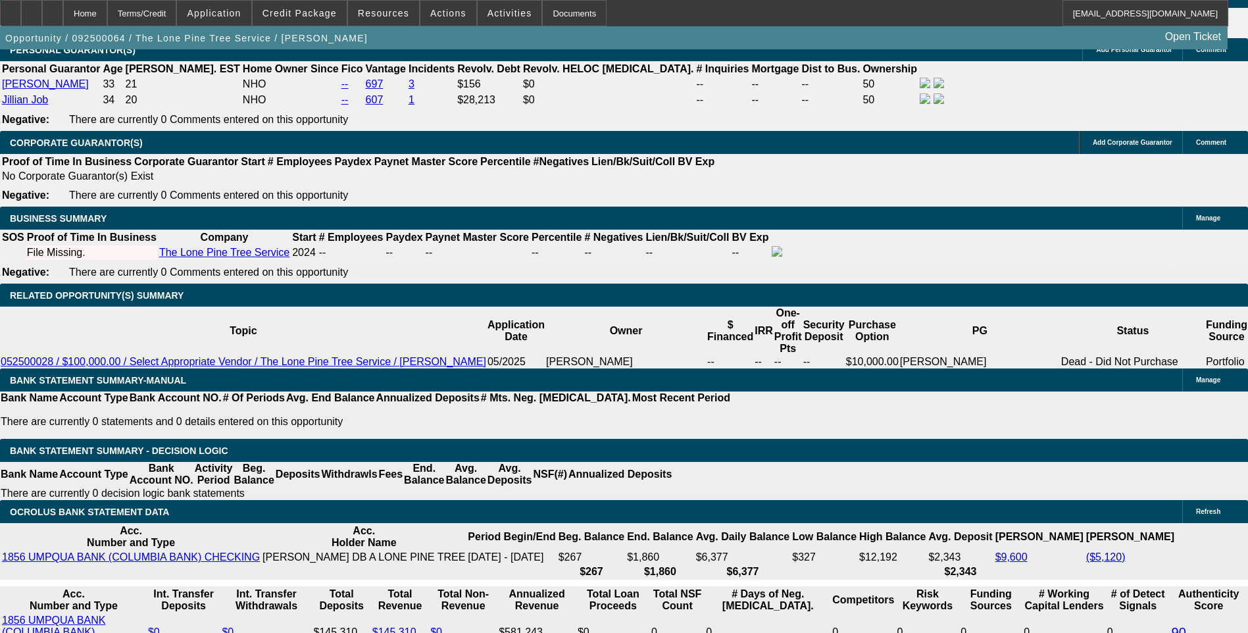
scroll to position [1908, 0]
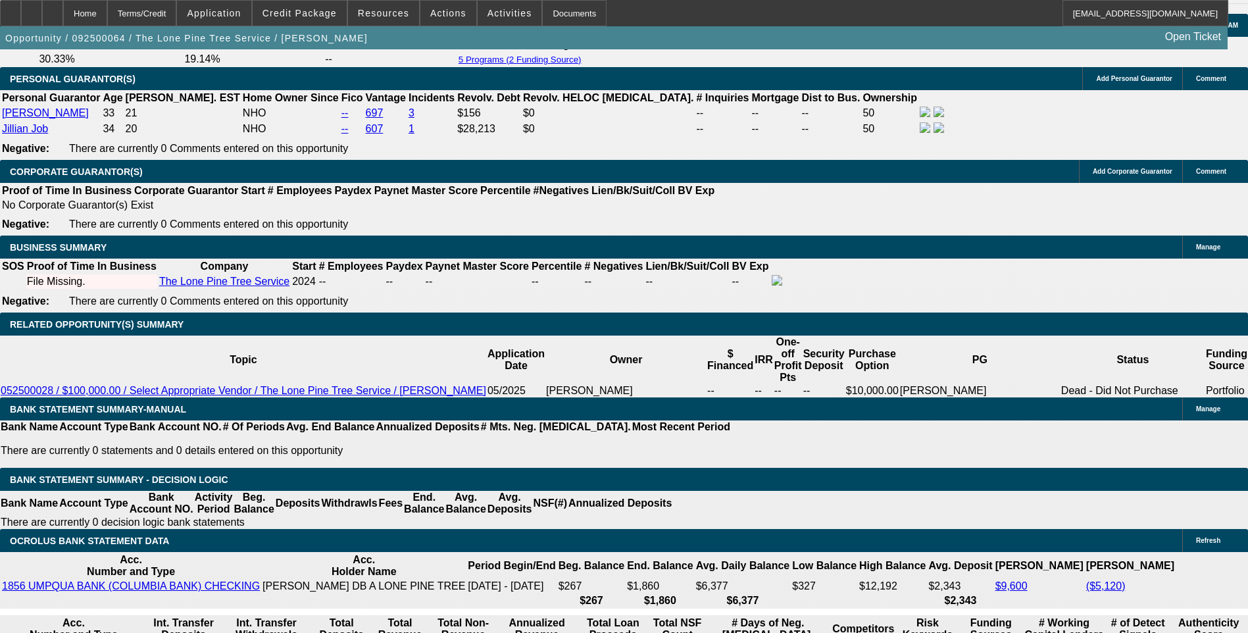
type input "UNKNOWN"
type input "3"
type input "$40,904.84"
type input "$20,452.42"
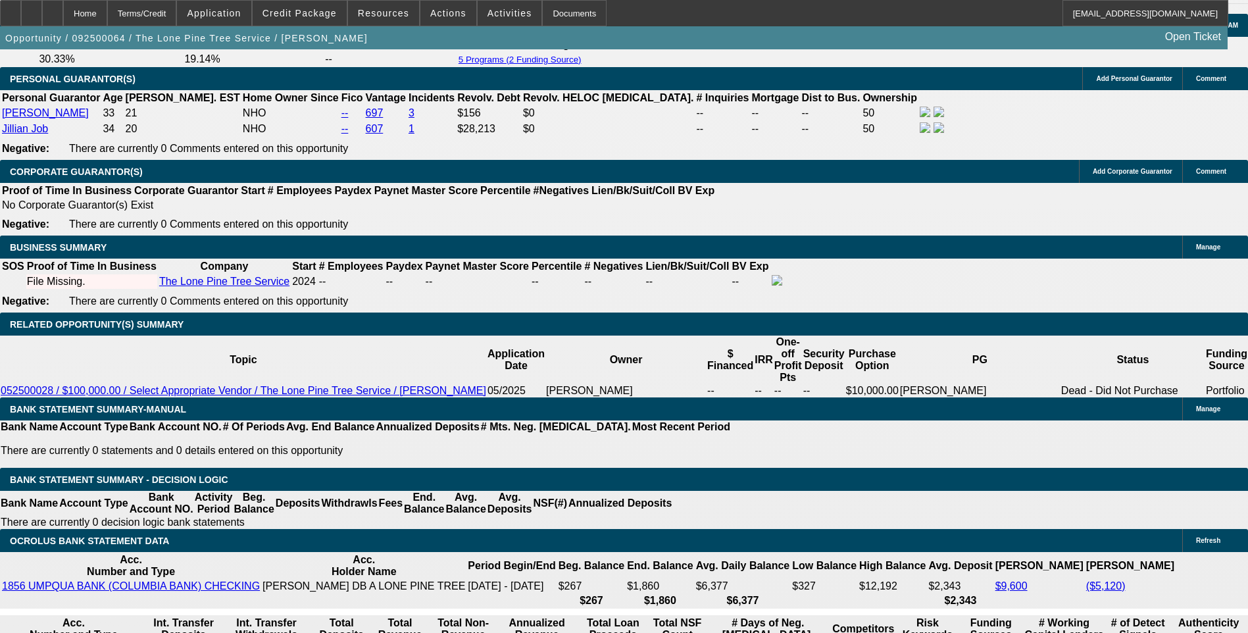
type input "48"
type input "$3.38"
type input "$1.69"
type input "$8.25"
type input "$4.12"
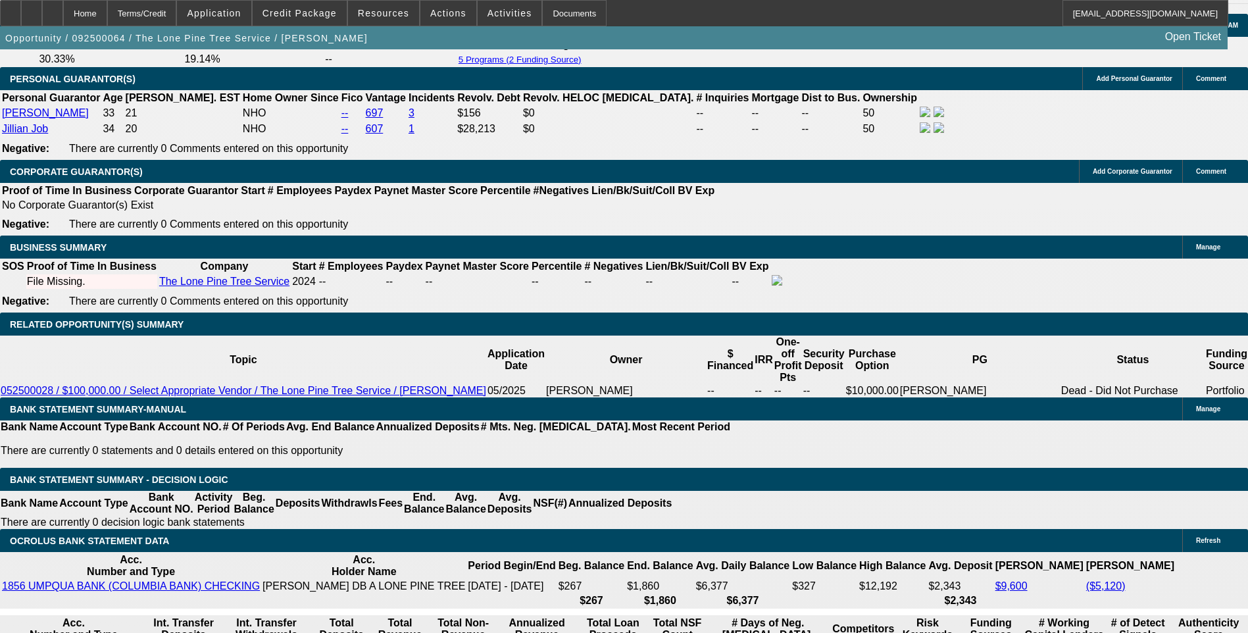
type input "48"
type input "18.5"
type input "$3,495.62"
type input "$1,747.81"
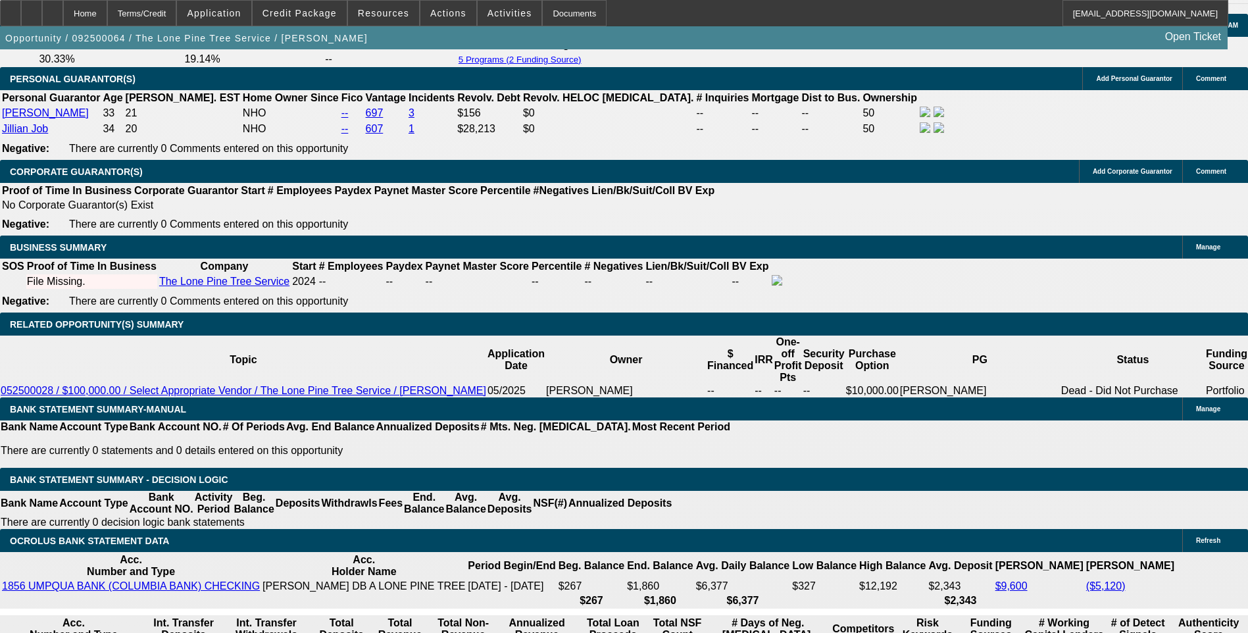
type input "$2,530.12"
type input "$1,265.06"
type input "$3,526.80"
type input "$1,763.40"
type input "18.5"
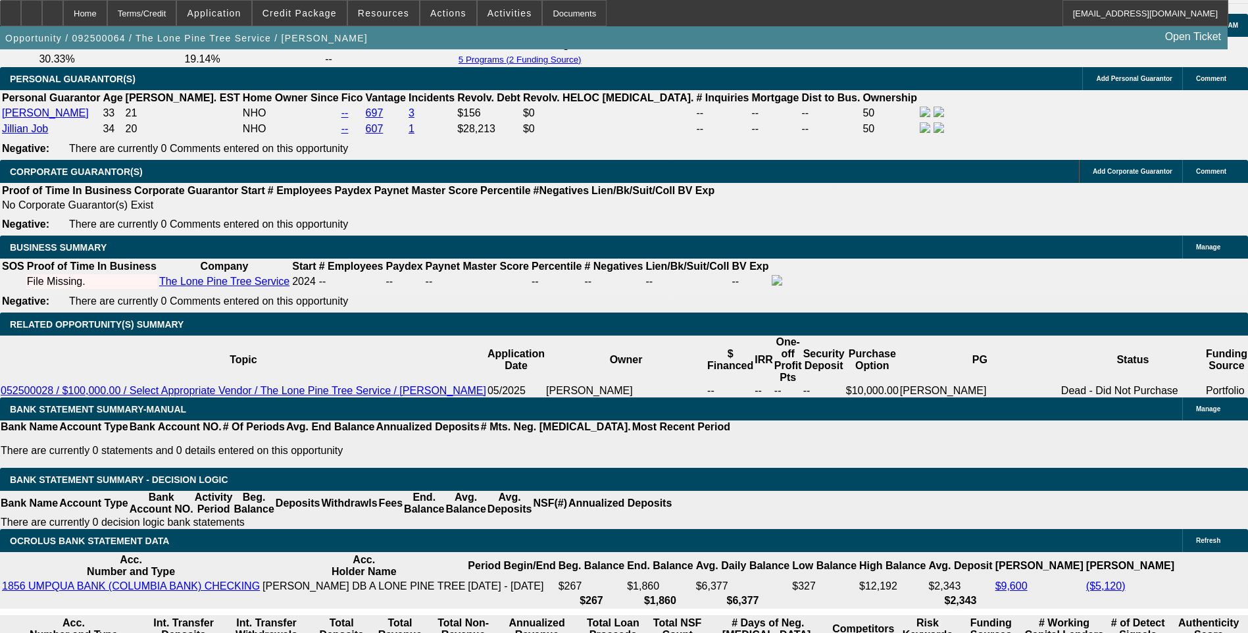
type input "1763."
type input "$3,526.00"
type input "176"
type input "$352.00"
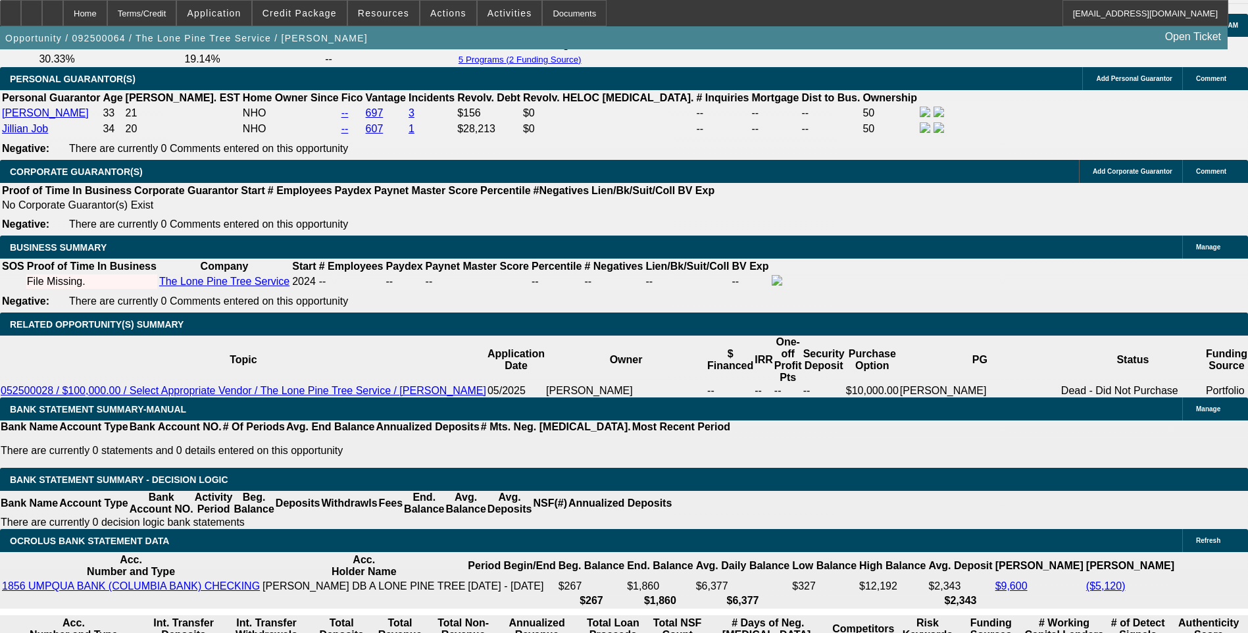
type input "1765"
type input "$3,530.00"
type input "18.6"
type input "$1,765.00"
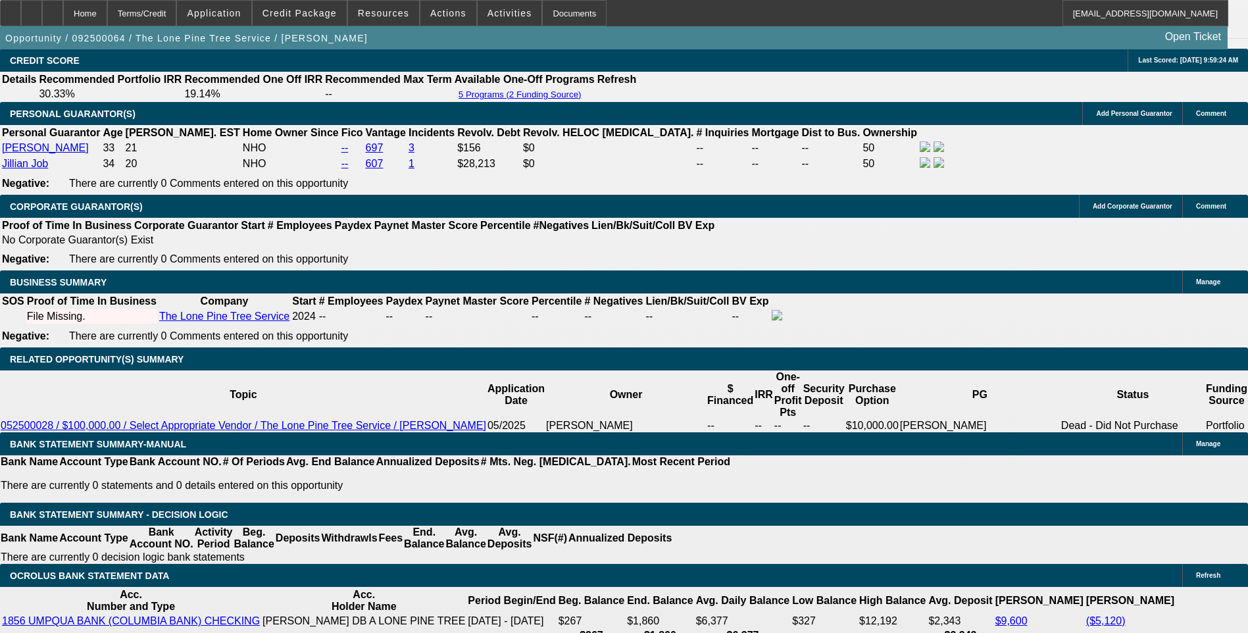
scroll to position [1776, 0]
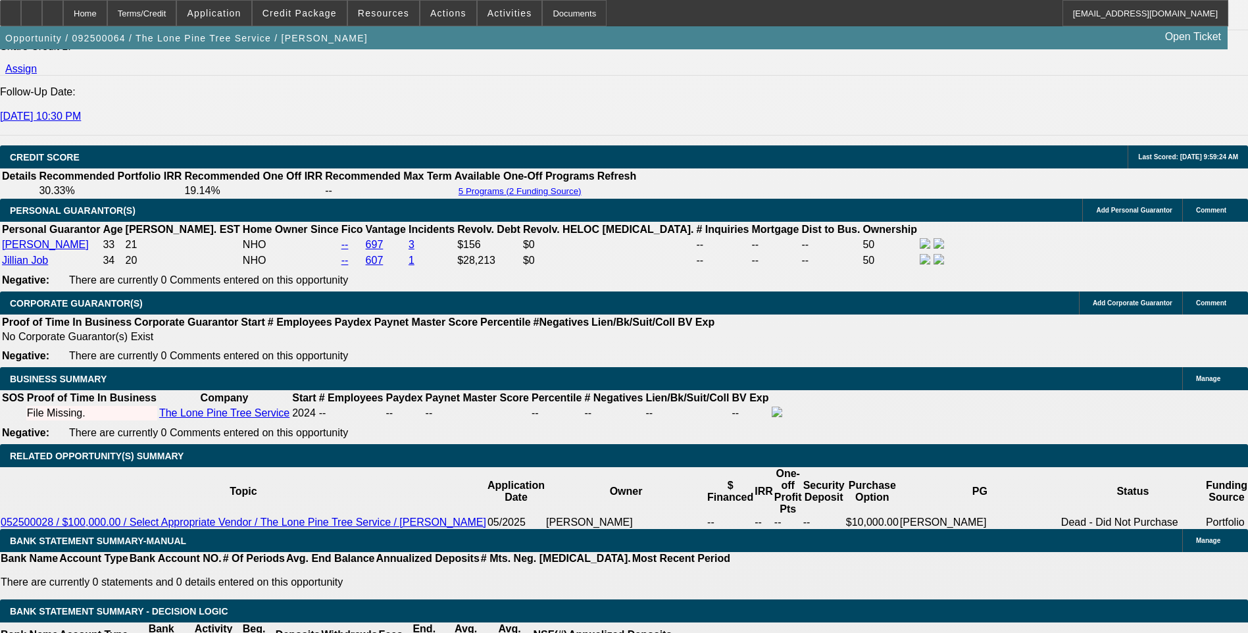
drag, startPoint x: 199, startPoint y: 164, endPoint x: 291, endPoint y: 188, distance: 94.6
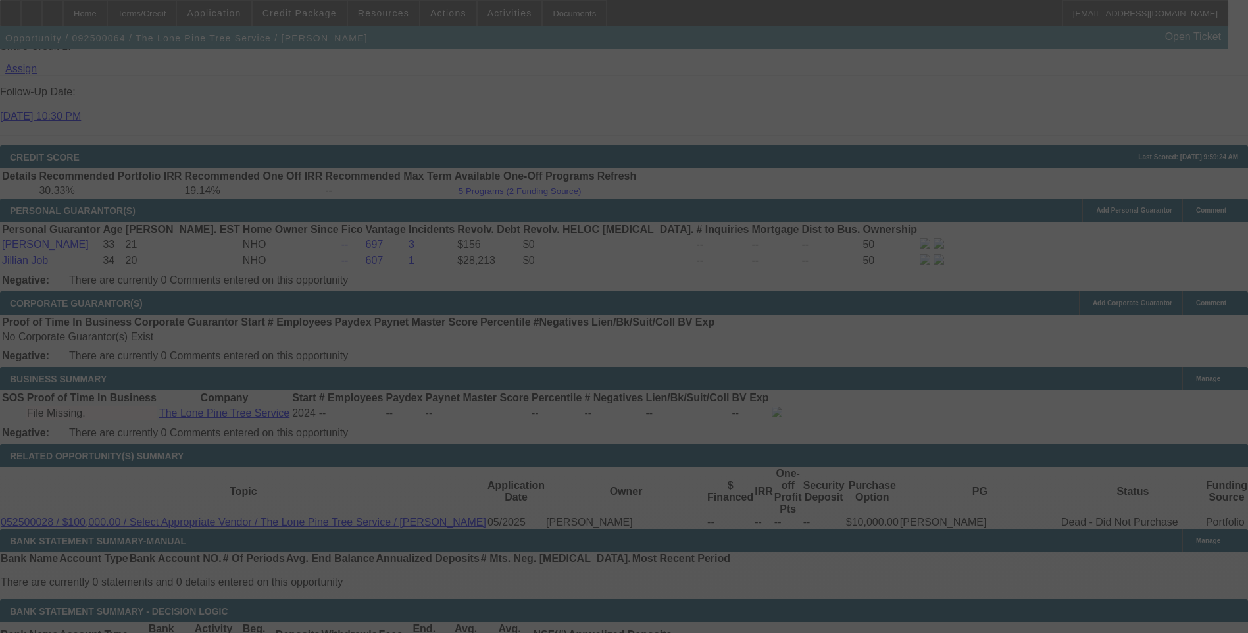
select select "0.15"
select select "2"
select select "0.1"
select select "4"
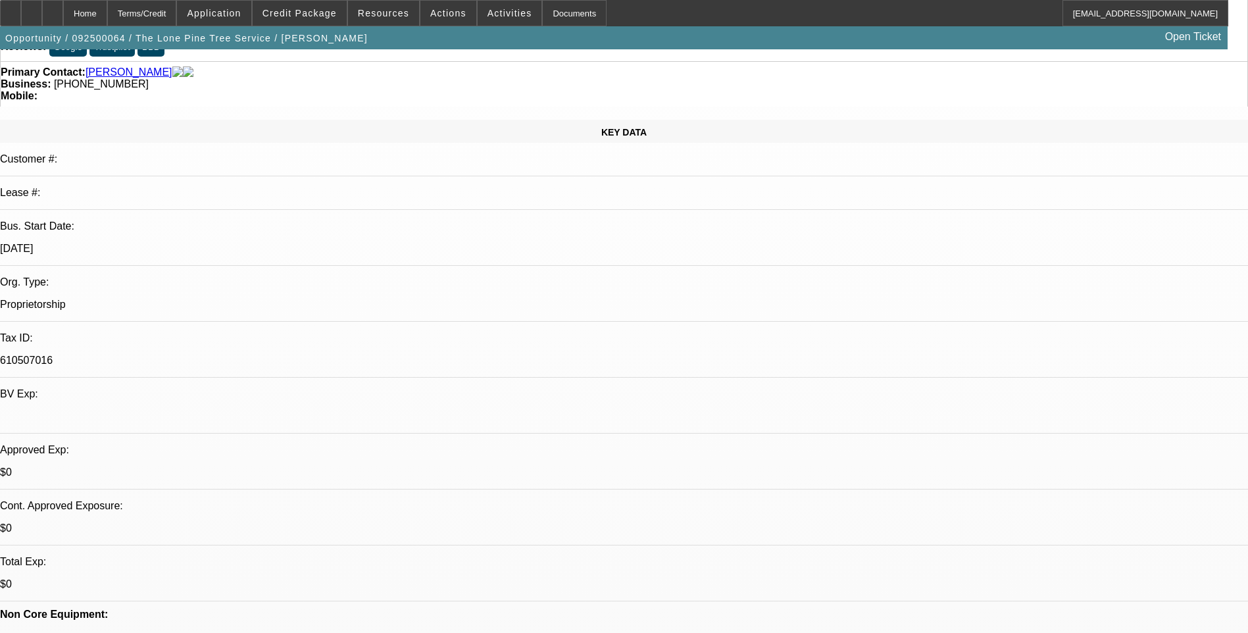
scroll to position [0, 0]
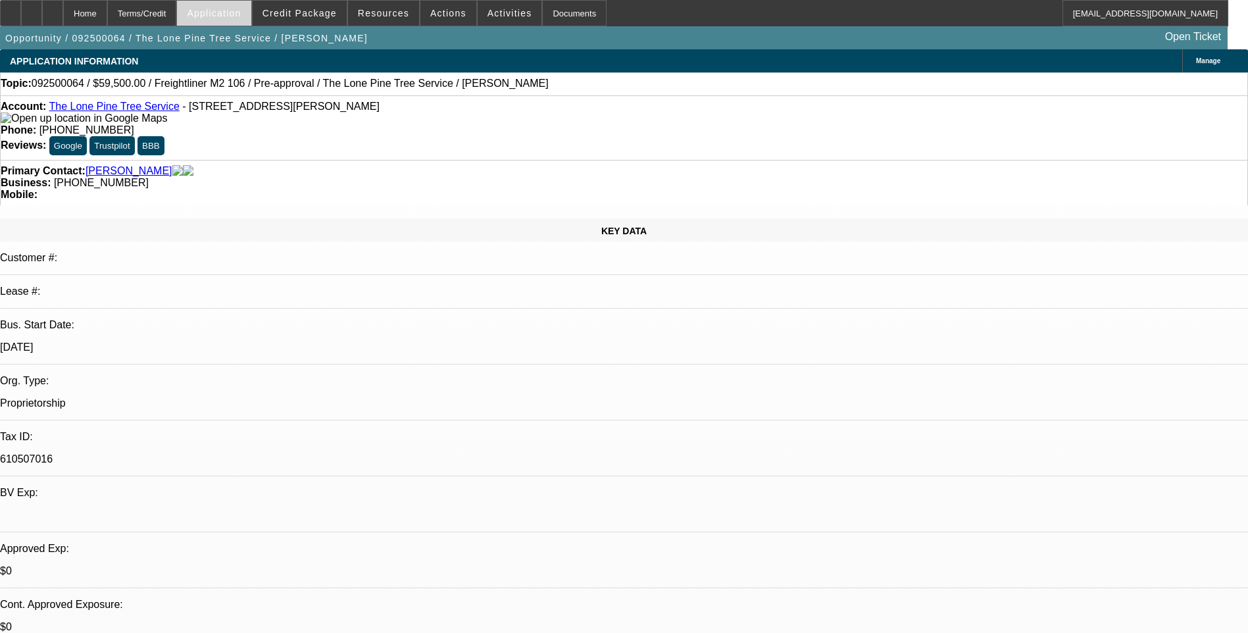
click at [222, 15] on span "Application" at bounding box center [214, 13] width 54 height 11
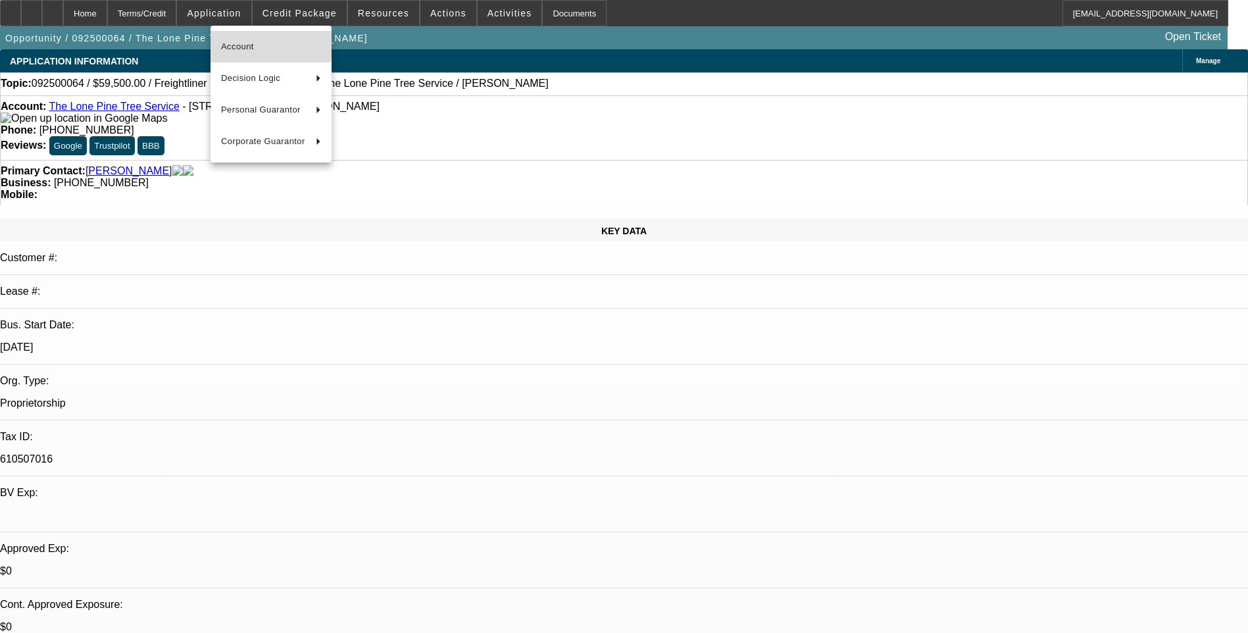
click at [259, 40] on span "Account" at bounding box center [271, 47] width 100 height 16
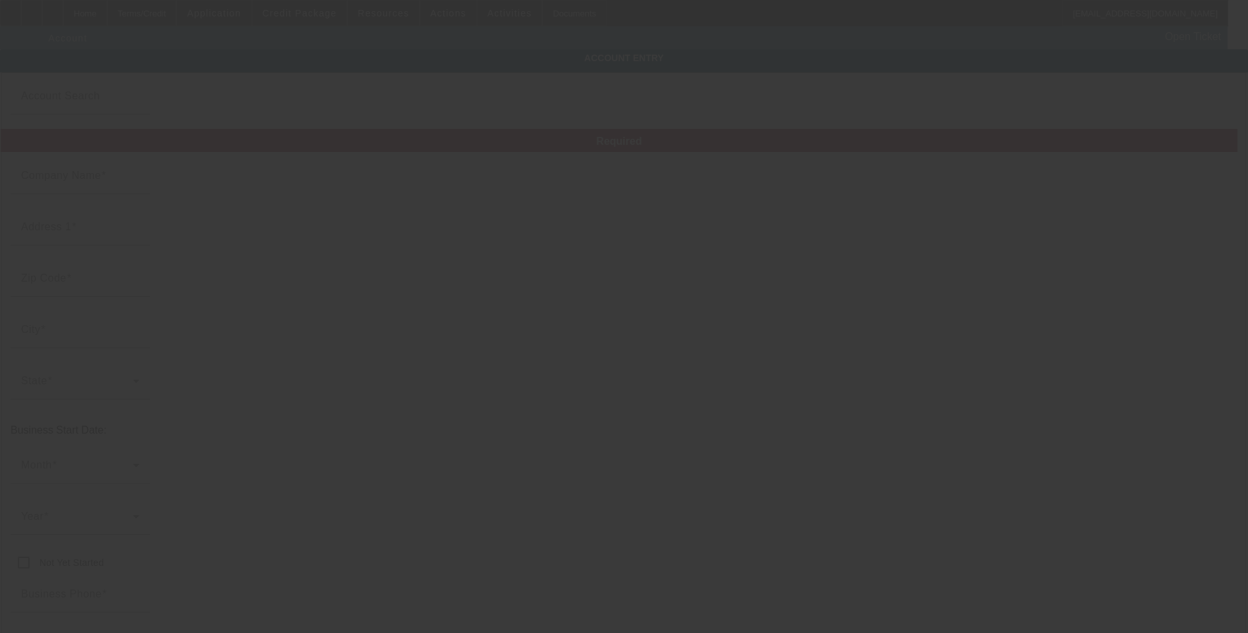
type input "The Lone Pine Tree Service"
type input "8867 [PERSON_NAME] Dr"
type input "95252"
type input "[GEOGRAPHIC_DATA]"
type input "[PHONE_NUMBER]"
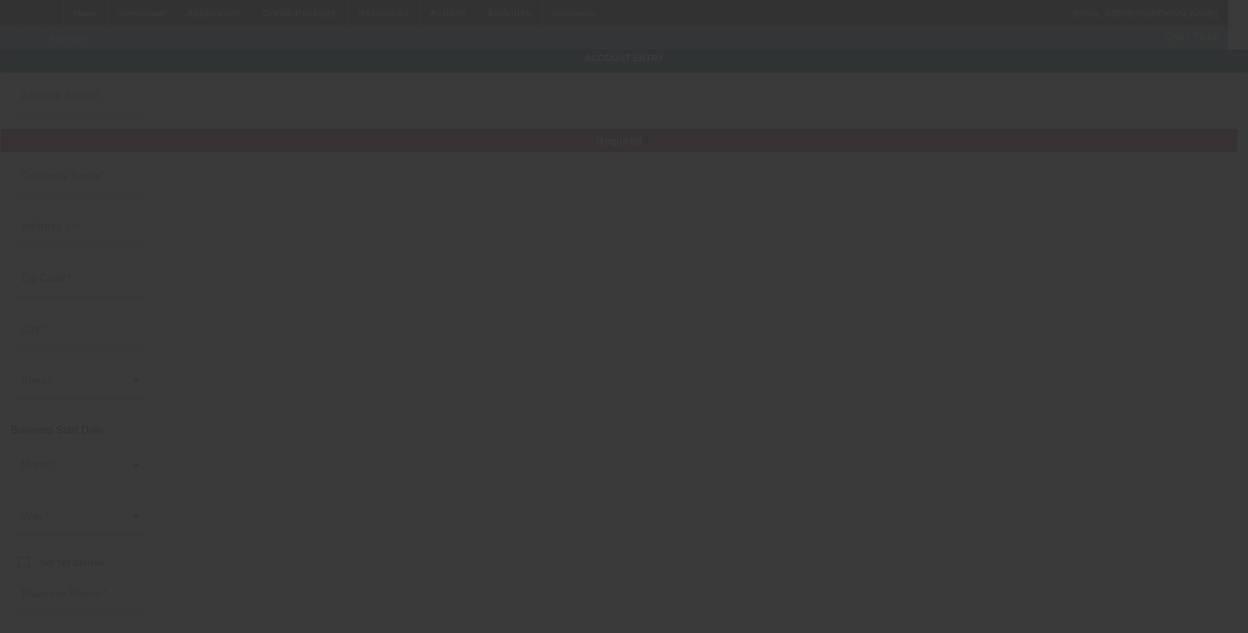
type input "[EMAIL_ADDRESS][DOMAIN_NAME]"
type input "610507016"
type input "[URL][DOMAIN_NAME]"
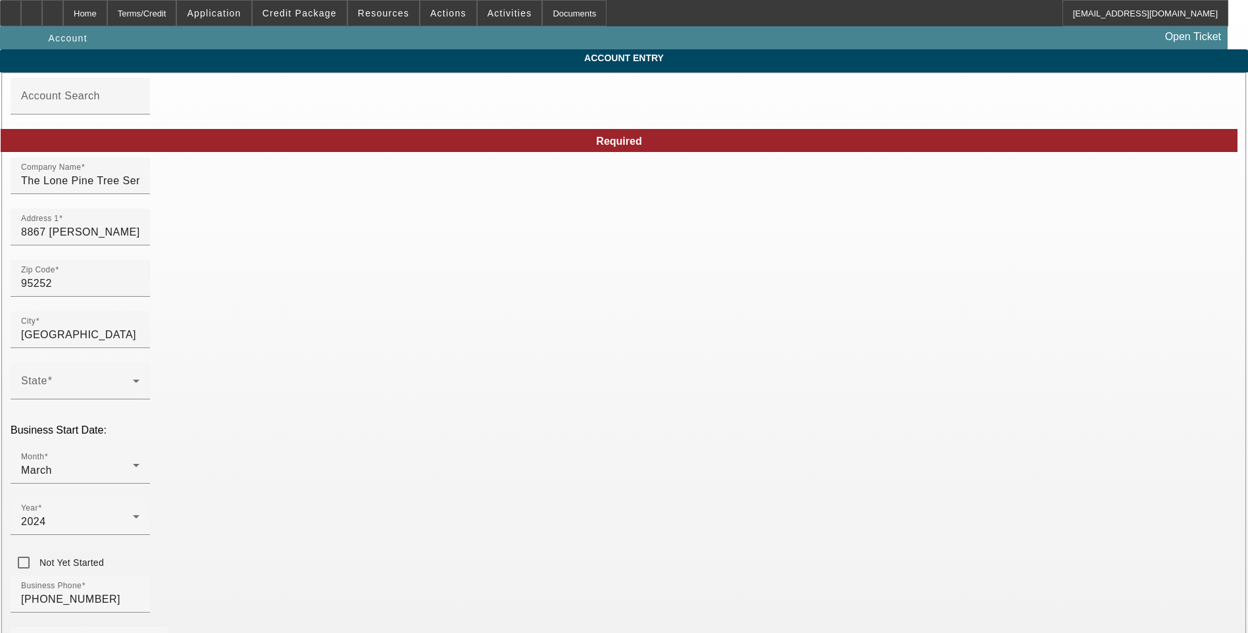
type input "[DATE]"
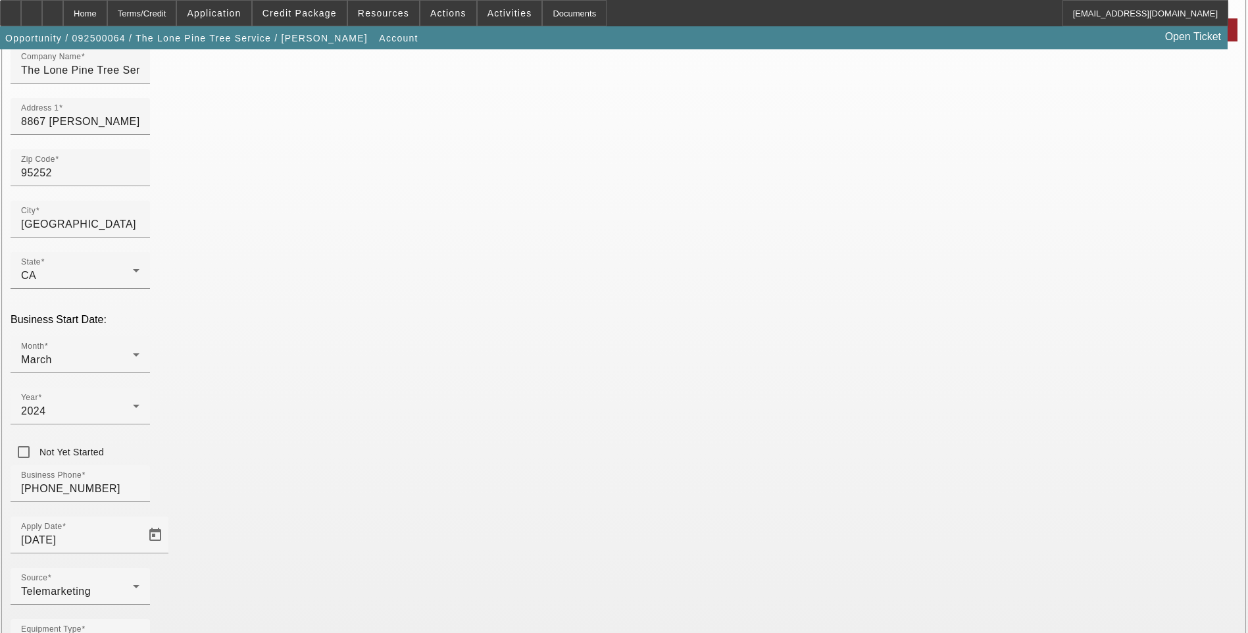
scroll to position [143, 0]
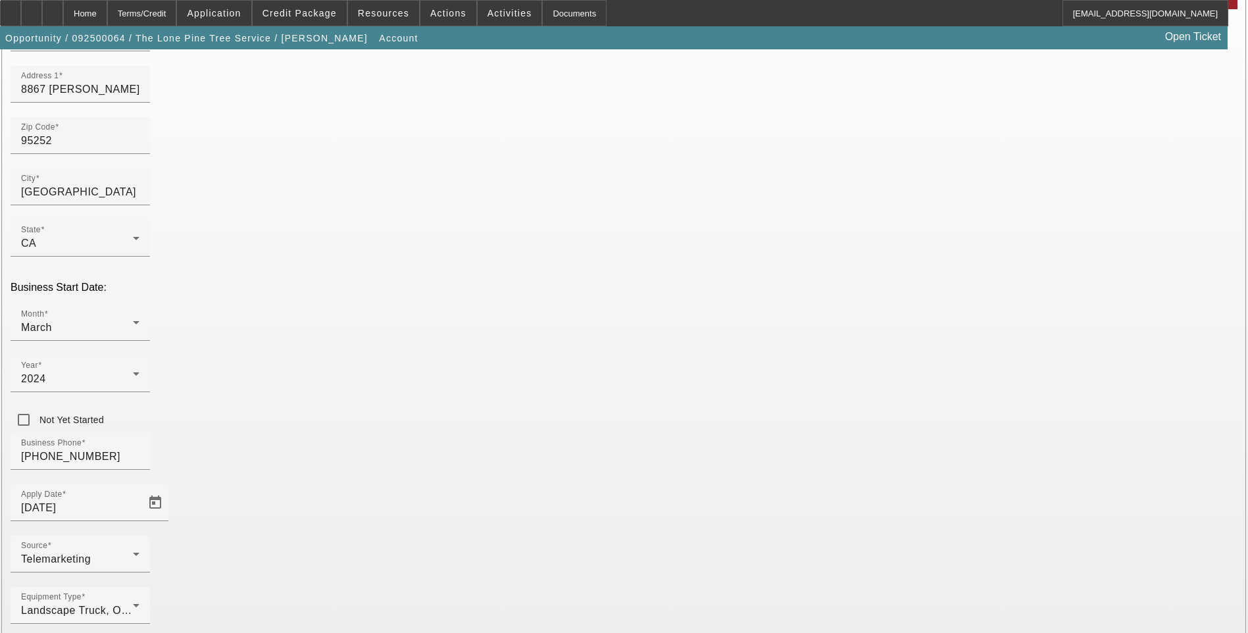
click at [107, 13] on div "Home" at bounding box center [85, 13] width 44 height 26
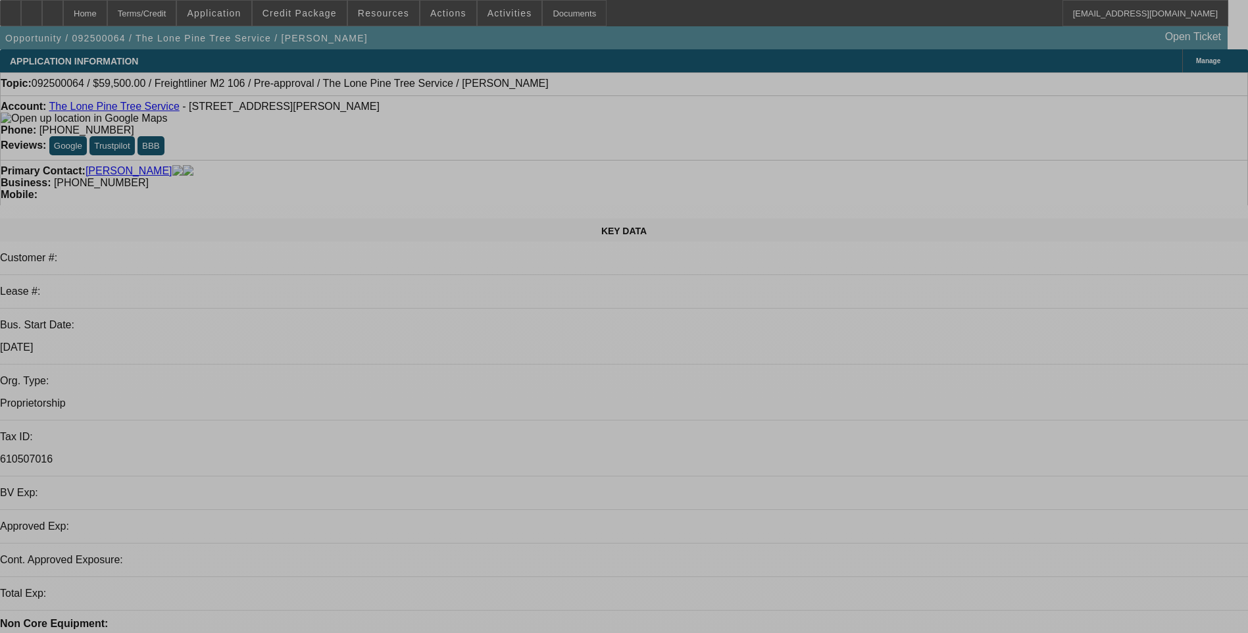
select select "0.15"
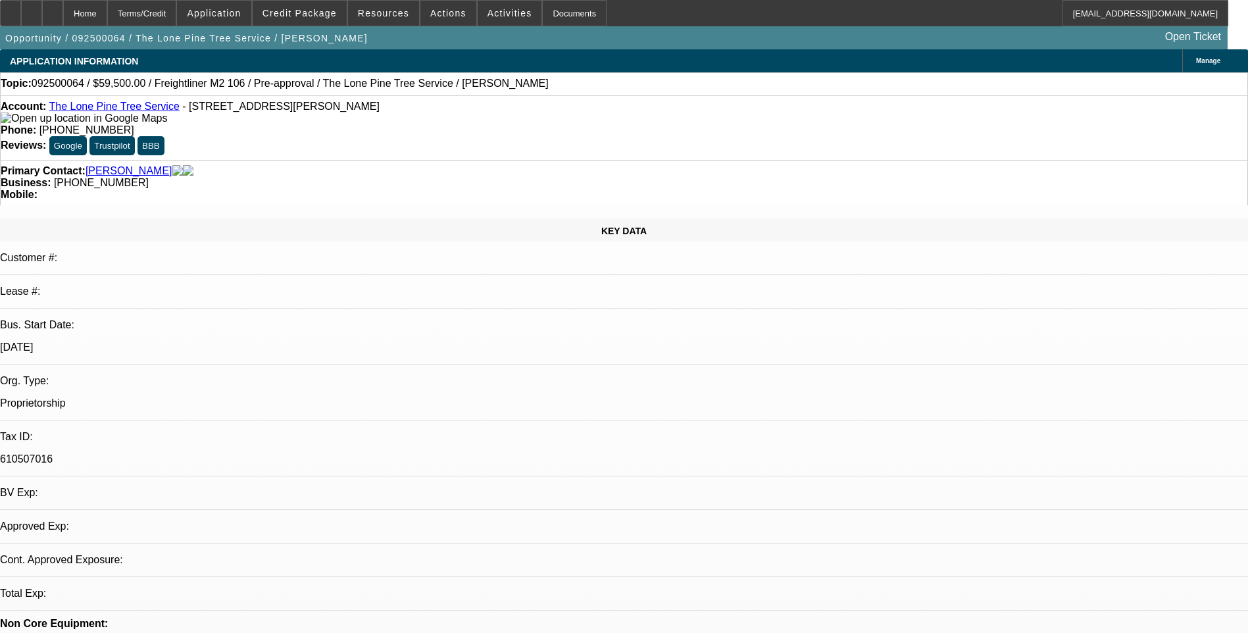
select select "2"
select select "0.1"
select select "4"
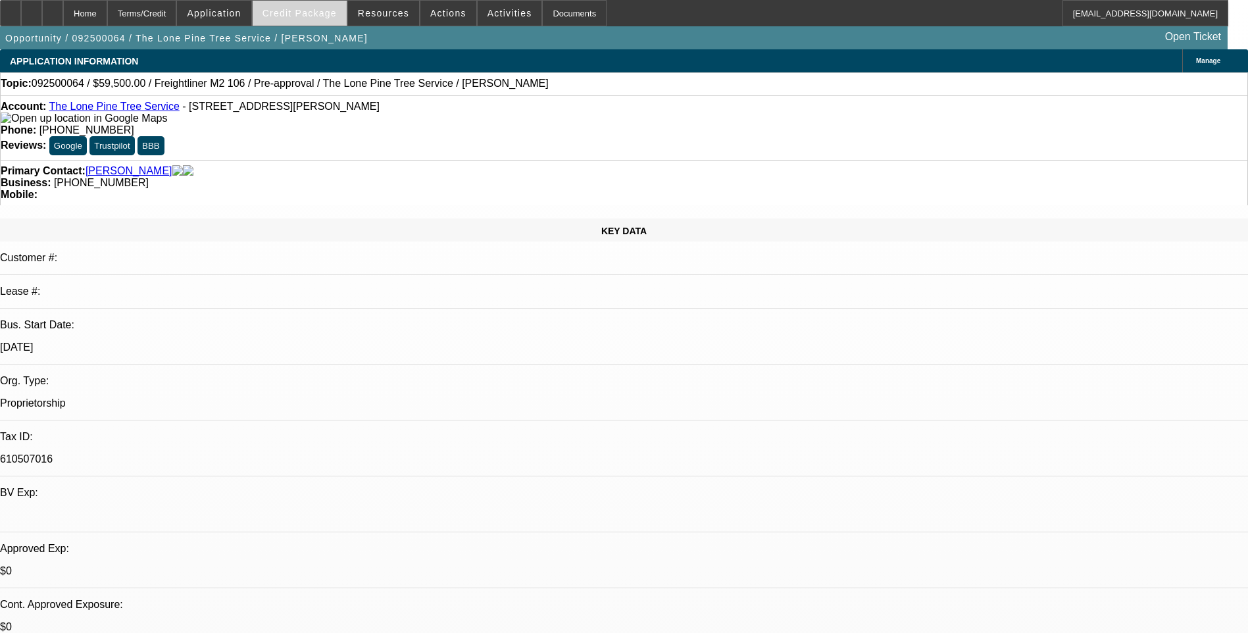
click at [318, 5] on span at bounding box center [300, 13] width 94 height 32
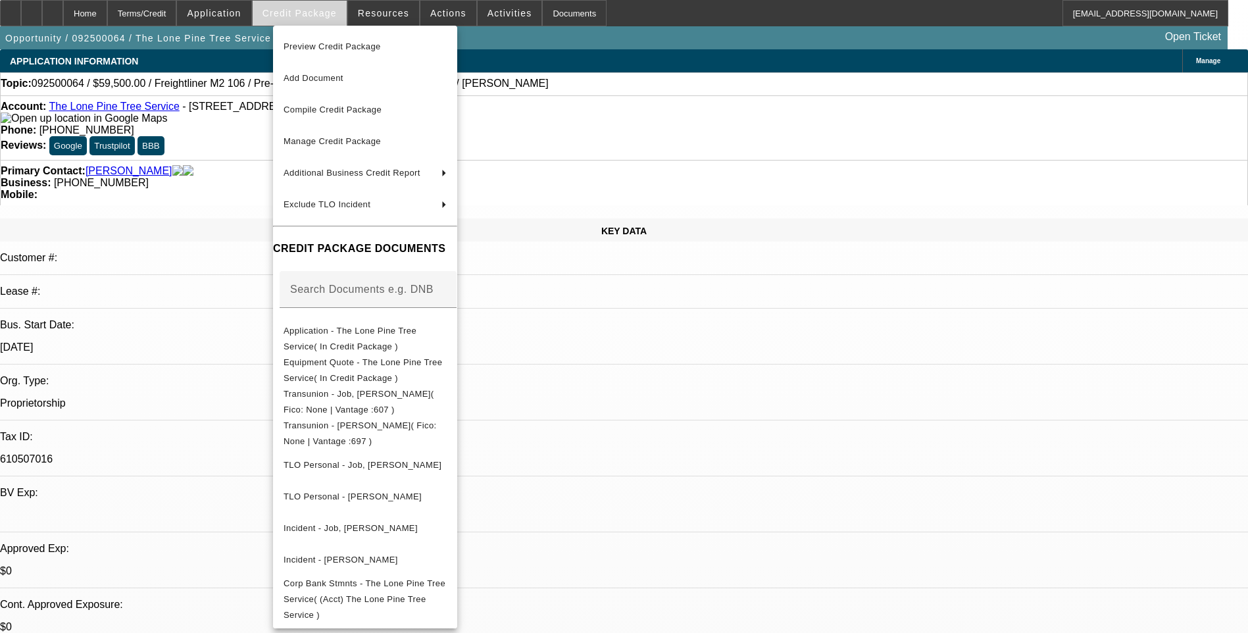
click at [318, 5] on div at bounding box center [624, 316] width 1248 height 633
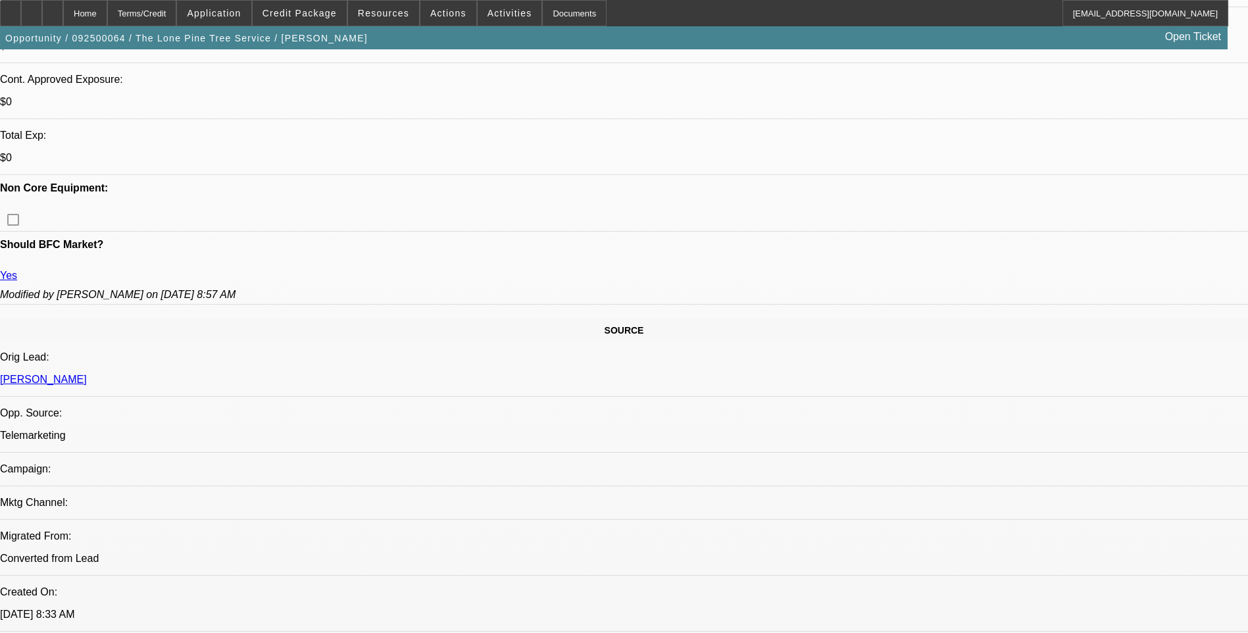
scroll to position [526, 0]
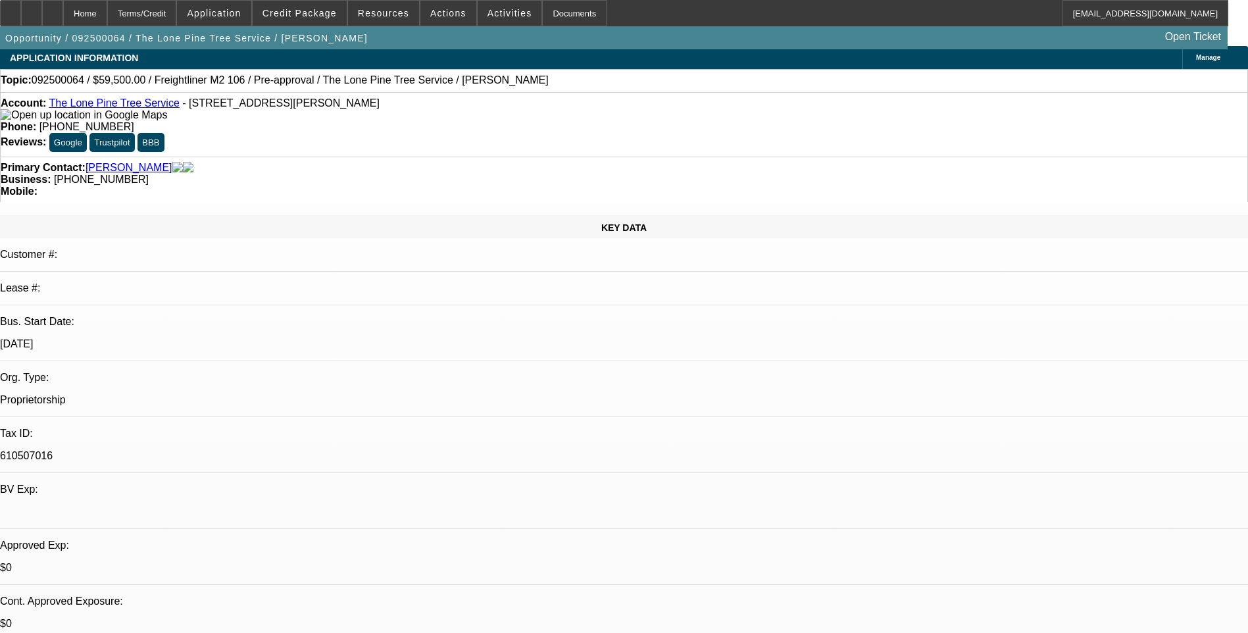
scroll to position [0, 0]
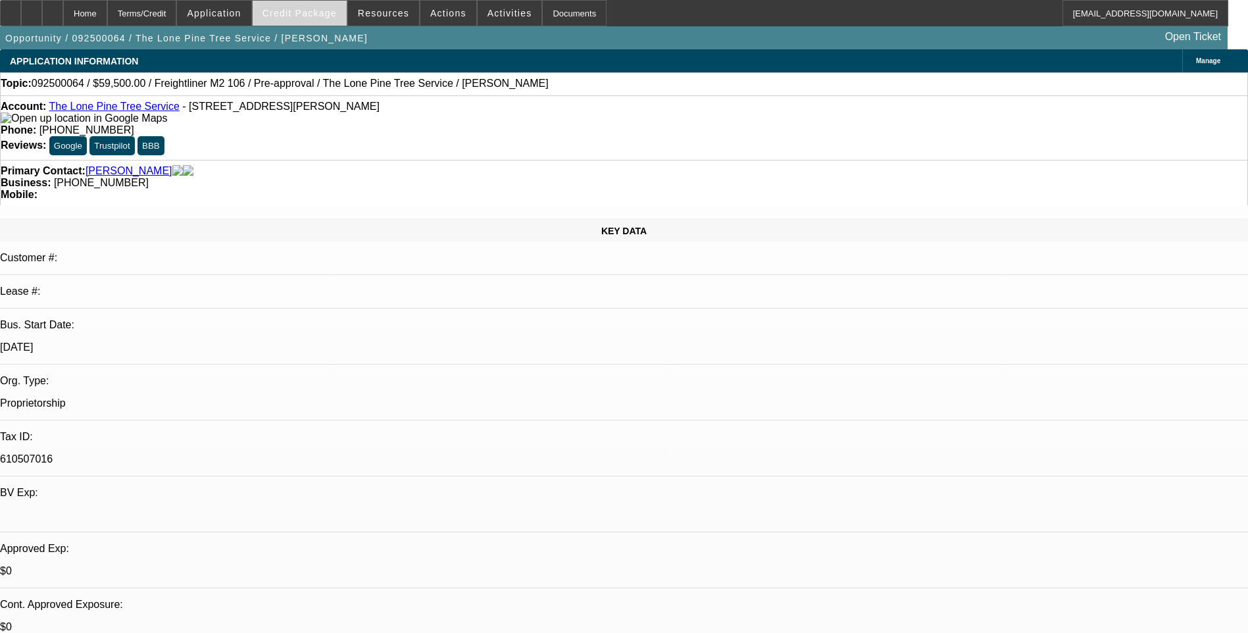
click at [309, 14] on span "Credit Package" at bounding box center [299, 13] width 74 height 11
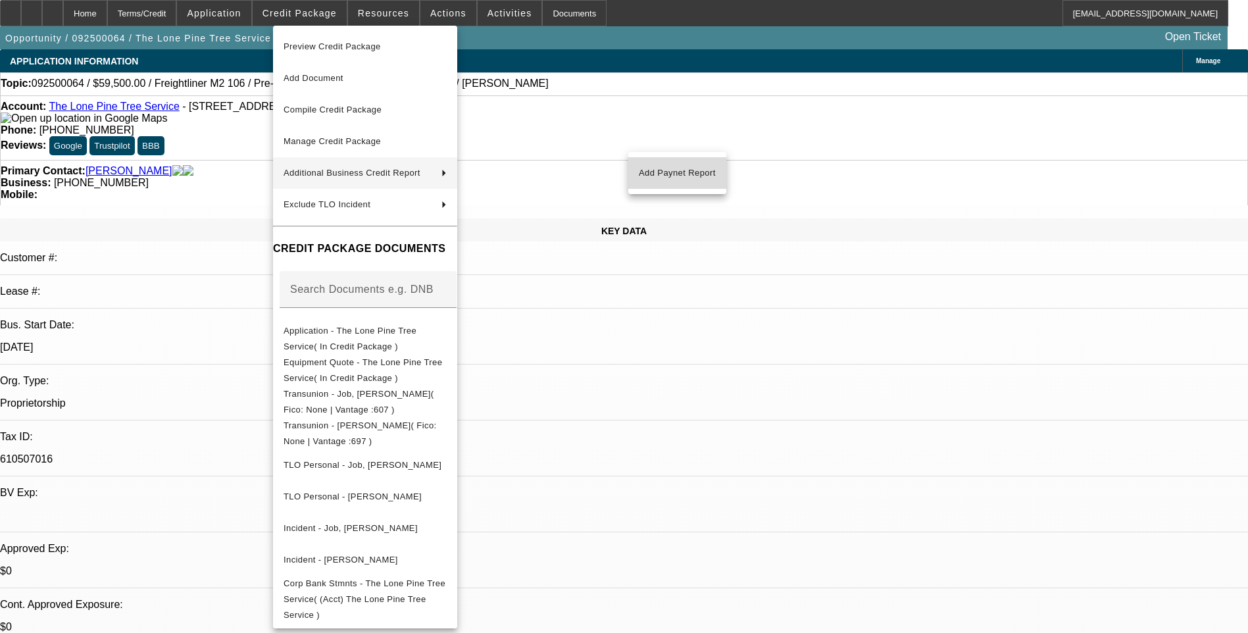
click at [697, 167] on span "Add Paynet Report" at bounding box center [677, 173] width 77 height 16
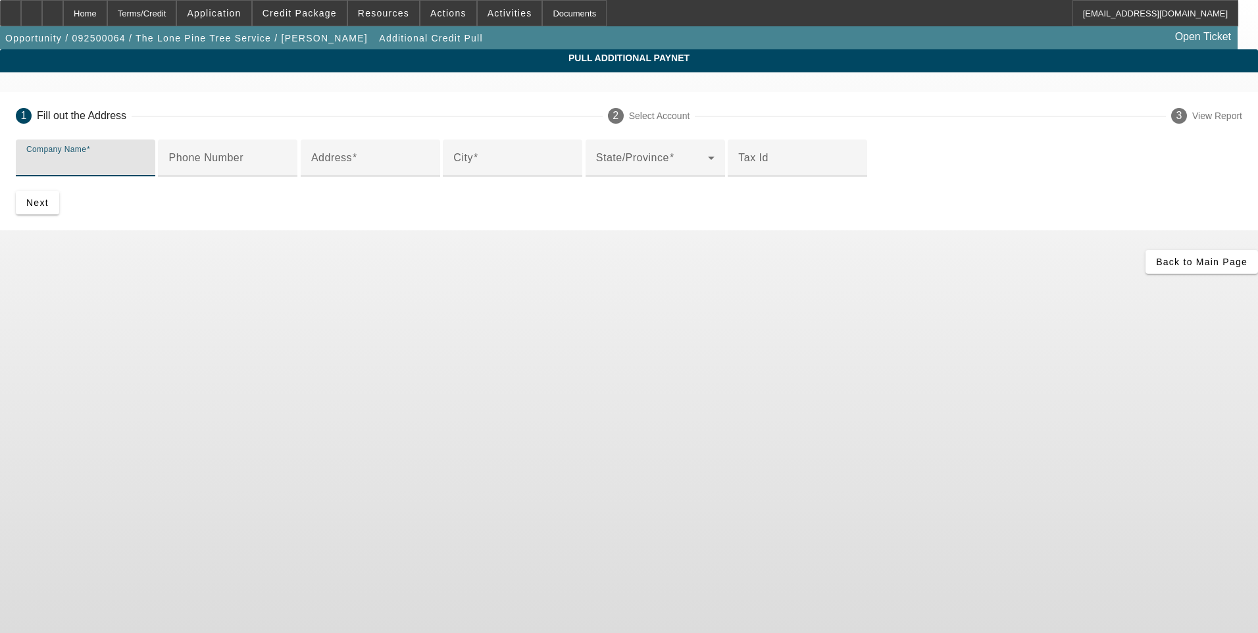
click at [145, 161] on input "Company Name" at bounding box center [85, 163] width 118 height 16
type input "The Lone Pine Tree Service"
click at [243, 163] on mat-label "Phone Number" at bounding box center [205, 157] width 75 height 11
click at [287, 171] on input "Phone Number" at bounding box center [227, 163] width 118 height 16
type input "2093717873"
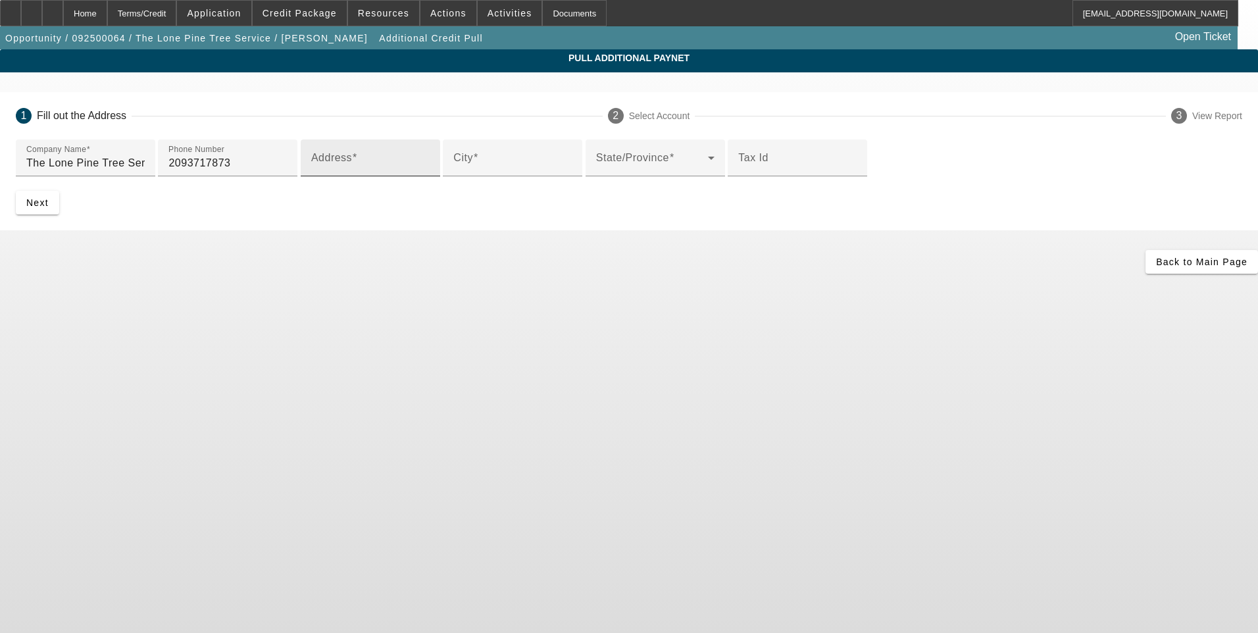
drag, startPoint x: 342, startPoint y: 262, endPoint x: 307, endPoint y: 273, distance: 37.2
click at [335, 171] on input "Address" at bounding box center [370, 163] width 118 height 16
paste input "[STREET_ADDRESS][PERSON_NAME]"
type input "[STREET_ADDRESS][PERSON_NAME]"
click at [453, 171] on input "City" at bounding box center [512, 163] width 118 height 16
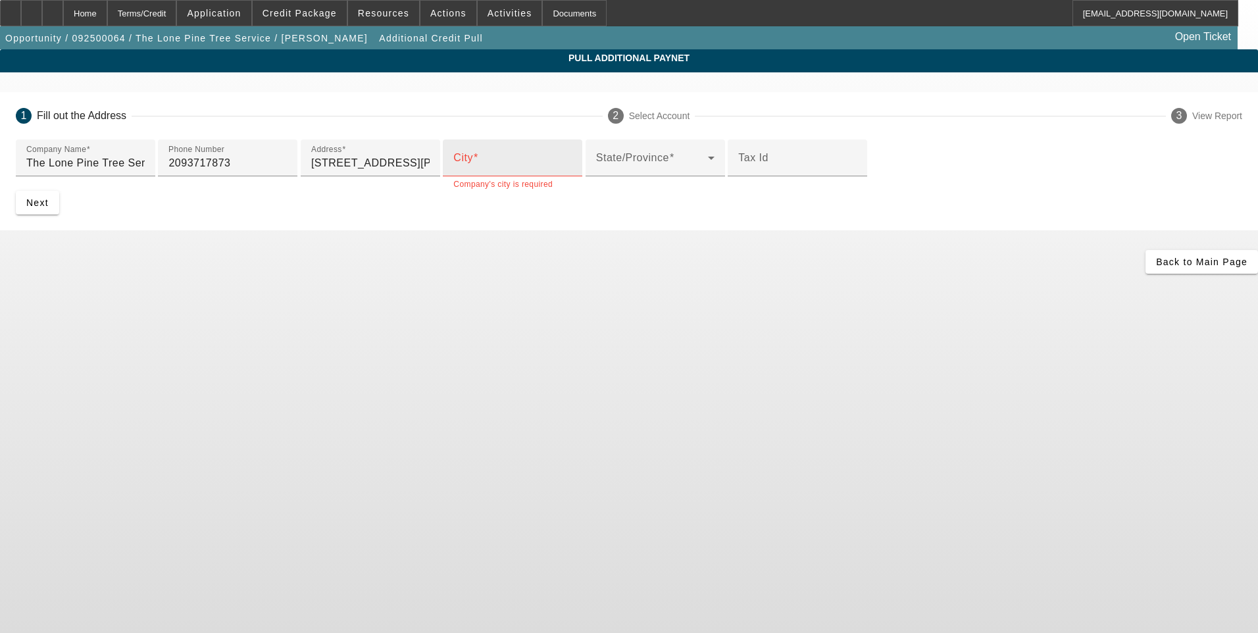
drag, startPoint x: 330, startPoint y: 307, endPoint x: 305, endPoint y: 316, distance: 25.8
click at [453, 176] on div "City" at bounding box center [512, 157] width 118 height 37
paste input "[GEOGRAPHIC_DATA]"
type input "[GEOGRAPHIC_DATA]"
click at [596, 171] on span at bounding box center [652, 163] width 112 height 16
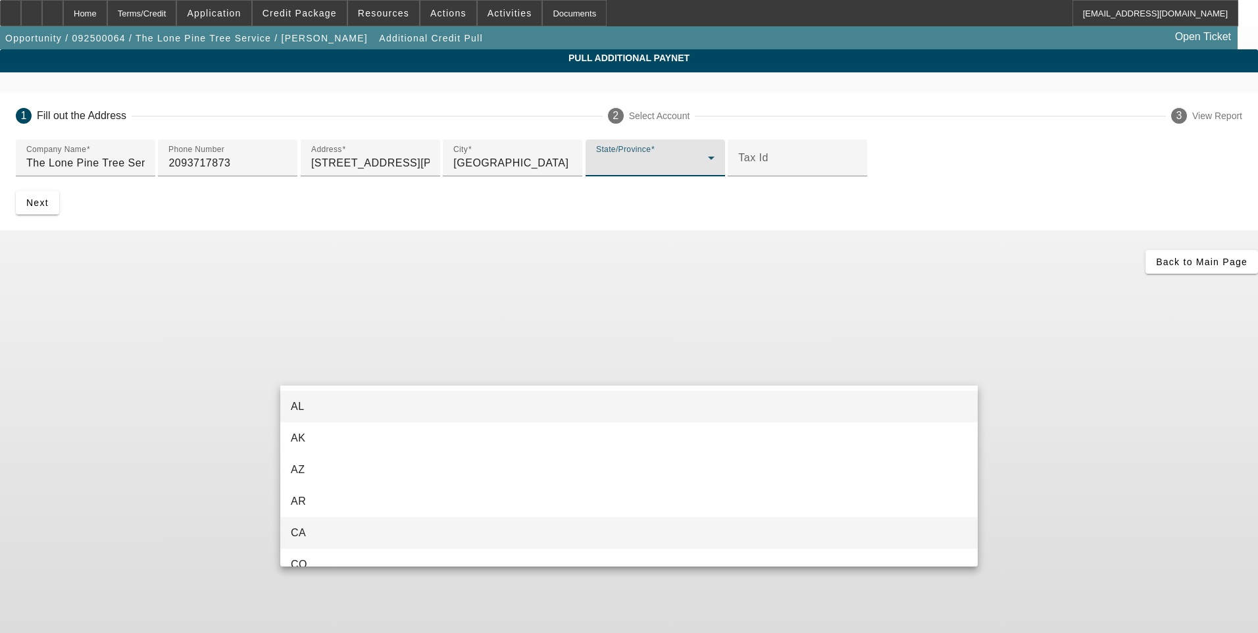
click at [332, 530] on mat-option "CA" at bounding box center [628, 533] width 697 height 32
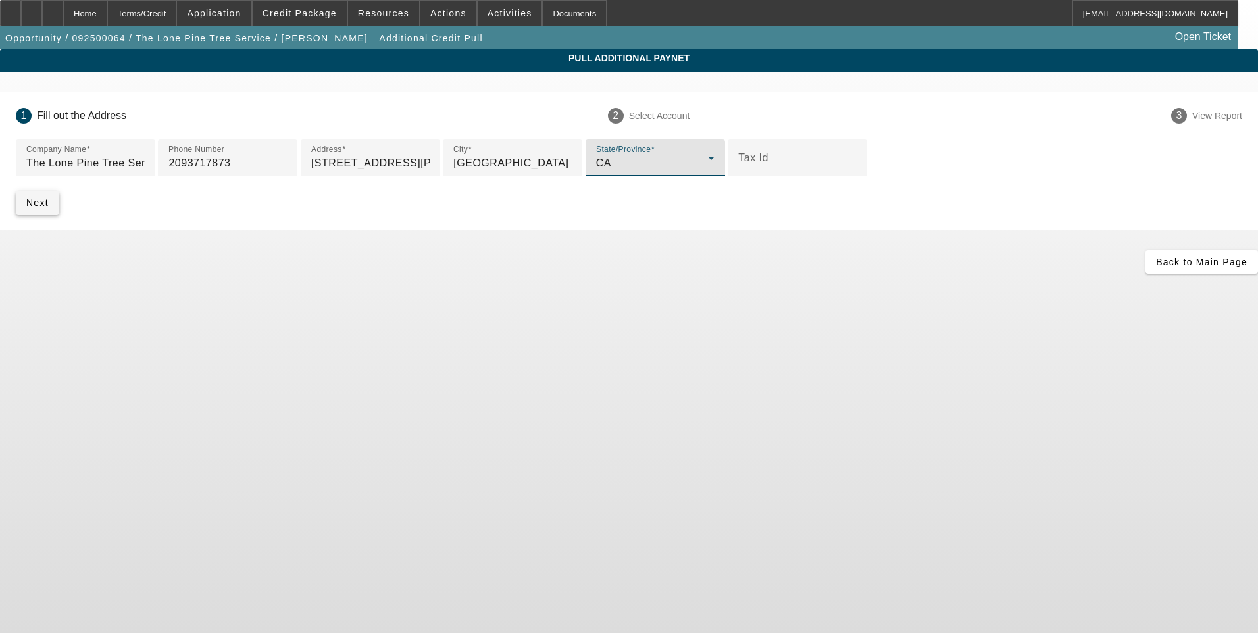
click at [49, 208] on span "Next" at bounding box center [37, 202] width 22 height 11
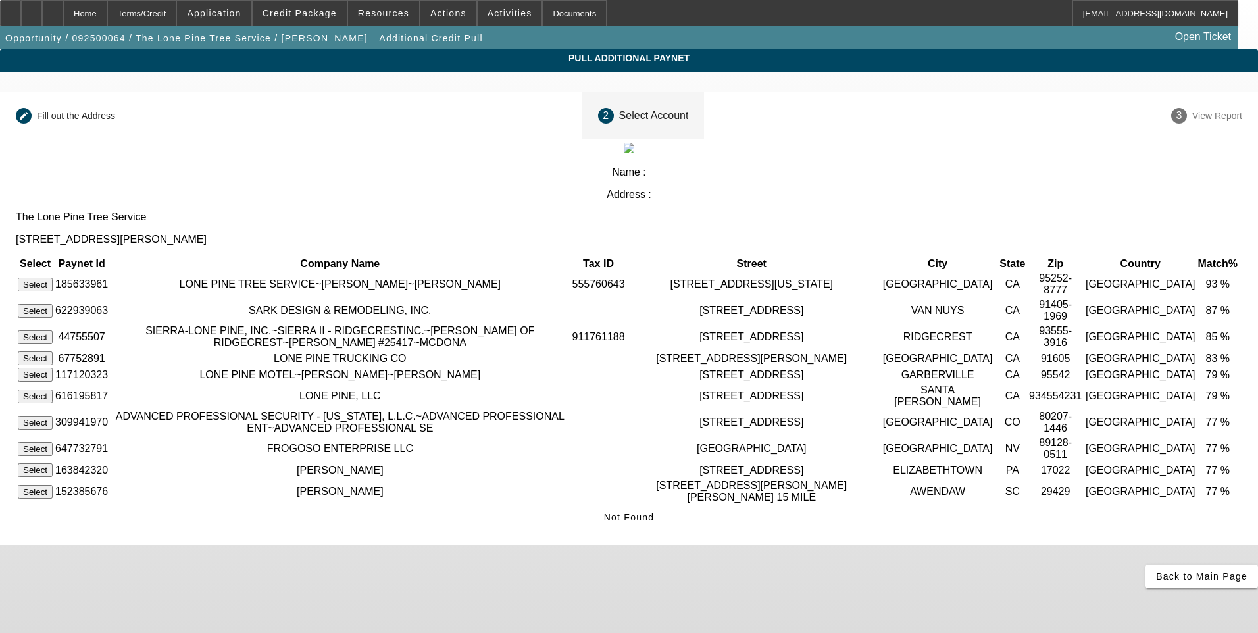
click at [53, 278] on button "Select" at bounding box center [35, 285] width 35 height 14
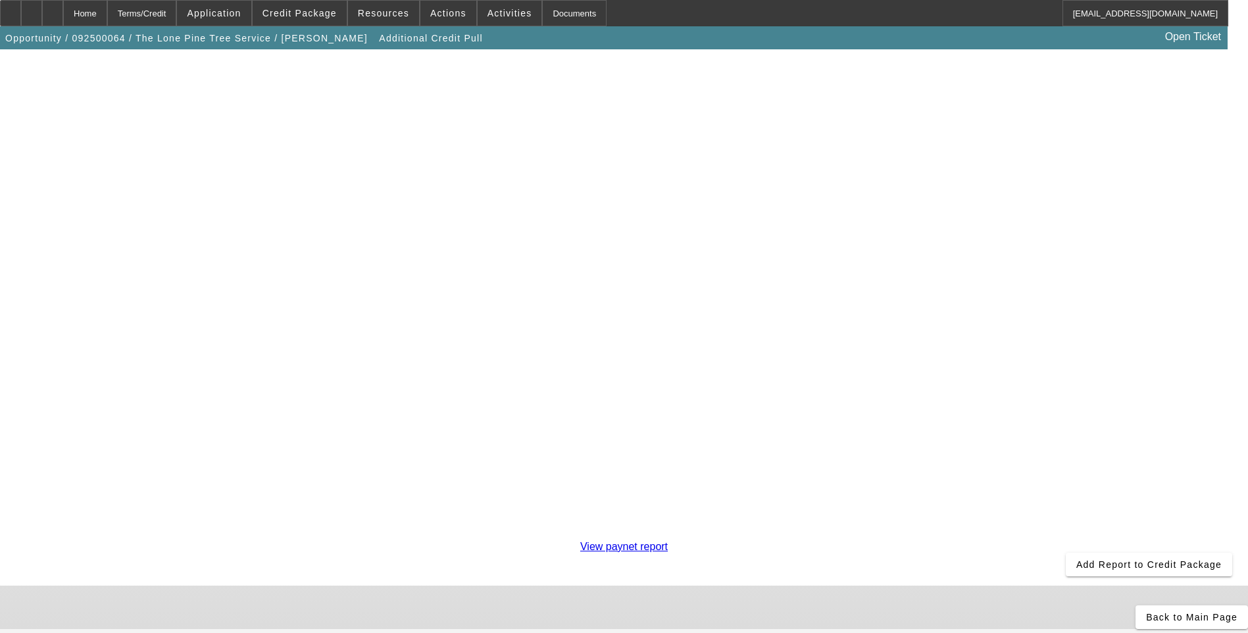
scroll to position [164, 0]
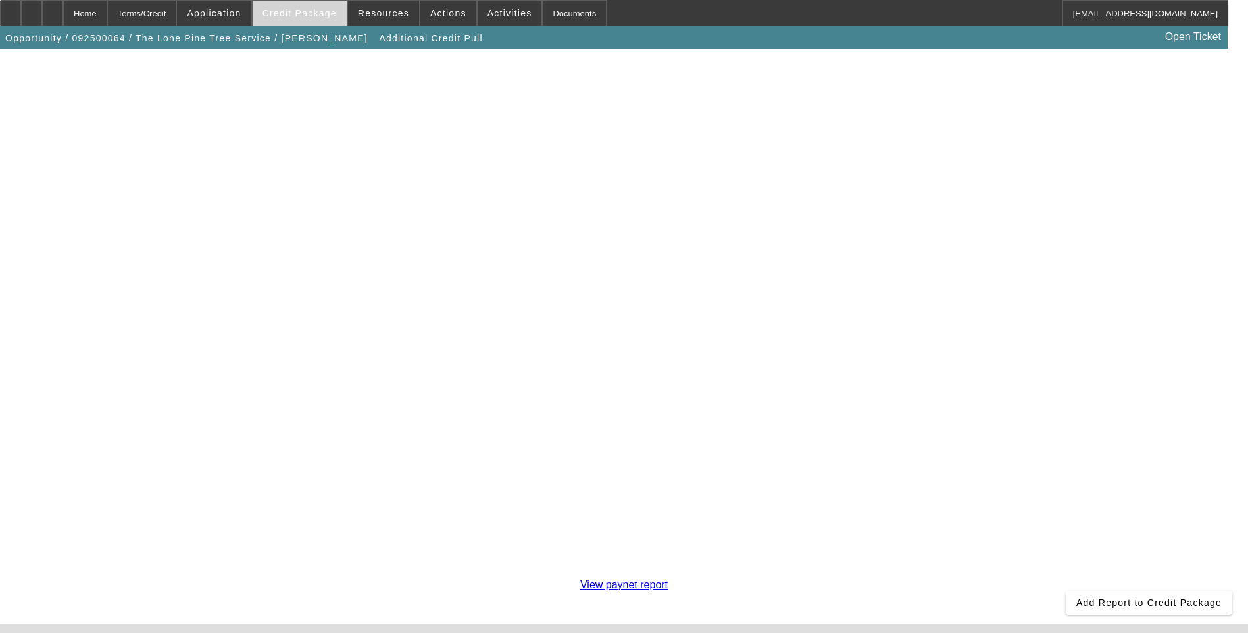
click at [313, 18] on span "Credit Package" at bounding box center [299, 13] width 74 height 11
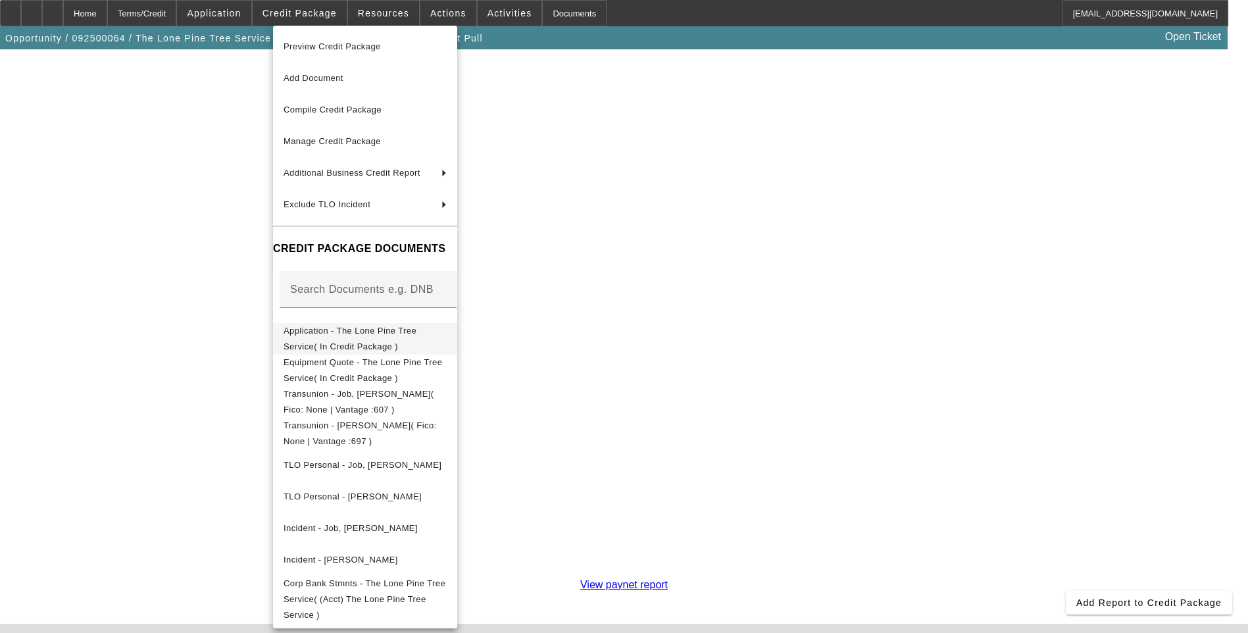
click at [409, 323] on button "Application - The Lone Pine Tree Service( In Credit Package )" at bounding box center [365, 339] width 184 height 32
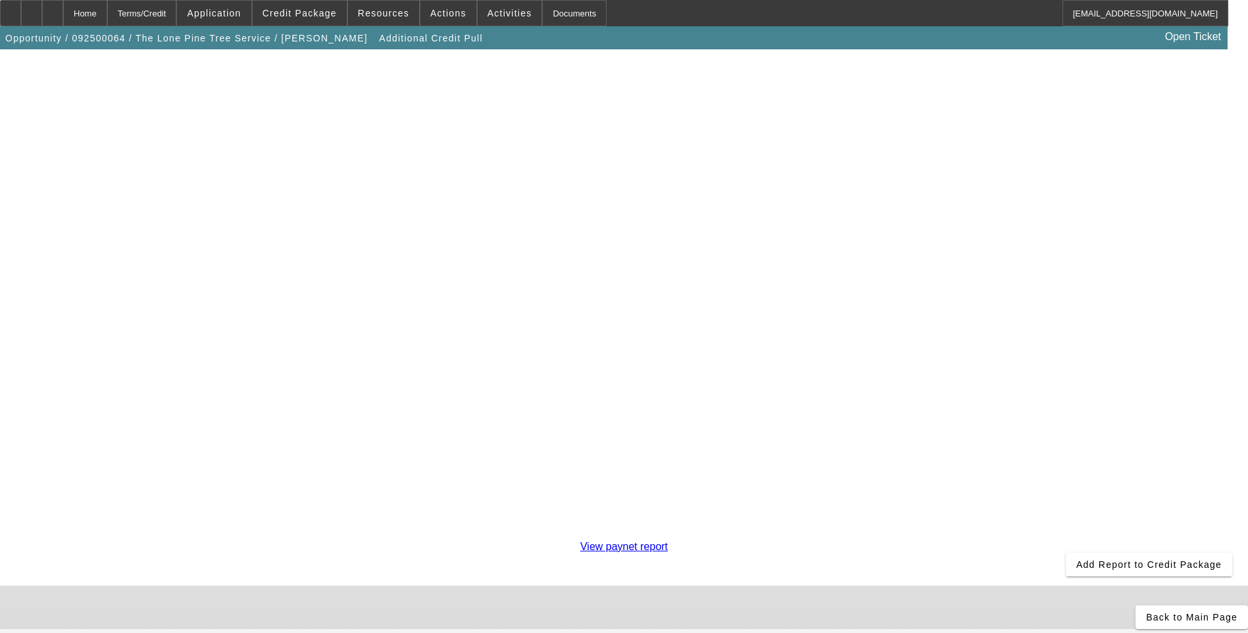
scroll to position [230, 0]
click at [1146, 612] on icon at bounding box center [1146, 617] width 0 height 11
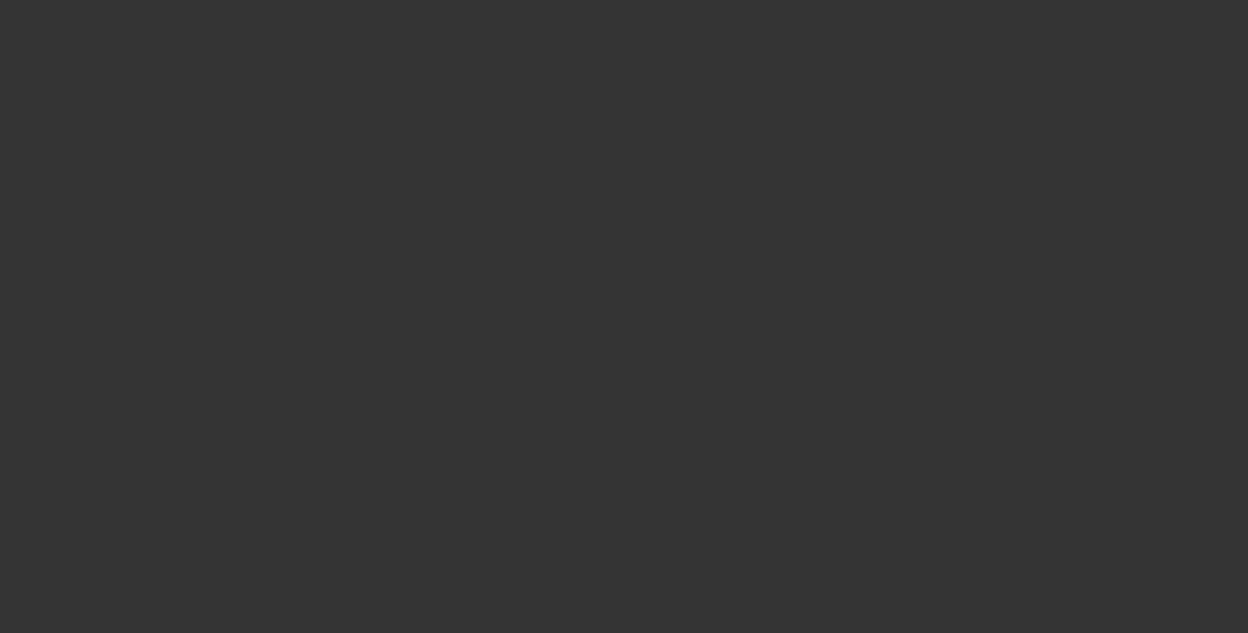
select select "0.15"
select select "2"
select select "0.1"
select select "4"
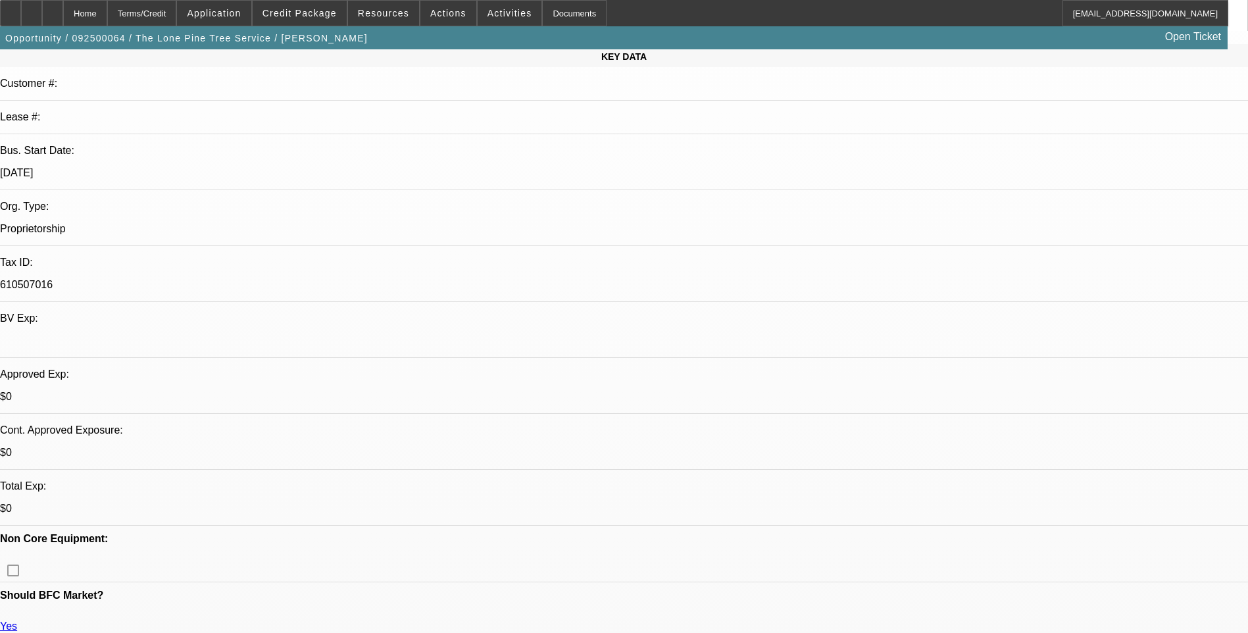
scroll to position [197, 0]
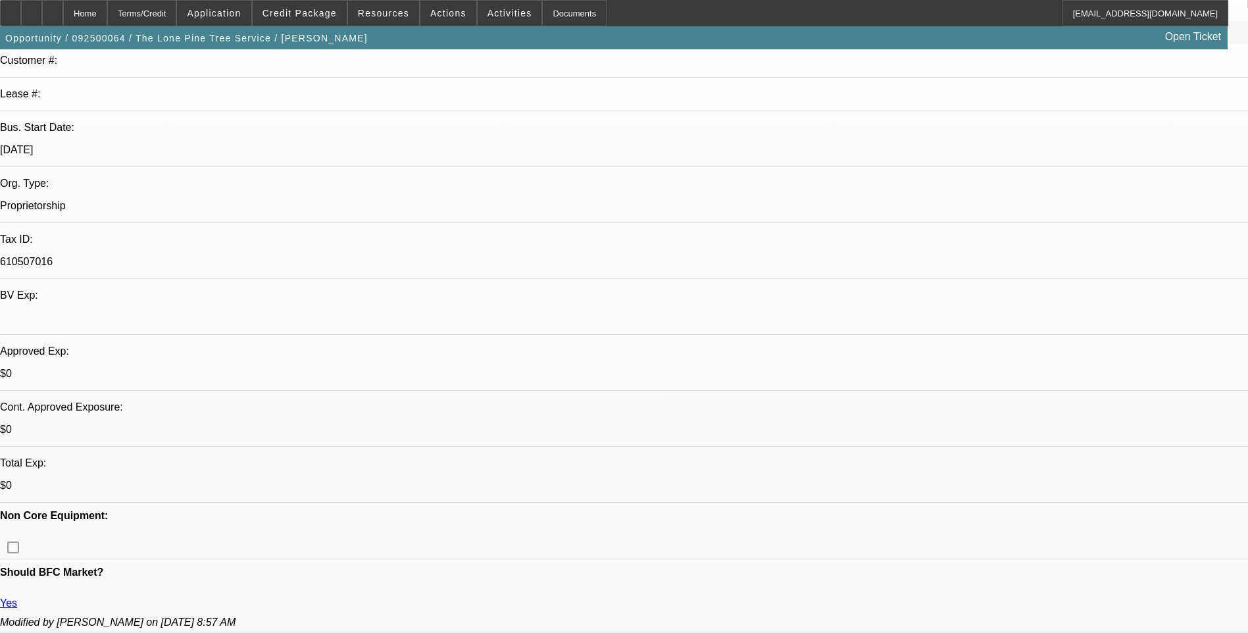
click at [53, 9] on icon at bounding box center [53, 9] width 0 height 0
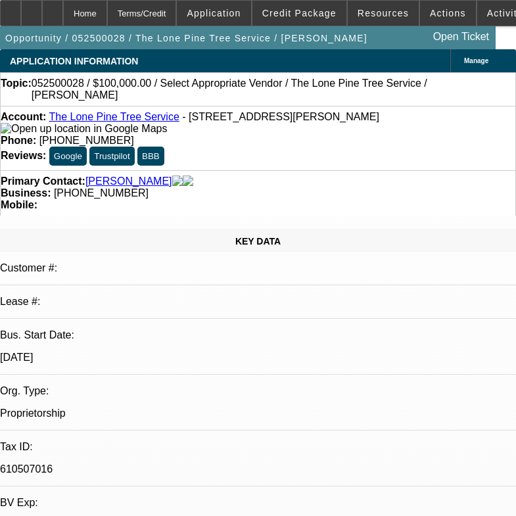
select select "0"
select select "2"
select select "0.1"
select select "4"
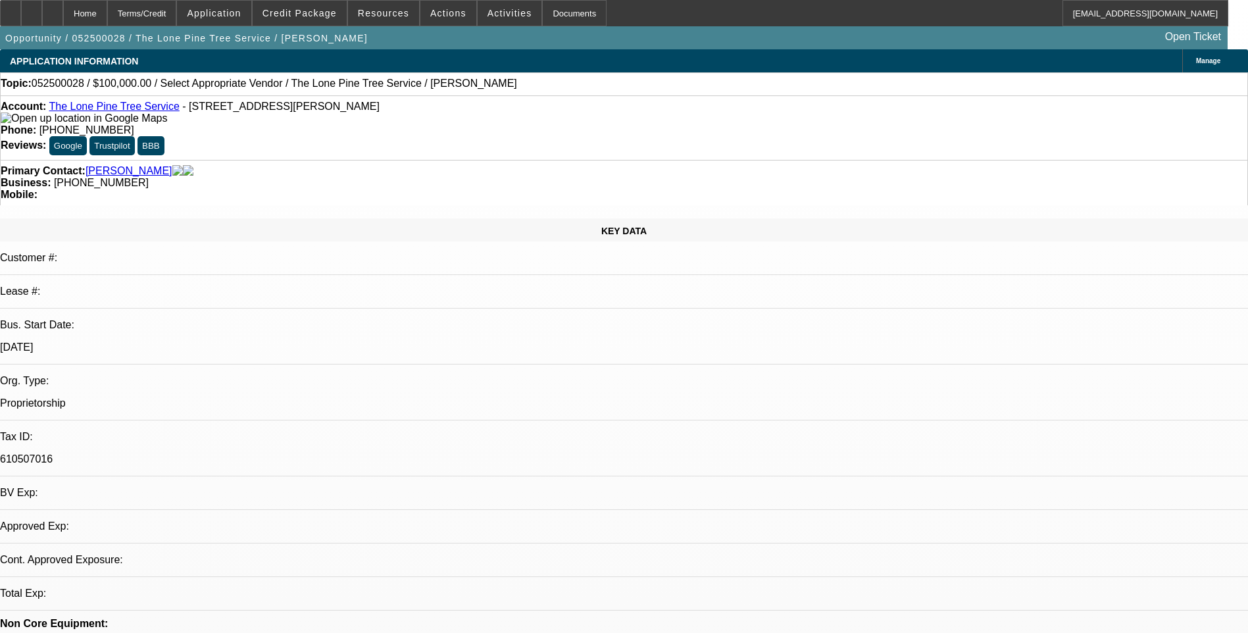
select select "0"
select select "2"
select select "0.1"
select select "1"
select select "2"
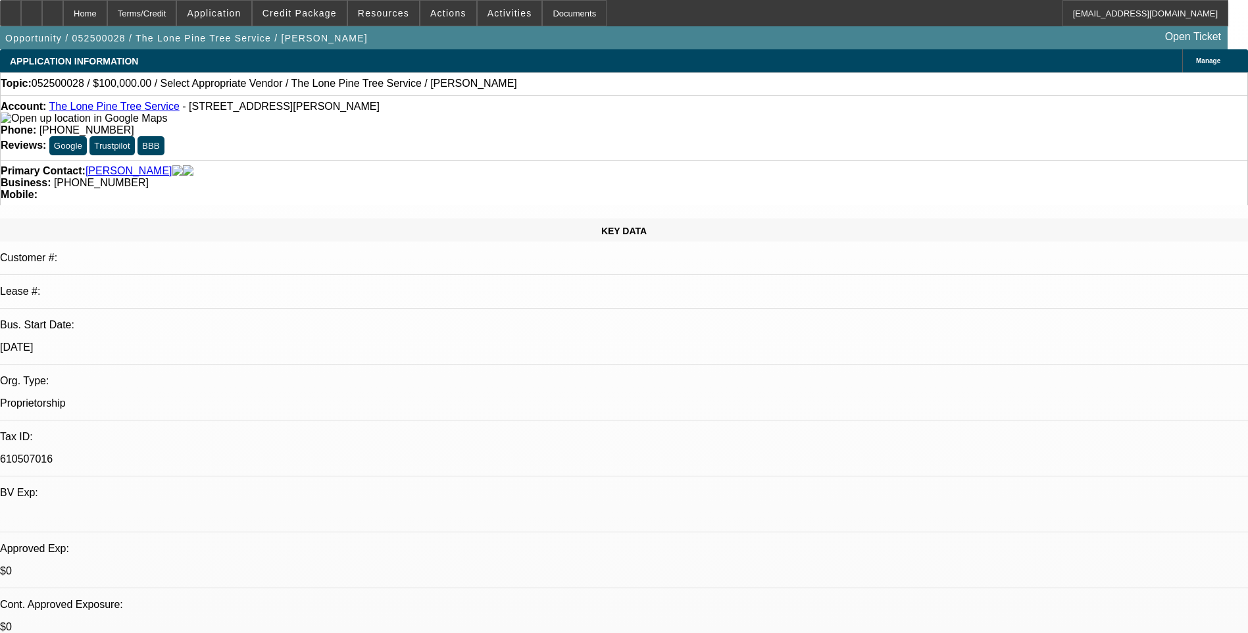
select select "4"
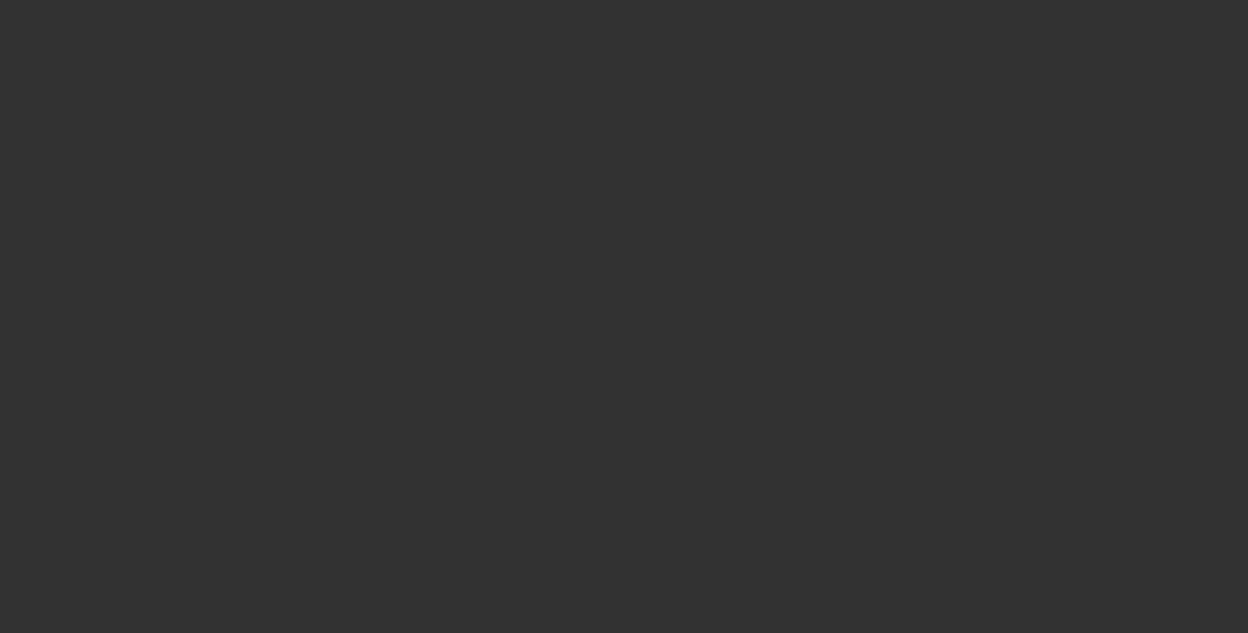
select select "0.15"
select select "2"
select select "0.1"
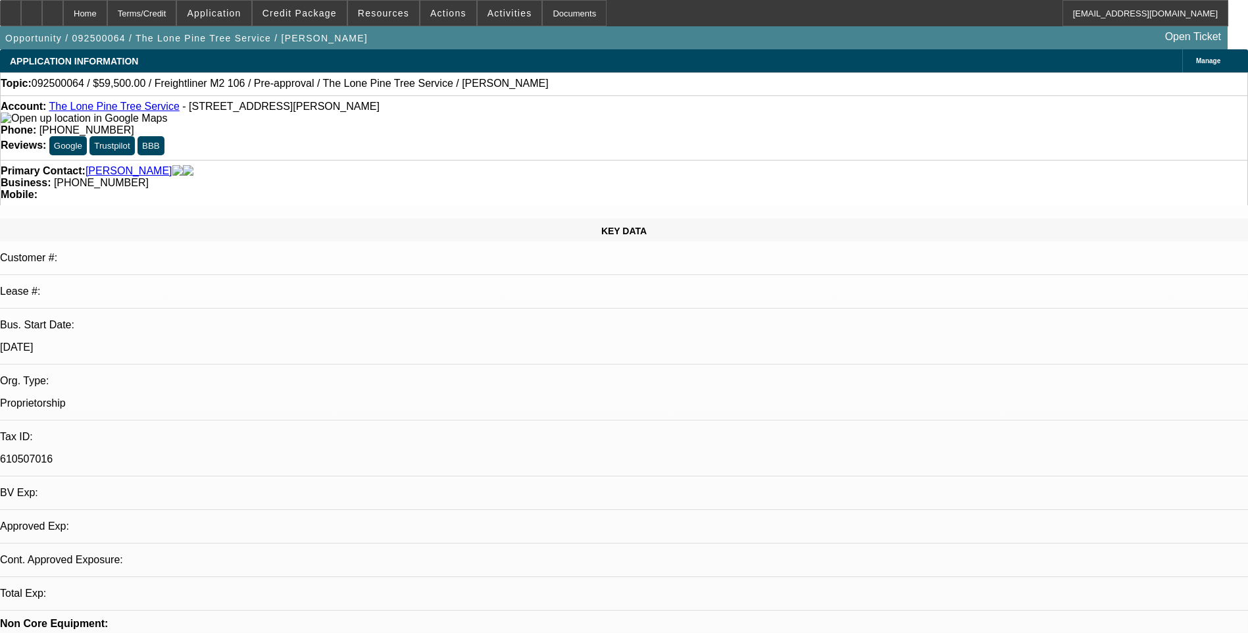
select select "1"
select select "2"
select select "4"
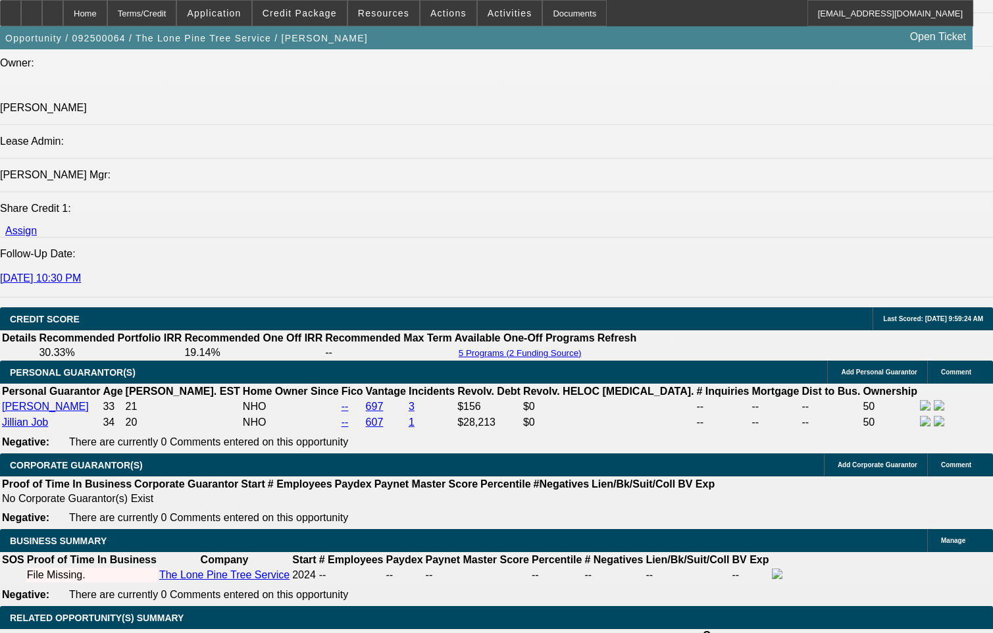
scroll to position [1615, 0]
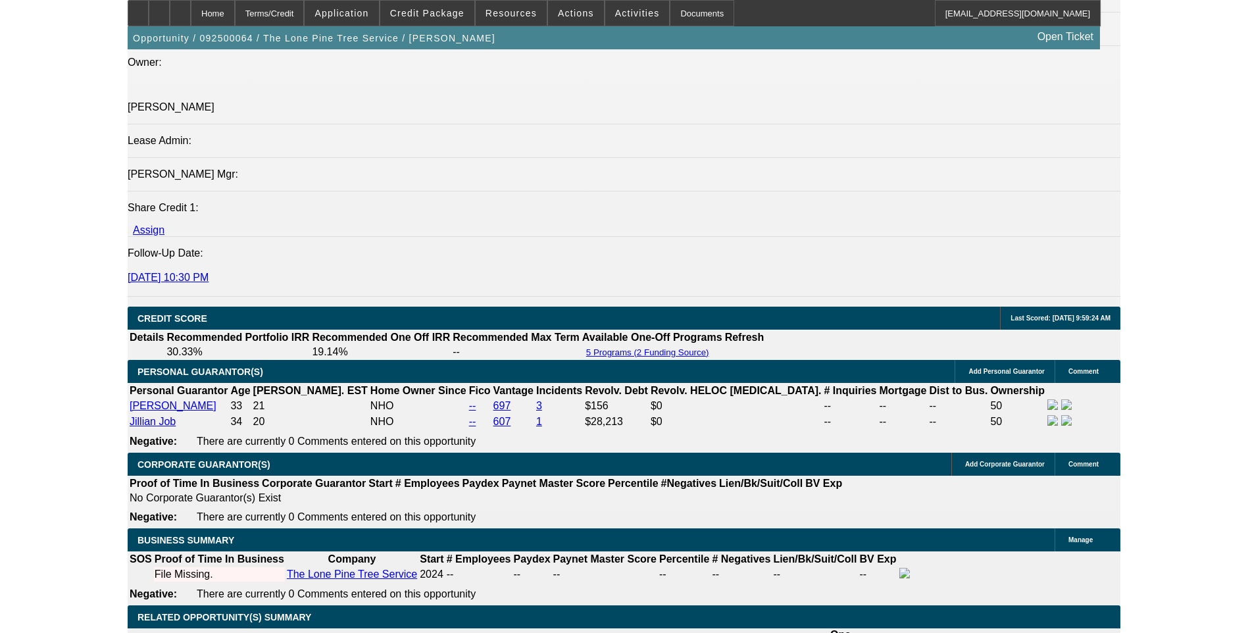
scroll to position [1457, 0]
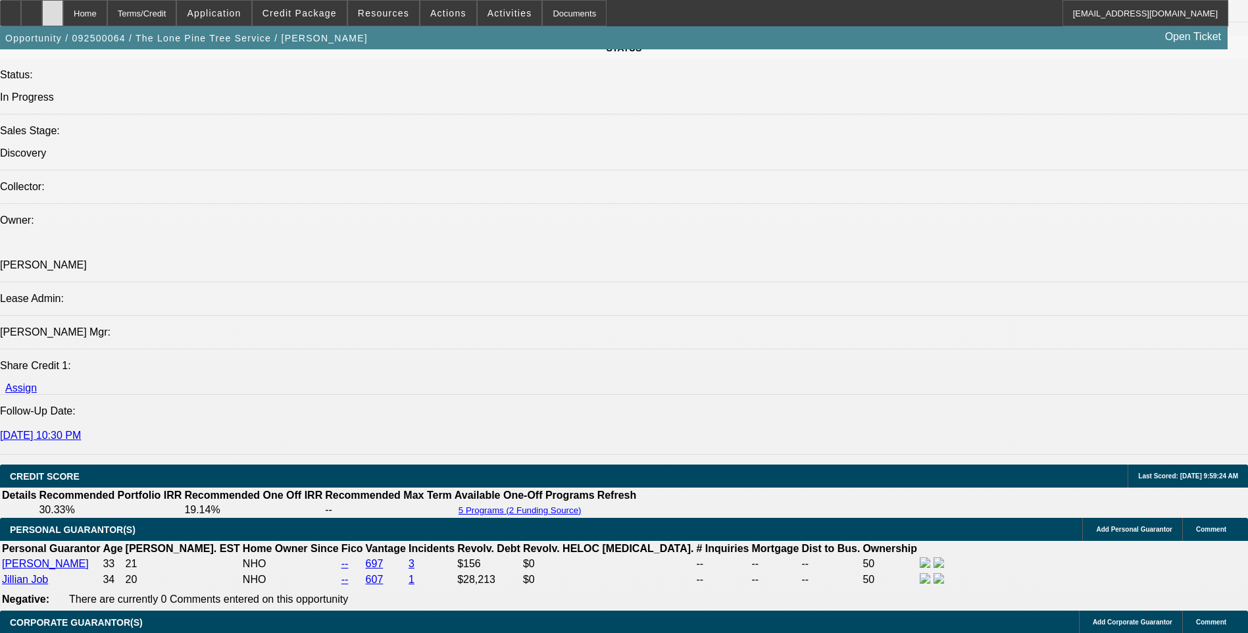
click at [63, 14] on div at bounding box center [52, 13] width 21 height 26
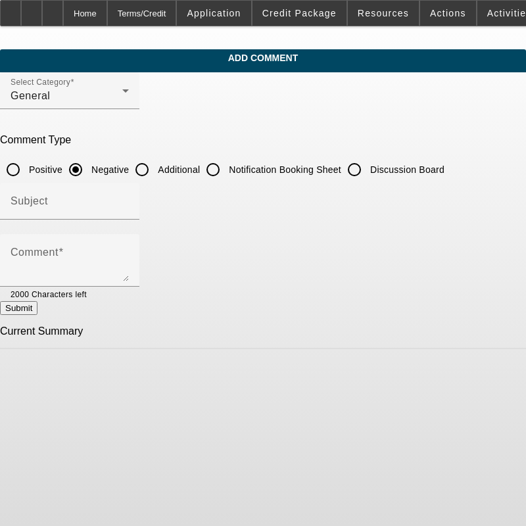
click at [155, 166] on input "Additional" at bounding box center [142, 170] width 26 height 26
radio input "true"
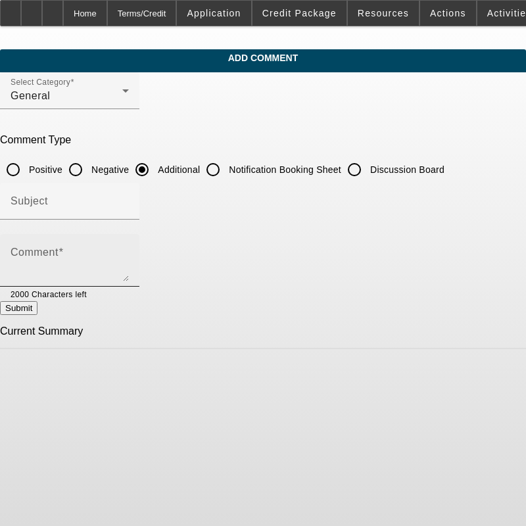
click at [59, 252] on mat-label "Comment" at bounding box center [35, 252] width 48 height 11
click at [78, 252] on textarea "Comment" at bounding box center [70, 266] width 118 height 32
paste textarea "Lor Ipsu Dolo Sita Consect, a elitsedd eiu tempori utla etdo magnaali enimadm V…"
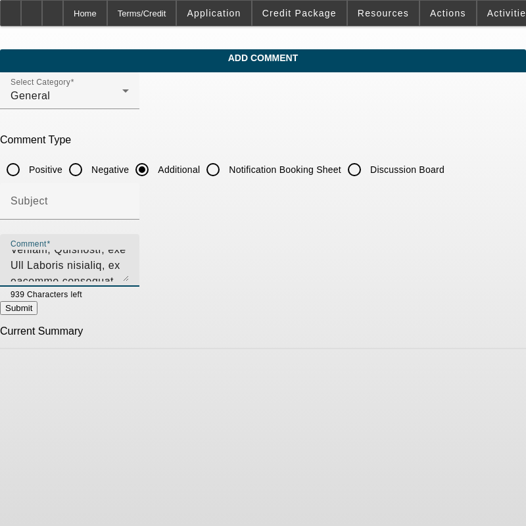
scroll to position [126, 0]
type textarea "Lor Ipsu Dolo Sita Consect, a elitsedd eiu tempori utla etdo magnaali enimadm V…"
click at [37, 312] on button "Submit" at bounding box center [18, 308] width 37 height 14
radio input "true"
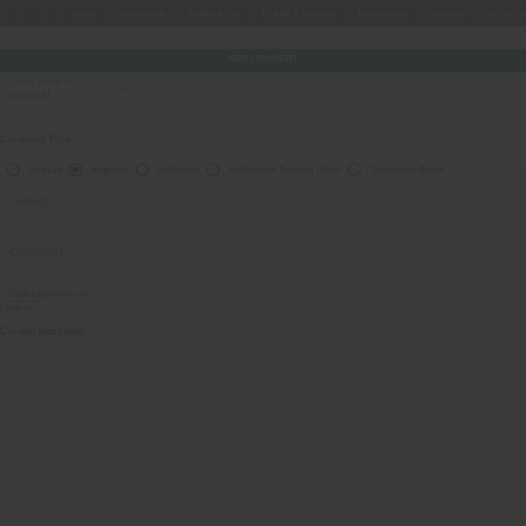
scroll to position [0, 0]
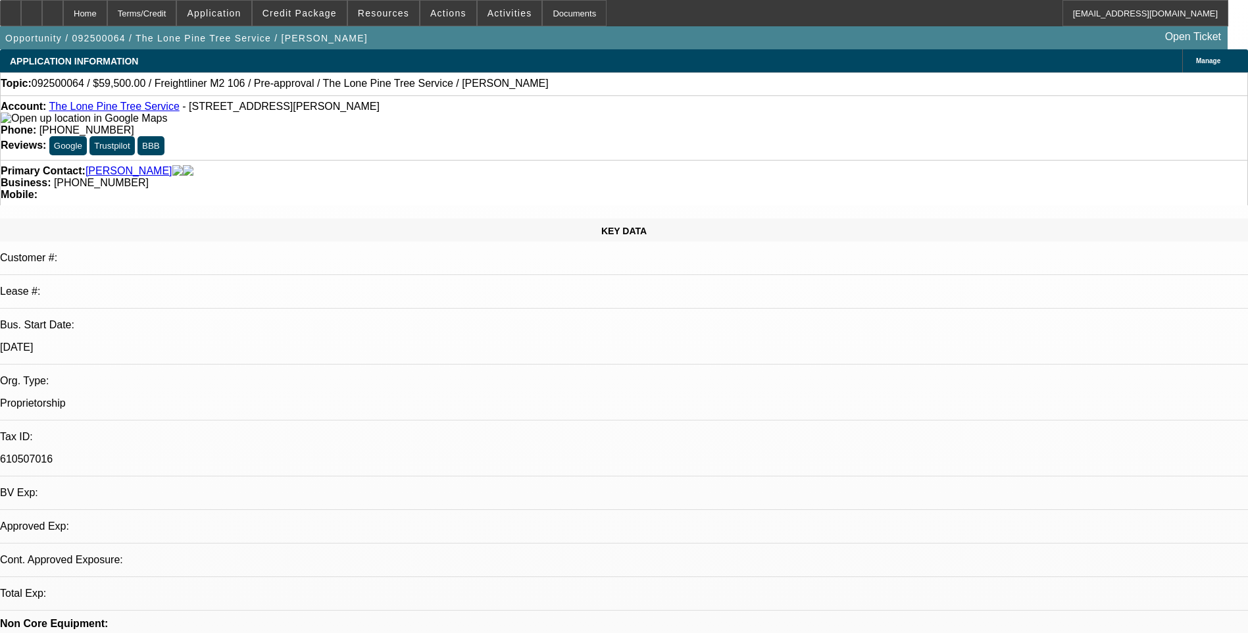
select select "0.15"
select select "2"
select select "0.1"
select select "1"
select select "2"
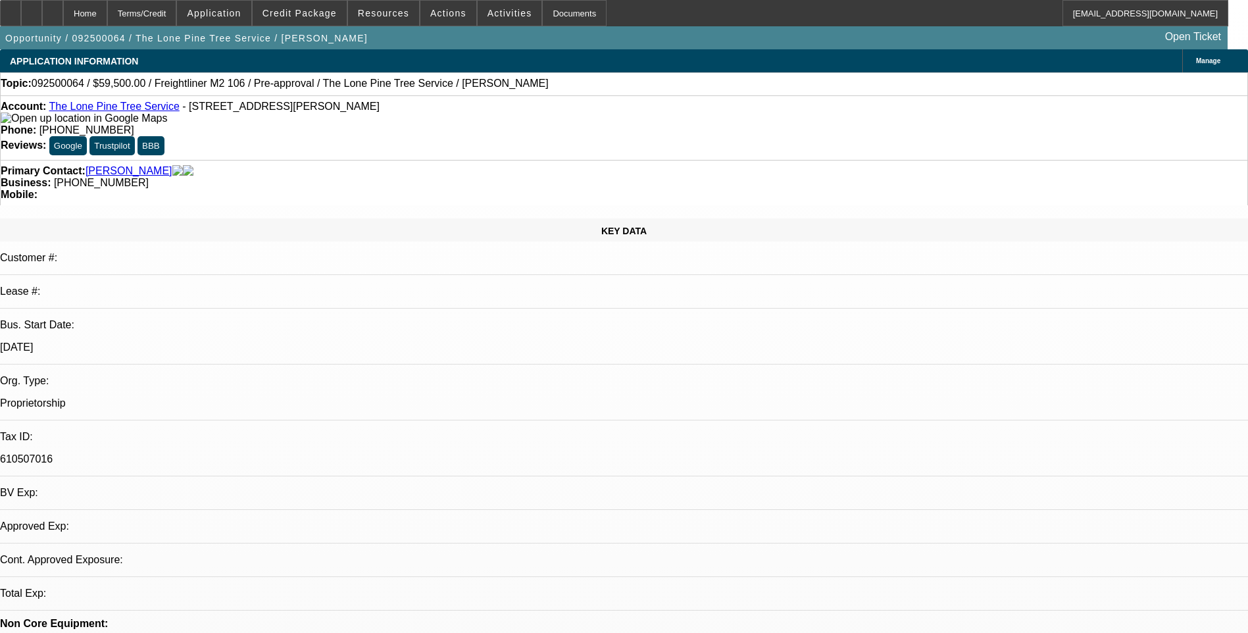
select select "4"
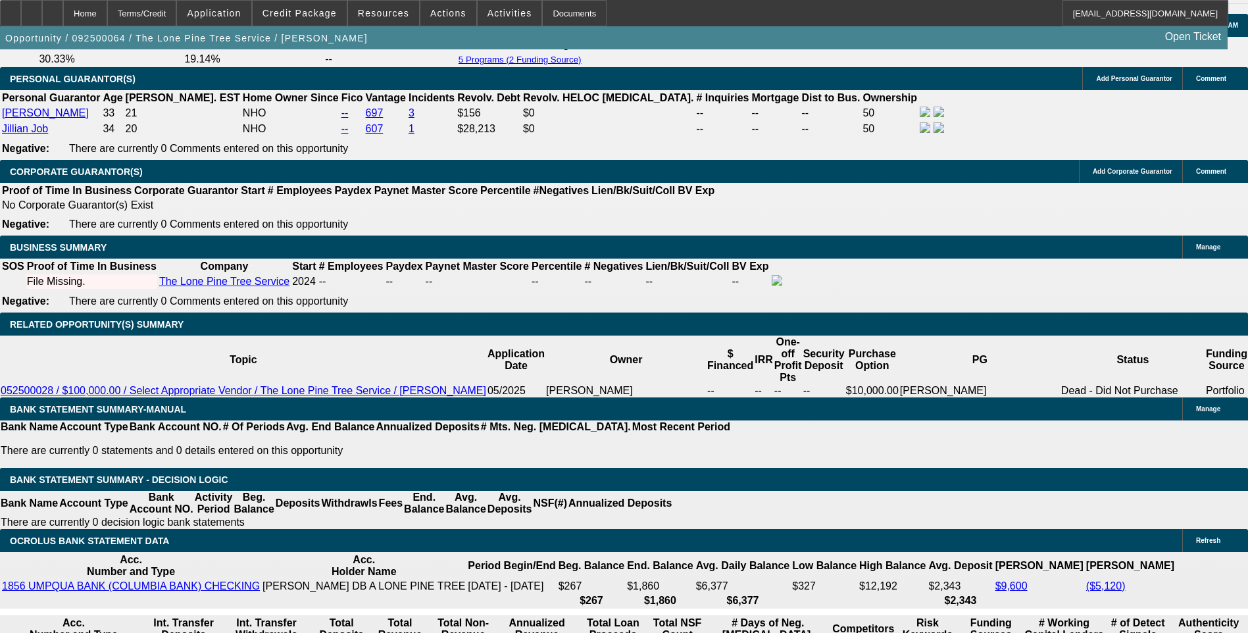
scroll to position [1973, 0]
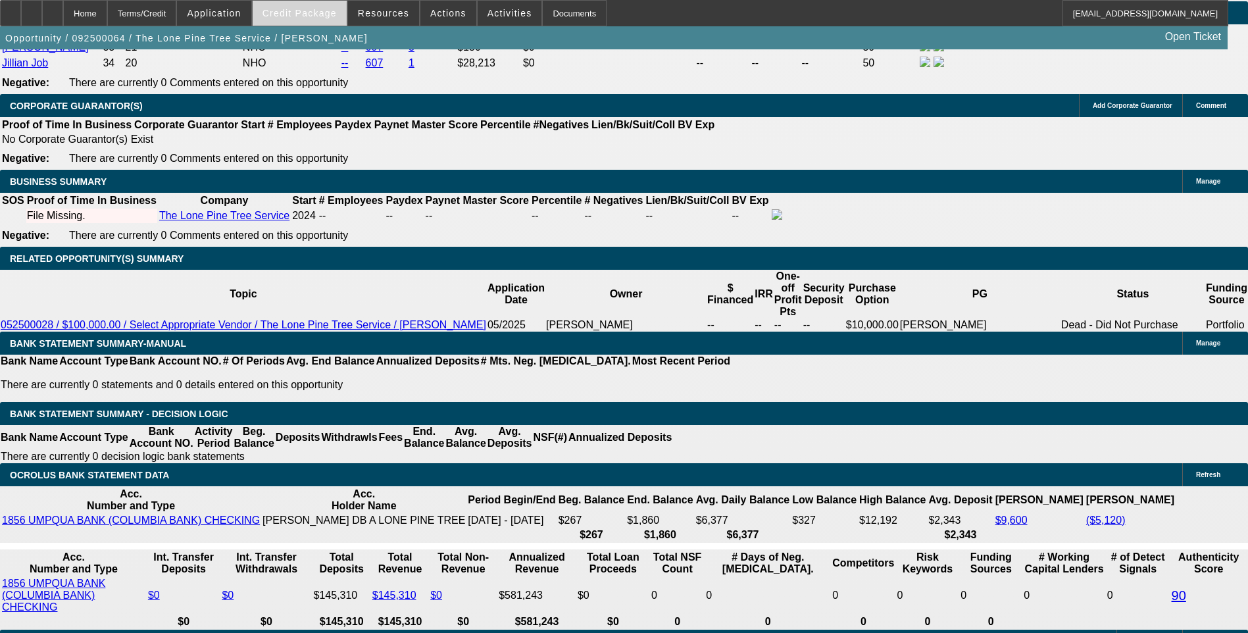
click at [306, 6] on span at bounding box center [300, 13] width 94 height 32
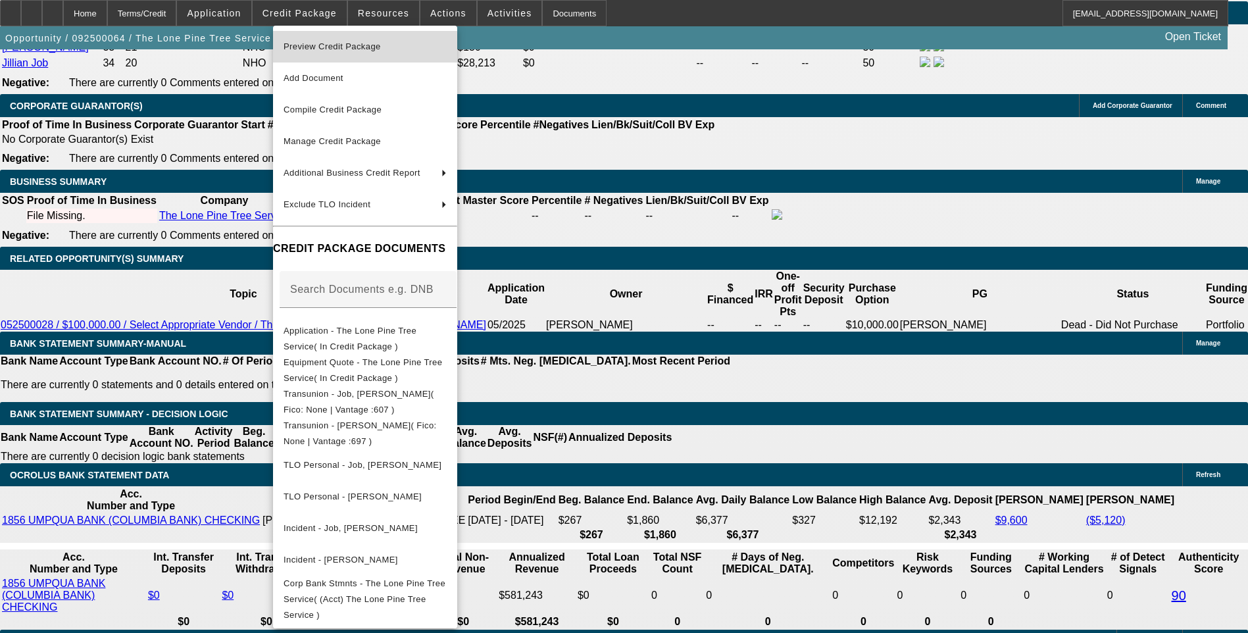
click at [399, 47] on span "Preview Credit Package" at bounding box center [365, 47] width 163 height 16
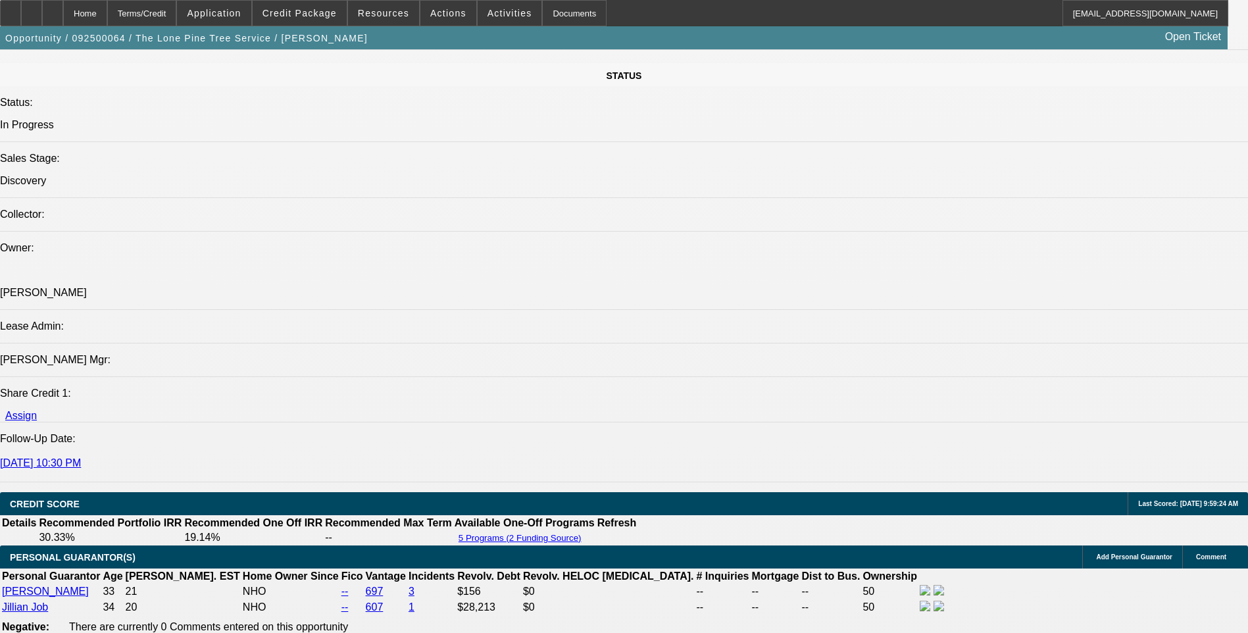
scroll to position [1486, 0]
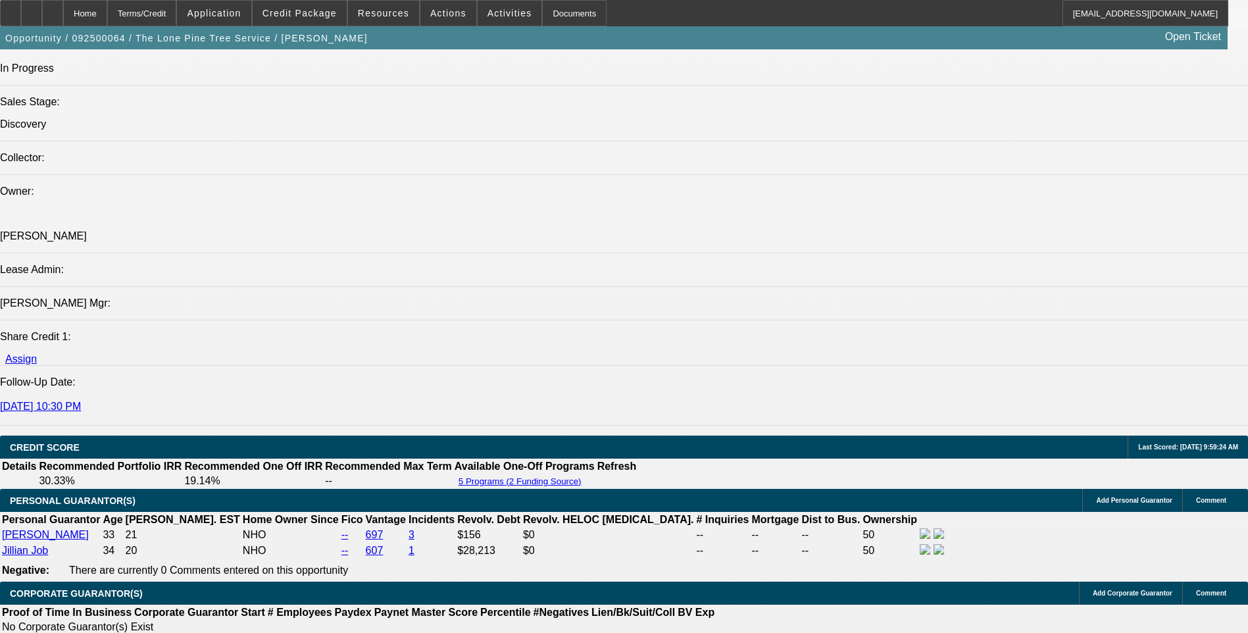
drag, startPoint x: 91, startPoint y: 326, endPoint x: 105, endPoint y: 388, distance: 63.4
drag, startPoint x: 105, startPoint y: 388, endPoint x: 93, endPoint y: 342, distance: 47.5
copy span "The Lone Pine Tree Service, a licensed and insured tree care provider serving A…"
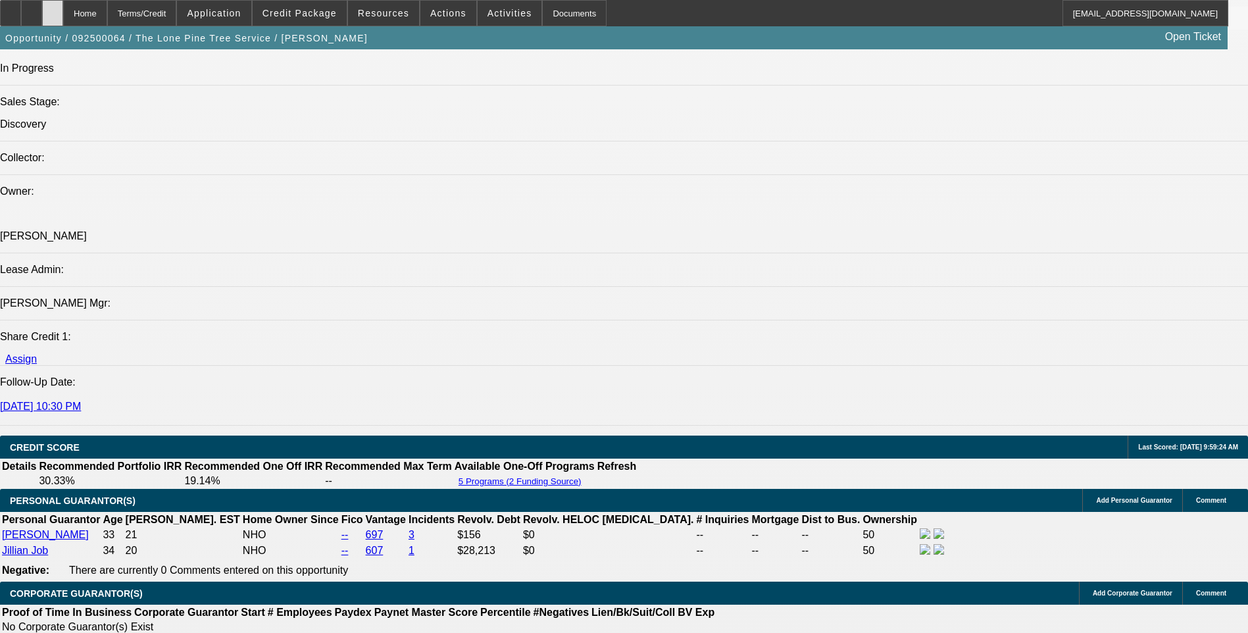
click at [63, 21] on div at bounding box center [52, 13] width 21 height 26
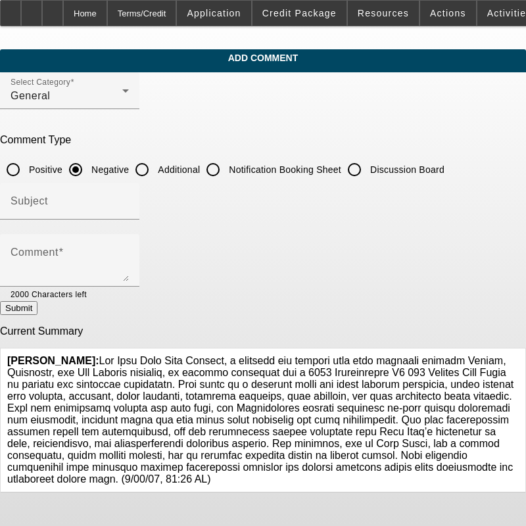
click at [519, 355] on icon at bounding box center [519, 355] width 0 height 0
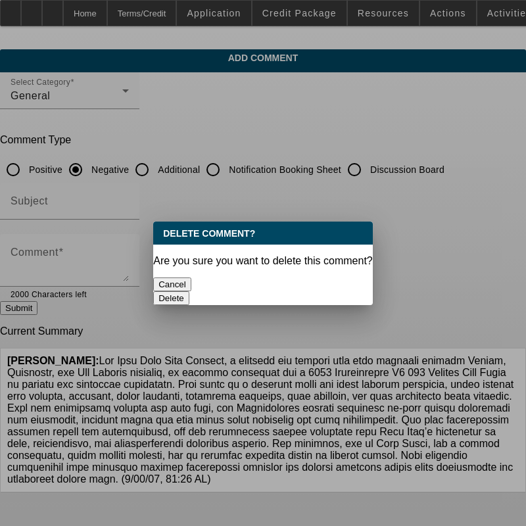
click at [189, 291] on button "Delete" at bounding box center [171, 298] width 36 height 14
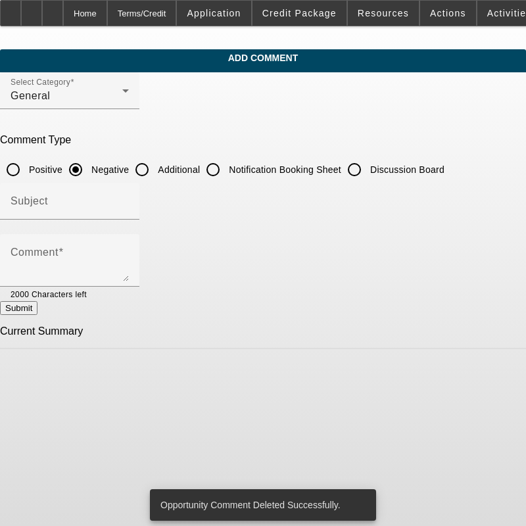
click at [155, 167] on input "Additional" at bounding box center [142, 170] width 26 height 26
radio input "true"
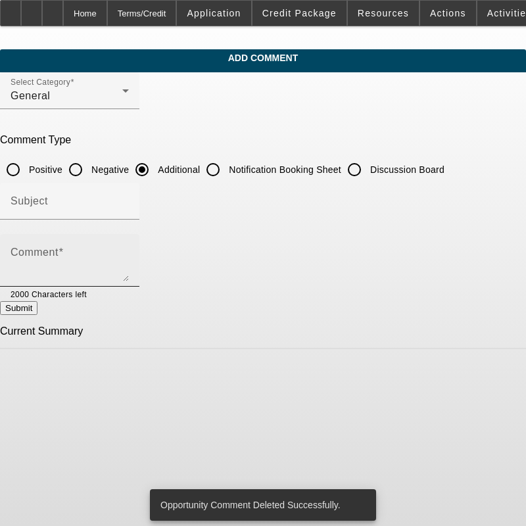
click at [129, 253] on textarea "Comment" at bounding box center [70, 266] width 118 height 32
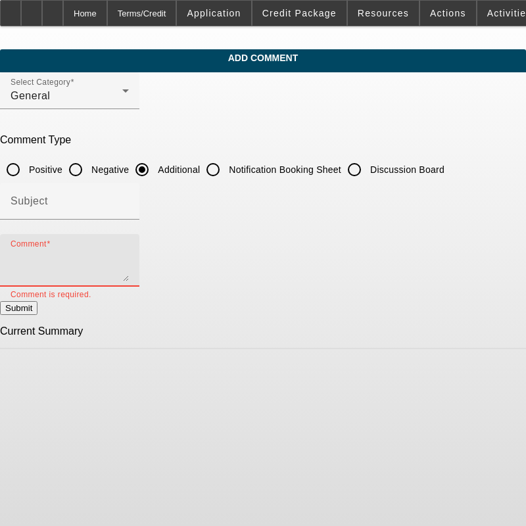
drag, startPoint x: 130, startPoint y: 252, endPoint x: 86, endPoint y: 259, distance: 45.3
click at [129, 252] on textarea "Comment" at bounding box center [70, 266] width 118 height 32
paste textarea "The Lone Pine Tree Service, a licensed and insured tree care provider serving A…"
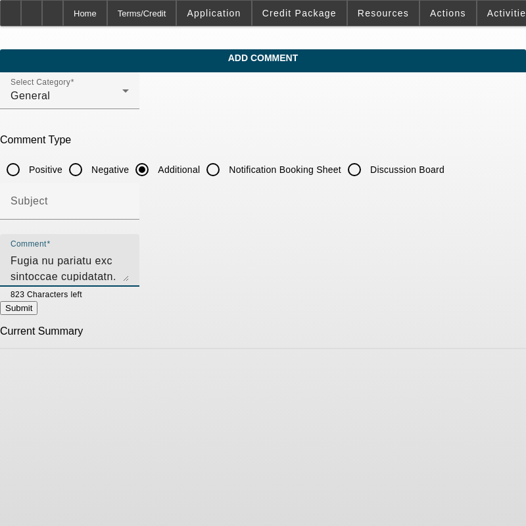
type textarea "The Lone Pine Tree Service, a licensed and insured tree care provider serving A…"
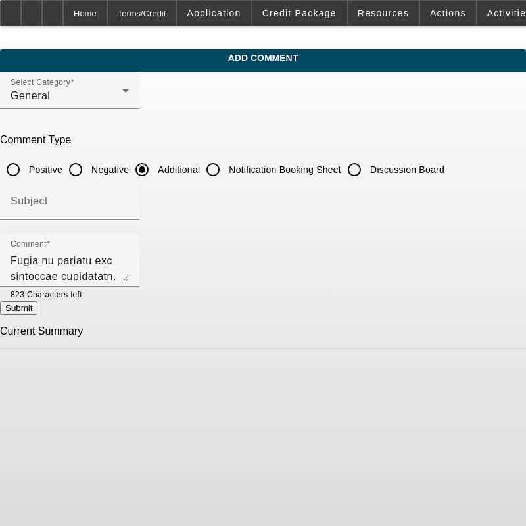
click at [37, 310] on button "Submit" at bounding box center [18, 308] width 37 height 14
radio input "true"
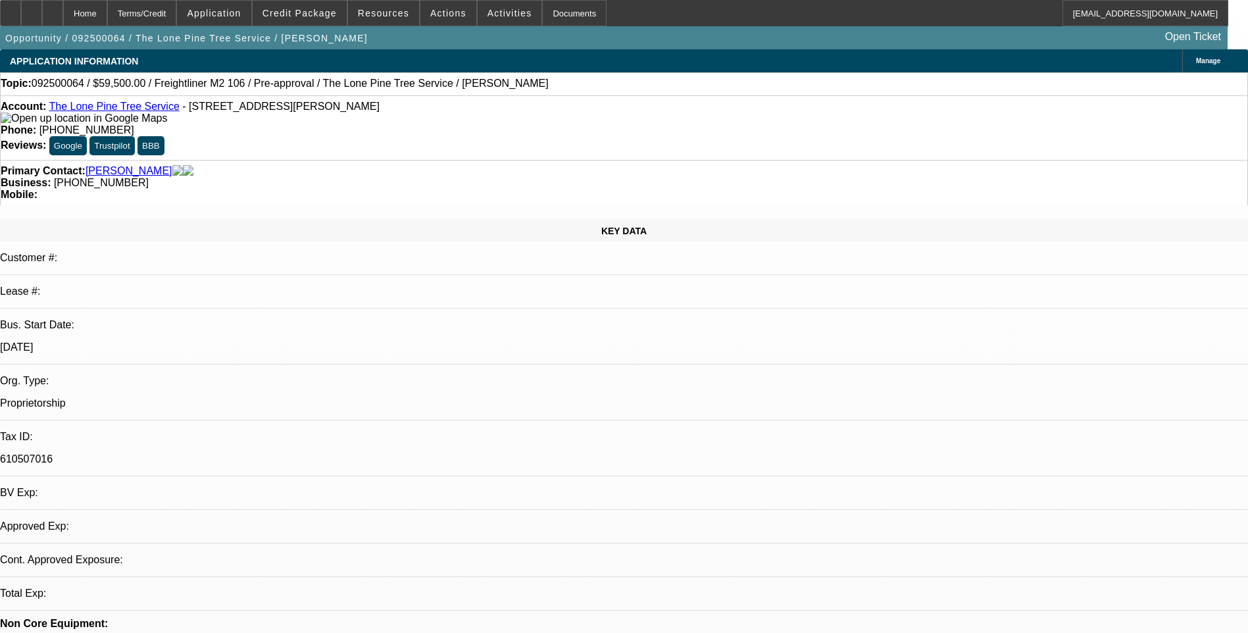
select select "0.15"
select select "2"
select select "0.1"
select select "1"
select select "2"
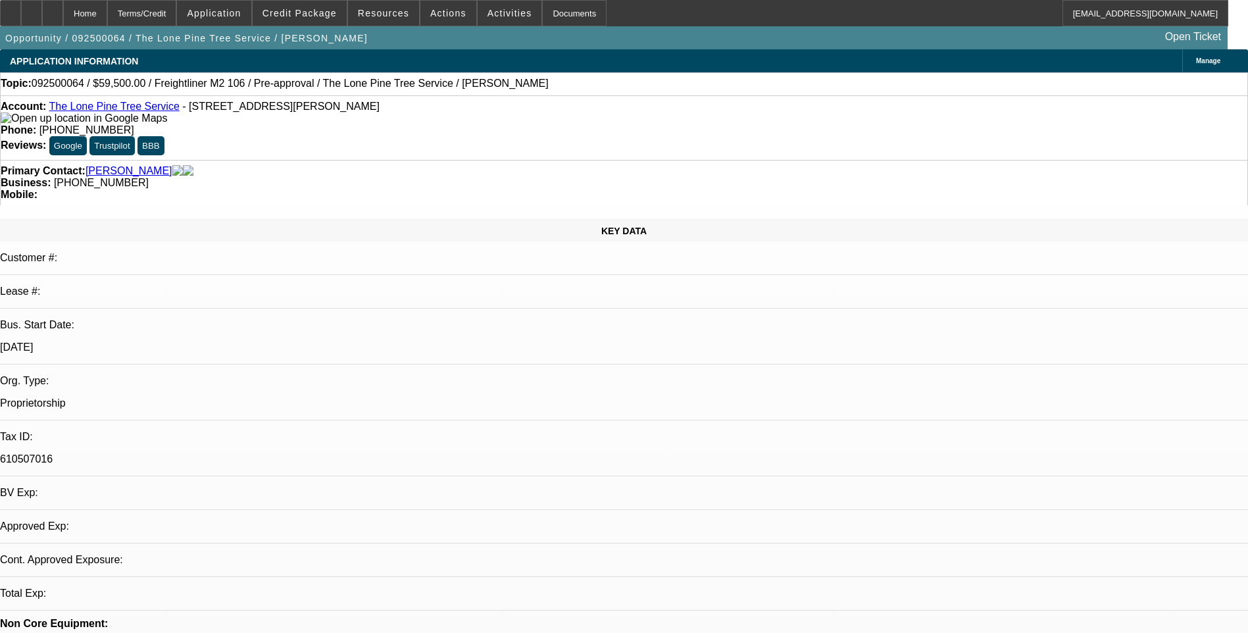
select select "4"
click at [177, 18] on div "Terms/Credit" at bounding box center [142, 13] width 70 height 26
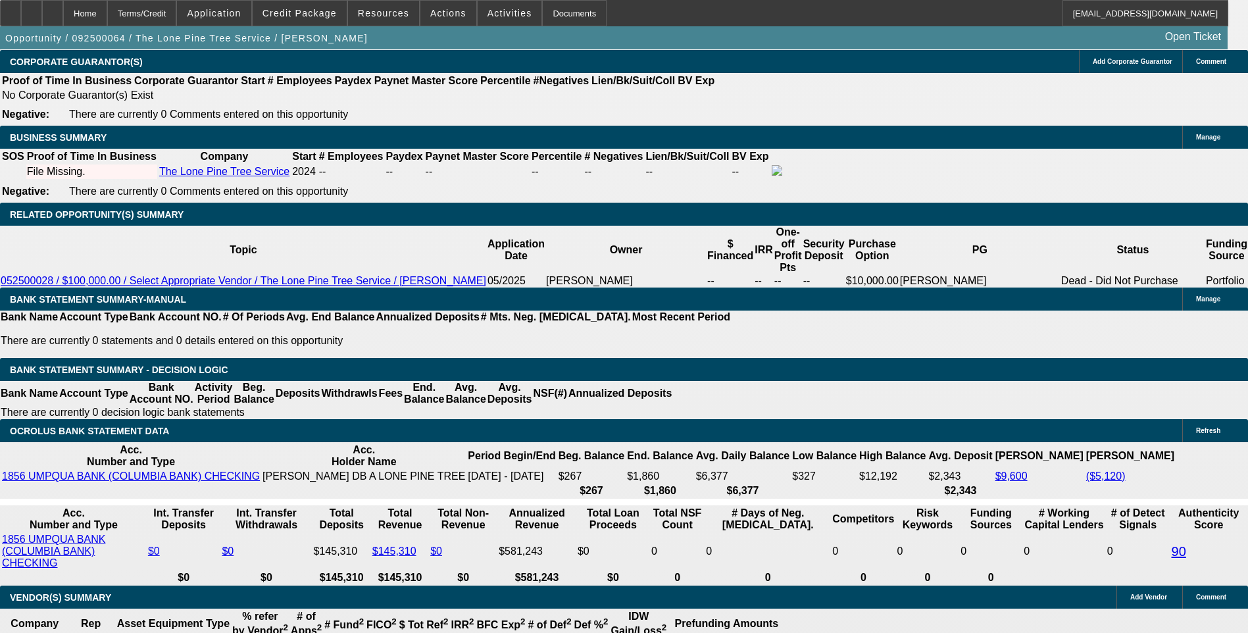
scroll to position [2002, 0]
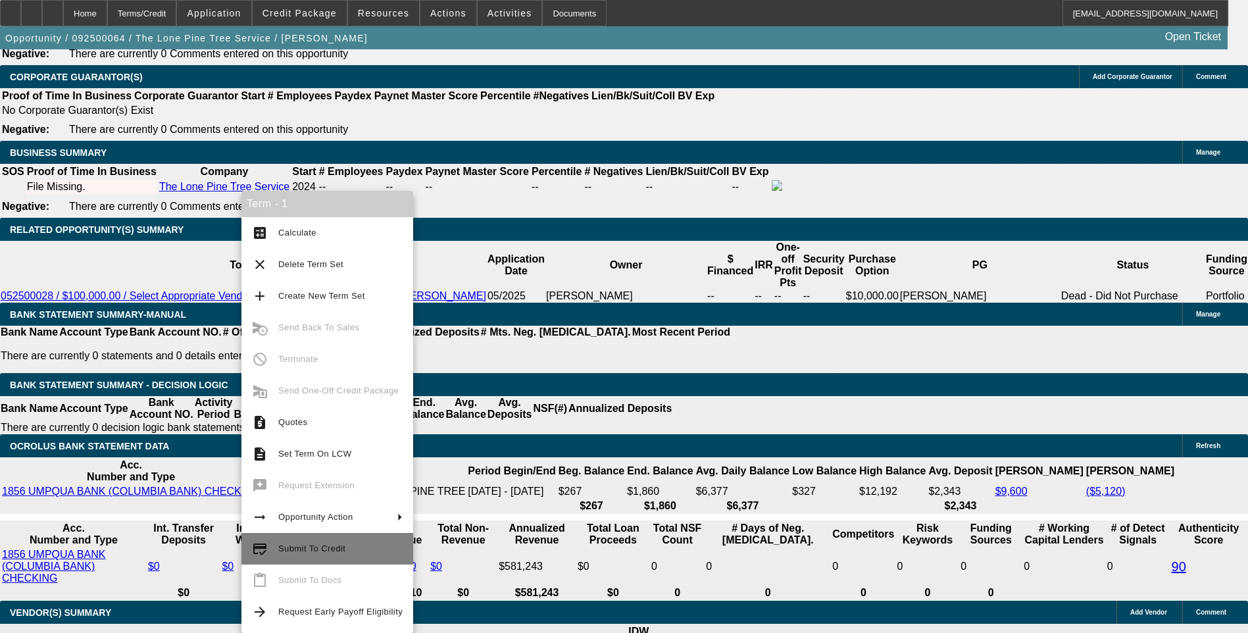
click at [331, 547] on span "Submit To Credit" at bounding box center [311, 548] width 67 height 10
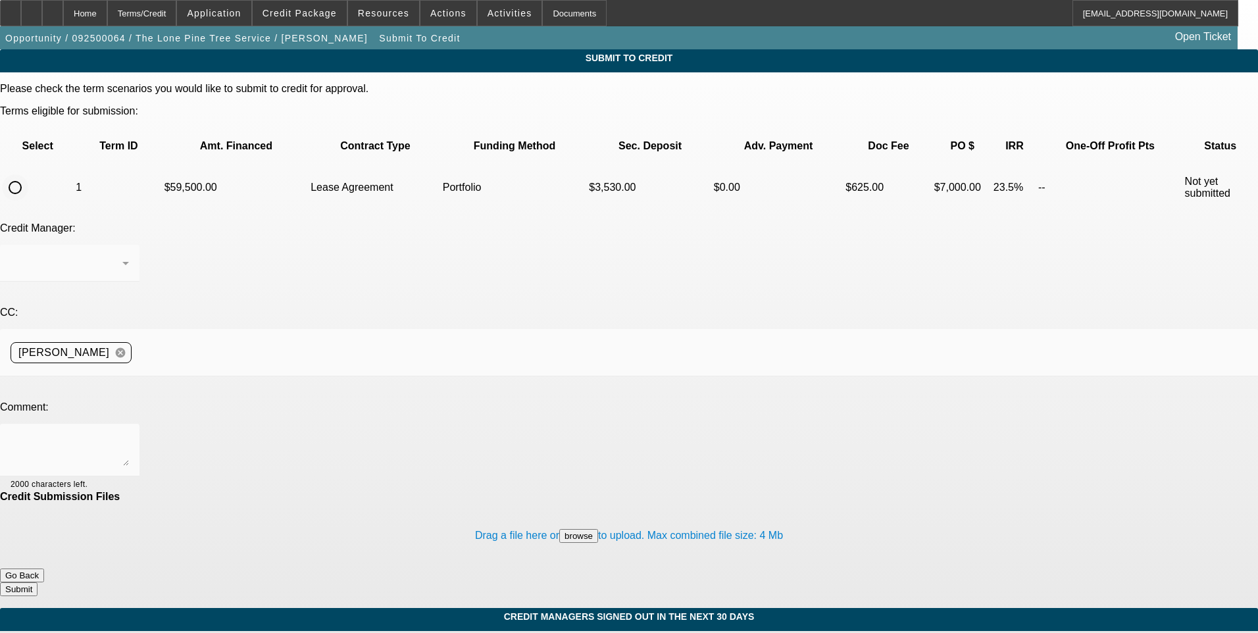
click at [28, 174] on input "radio" at bounding box center [15, 187] width 26 height 26
radio input "true"
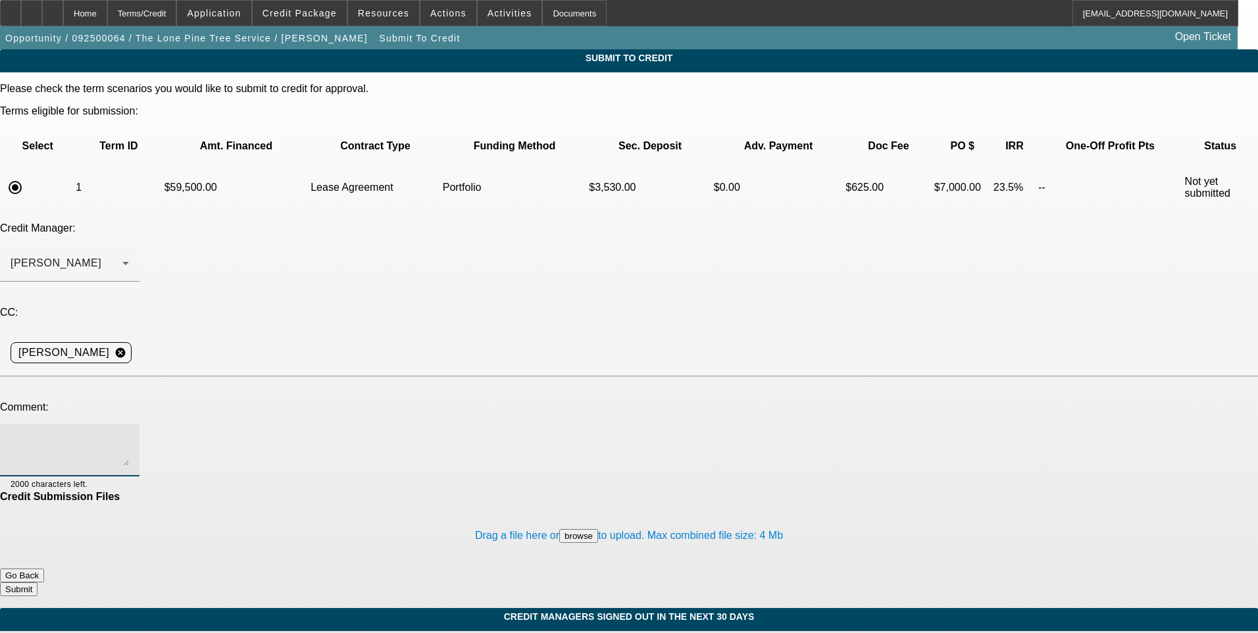
click at [129, 434] on textarea at bounding box center [70, 450] width 118 height 32
type textarea "George, see additional comments for write up and consider for port approval con…"
click at [37, 582] on button "Submit" at bounding box center [18, 589] width 37 height 14
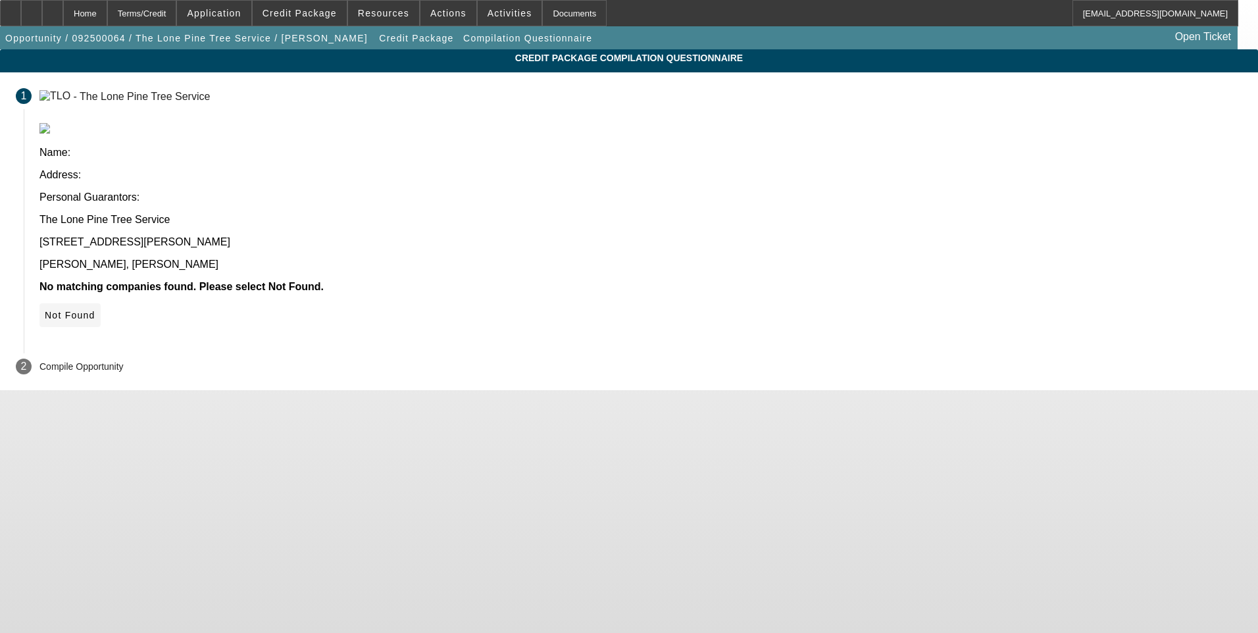
click at [45, 310] on icon at bounding box center [45, 315] width 0 height 11
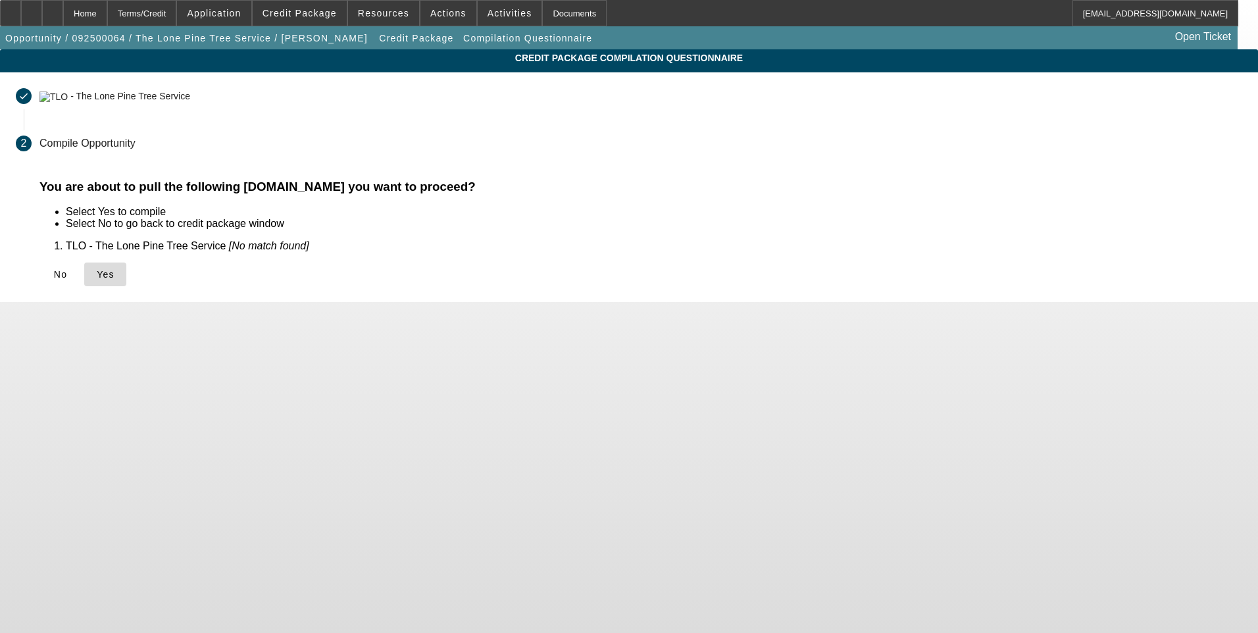
click at [97, 274] on icon at bounding box center [97, 274] width 0 height 11
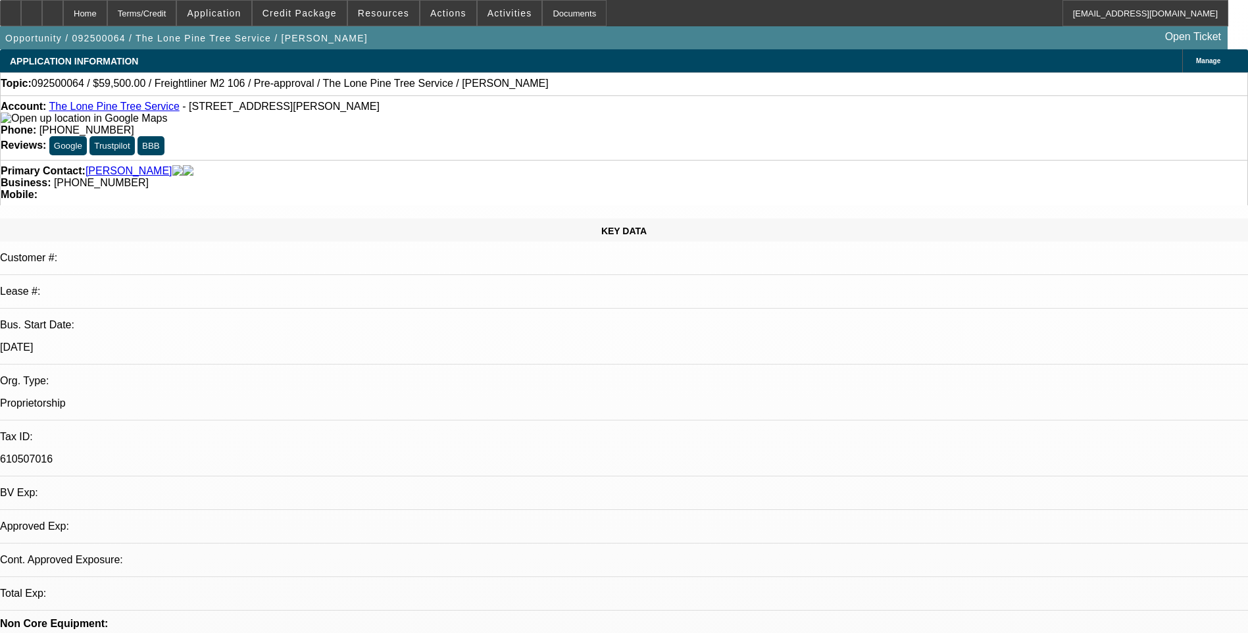
select select "0.15"
select select "2"
select select "0.1"
select select "4"
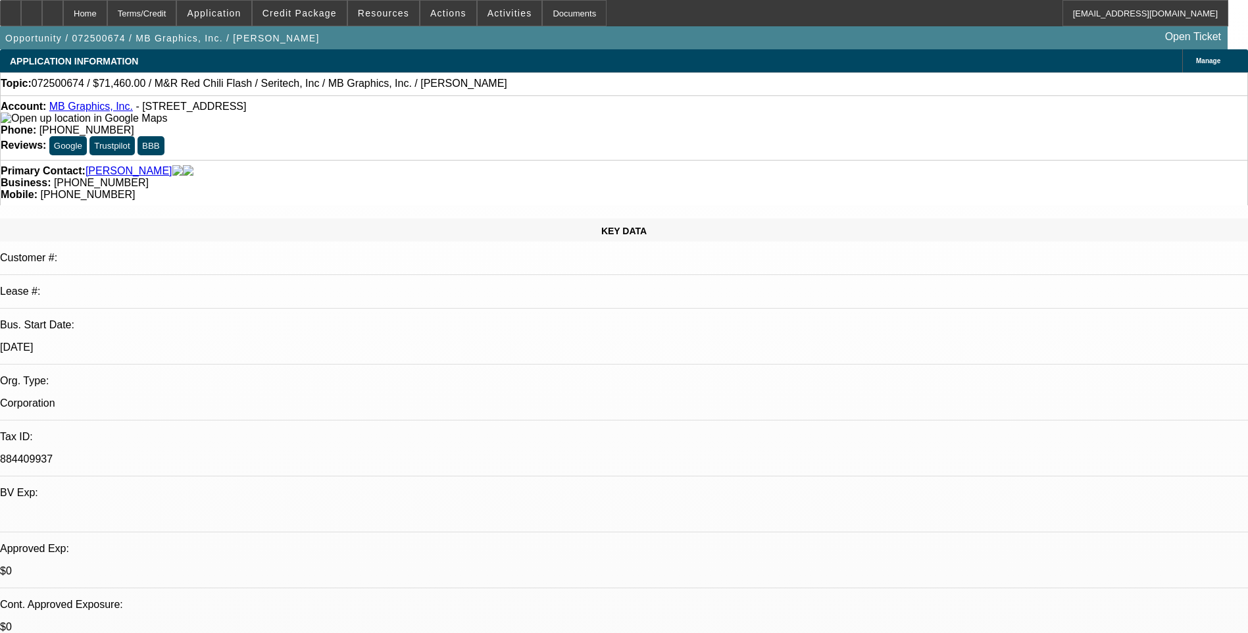
select select "0.1"
select select "0"
select select "0.1"
select select "0"
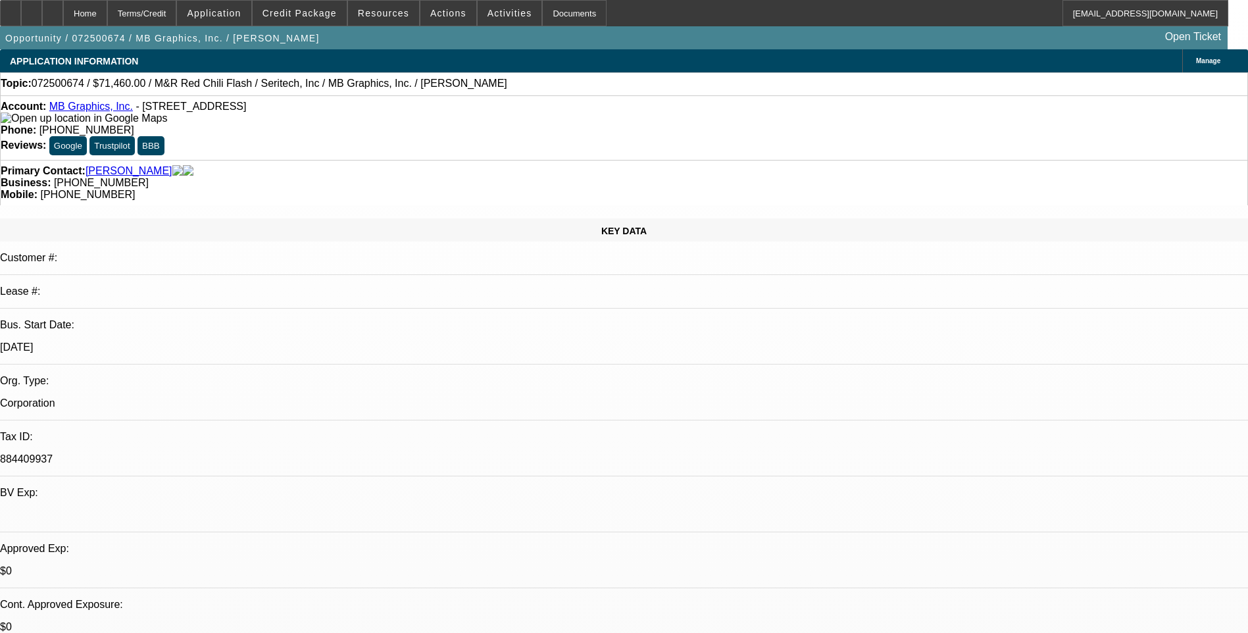
select select "0.1"
select select "0"
select select "0.1"
select select "0"
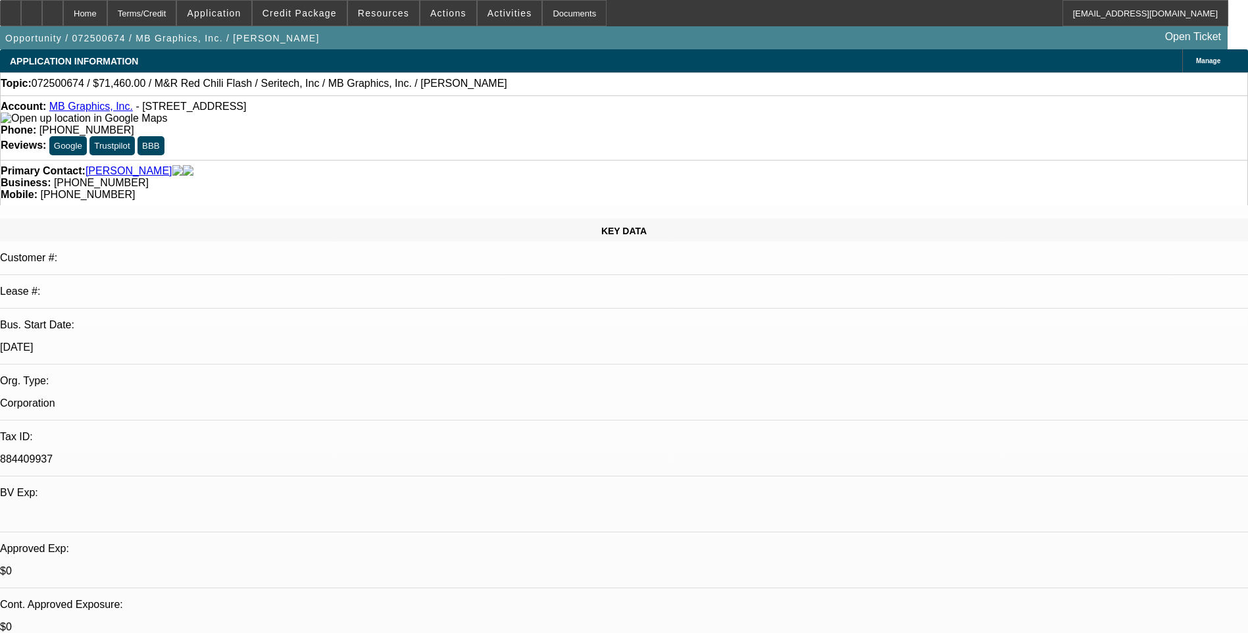
select select "0"
select select "0.1"
select select "1"
select select "5"
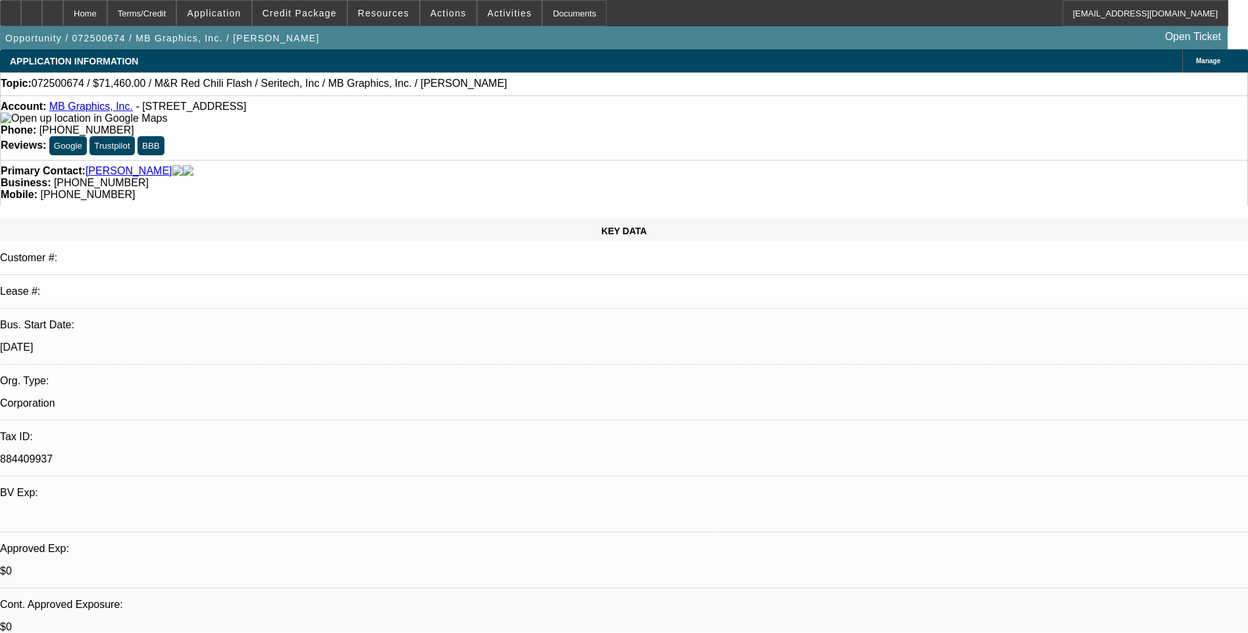
select select "1"
select select "5"
select select "1"
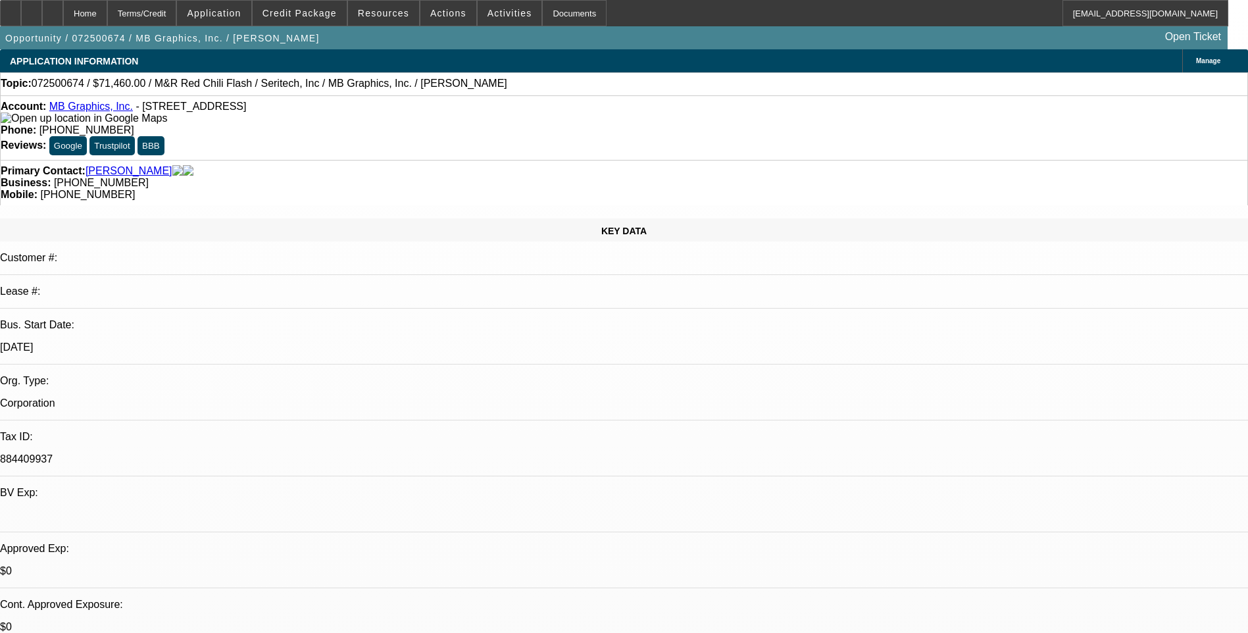
select select "5"
select select "1"
select select "5"
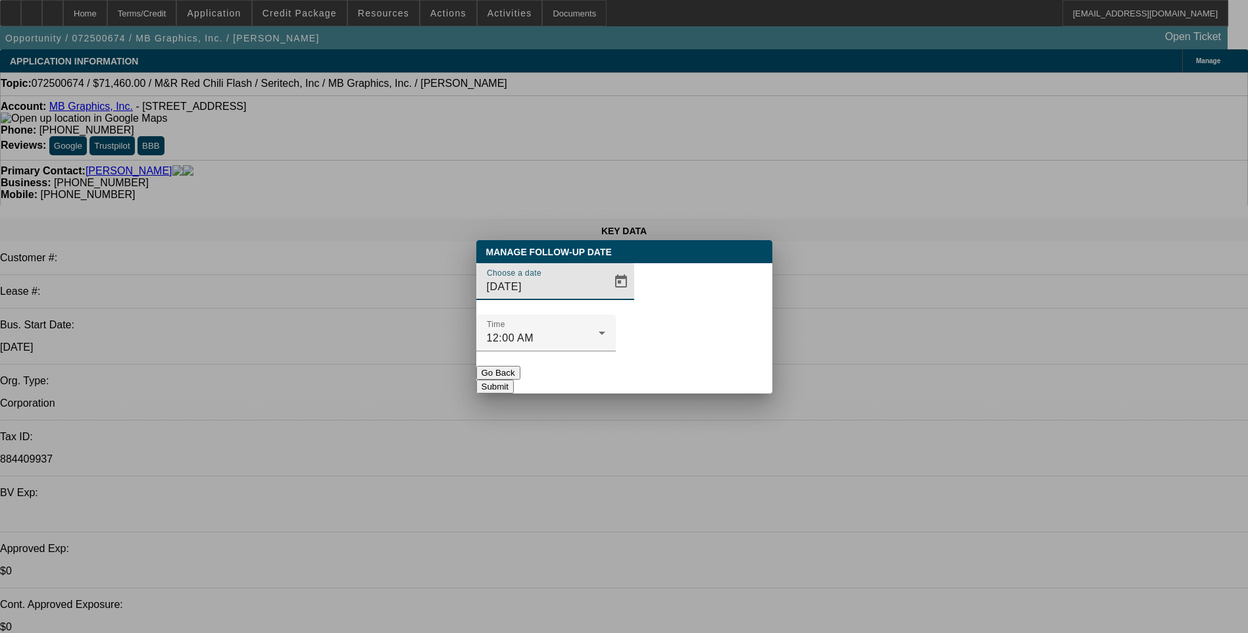
click at [520, 366] on button "Go Back" at bounding box center [498, 373] width 44 height 14
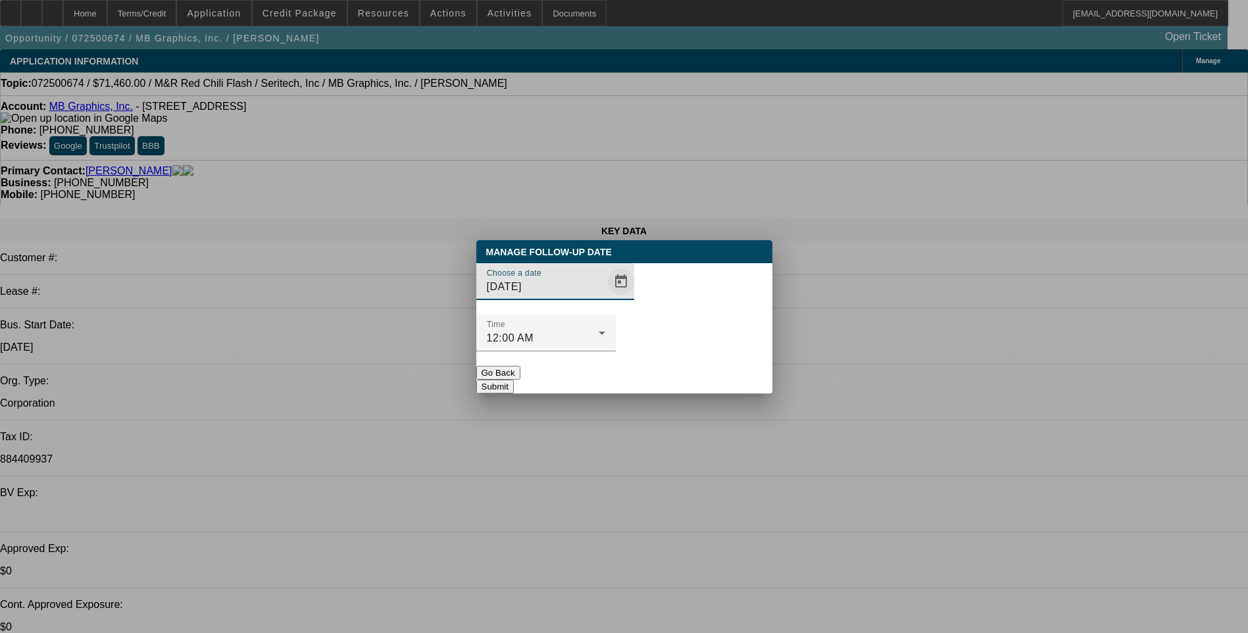
click at [605, 297] on span "Open calendar" at bounding box center [621, 282] width 32 height 32
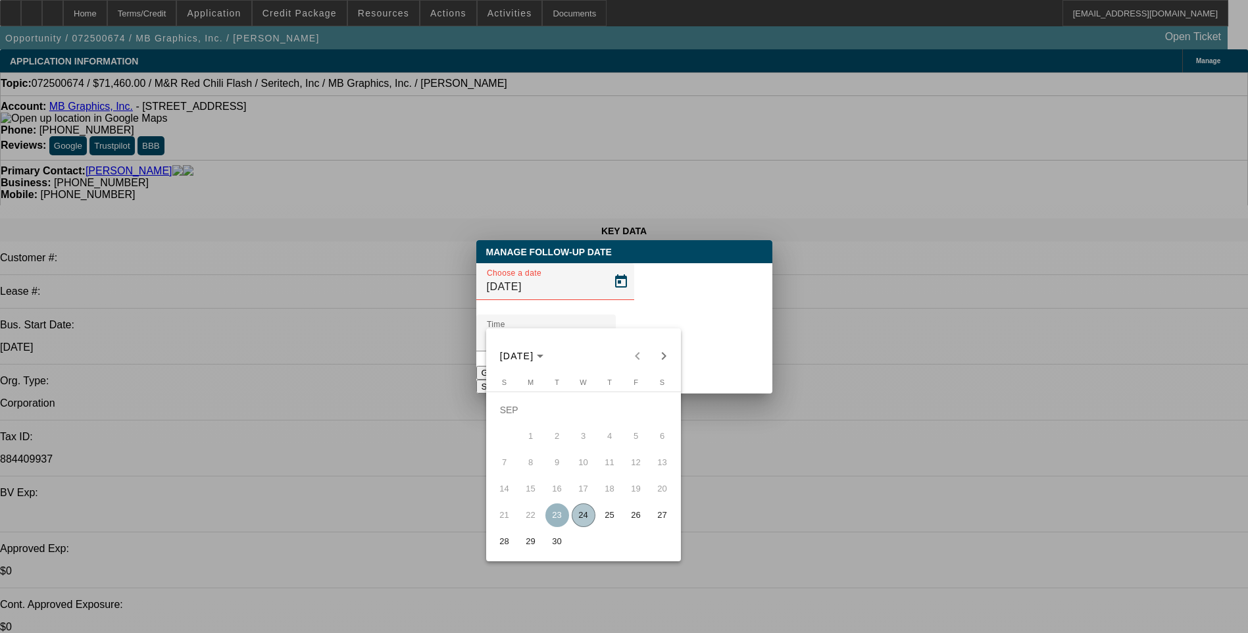
click at [609, 519] on span "25" at bounding box center [610, 515] width 24 height 24
type input "9/25/2025"
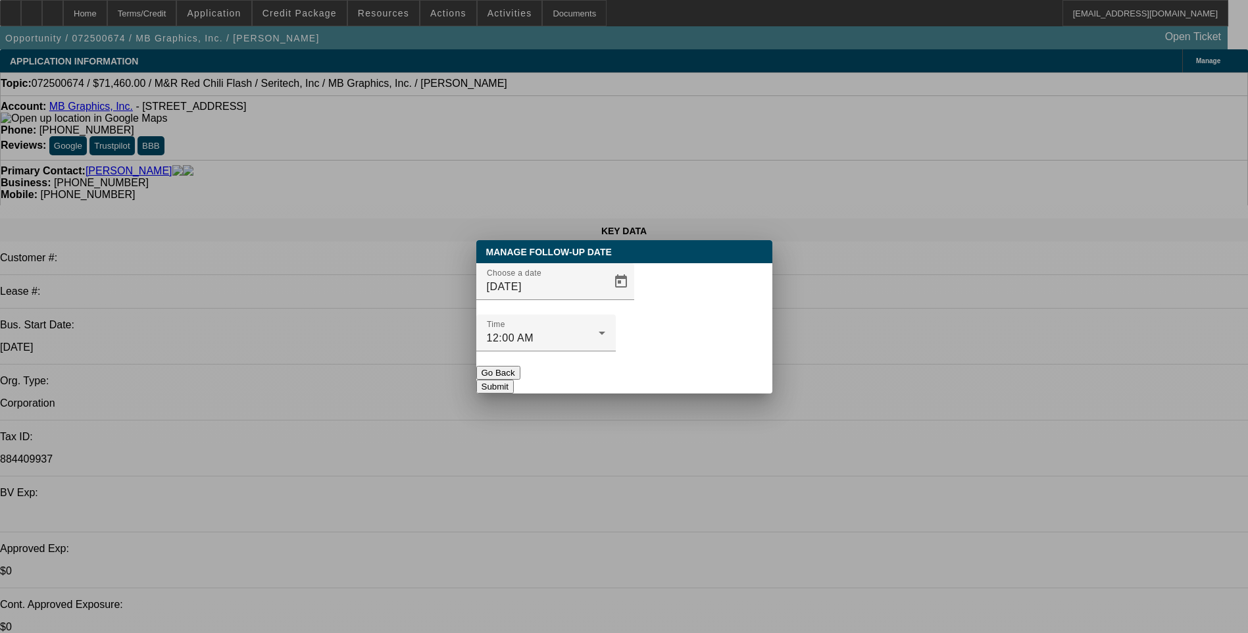
click at [514, 380] on button "Submit" at bounding box center [494, 387] width 37 height 14
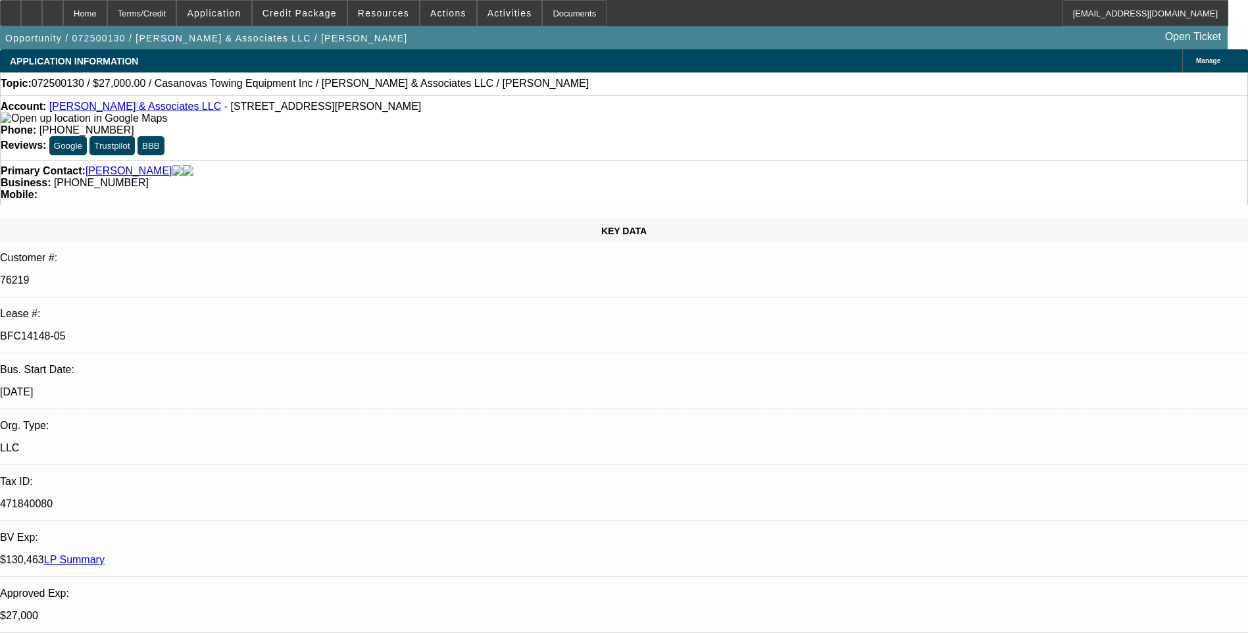
select select "0"
select select "2"
select select "0.1"
select select "0"
select select "2"
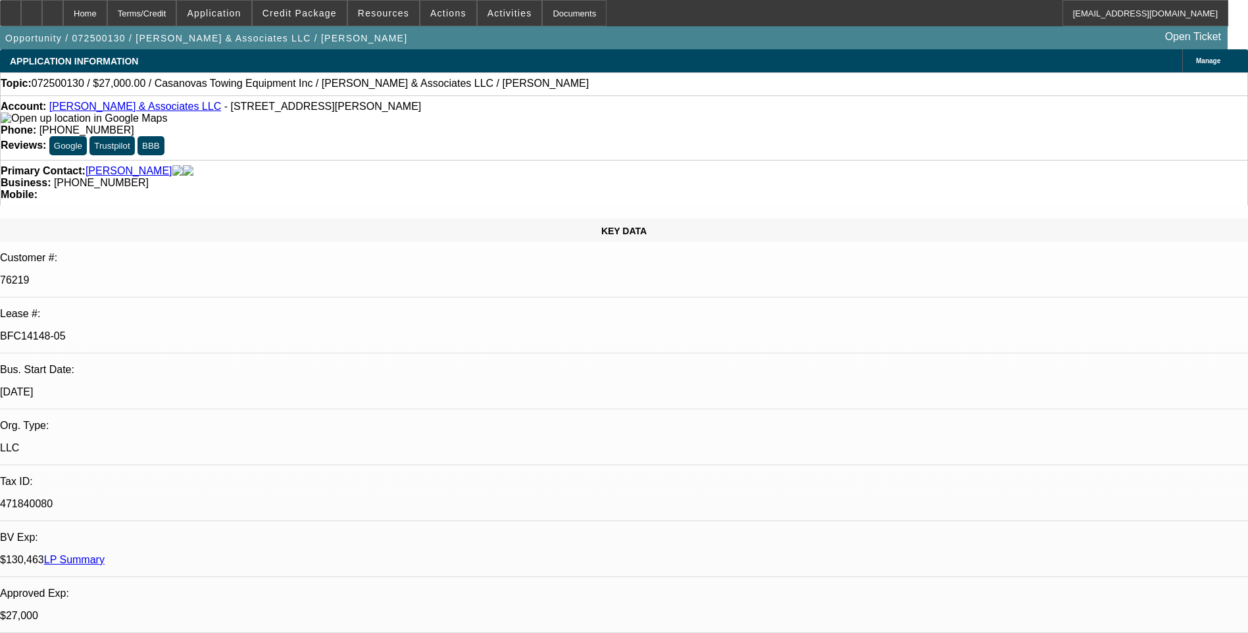
select select "0.1"
select select "0"
select select "2"
select select "0.1"
select select "0"
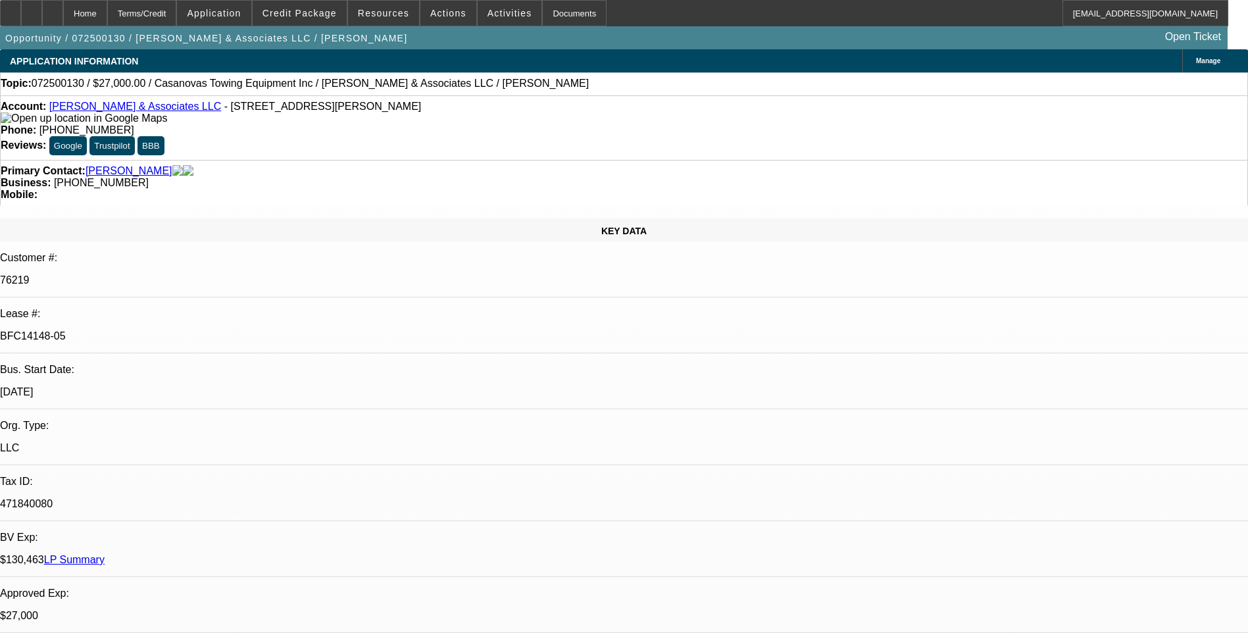
select select "2"
select select "0.1"
select select "1"
select select "2"
select select "4"
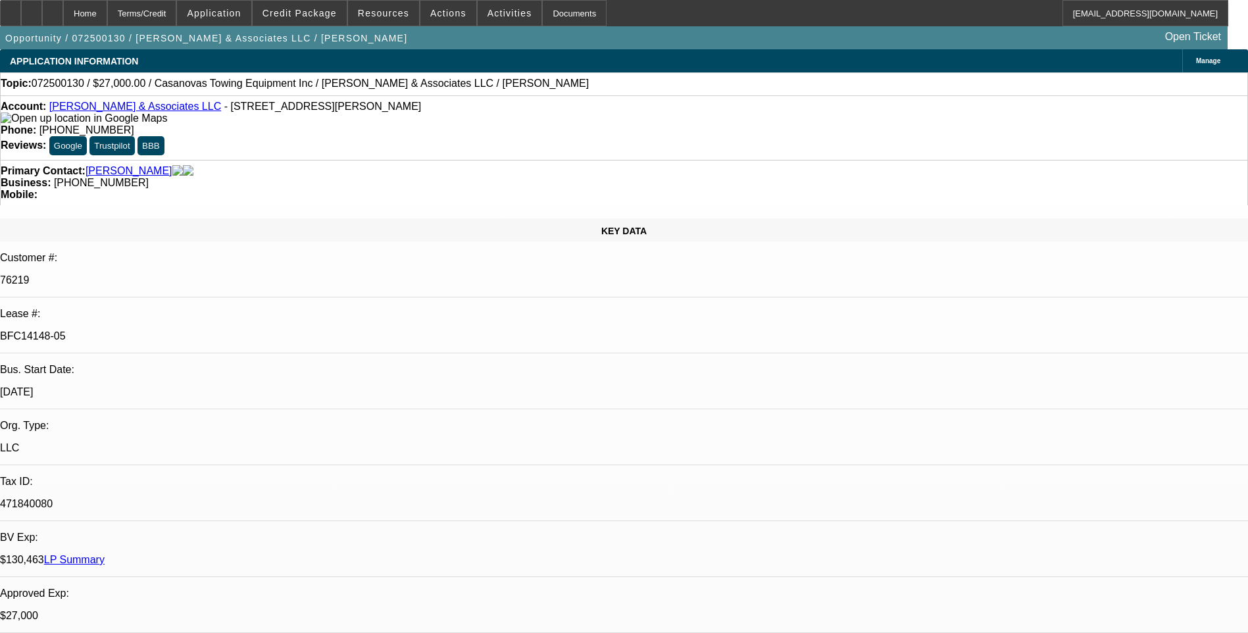
select select "1"
select select "2"
select select "4"
select select "1"
select select "2"
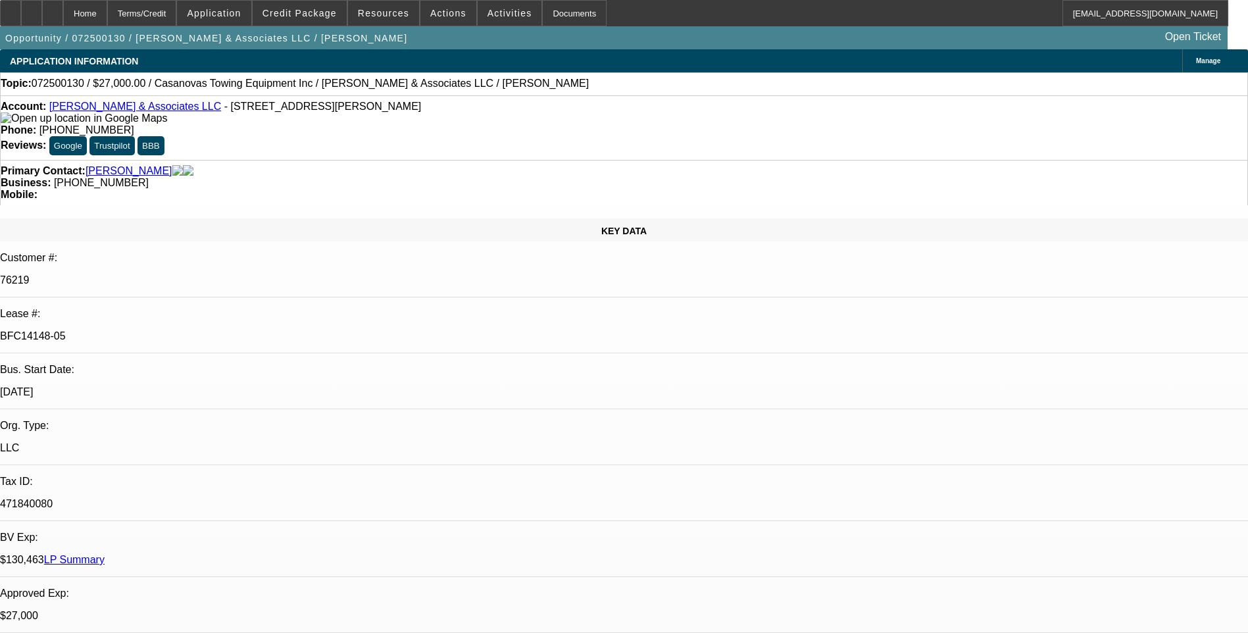
select select "4"
select select "1"
select select "2"
select select "4"
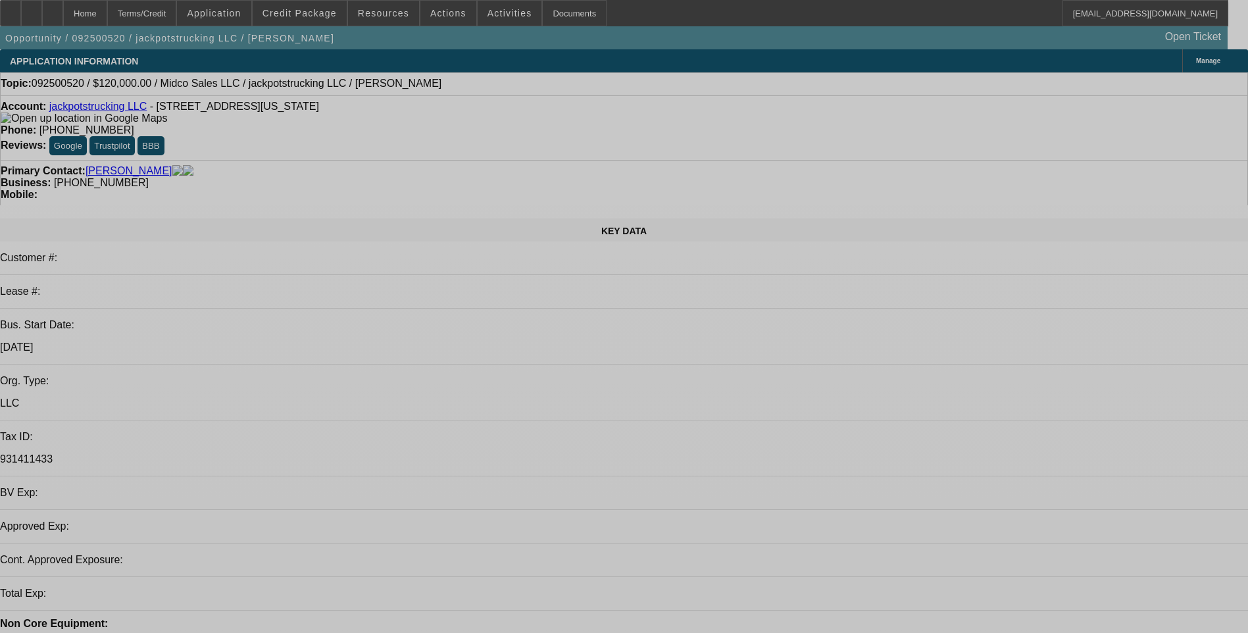
select select "0"
select select "2"
select select "0.1"
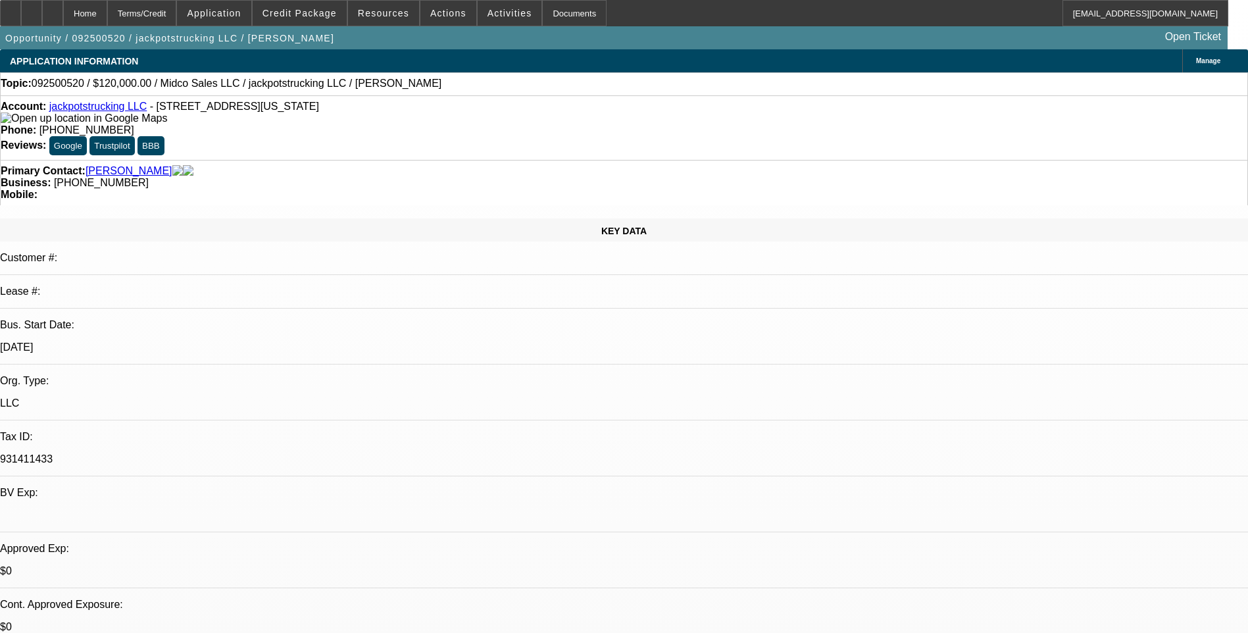
select select "1"
select select "2"
select select "4"
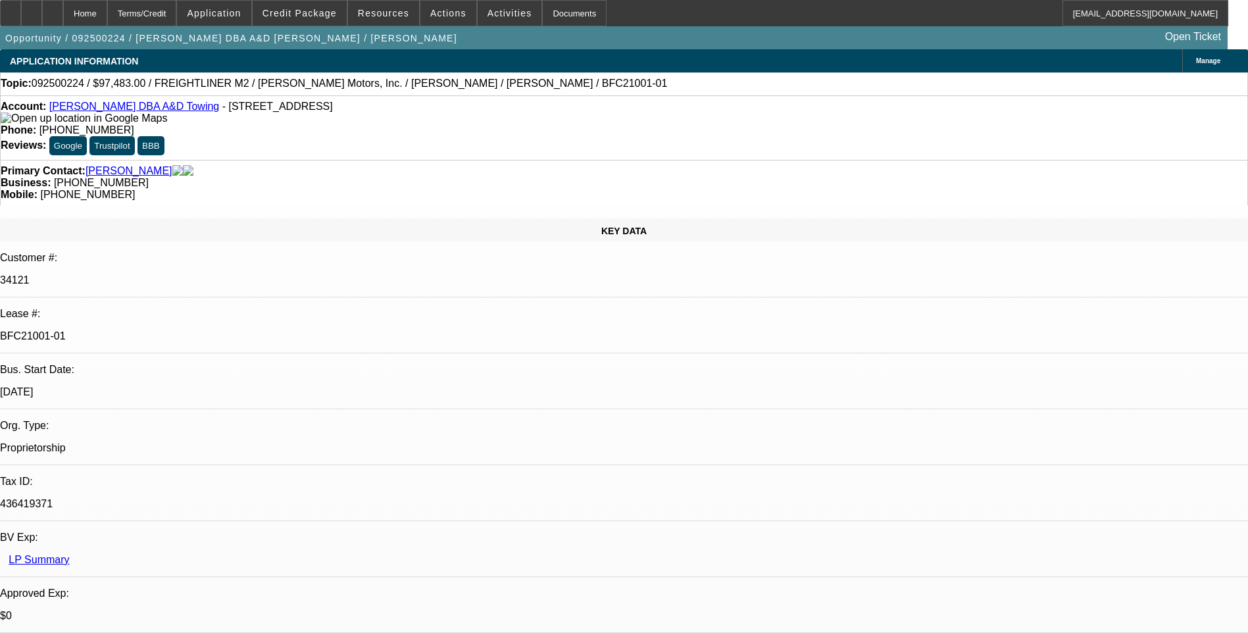
select select "0"
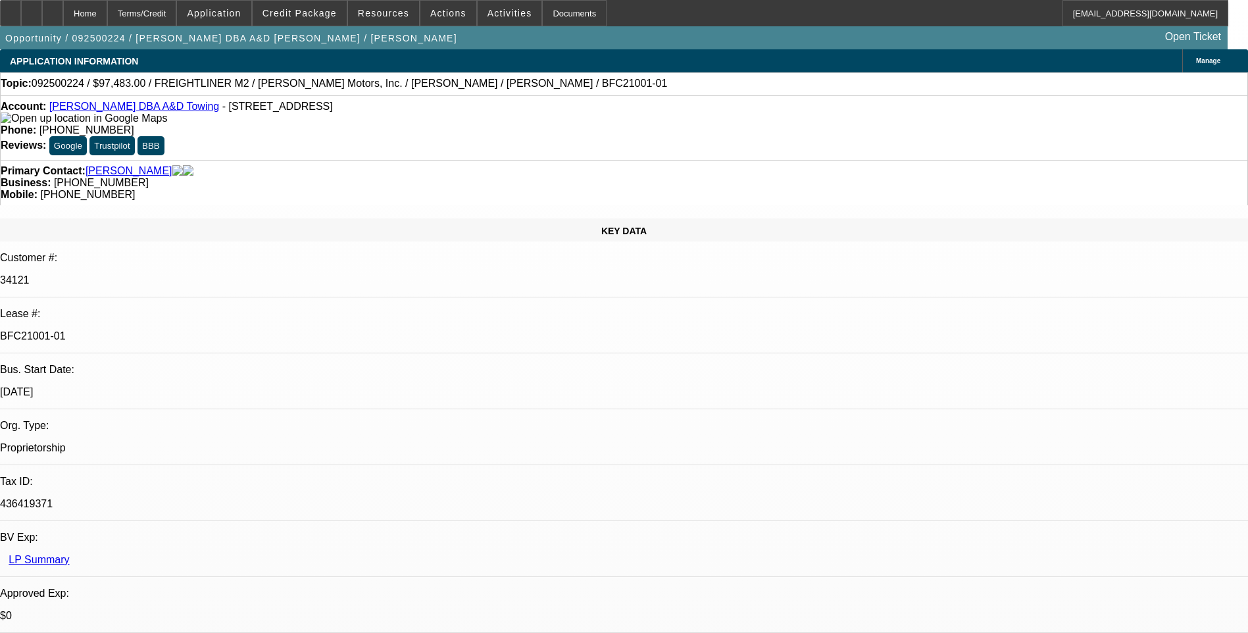
select select "0"
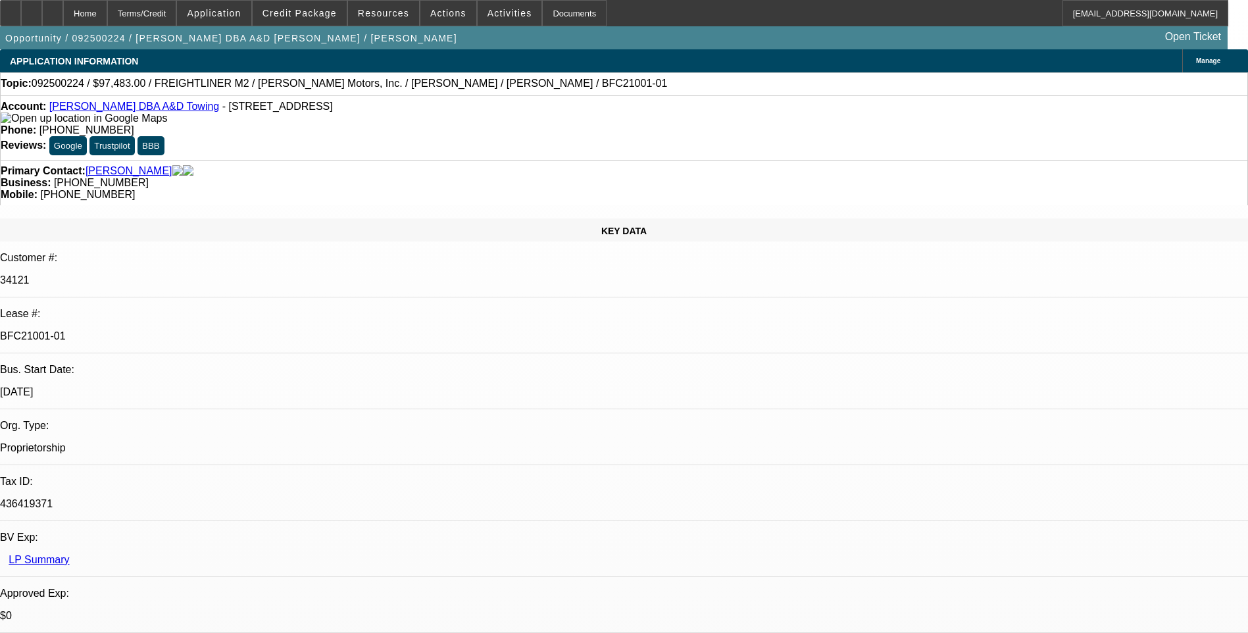
select select "2"
select select "0"
select select "1"
select select "6"
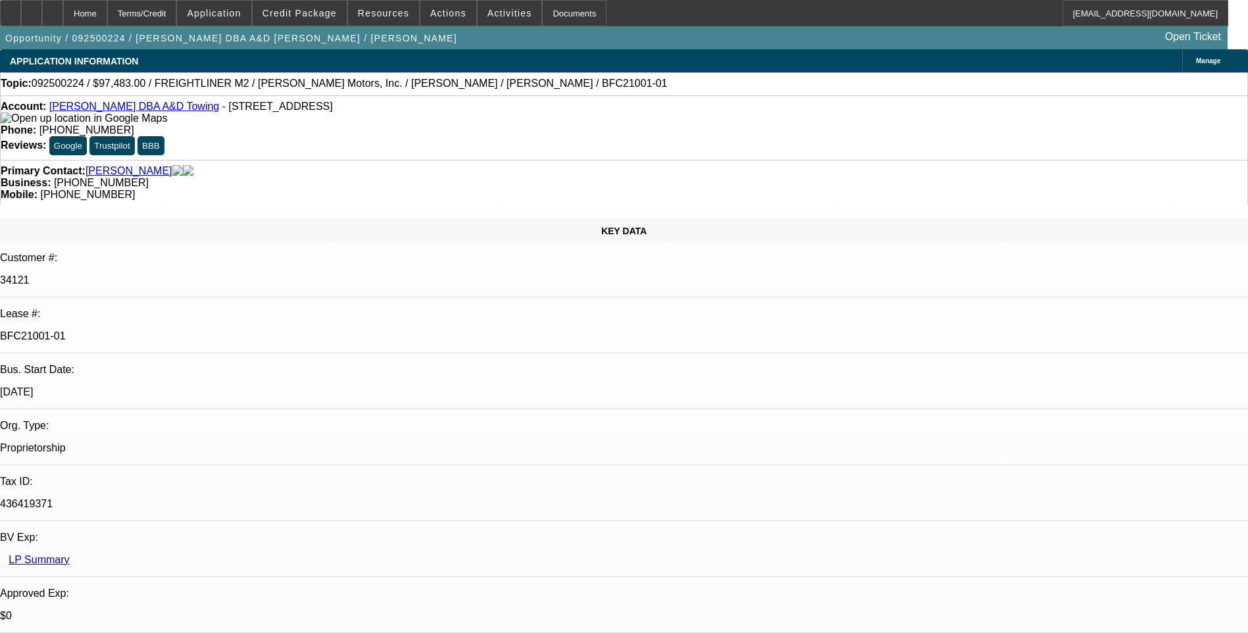
select select "1"
select select "6"
select select "1"
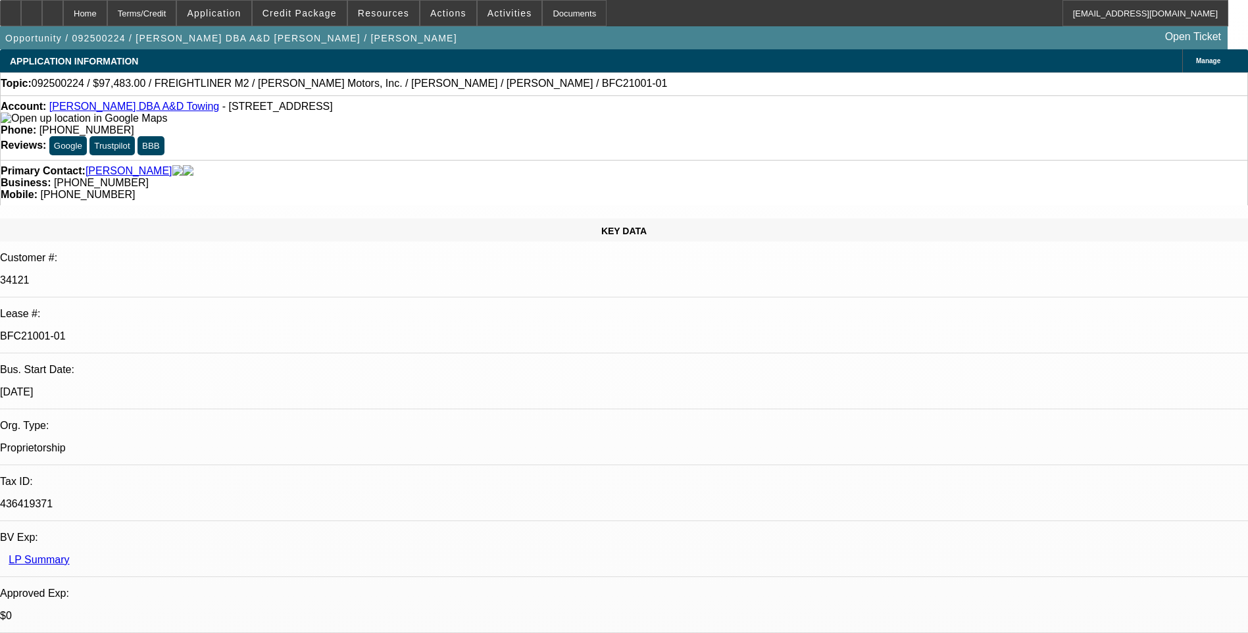
select select "6"
select select "1"
select select "2"
select select "6"
click at [177, 13] on div "Terms/Credit" at bounding box center [142, 13] width 70 height 26
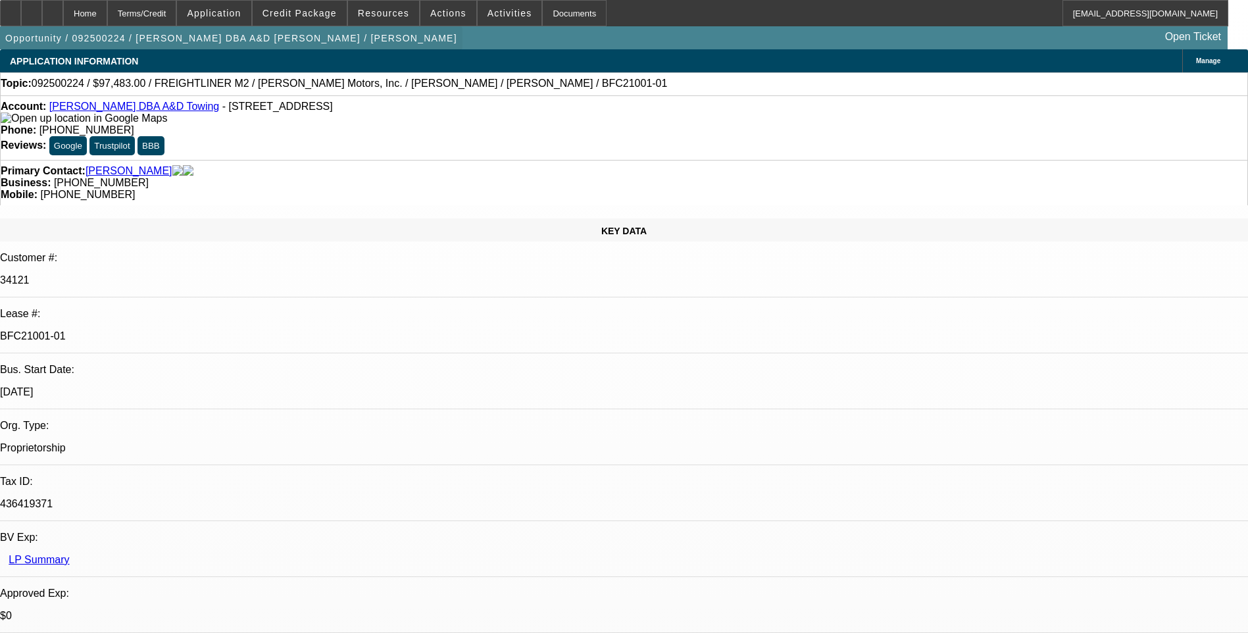
scroll to position [2121, 0]
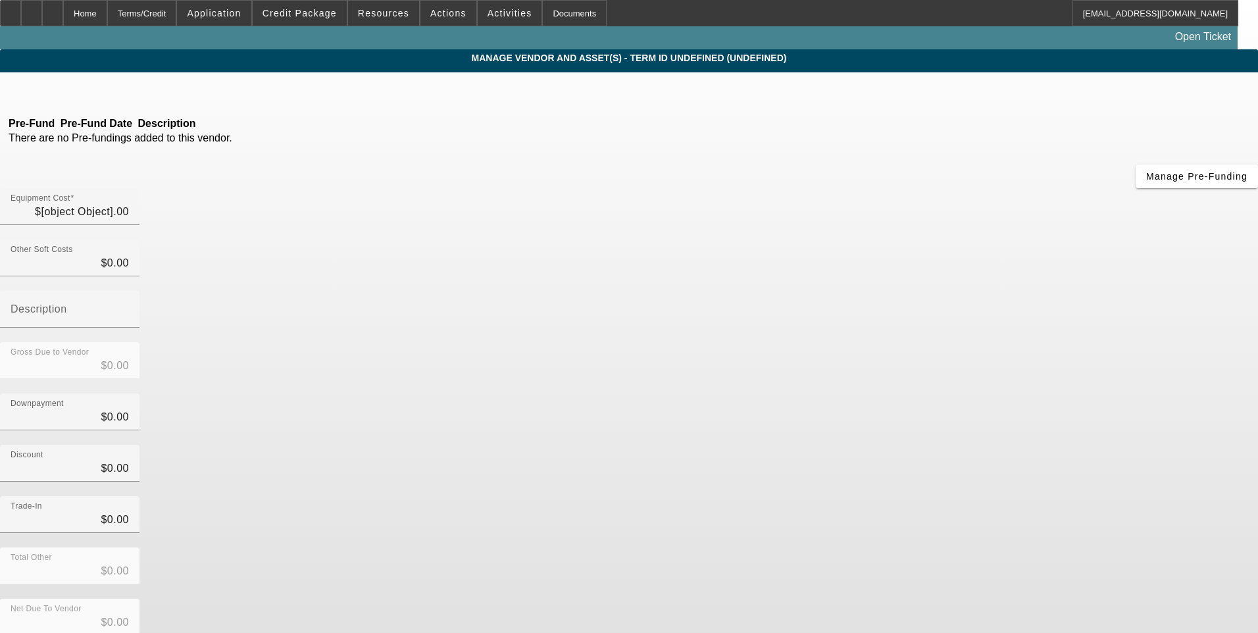
type input "$97,483.00"
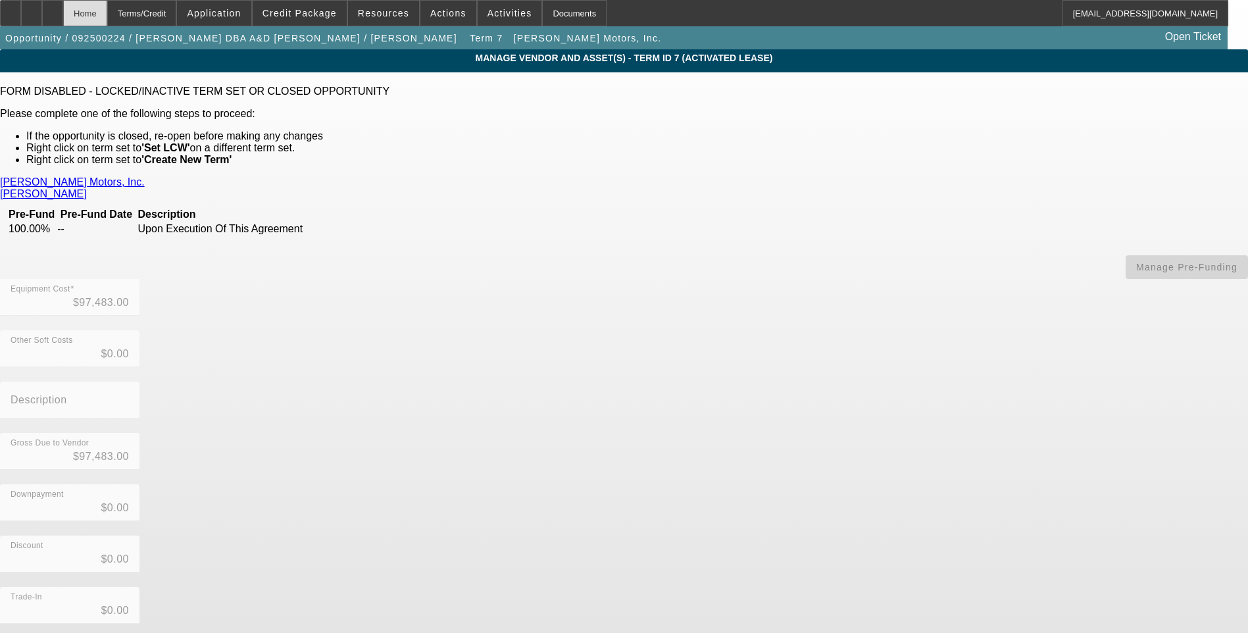
click at [107, 17] on div "Home" at bounding box center [85, 13] width 44 height 26
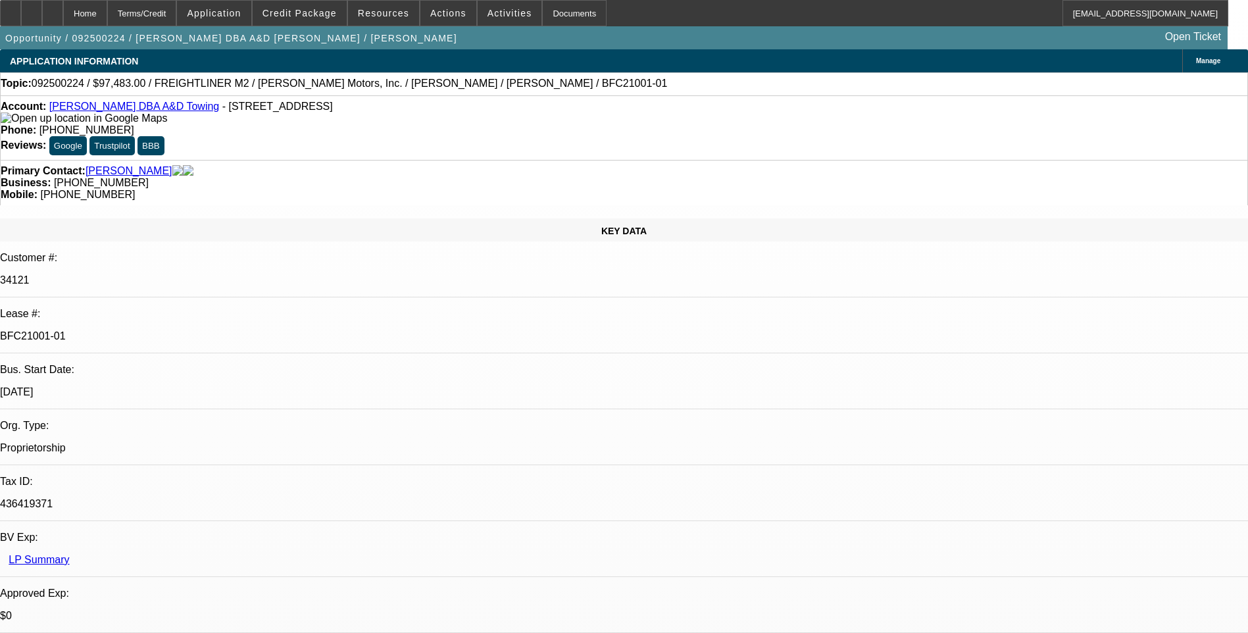
select select "0"
select select "6"
select select "0"
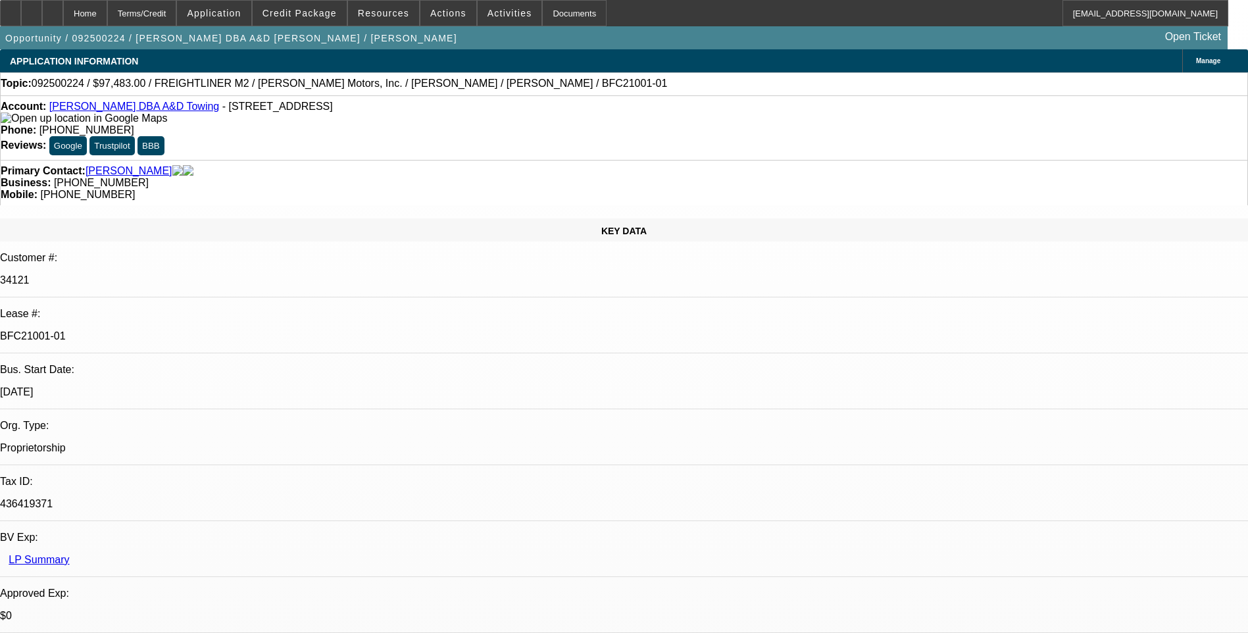
select select "0"
select select "6"
select select "0"
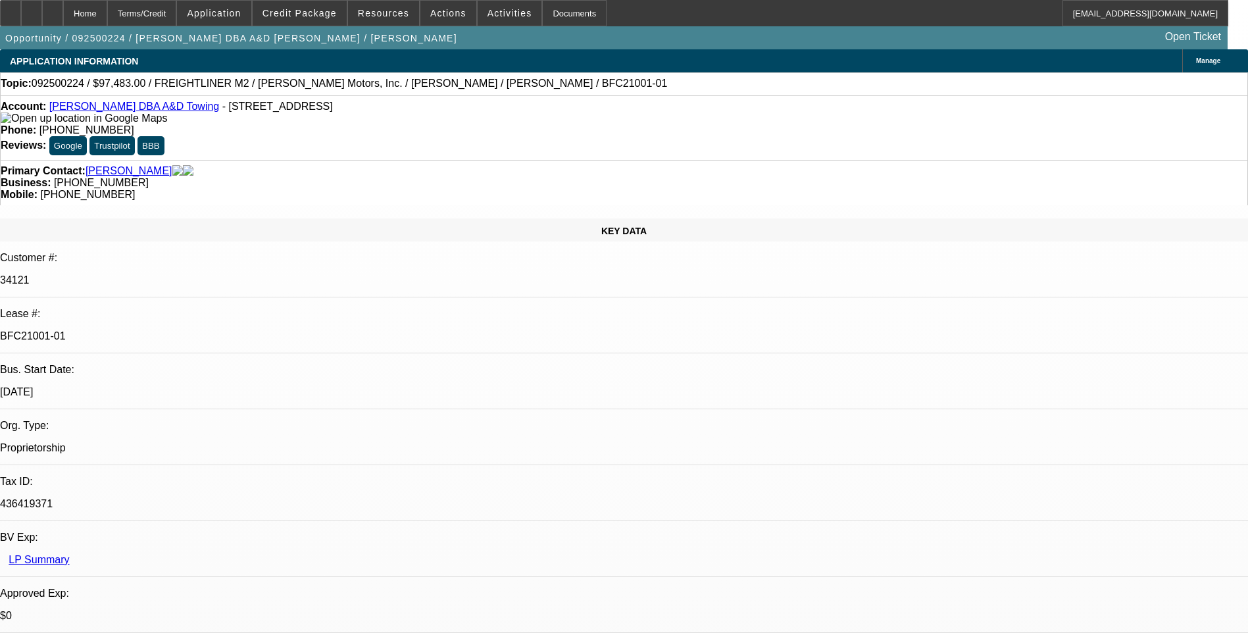
select select "0"
select select "6"
select select "0"
select select "2"
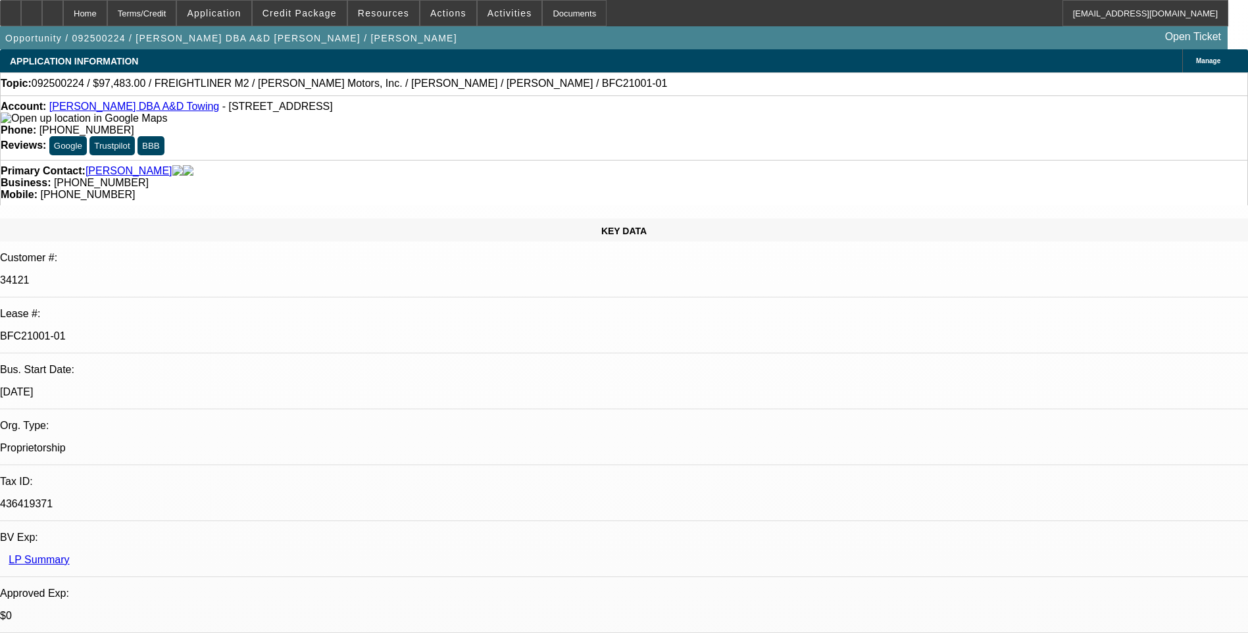
select select "0"
select select "6"
click at [176, 18] on div "Terms/Credit" at bounding box center [142, 13] width 70 height 26
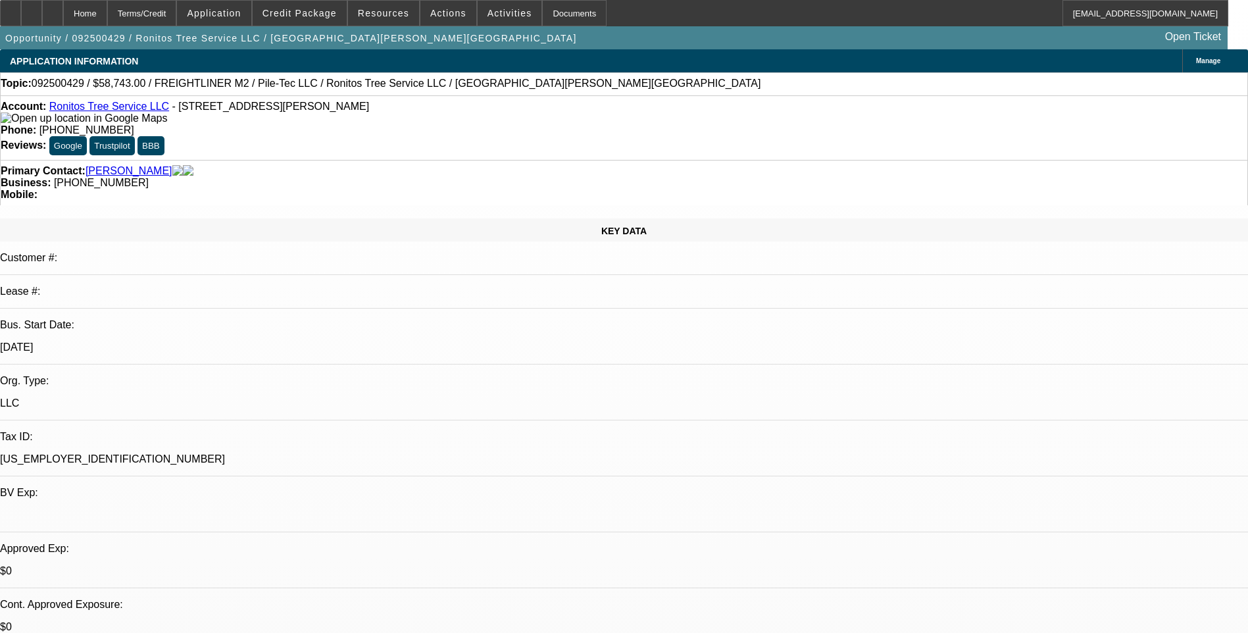
select select "0"
select select "2"
select select "0"
select select "2"
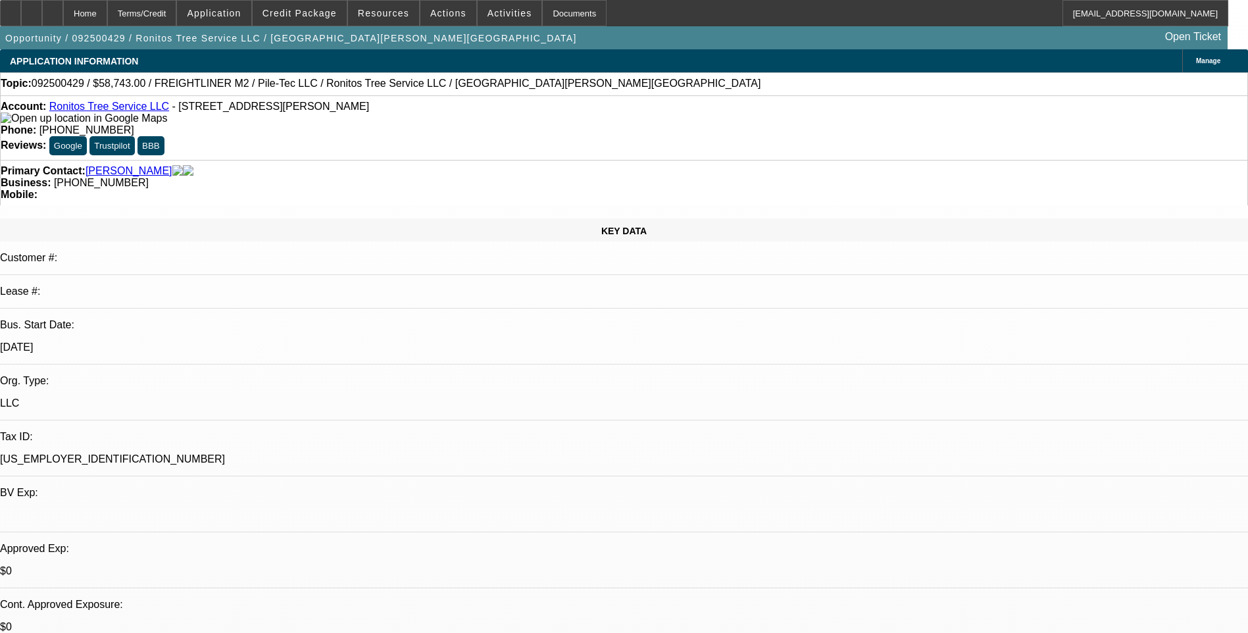
select select "0"
select select "1"
select select "2"
select select "6"
select select "1"
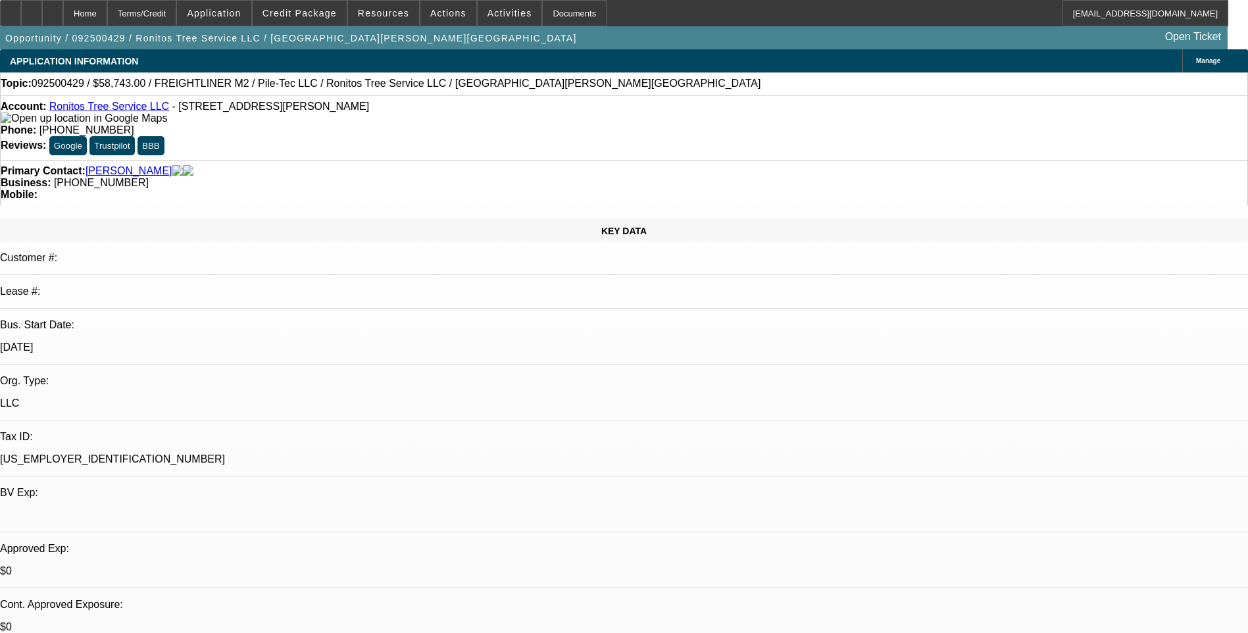
select select "2"
select select "6"
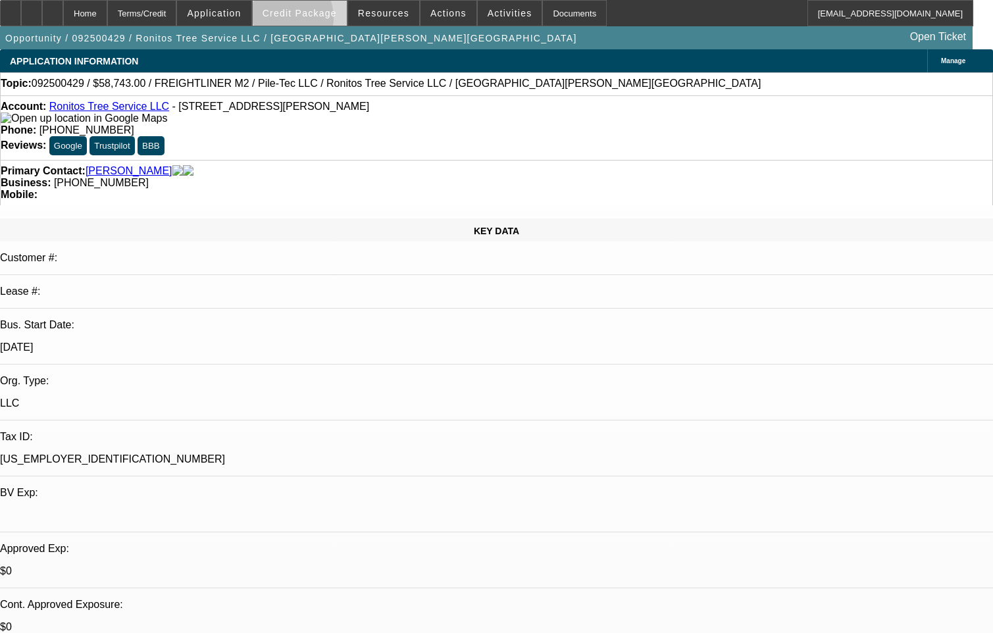
click at [300, 21] on span at bounding box center [300, 13] width 94 height 32
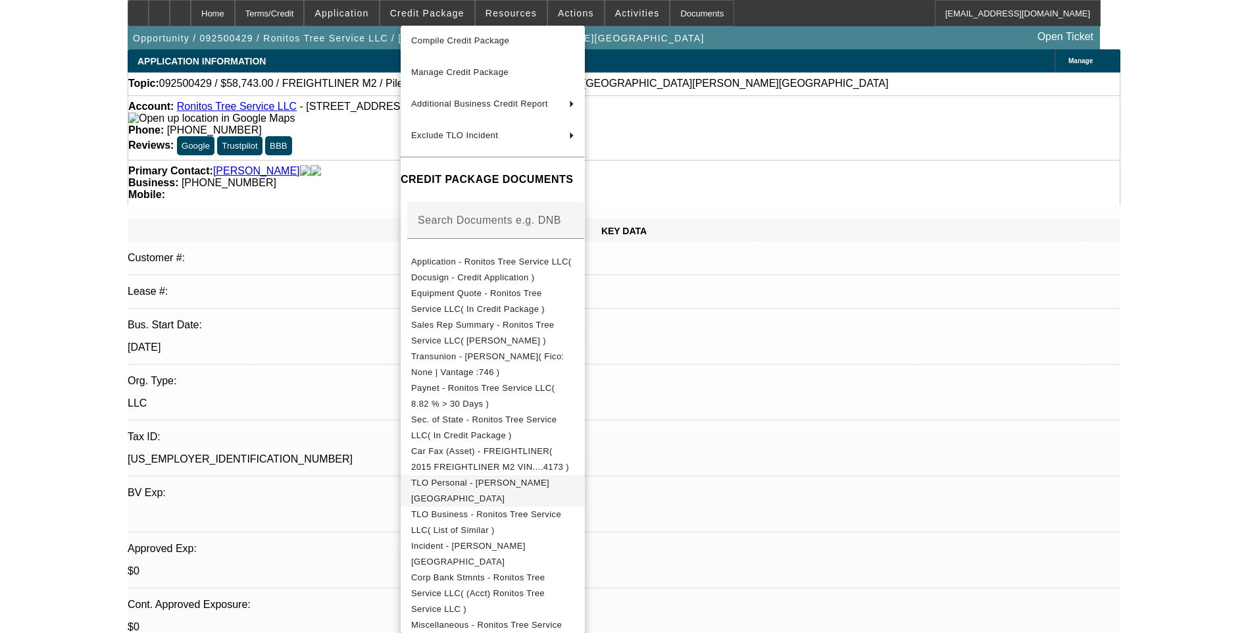
scroll to position [70, 0]
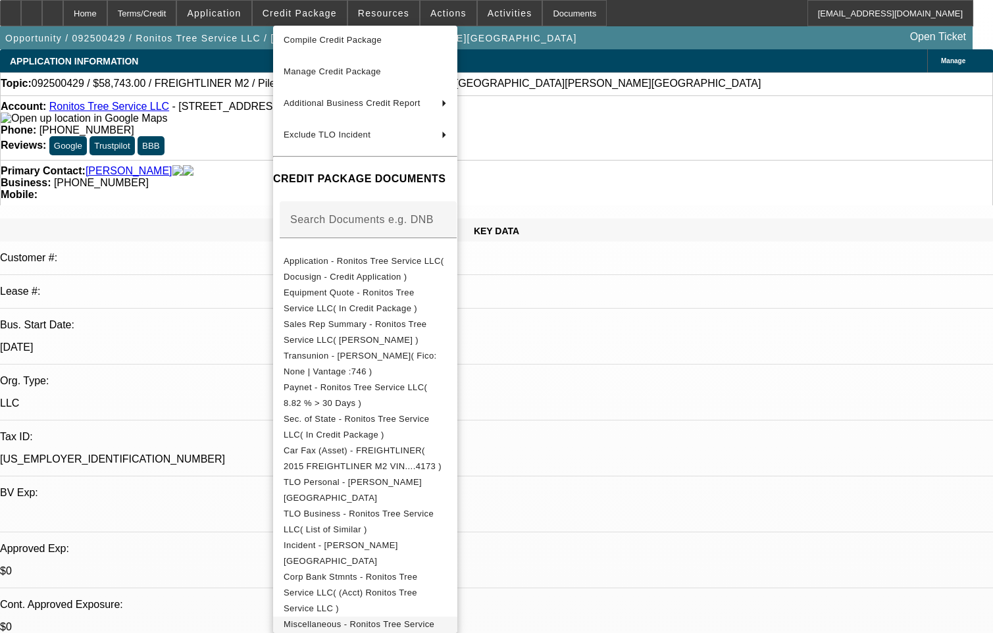
click at [421, 618] on span "Miscellaneous - Ronitos Tree Service LLC( Vendor Resale Cert )" at bounding box center [365, 632] width 163 height 32
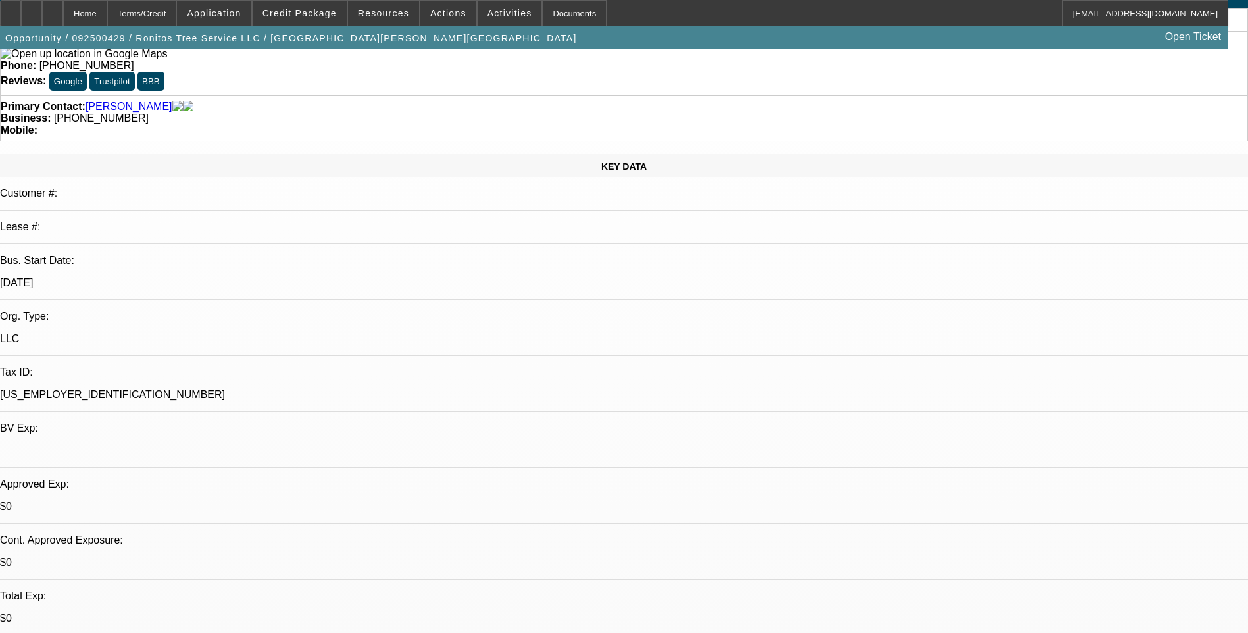
scroll to position [0, 0]
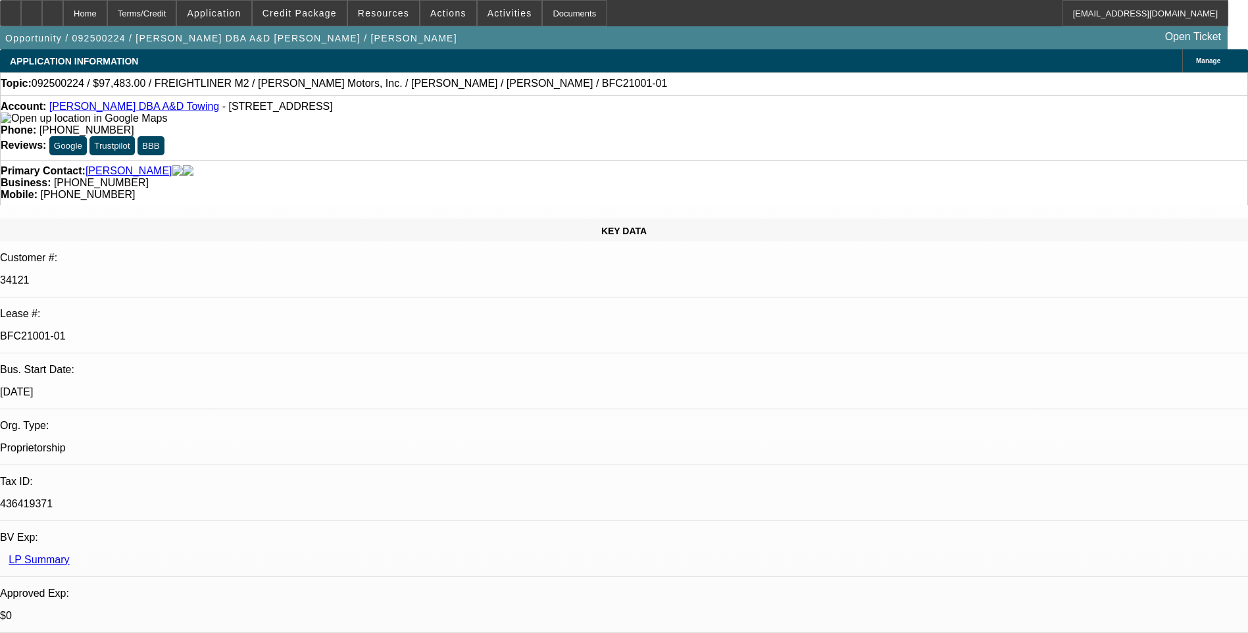
select select "0"
select select "6"
select select "0"
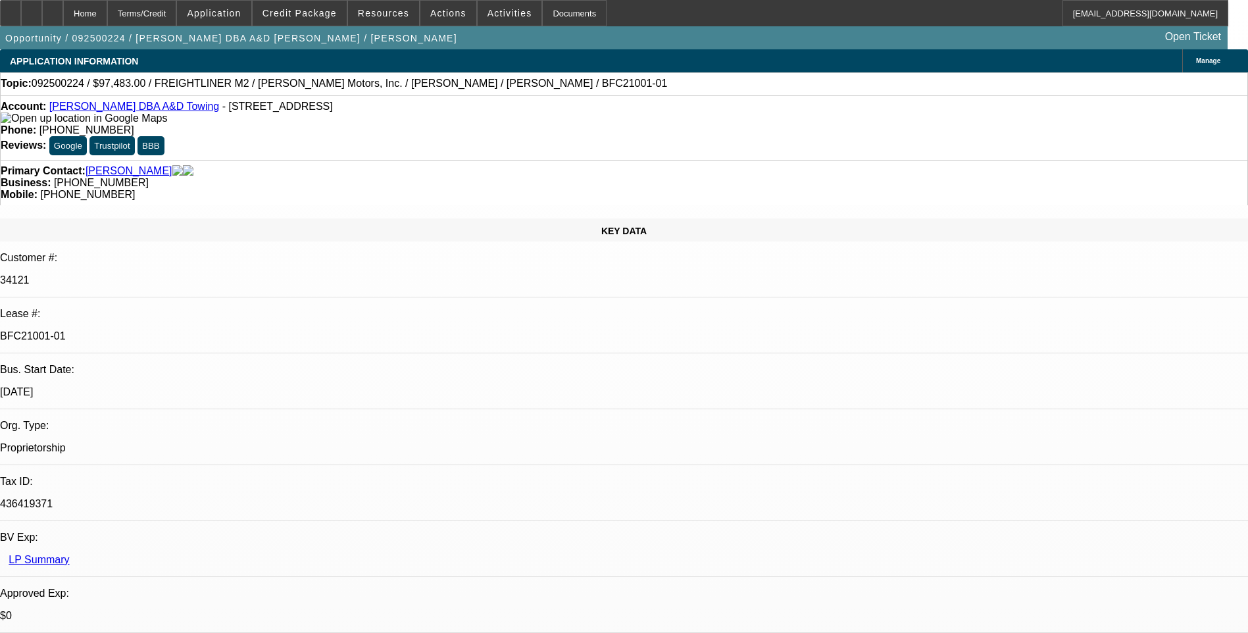
select select "0"
select select "6"
select select "0"
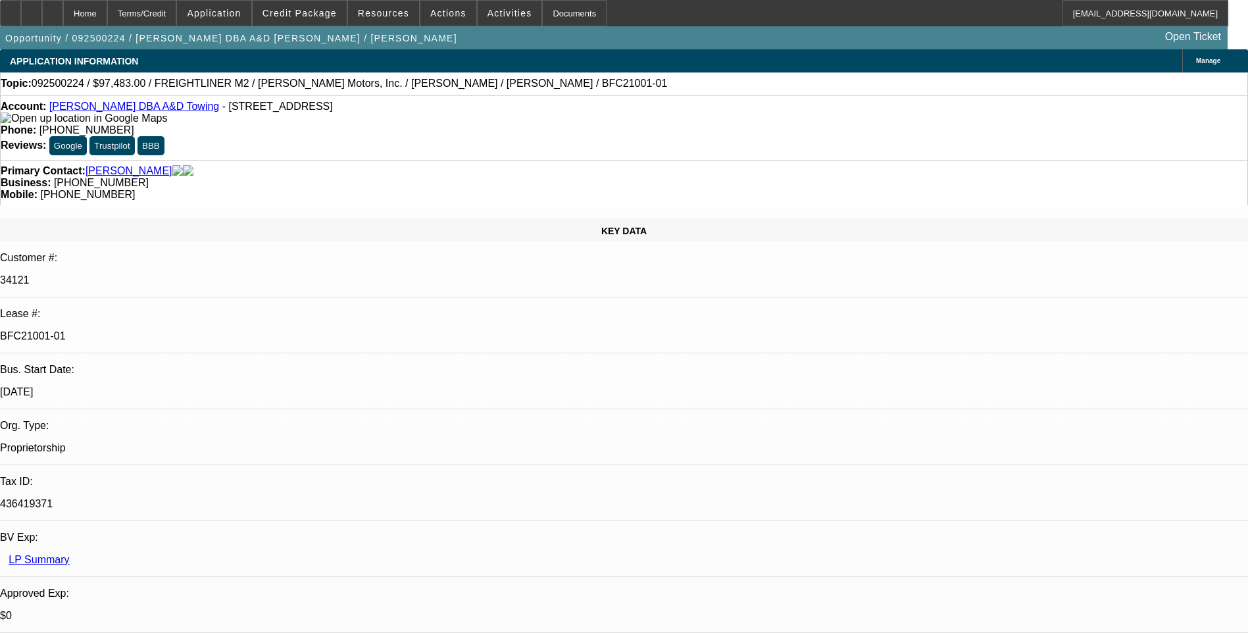
select select "0"
select select "6"
select select "0"
select select "2"
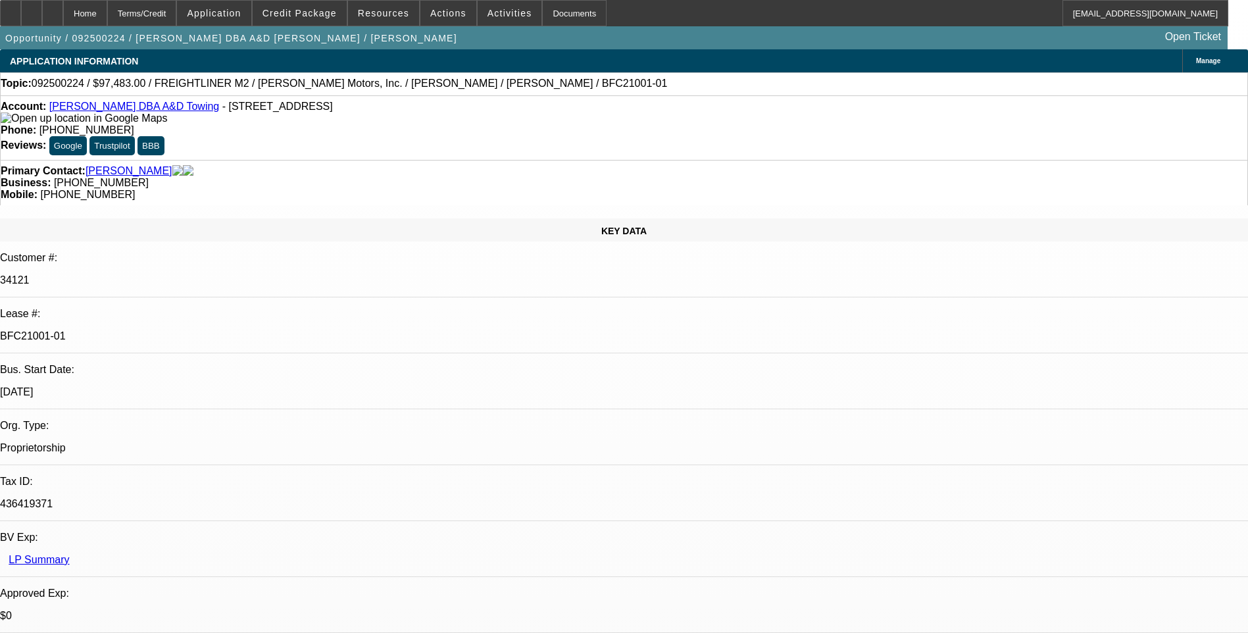
select select "0"
select select "6"
